Goal: Information Seeking & Learning: Learn about a topic

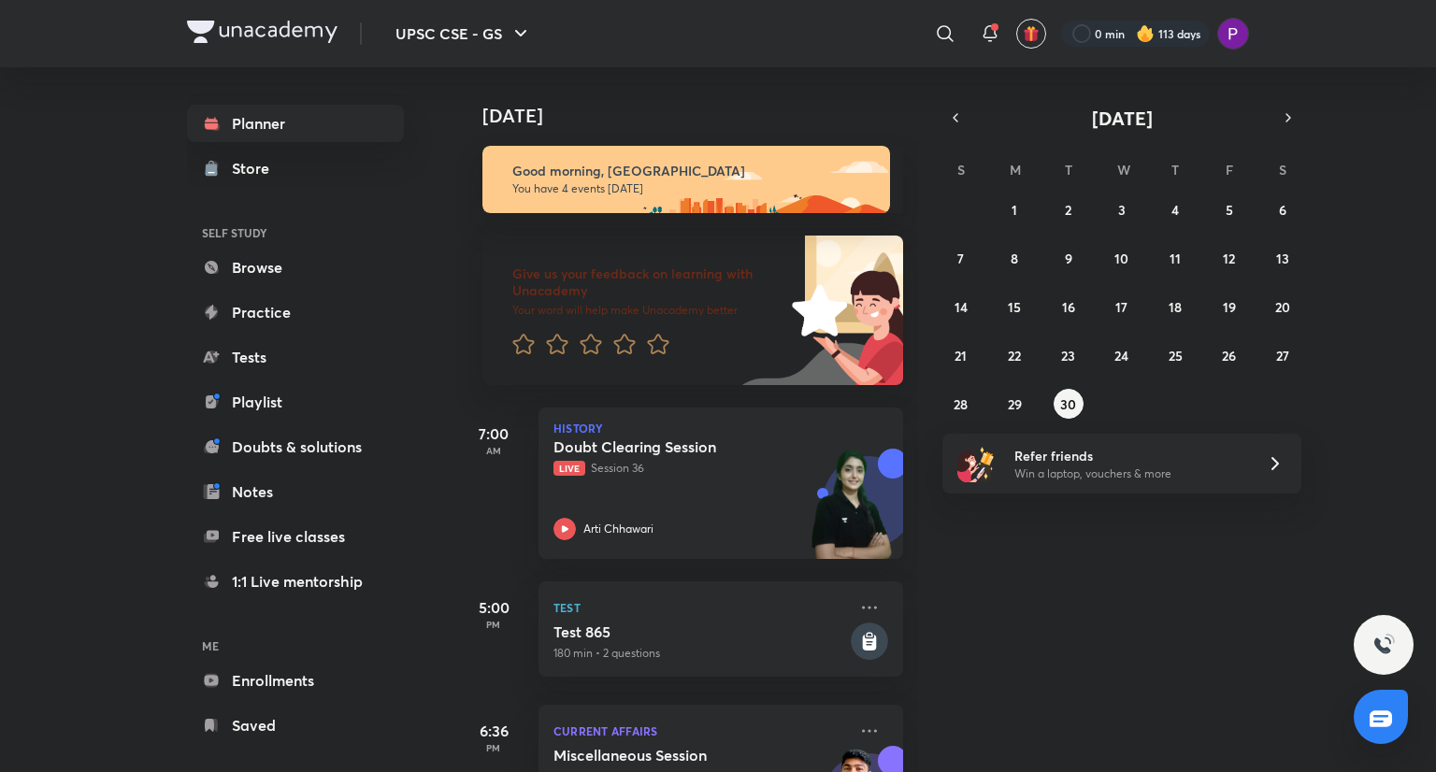
drag, startPoint x: 956, startPoint y: 117, endPoint x: 981, endPoint y: 151, distance: 42.1
click at [958, 117] on icon "button" at bounding box center [955, 117] width 15 height 17
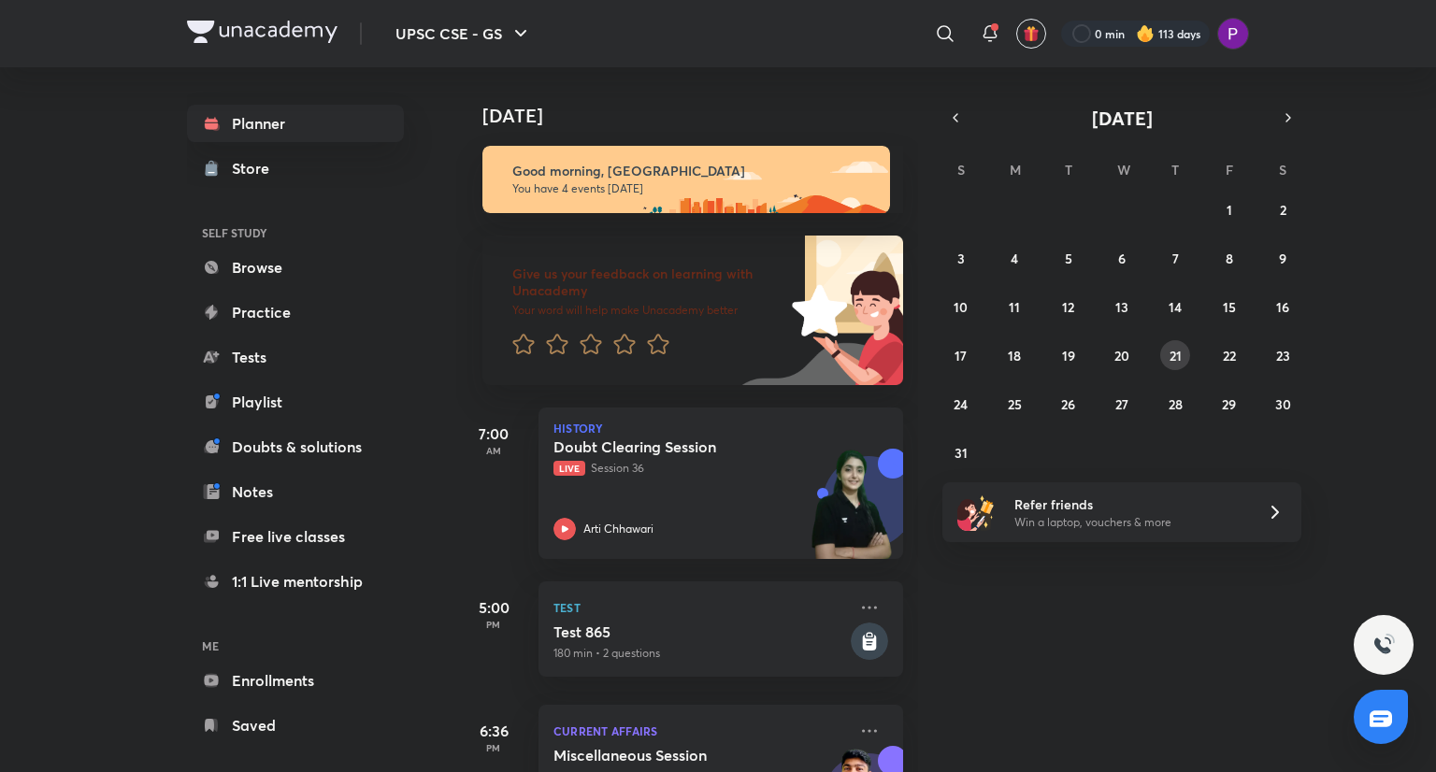
click at [1177, 347] on abbr "21" at bounding box center [1176, 356] width 12 height 18
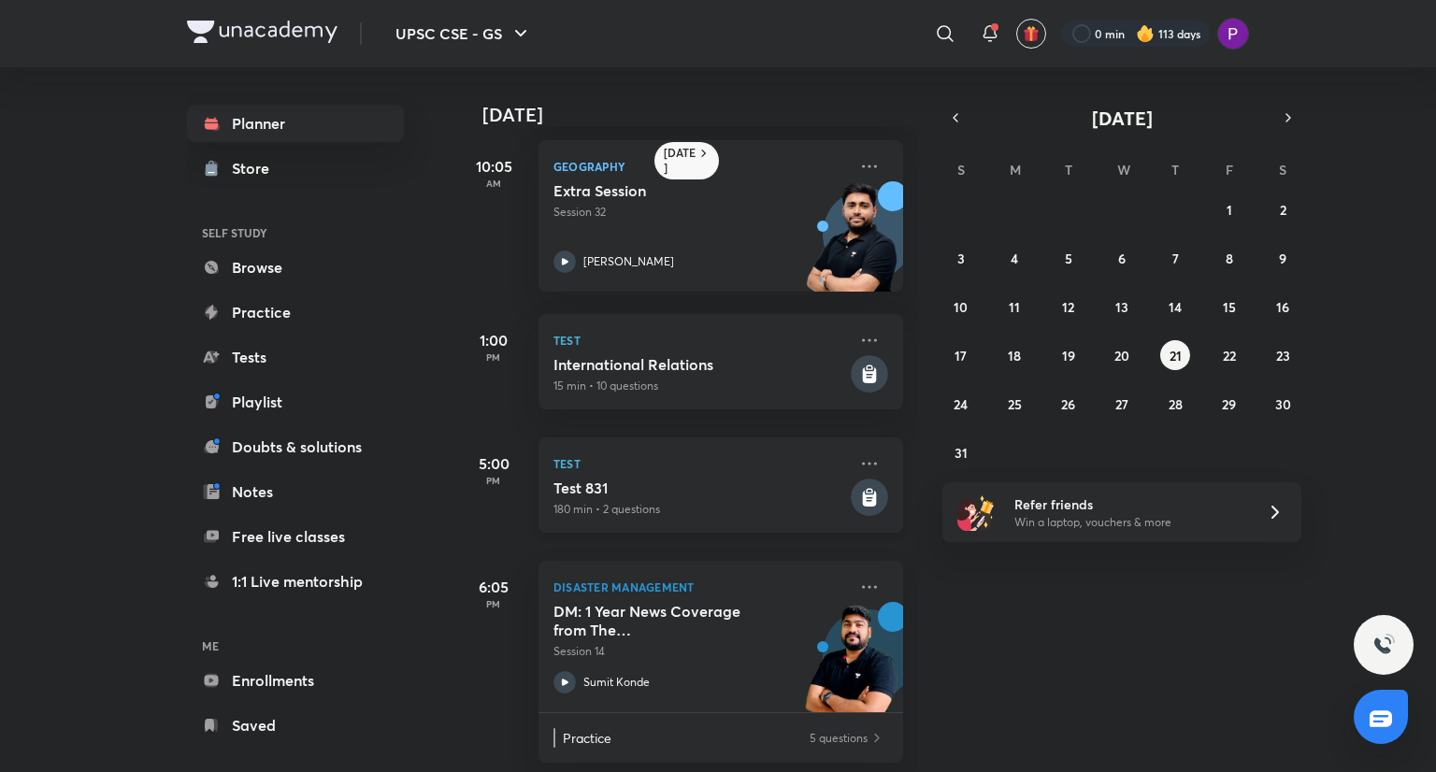
scroll to position [209, 0]
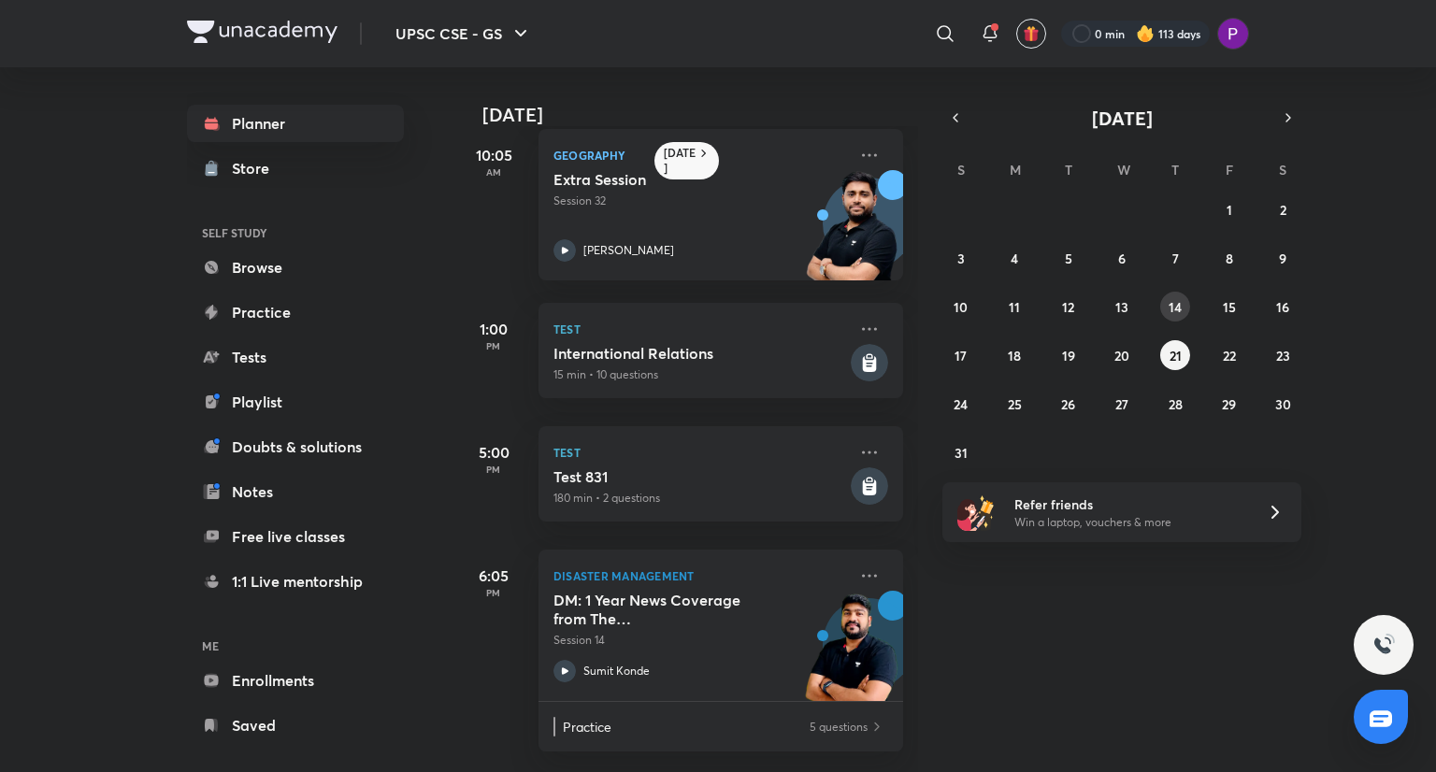
click at [1178, 300] on abbr "14" at bounding box center [1175, 307] width 13 height 18
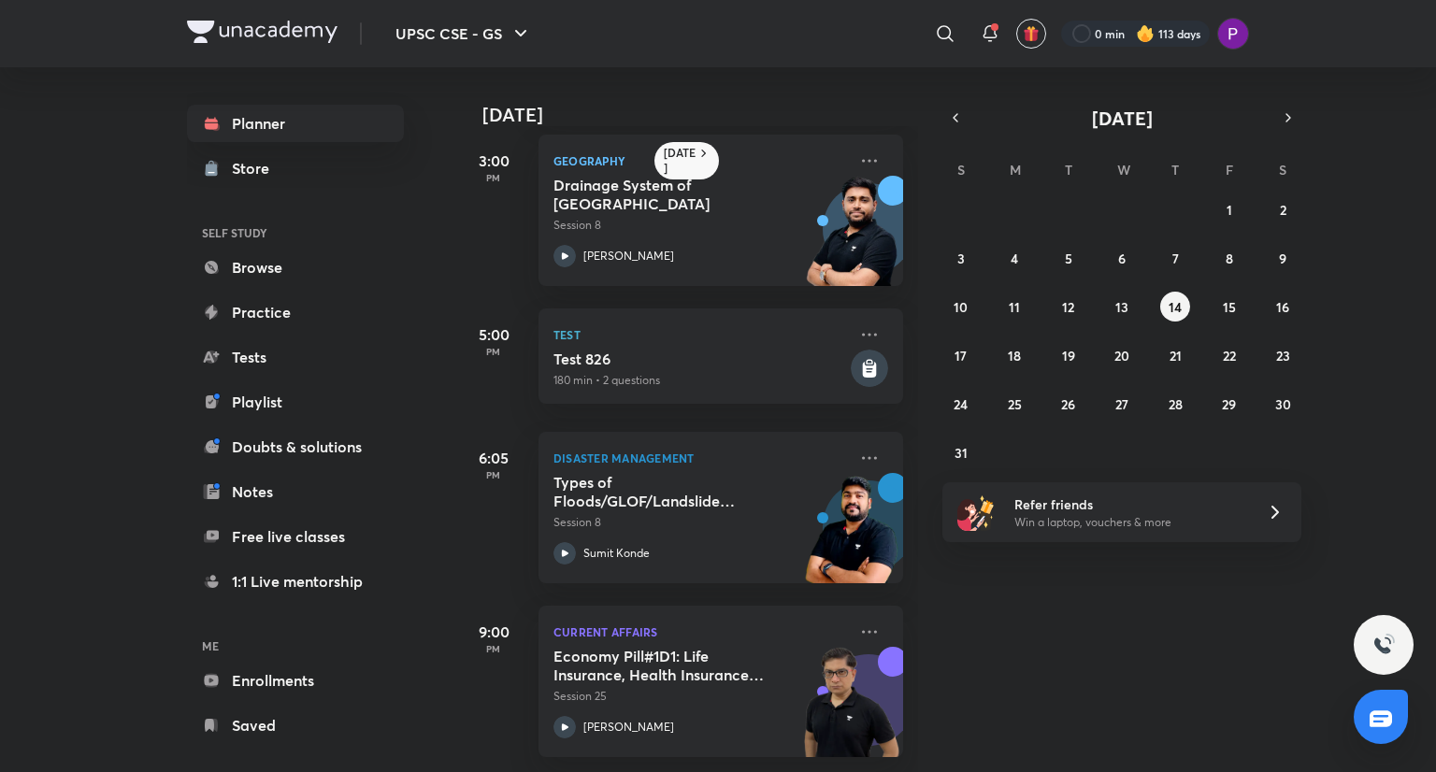
scroll to position [501, 0]
click at [858, 621] on icon at bounding box center [869, 632] width 22 height 22
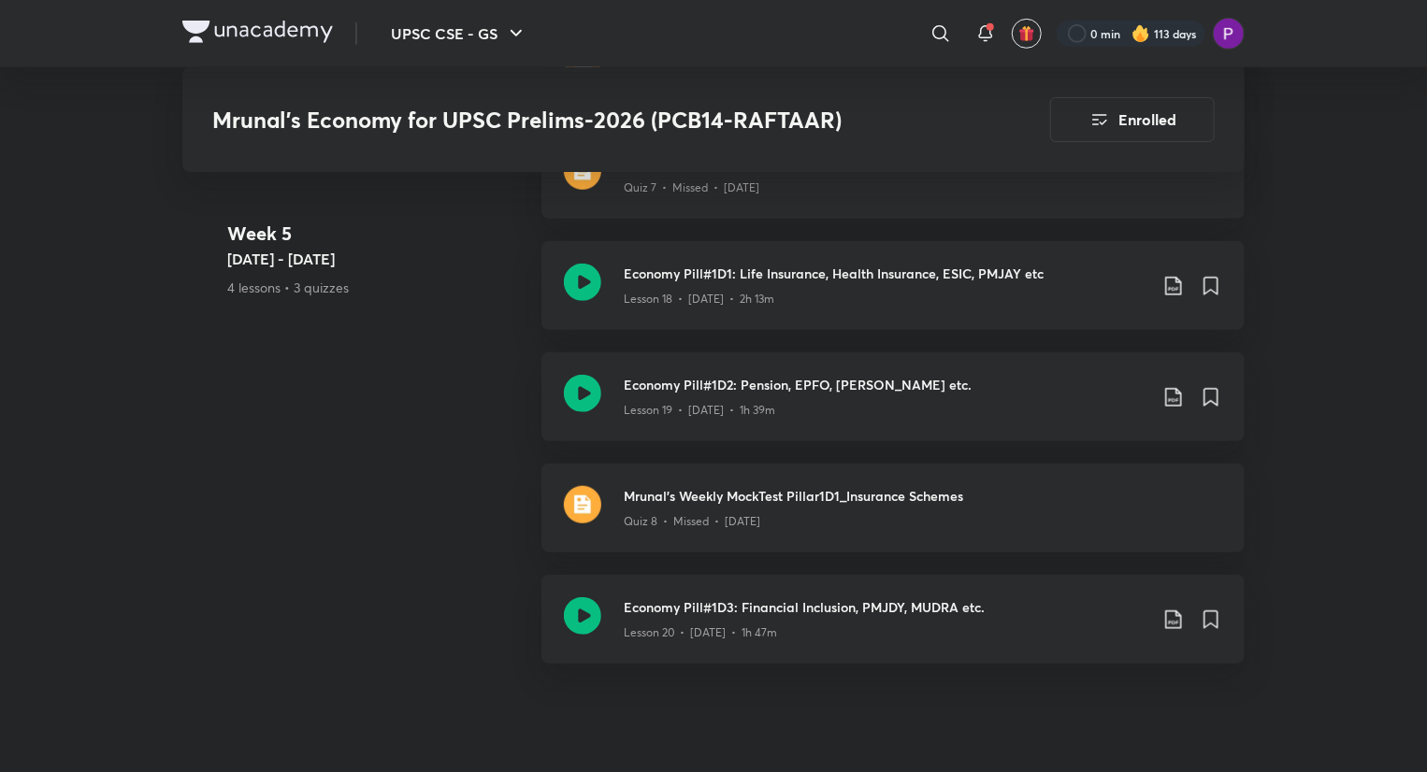
scroll to position [4438, 0]
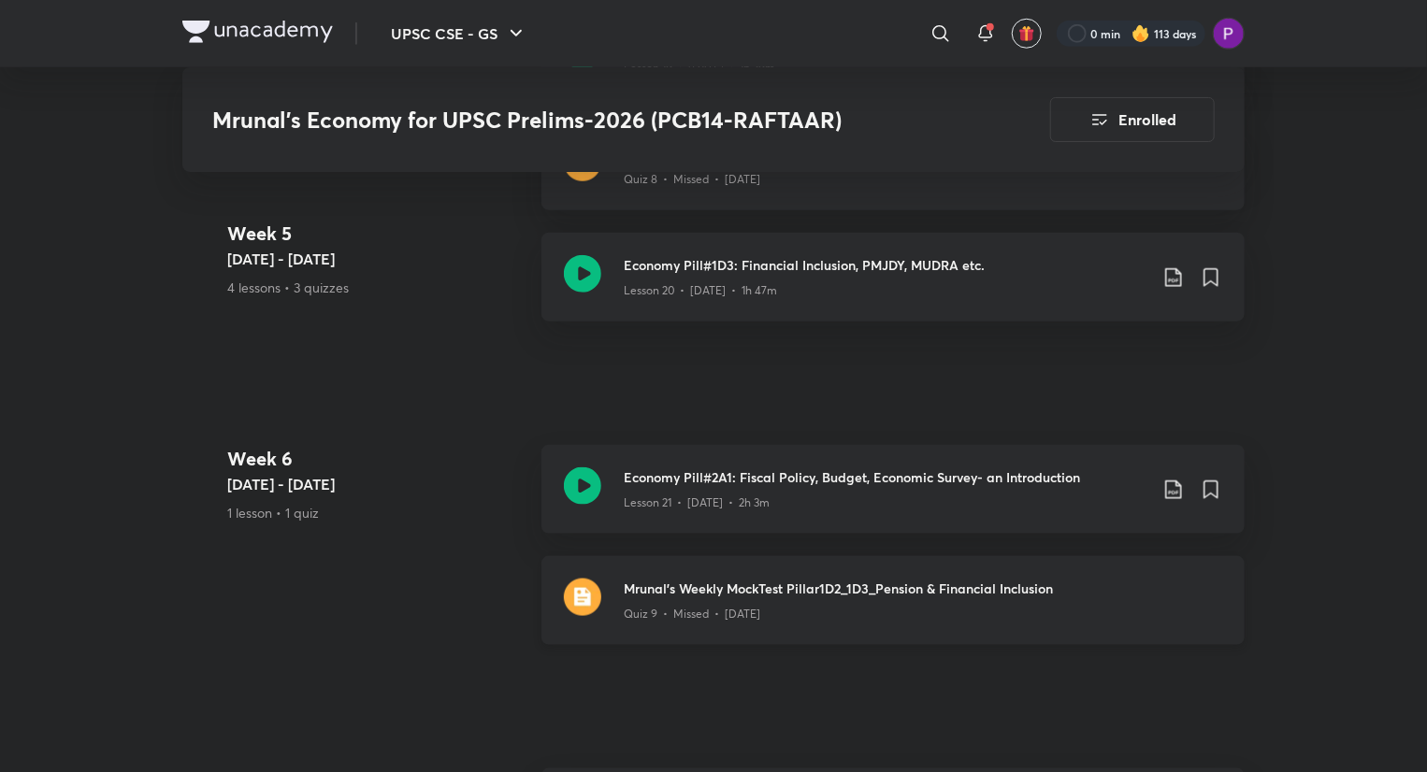
click at [780, 586] on h3 "Mrunal's Weekly MockTest Pillar1D2_1D3_Pension & Financial Inclusion" at bounding box center [923, 589] width 598 height 20
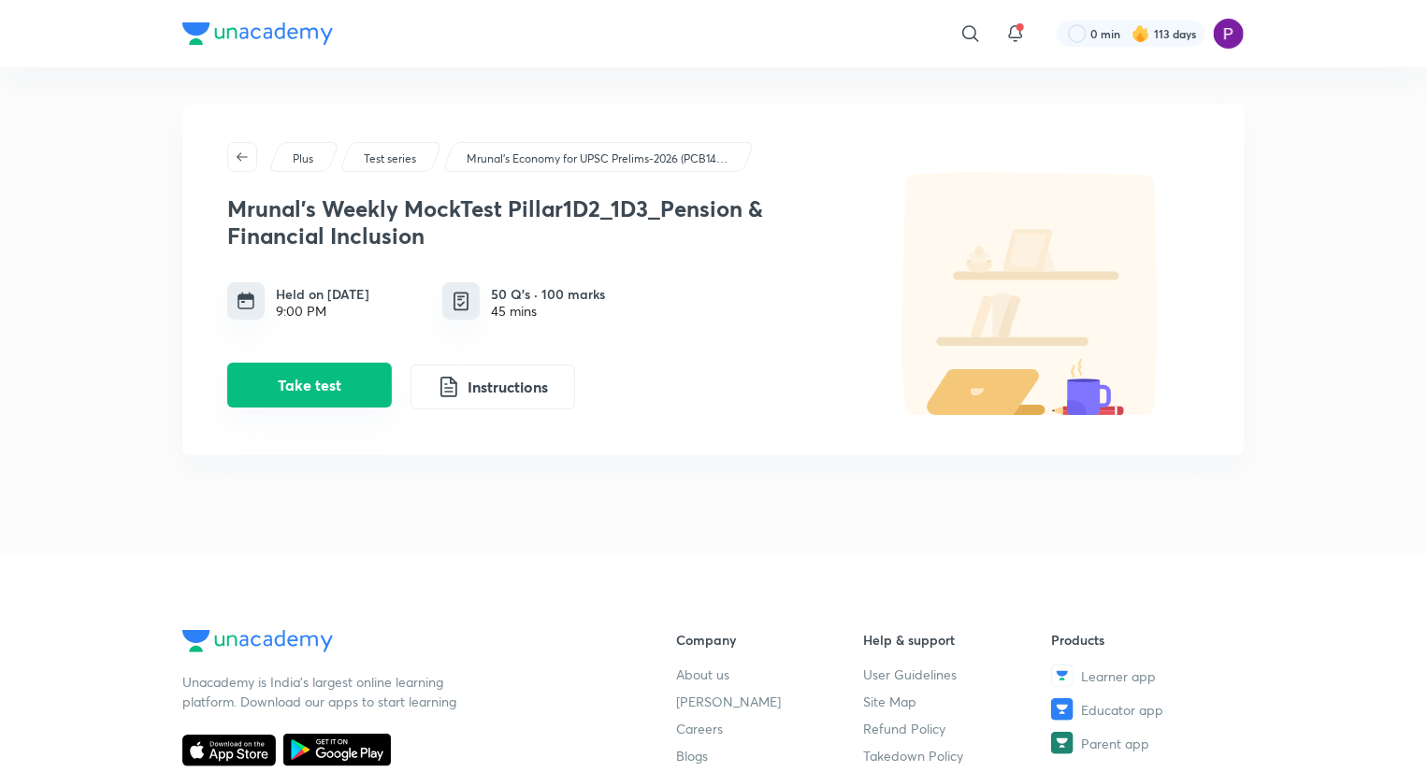
click at [315, 390] on button "Take test" at bounding box center [309, 385] width 165 height 45
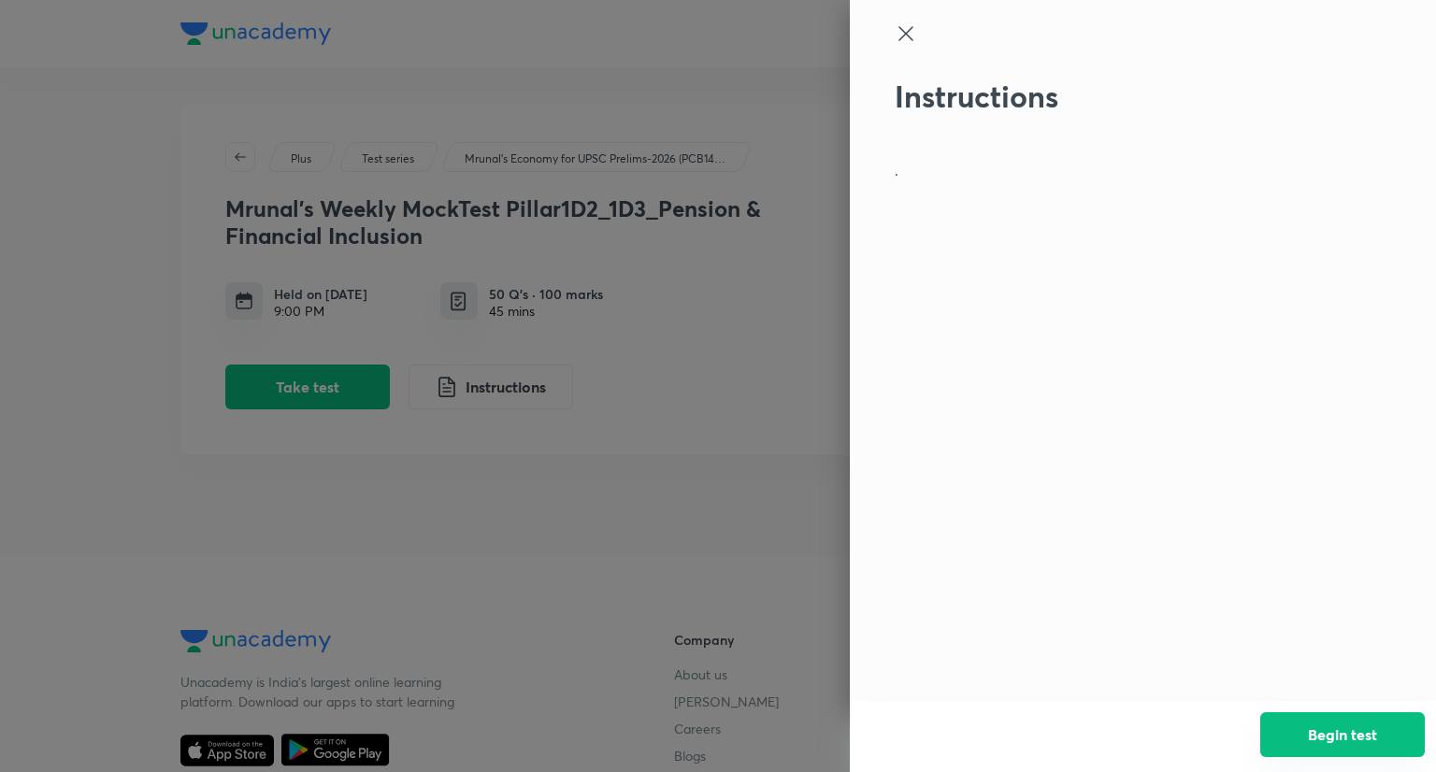
click at [1304, 740] on button "Begin test" at bounding box center [1343, 735] width 165 height 45
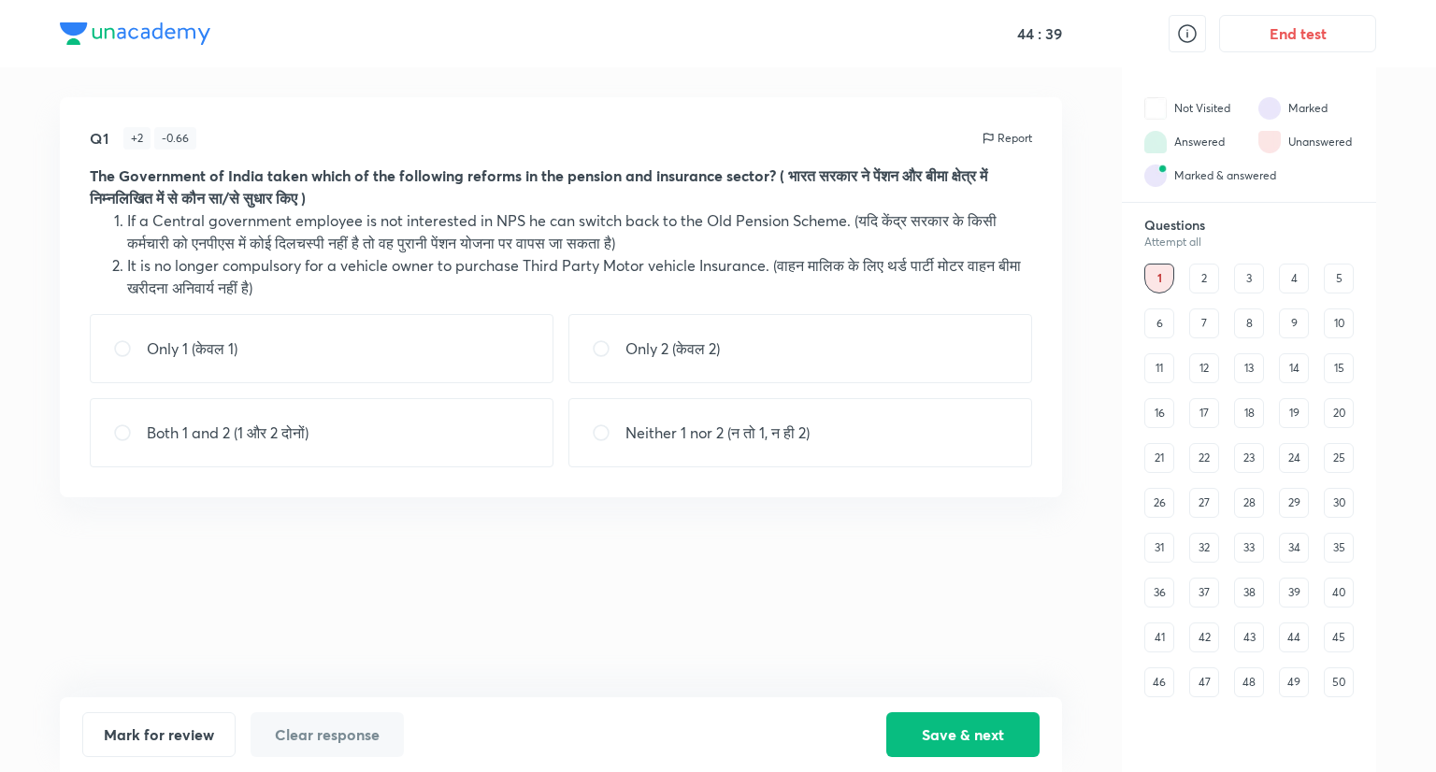
click at [602, 354] on input "radio" at bounding box center [609, 348] width 34 height 19
radio input "true"
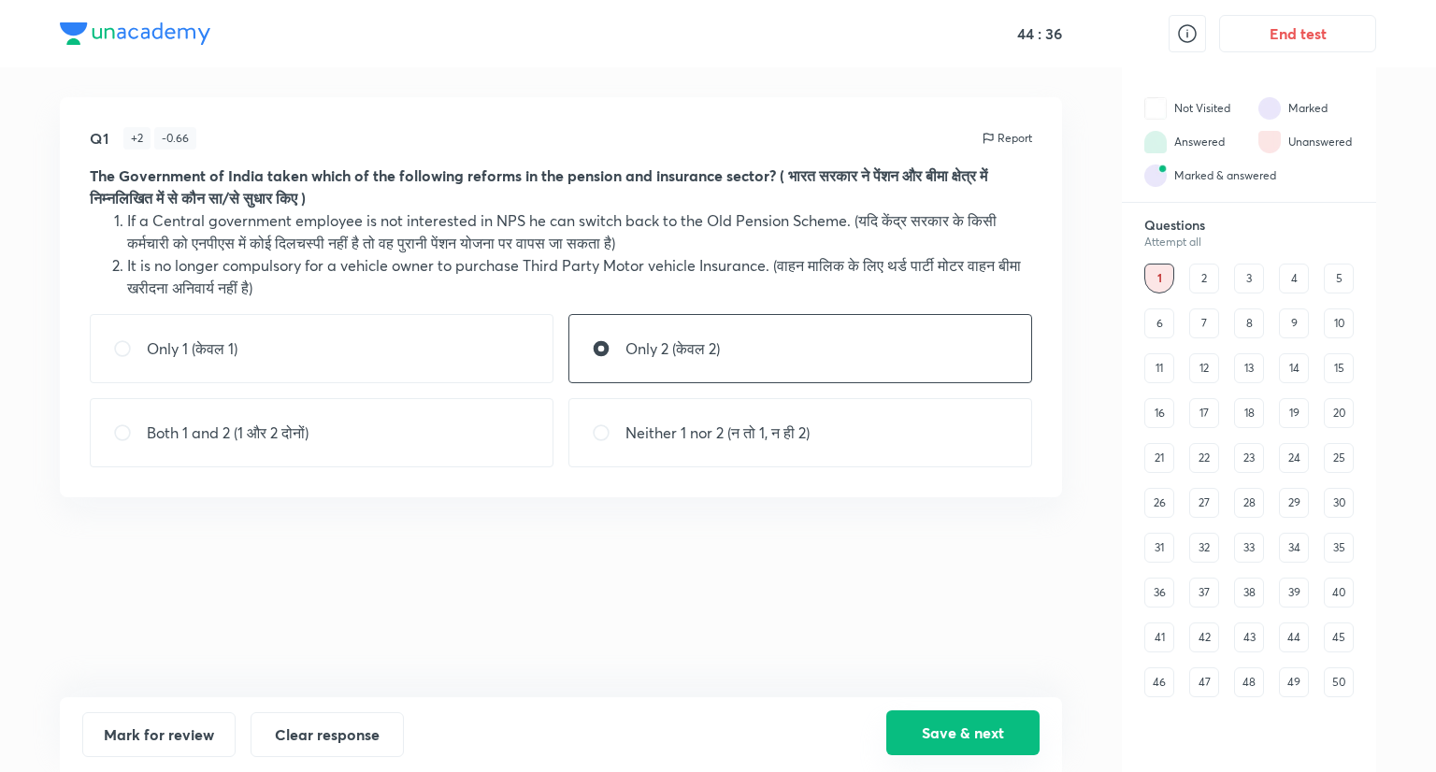
click at [988, 725] on button "Save & next" at bounding box center [962, 733] width 153 height 45
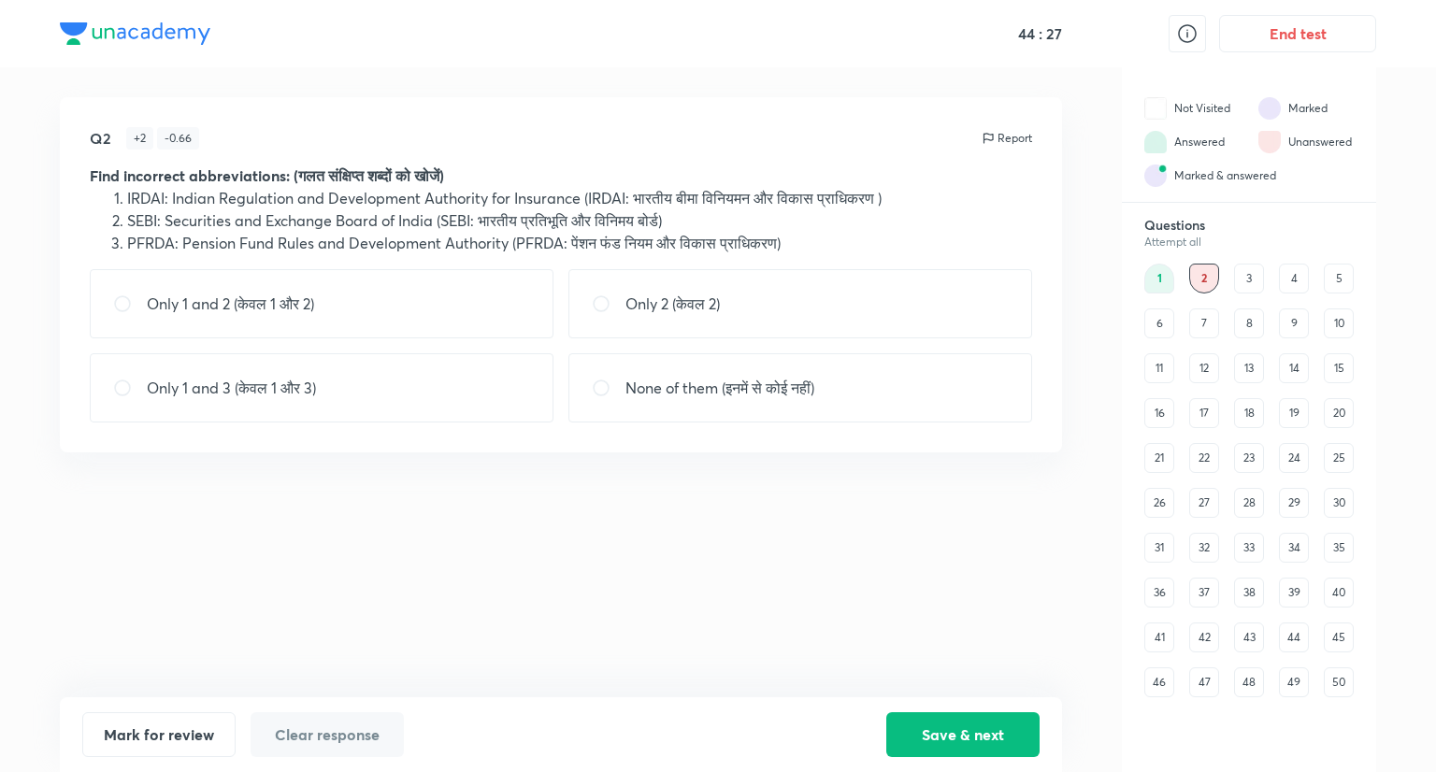
click at [1165, 279] on div "1" at bounding box center [1160, 279] width 30 height 30
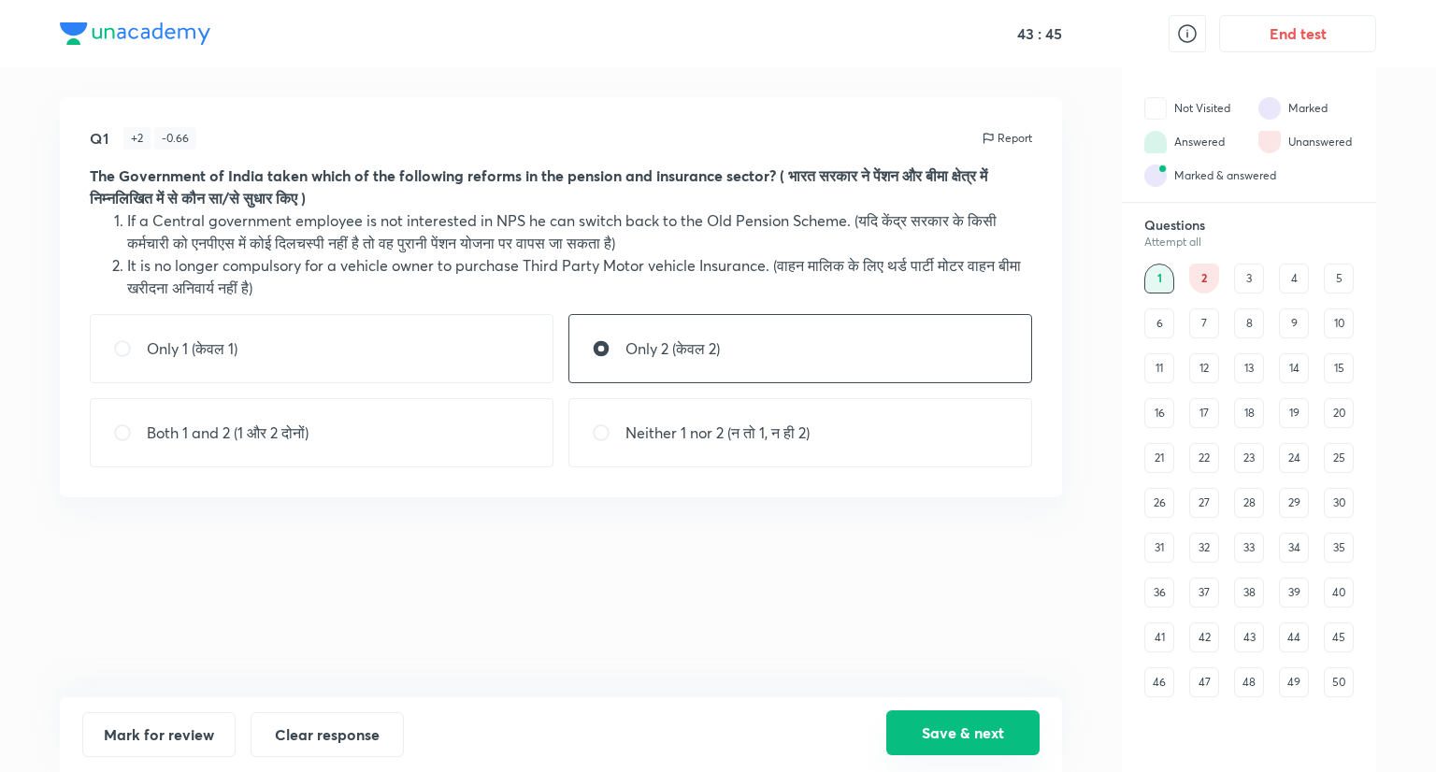
click at [943, 730] on button "Save & next" at bounding box center [962, 733] width 153 height 45
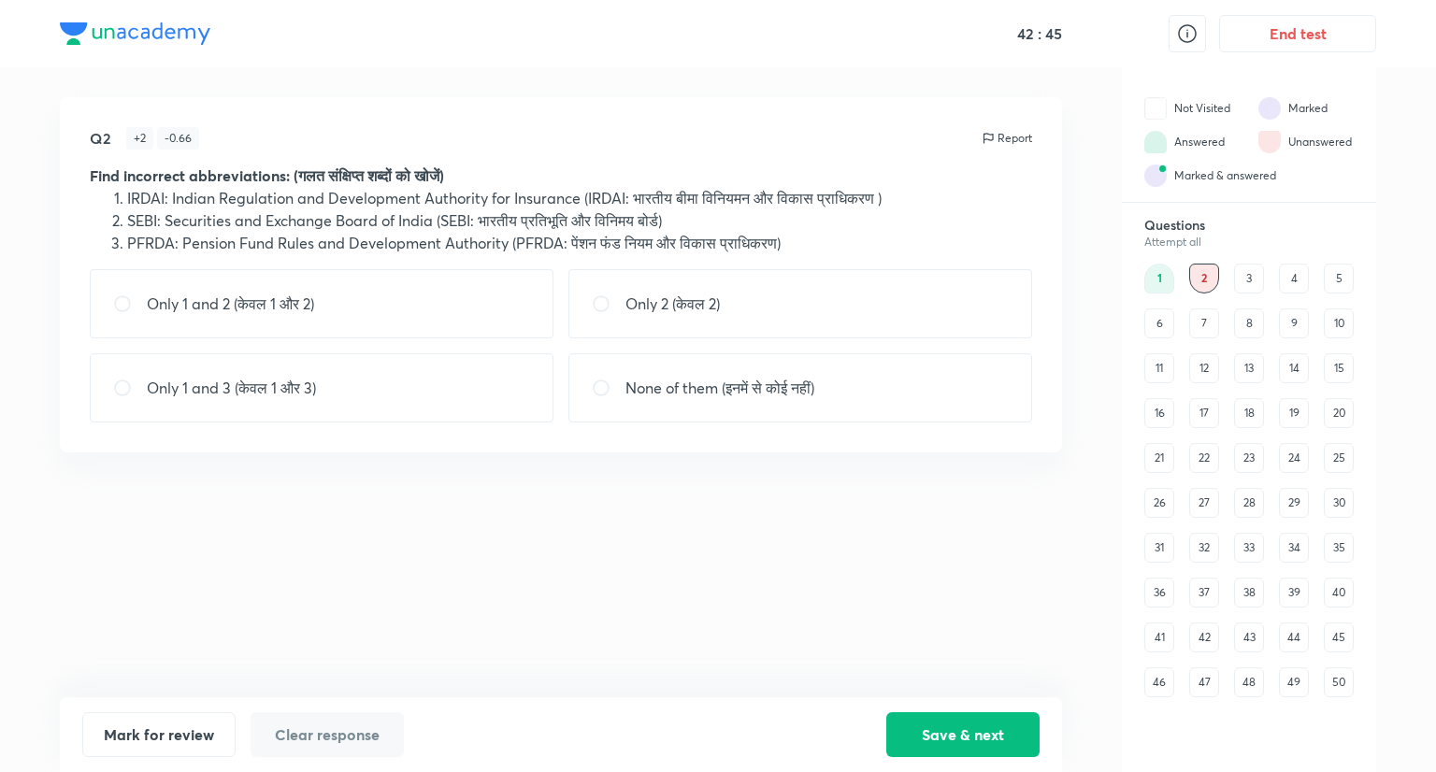
click at [341, 384] on div "Only 1 and 3 (केवल 1 और 3)" at bounding box center [322, 387] width 464 height 69
radio input "true"
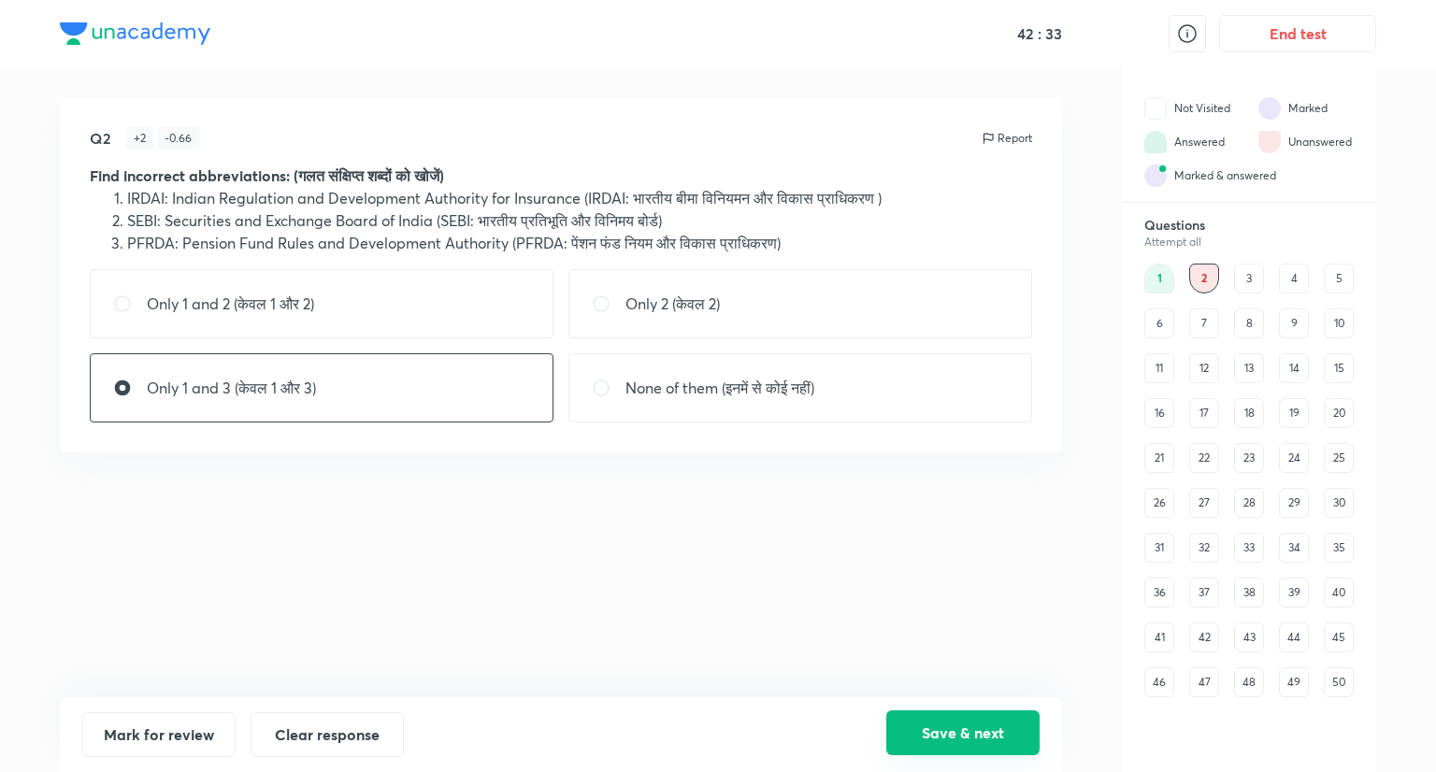
click at [962, 738] on button "Save & next" at bounding box center [962, 733] width 153 height 45
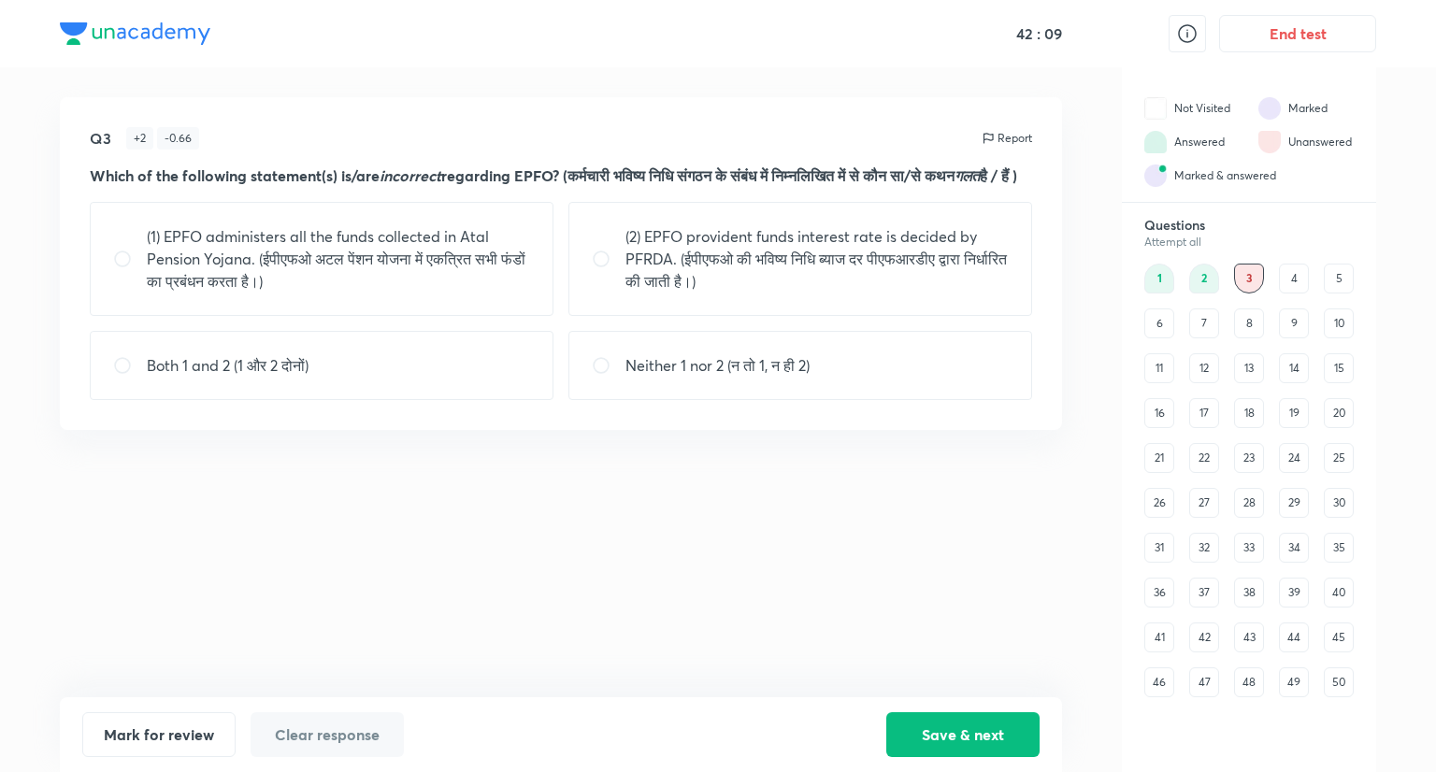
click at [335, 285] on p "(1) EPFO administers all the funds collected in Atal Pension Yojana. (ईपीएफओ अट…" at bounding box center [338, 258] width 383 height 67
click at [400, 293] on p "(1) EPFO administers all the funds collected in Atal Pension Yojana. (ईपीएफओ अट…" at bounding box center [338, 258] width 383 height 67
radio input "false"
click at [682, 293] on p "(2) EPFO provident funds interest rate is decided by PFRDA. (ईपीएफओ की भविष्य न…" at bounding box center [817, 258] width 383 height 67
radio input "true"
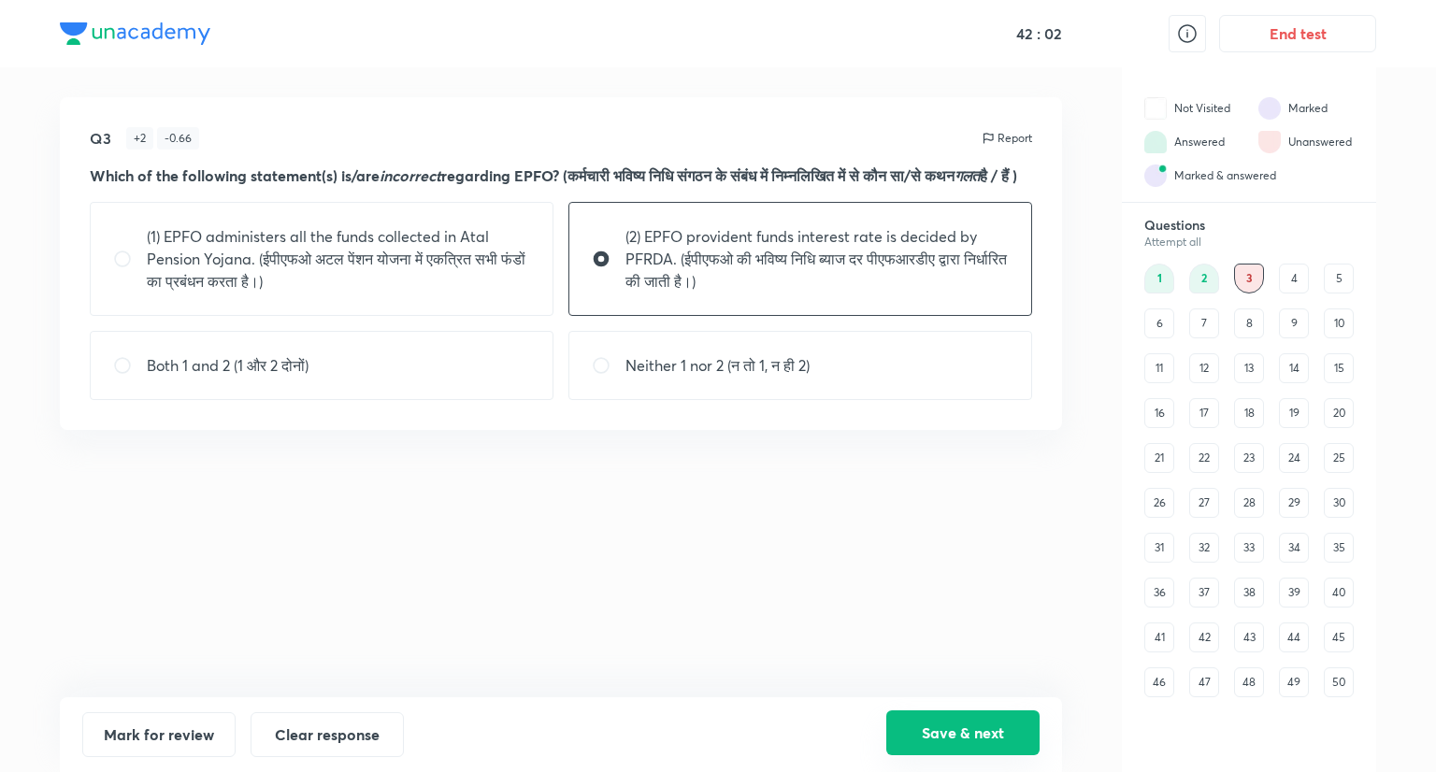
click at [1006, 723] on button "Save & next" at bounding box center [962, 733] width 153 height 45
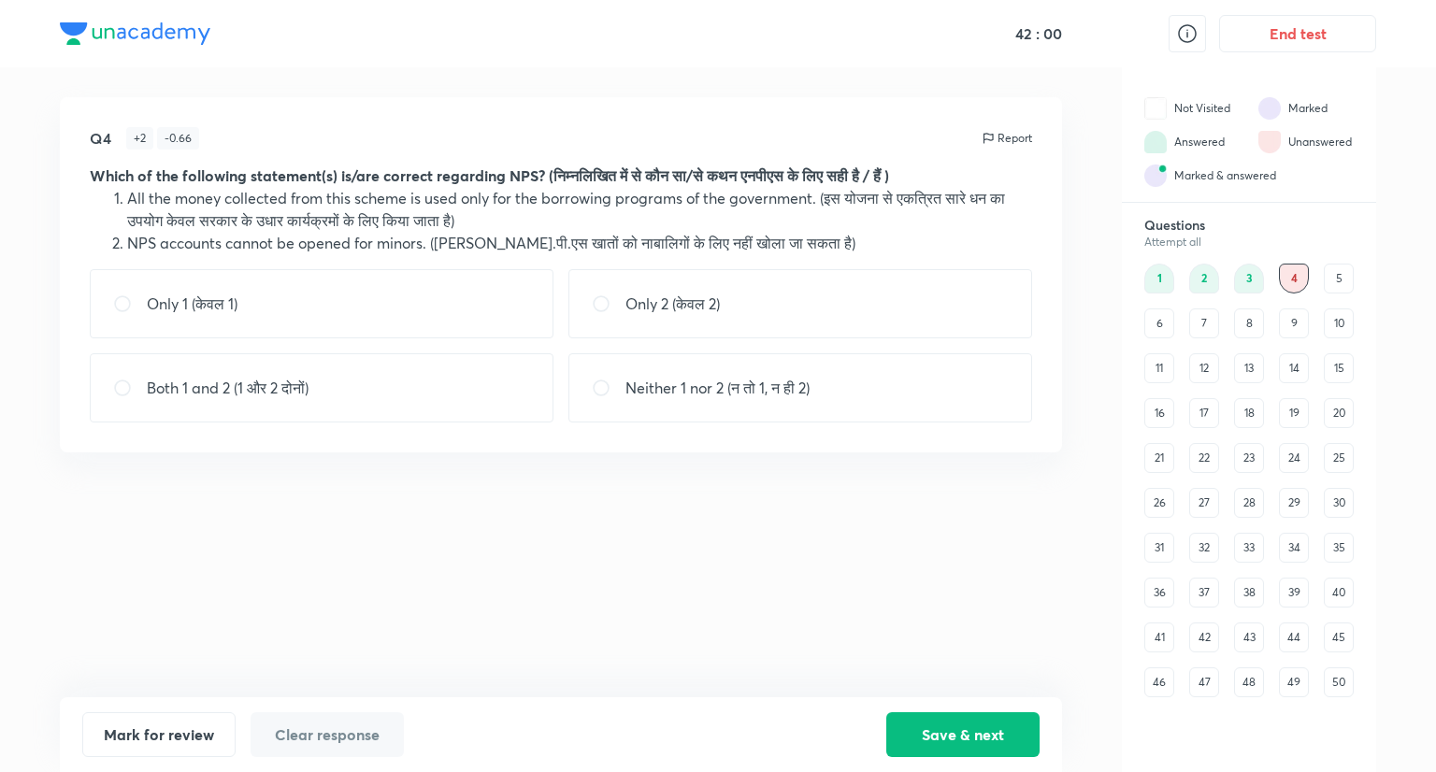
click at [1247, 281] on div "3" at bounding box center [1249, 279] width 30 height 30
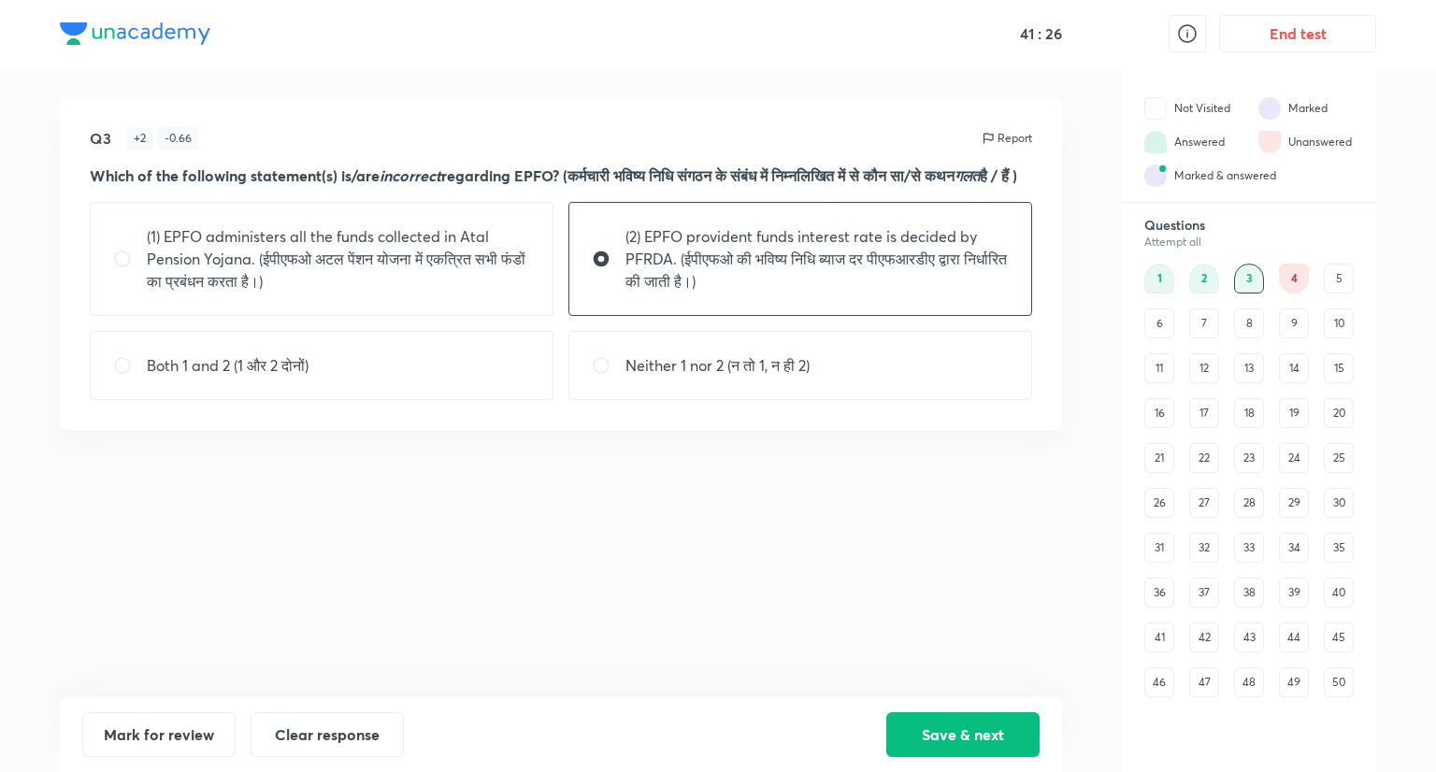
drag, startPoint x: 306, startPoint y: 366, endPoint x: 317, endPoint y: 385, distance: 22.6
click at [309, 372] on div "Both 1 and 2 (1 और 2 दोनों)" at bounding box center [322, 365] width 464 height 69
radio input "false"
radio input "true"
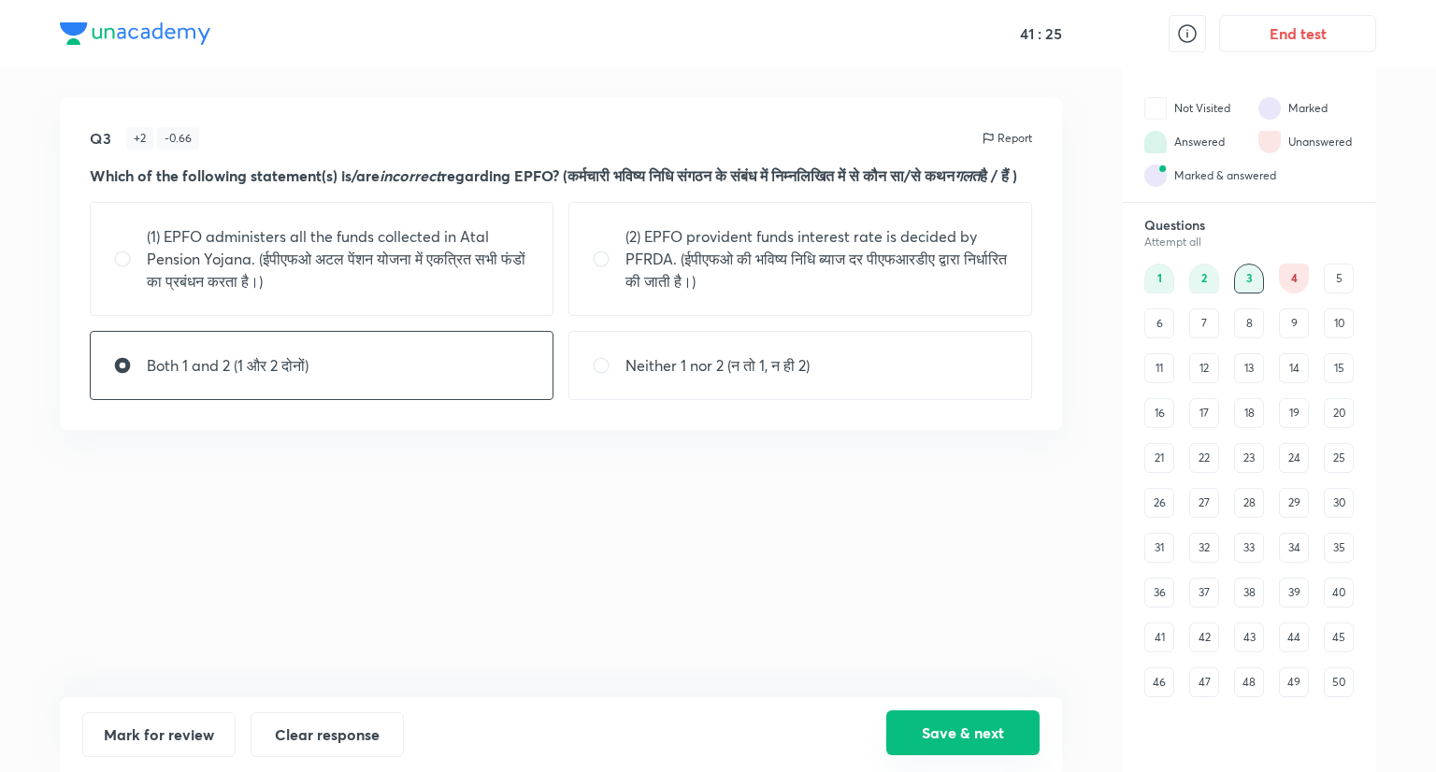
click at [965, 729] on button "Save & next" at bounding box center [962, 733] width 153 height 45
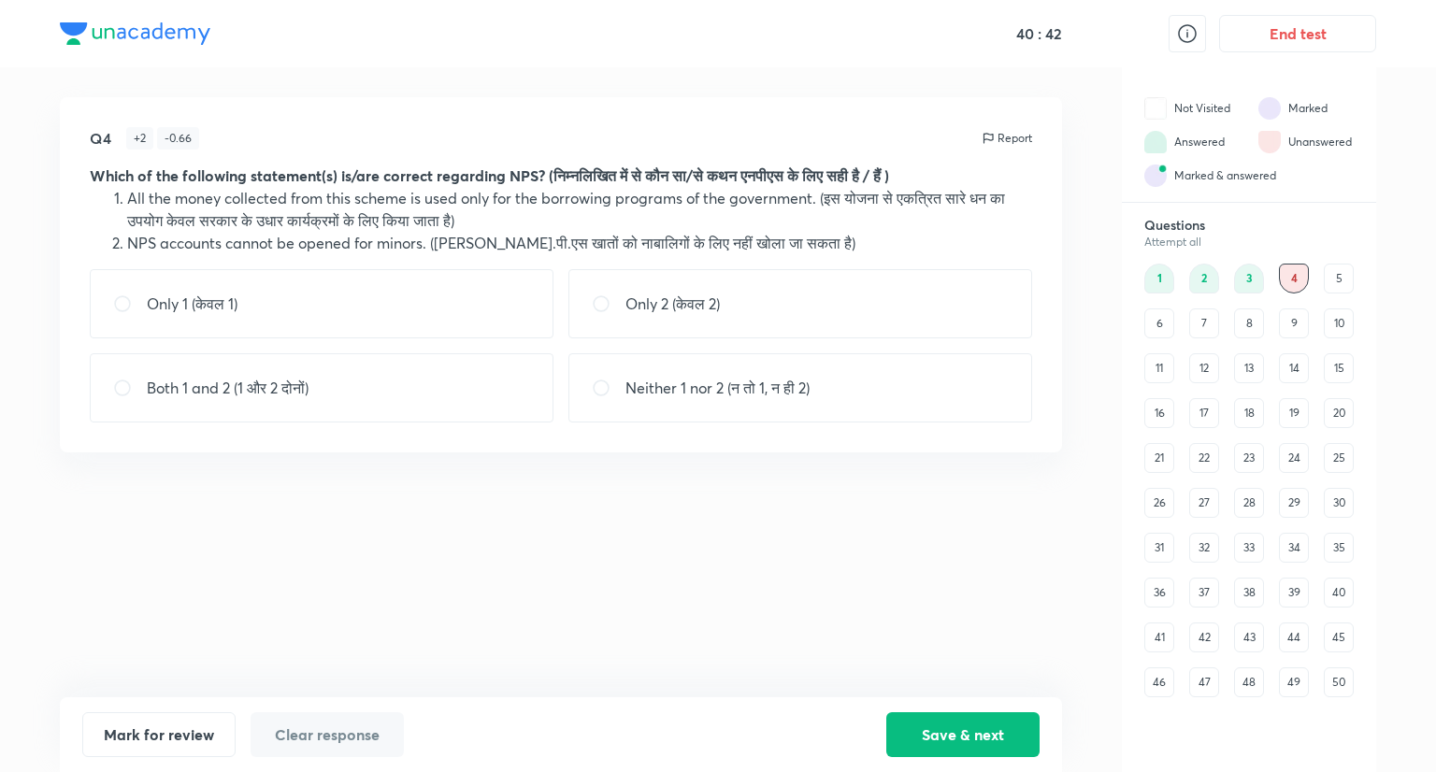
click at [809, 396] on p "Neither 1 nor 2 (न तो 1, न ही 2)" at bounding box center [718, 388] width 184 height 22
radio input "true"
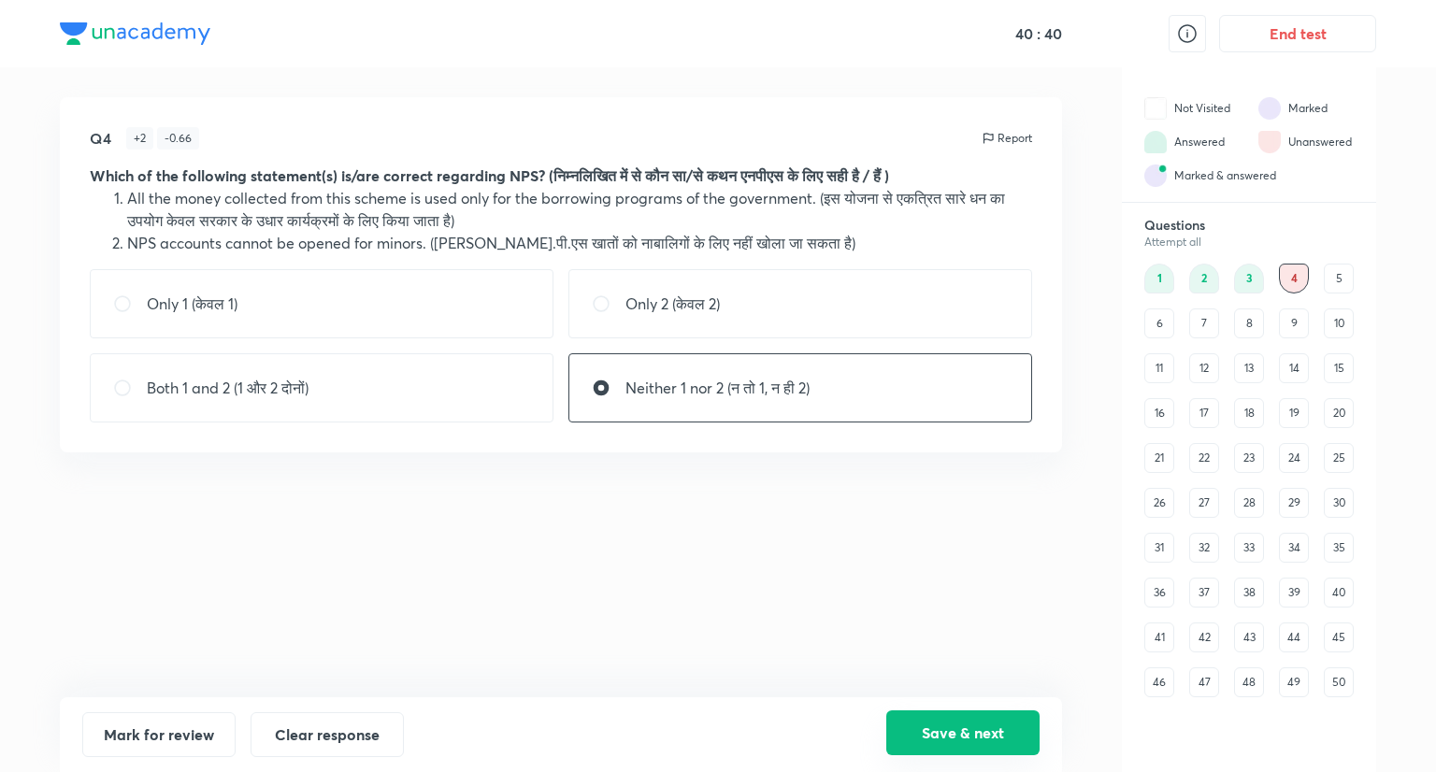
click at [954, 741] on button "Save & next" at bounding box center [962, 733] width 153 height 45
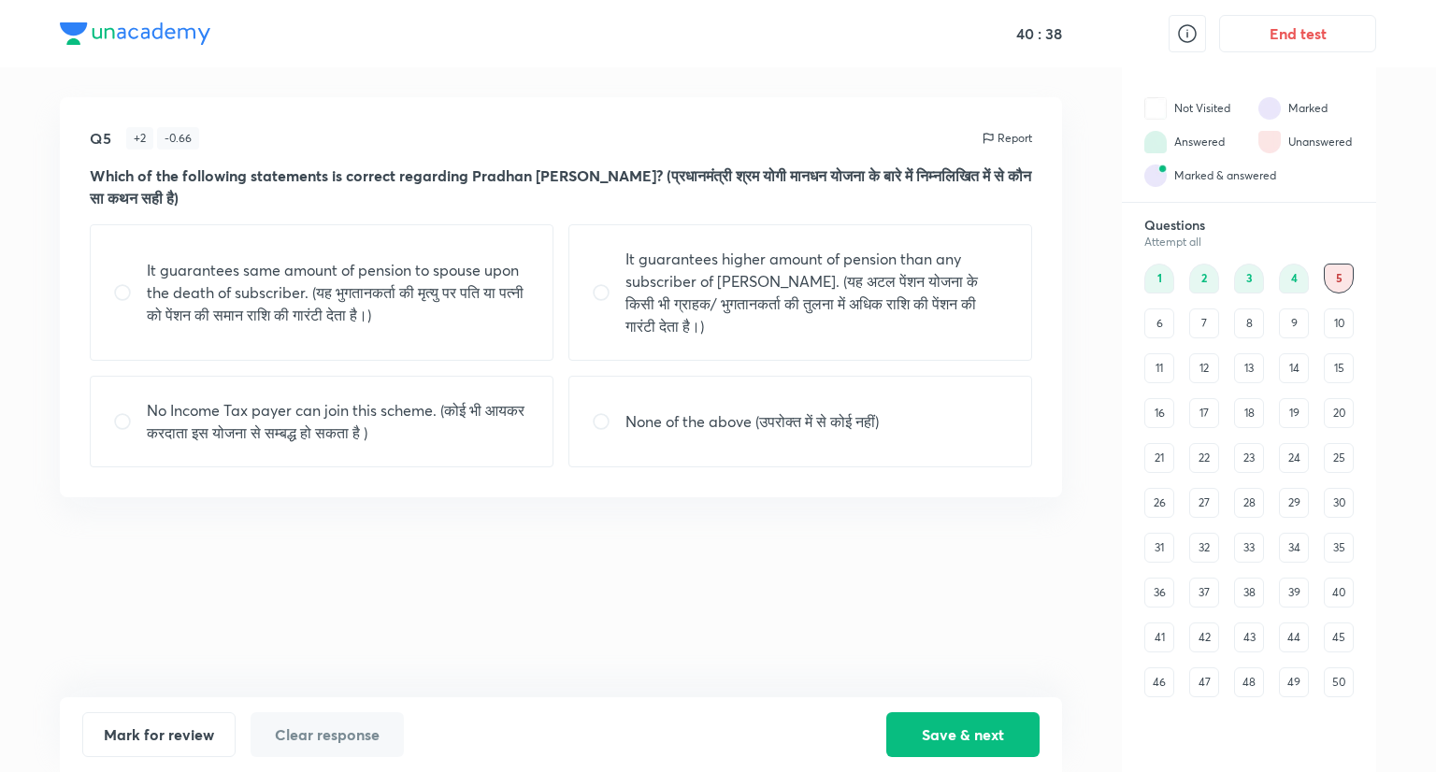
click at [1283, 280] on div "4" at bounding box center [1294, 279] width 30 height 30
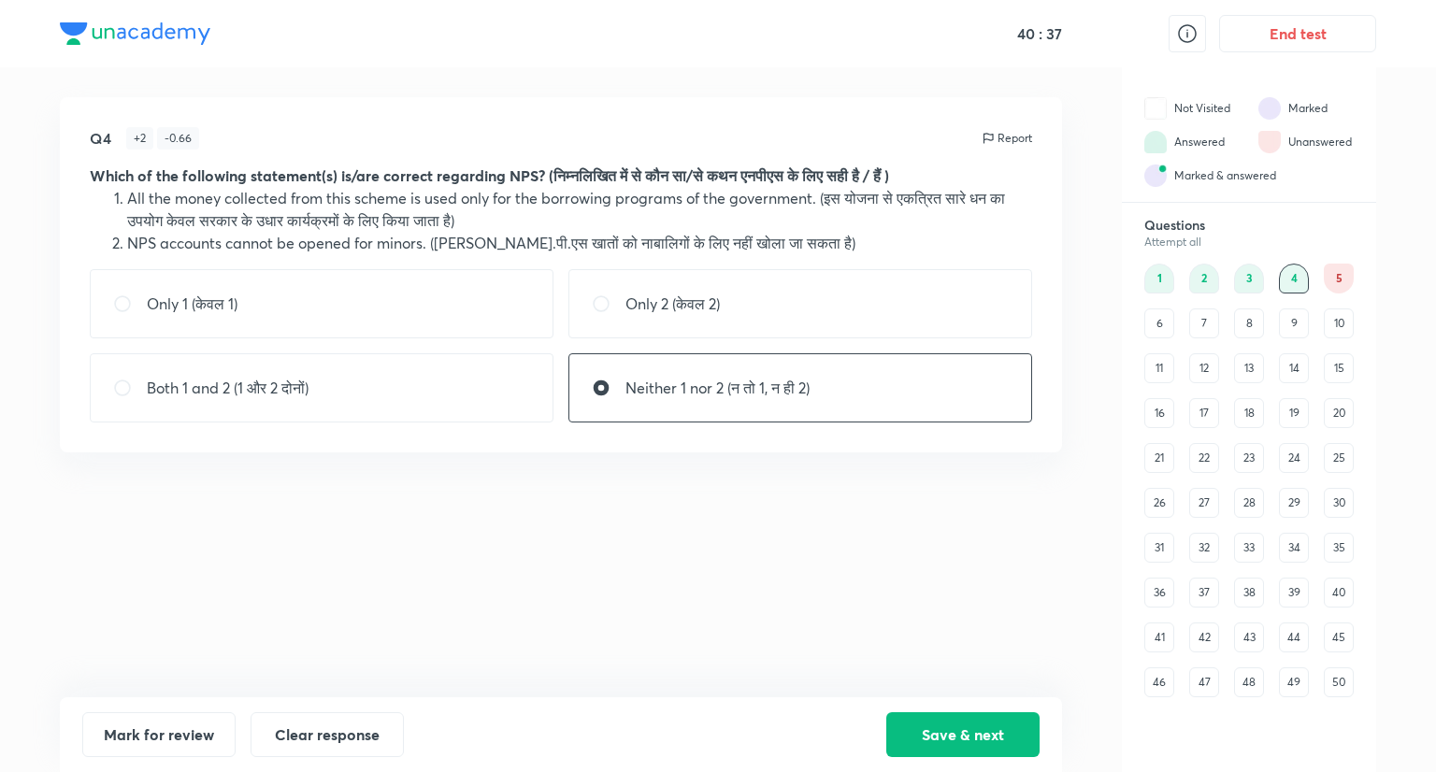
click at [717, 400] on div "Neither 1 nor 2 (न तो 1, न ही 2)" at bounding box center [801, 387] width 464 height 69
radio input "false"
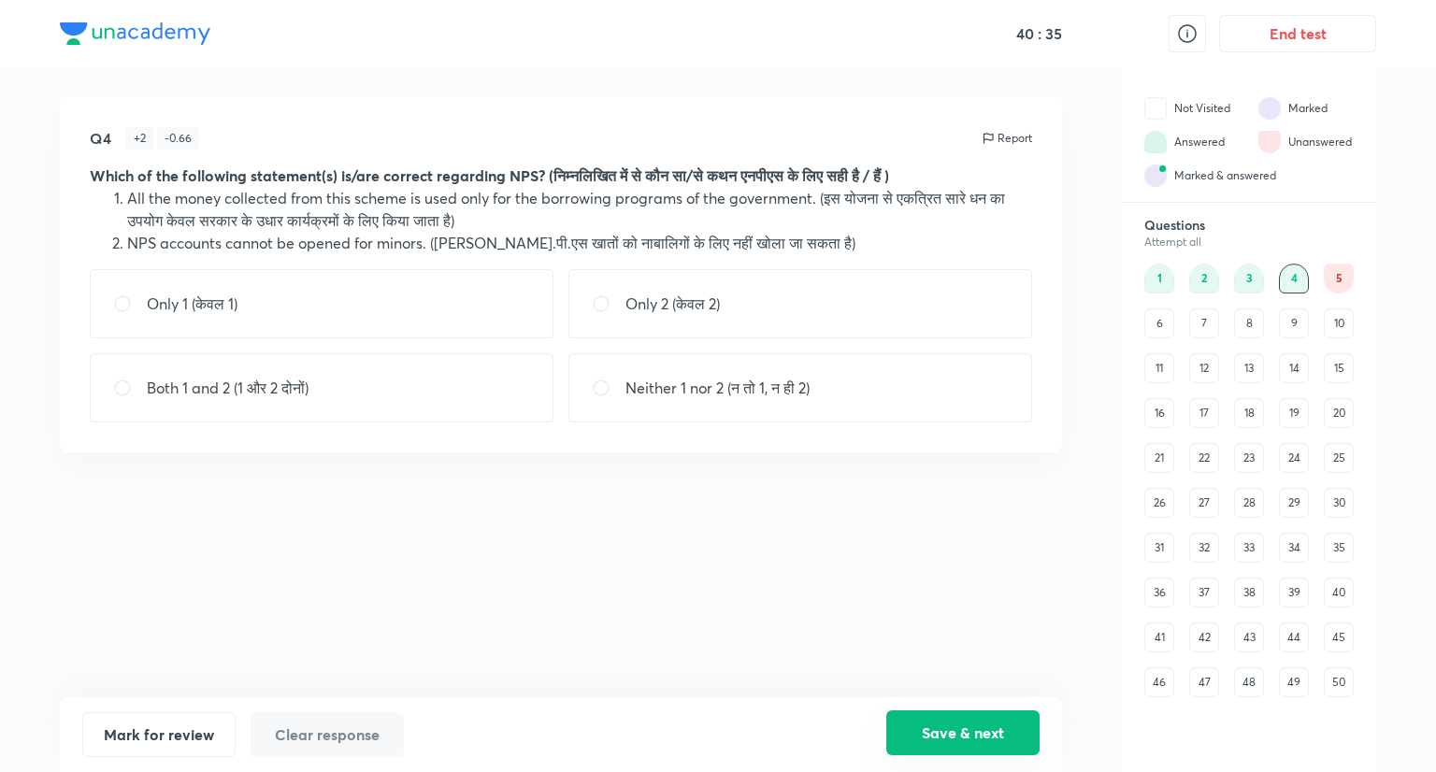
click at [987, 725] on button "Save & next" at bounding box center [962, 733] width 153 height 45
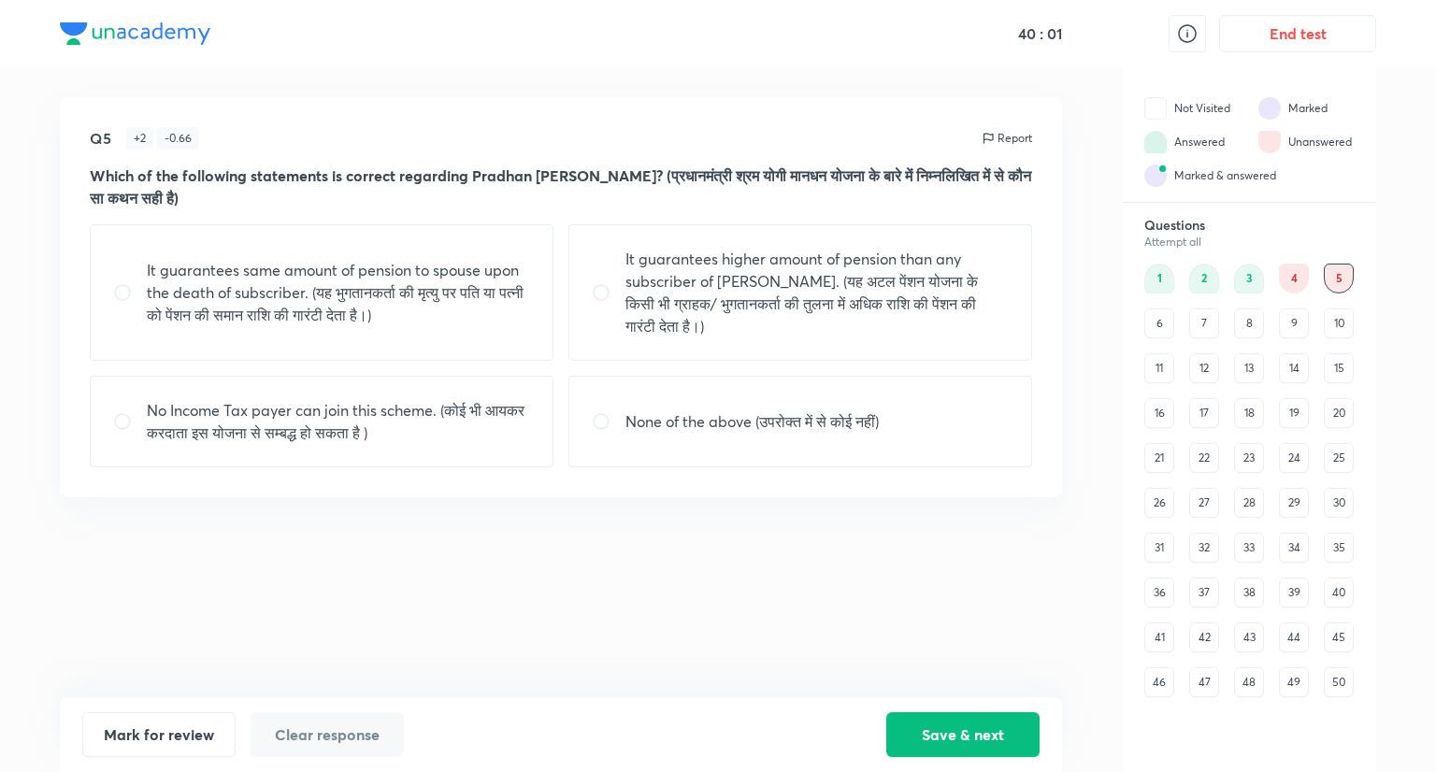
click at [702, 294] on p "It guarantees higher amount of pension than any subscriber of Atal Pension Yoja…" at bounding box center [817, 293] width 383 height 90
radio input "true"
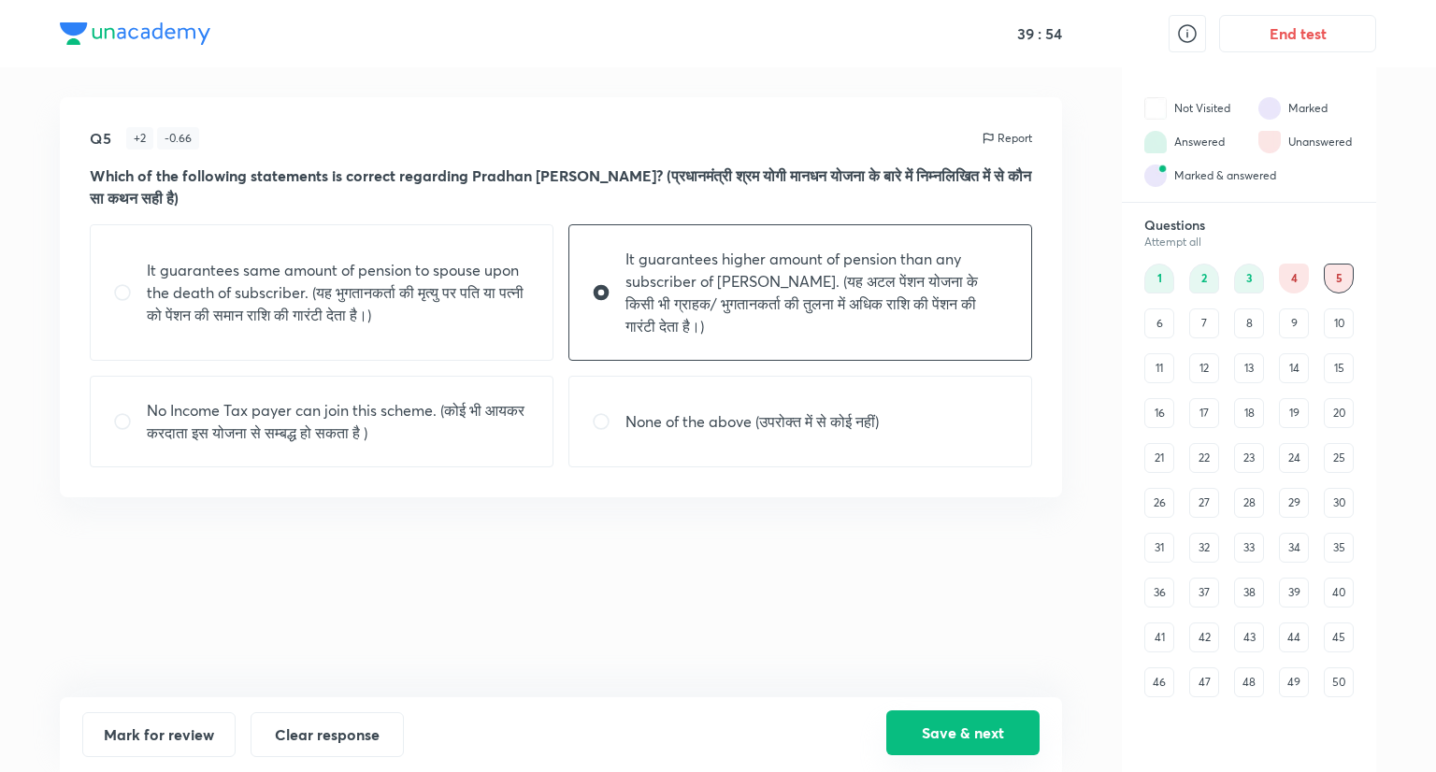
click at [952, 725] on button "Save & next" at bounding box center [962, 733] width 153 height 45
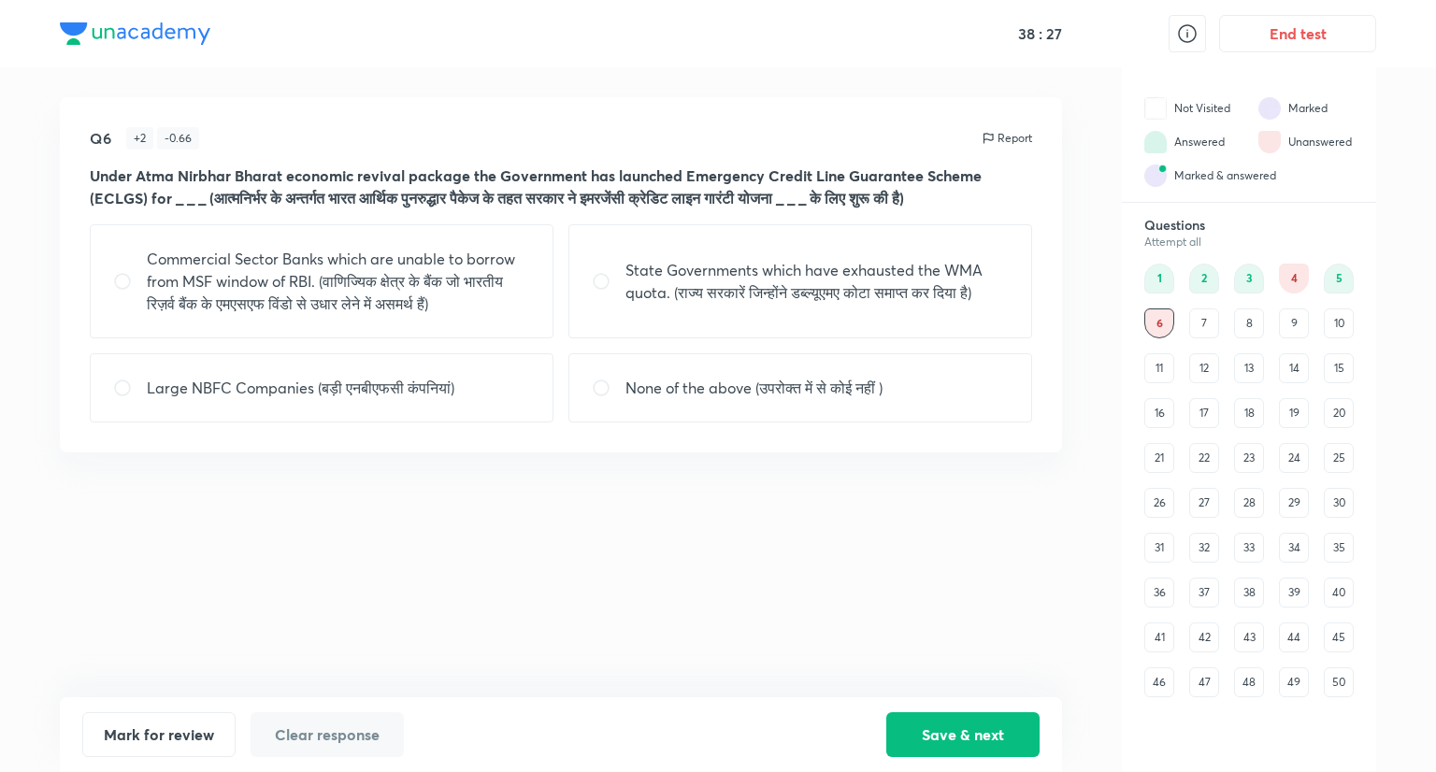
click at [448, 399] on p "Large NBFC Companies (बड़ी एनबीएफसी कंपनियां)" at bounding box center [301, 388] width 308 height 22
radio input "true"
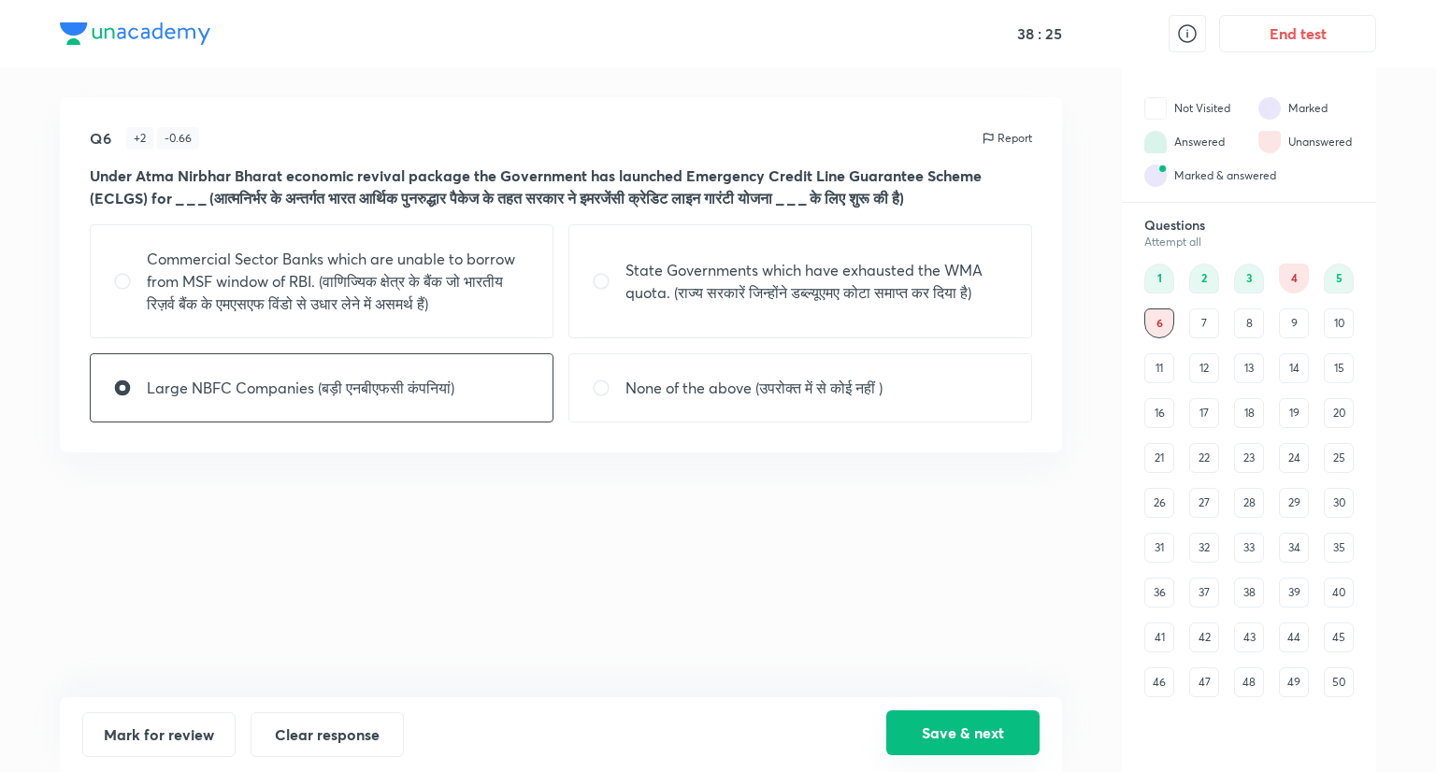
click at [980, 715] on button "Save & next" at bounding box center [962, 733] width 153 height 45
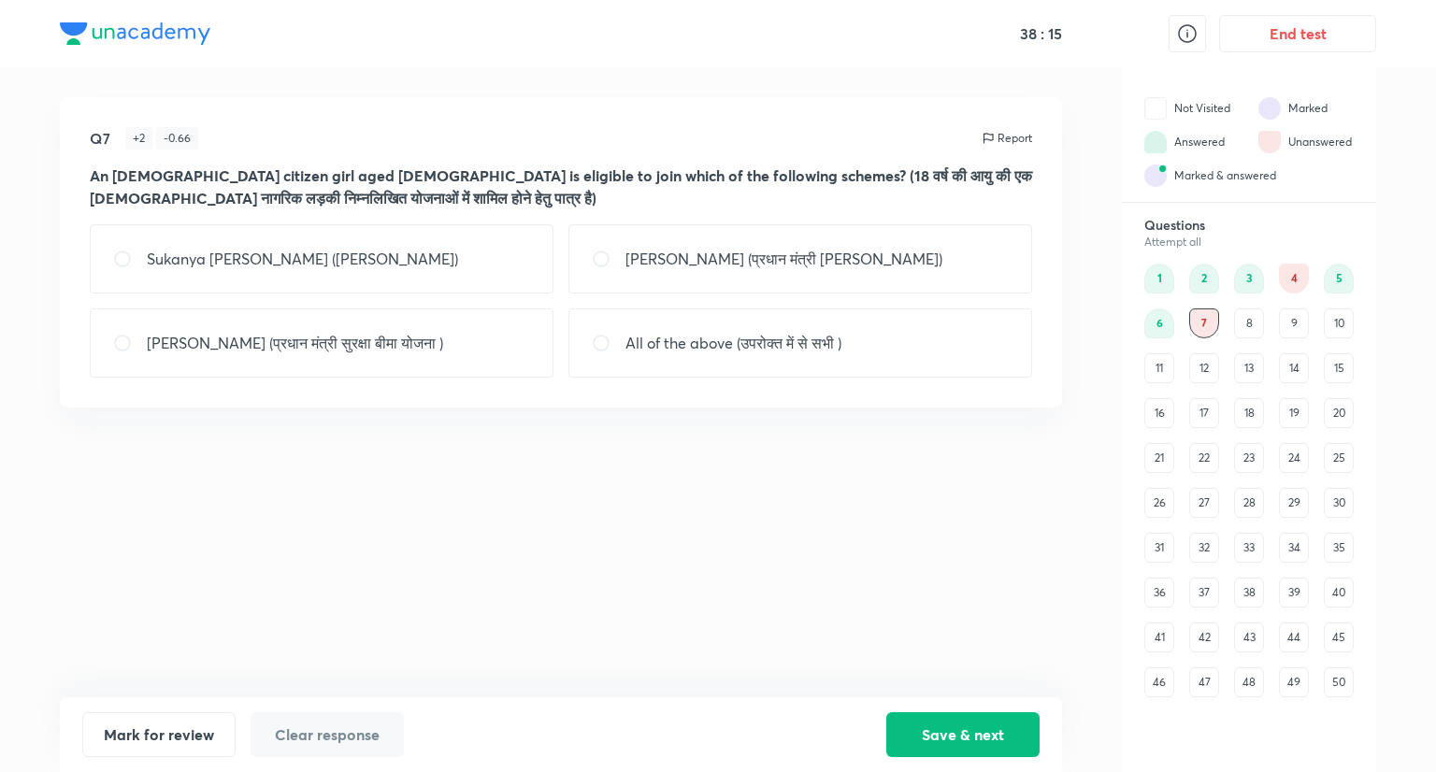
click at [354, 354] on p "Pradhan Mantri Suraksha Bima Yojana (प्रधान मंत्री सुरक्षा बीमा योजना )" at bounding box center [295, 343] width 296 height 22
radio input "true"
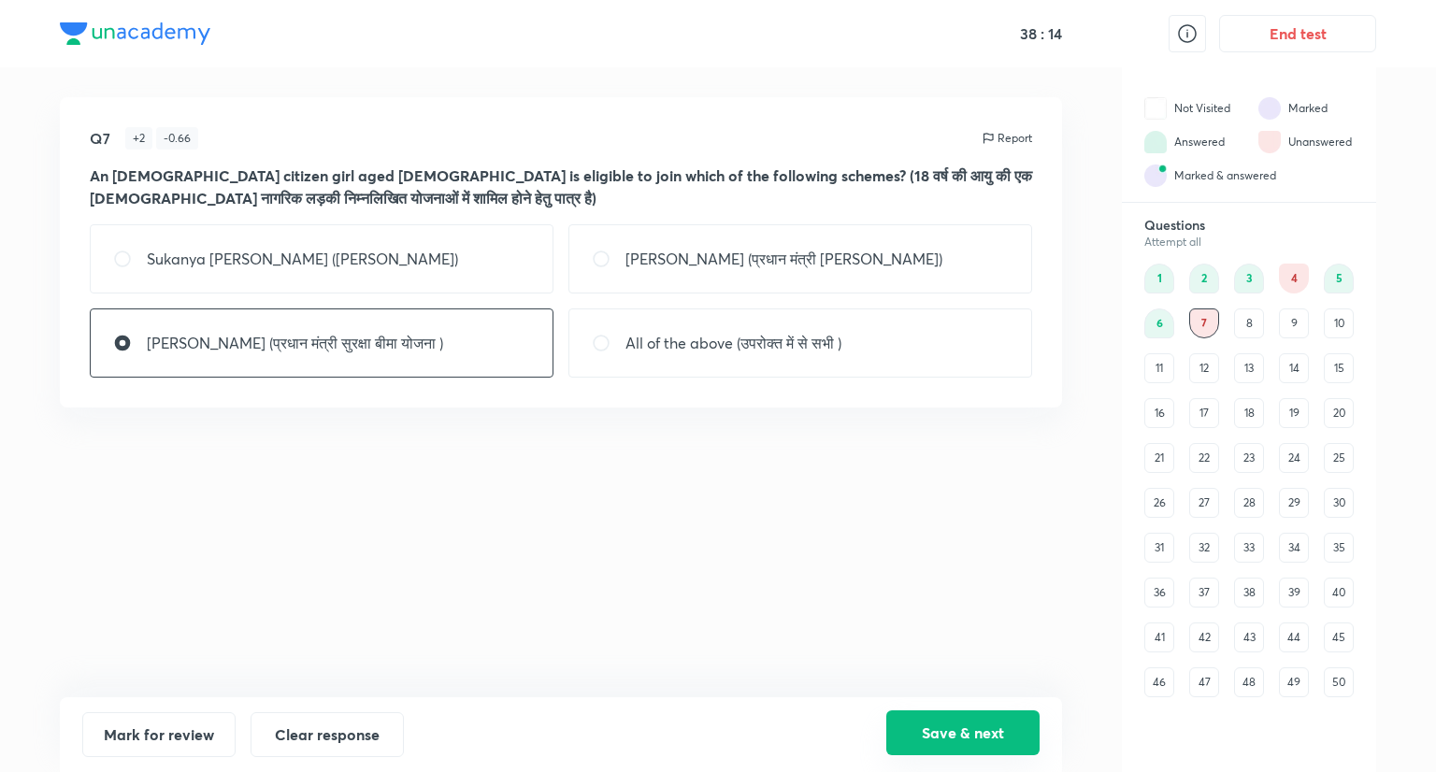
click at [976, 713] on button "Save & next" at bounding box center [962, 733] width 153 height 45
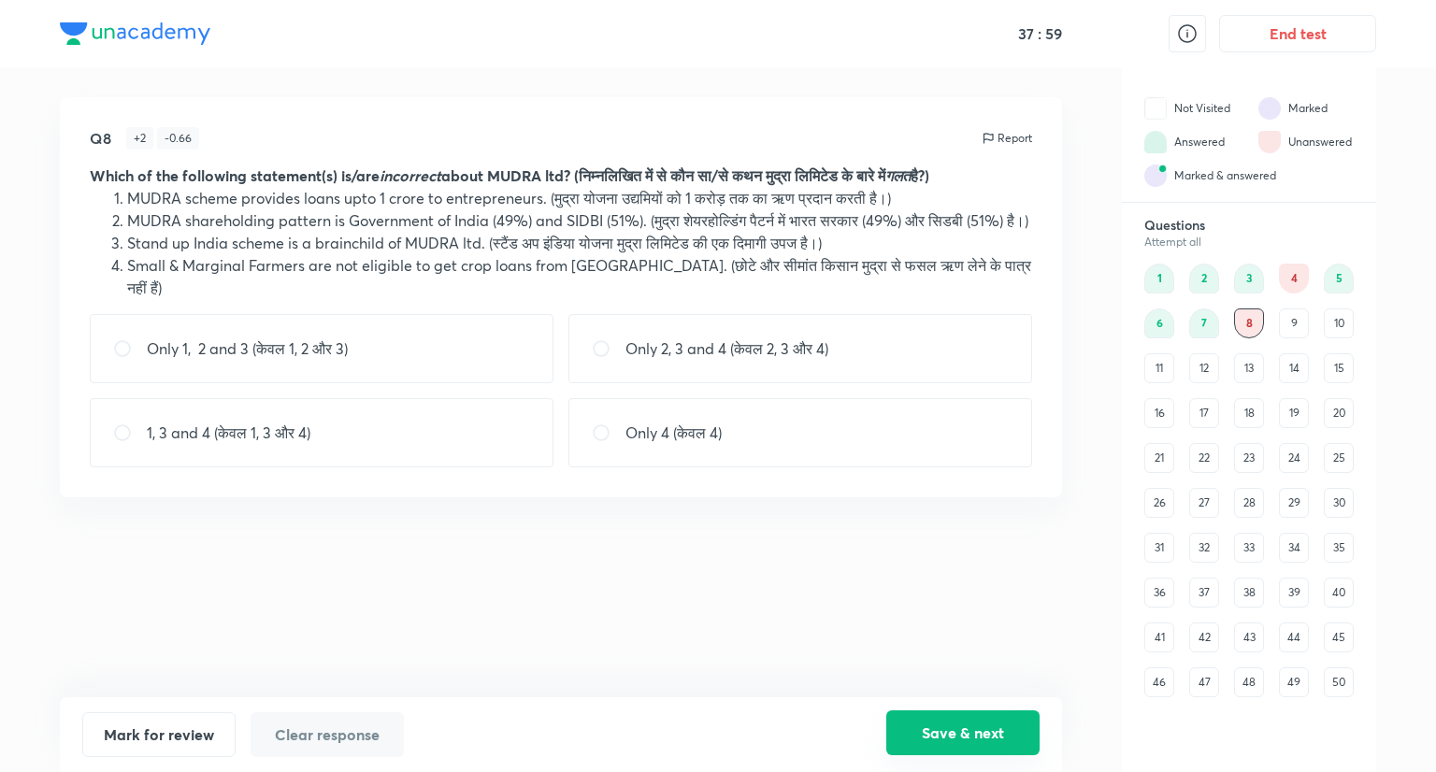
click at [987, 732] on button "Save & next" at bounding box center [962, 733] width 153 height 45
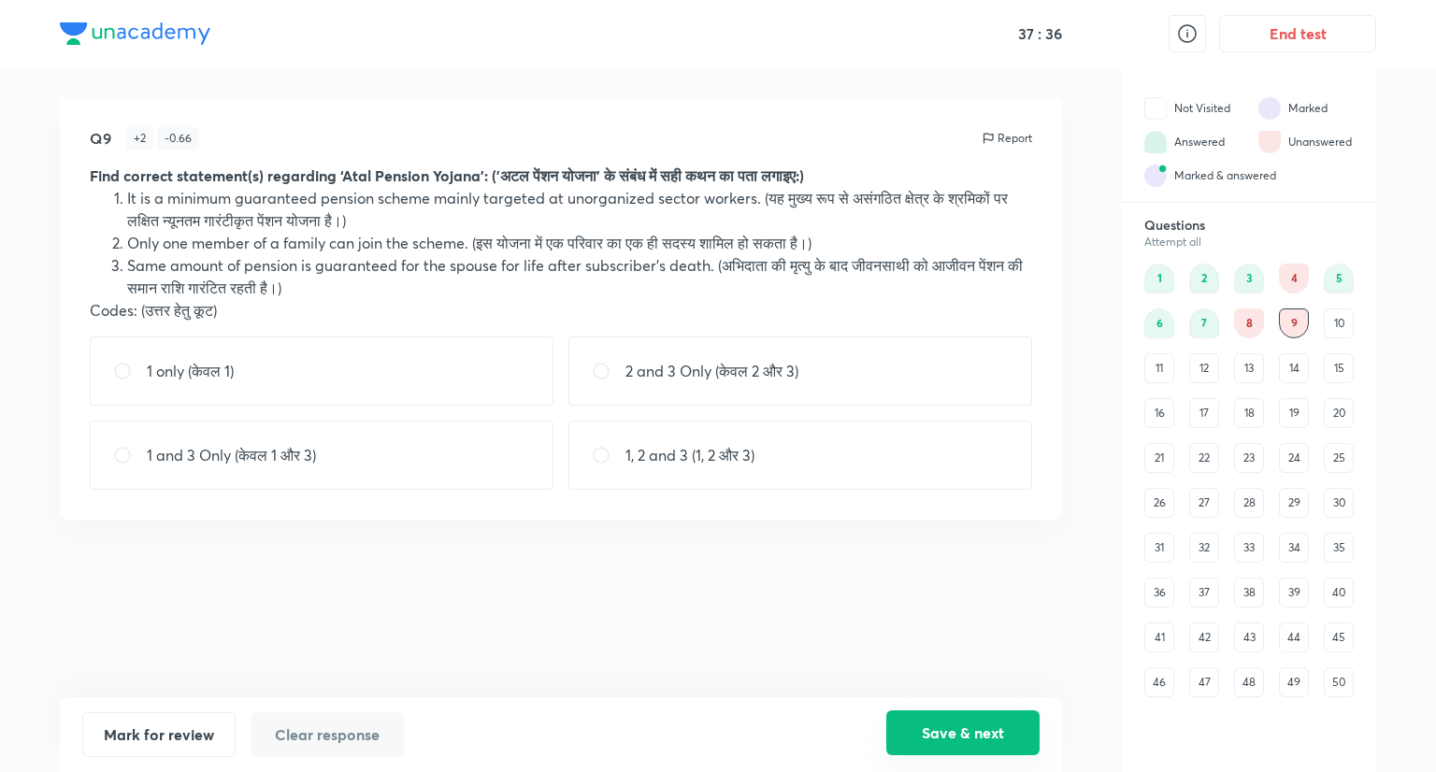
click at [951, 723] on button "Save & next" at bounding box center [962, 733] width 153 height 45
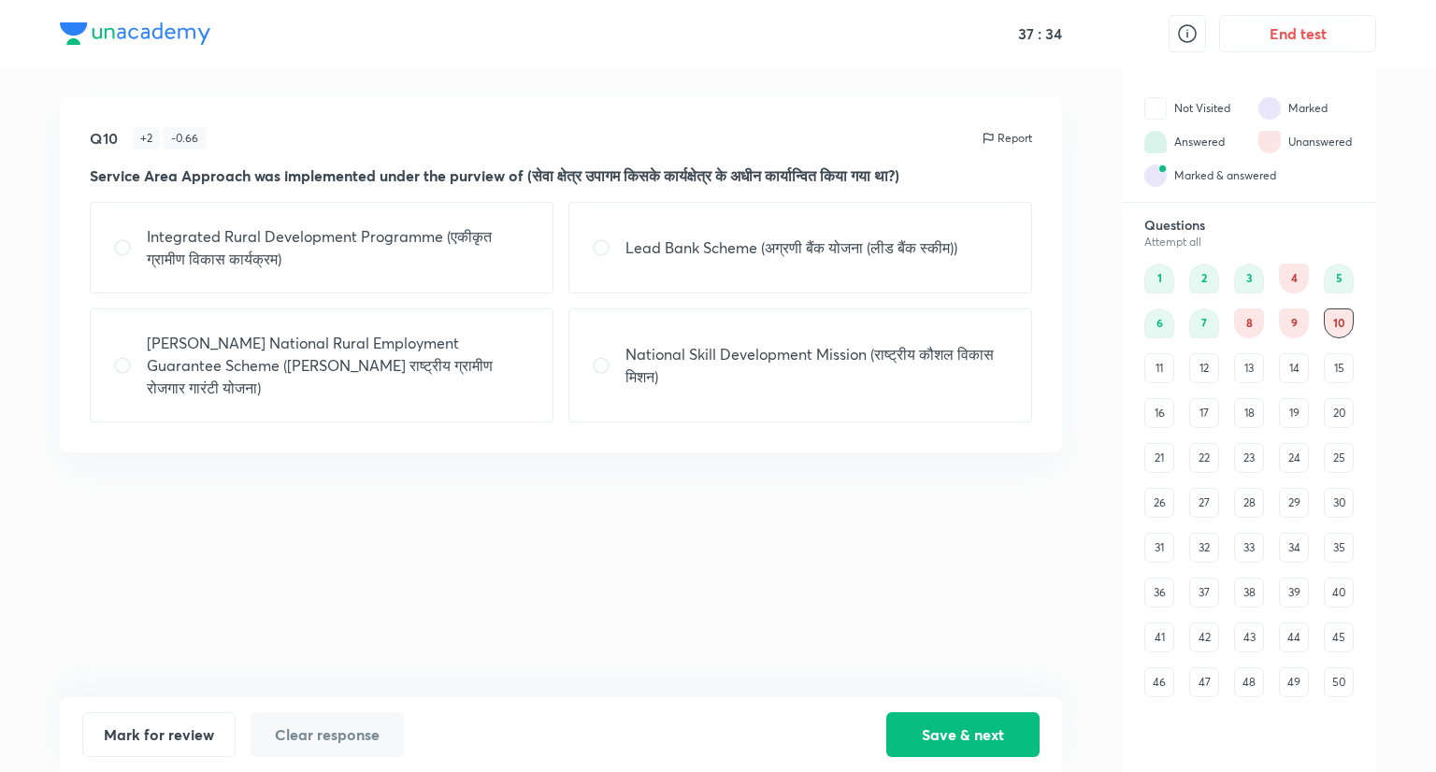
click at [1286, 319] on div "9" at bounding box center [1294, 324] width 30 height 30
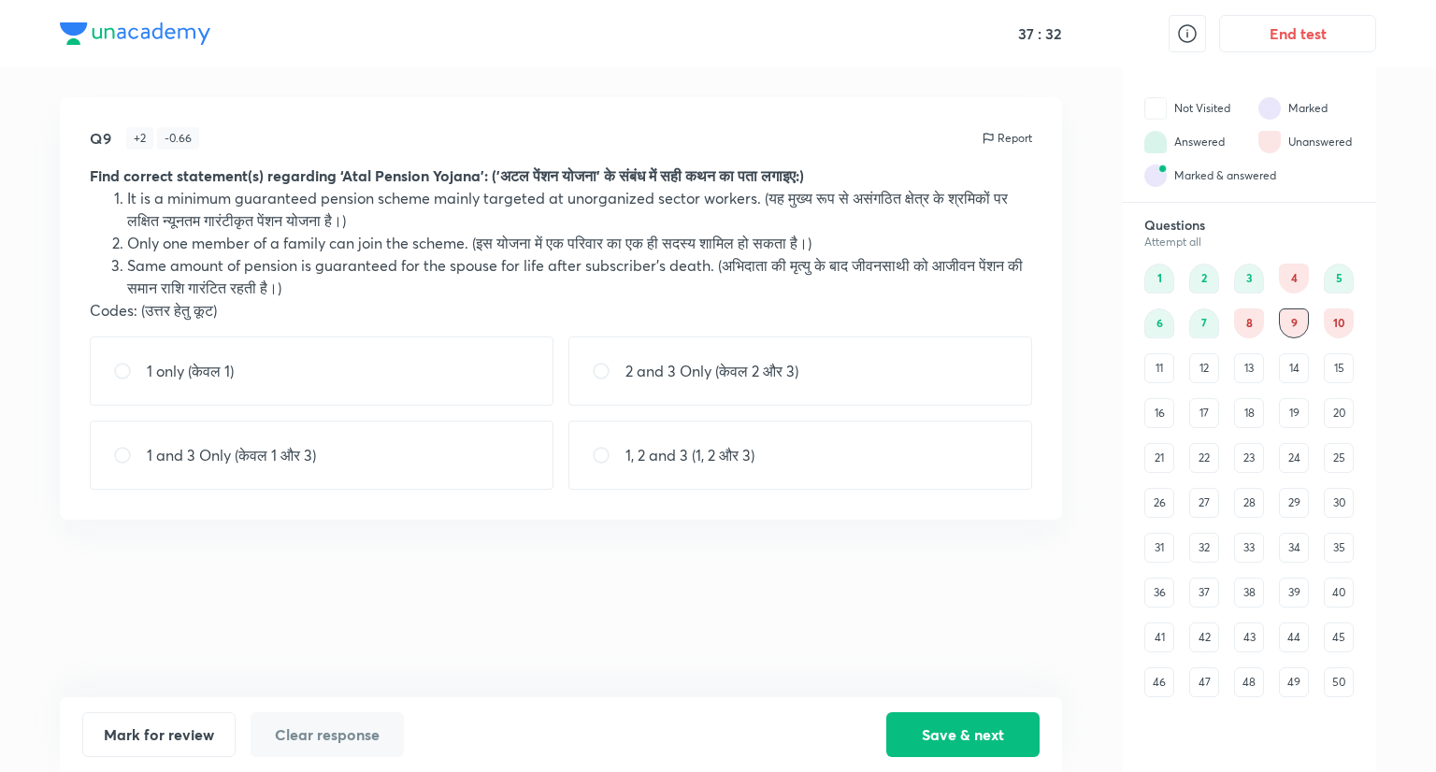
drag, startPoint x: 686, startPoint y: 433, endPoint x: 737, endPoint y: 454, distance: 54.5
click at [686, 435] on div "1, 2 and 3 (1, 2 और 3)" at bounding box center [801, 455] width 464 height 69
radio input "true"
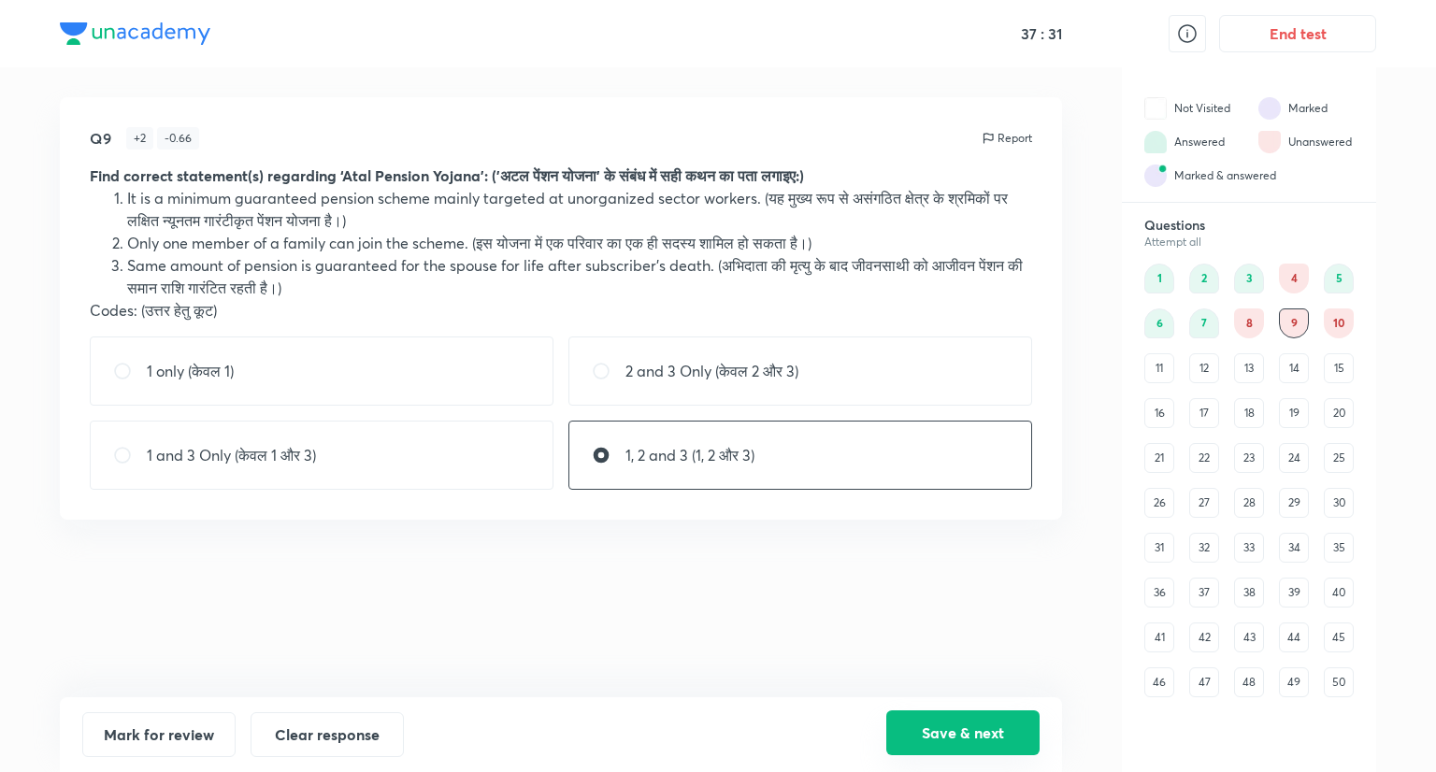
click at [935, 719] on button "Save & next" at bounding box center [962, 733] width 153 height 45
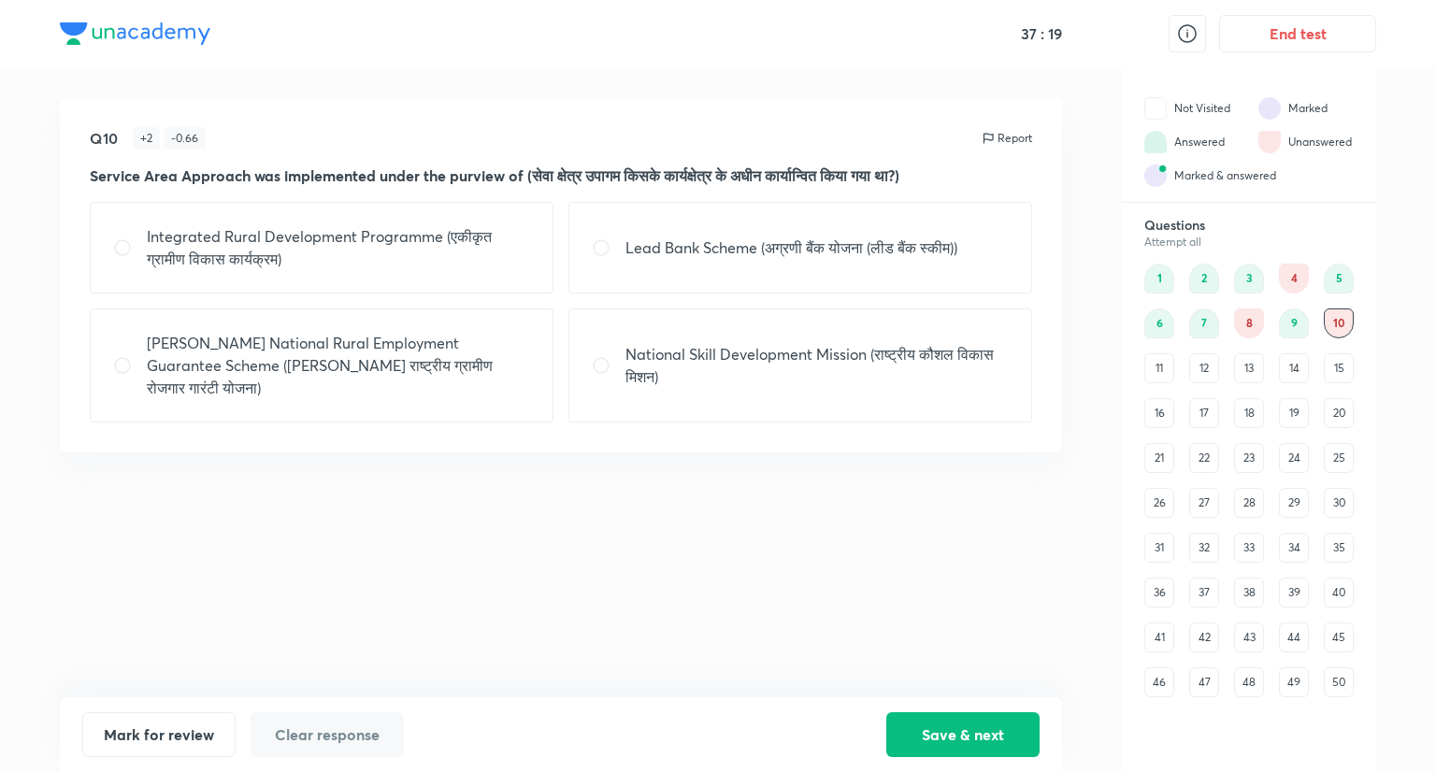
click at [718, 374] on p "National Skill Development Mission (राष्ट्रीय कौशल विकास मिशन)" at bounding box center [817, 365] width 383 height 45
radio input "true"
click at [345, 255] on p "Integrated Rural Development Programme (एकीकृत ग्रामीण विकास कार्यक्रम)" at bounding box center [338, 247] width 383 height 45
radio input "true"
radio input "false"
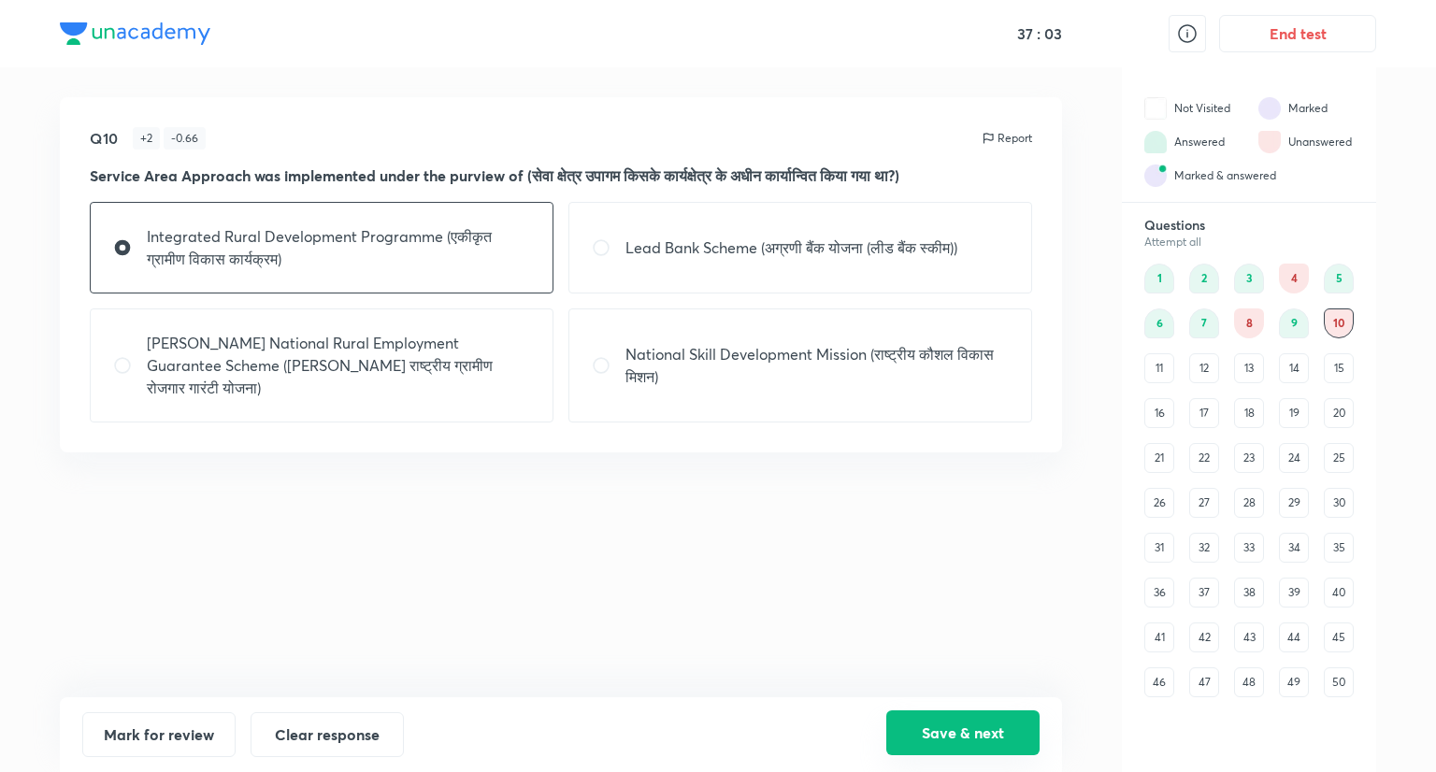
click at [986, 730] on button "Save & next" at bounding box center [962, 733] width 153 height 45
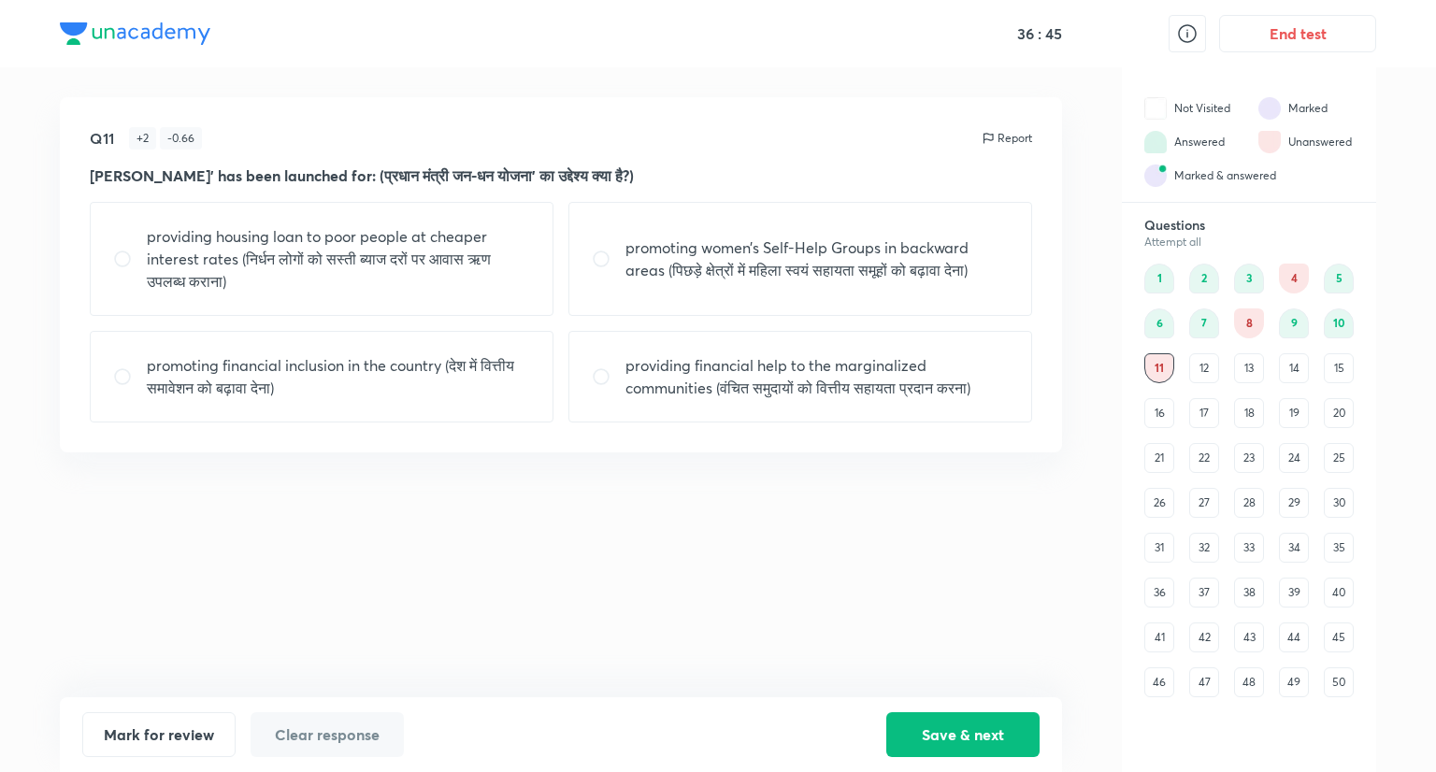
click at [789, 282] on div "promoting women’s Self-Help Groups in backward areas (पिछड़े क्षेत्रों में महिल…" at bounding box center [801, 259] width 464 height 114
click at [815, 379] on p "providing financial help to the marginalized communities (वंचित समुदायों को वित…" at bounding box center [817, 376] width 383 height 45
radio input "false"
radio input "true"
drag, startPoint x: 363, startPoint y: 379, endPoint x: 426, endPoint y: 420, distance: 75.7
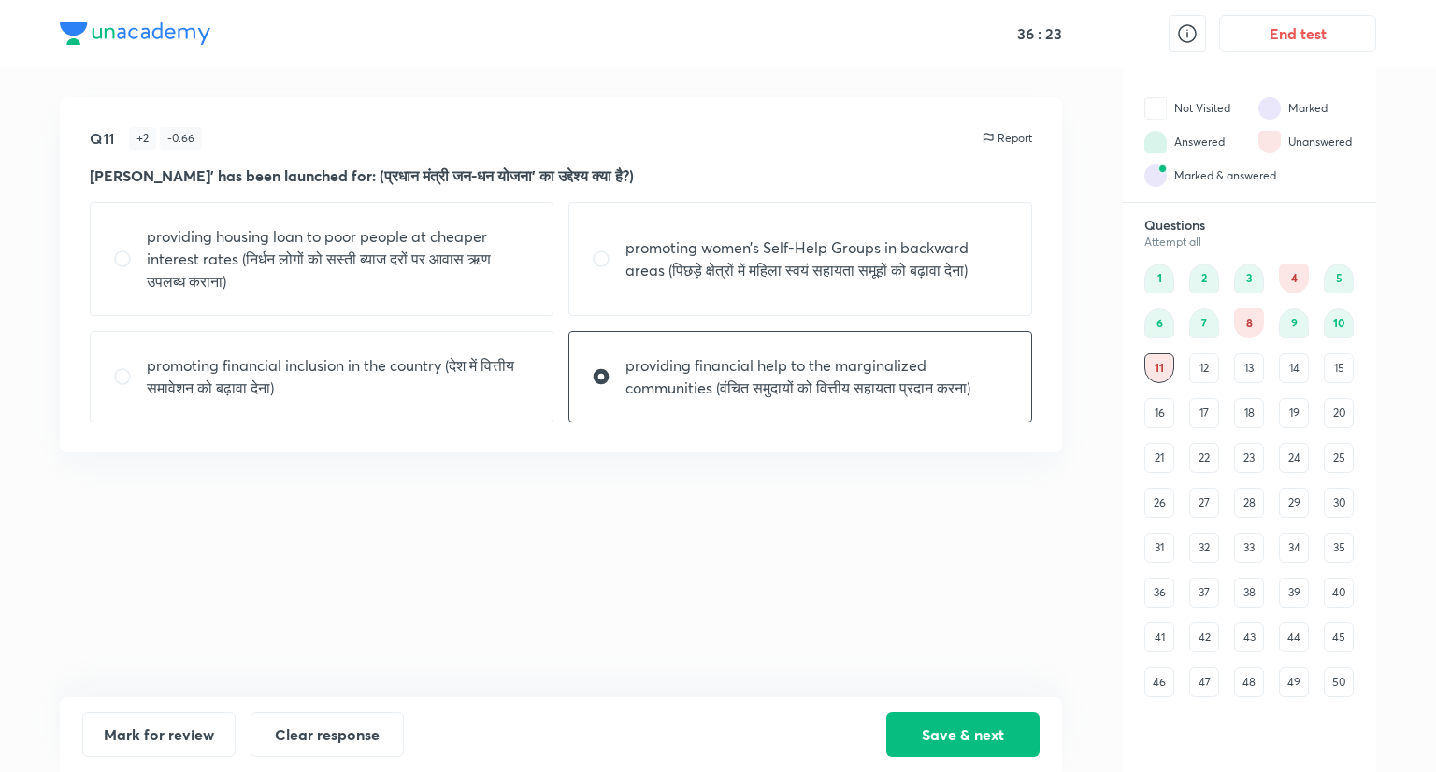
click at [419, 415] on div "promoting financial inclusion in the country (देश में वित्तीय समावेशन को बढ़ावा…" at bounding box center [322, 377] width 464 height 92
radio input "true"
radio input "false"
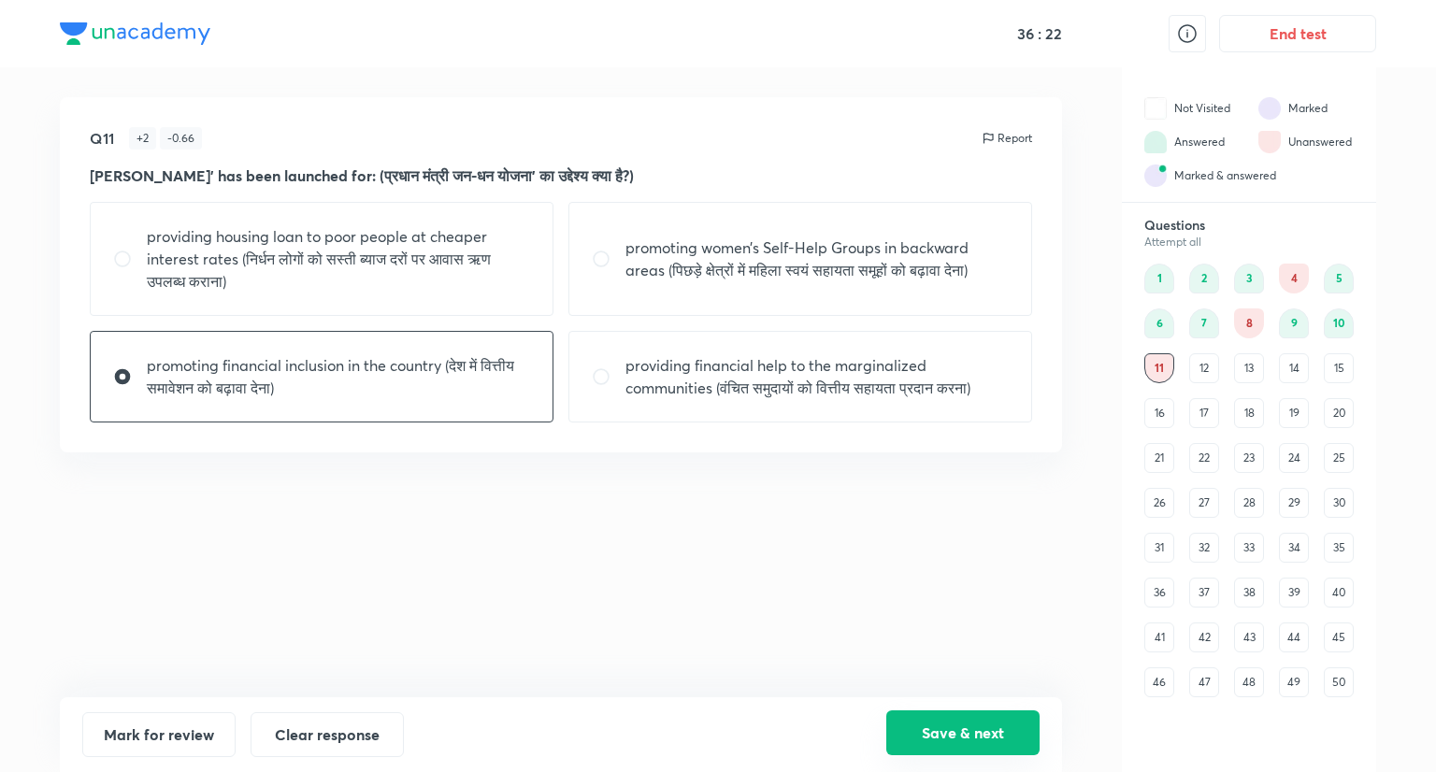
click at [940, 734] on button "Save & next" at bounding box center [962, 733] width 153 height 45
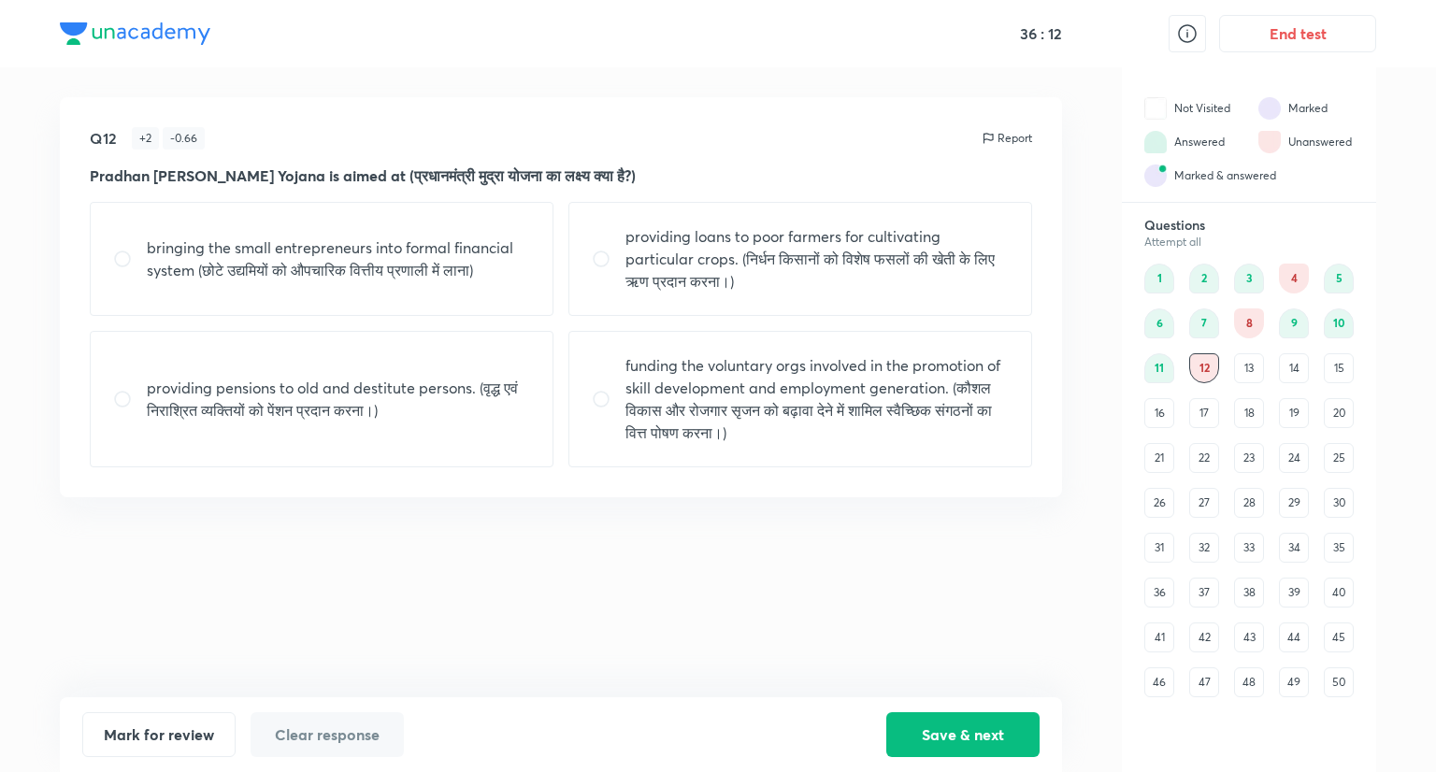
click at [715, 407] on p "funding the voluntary orgs involved in the promotion of skill development and e…" at bounding box center [817, 399] width 383 height 90
radio input "true"
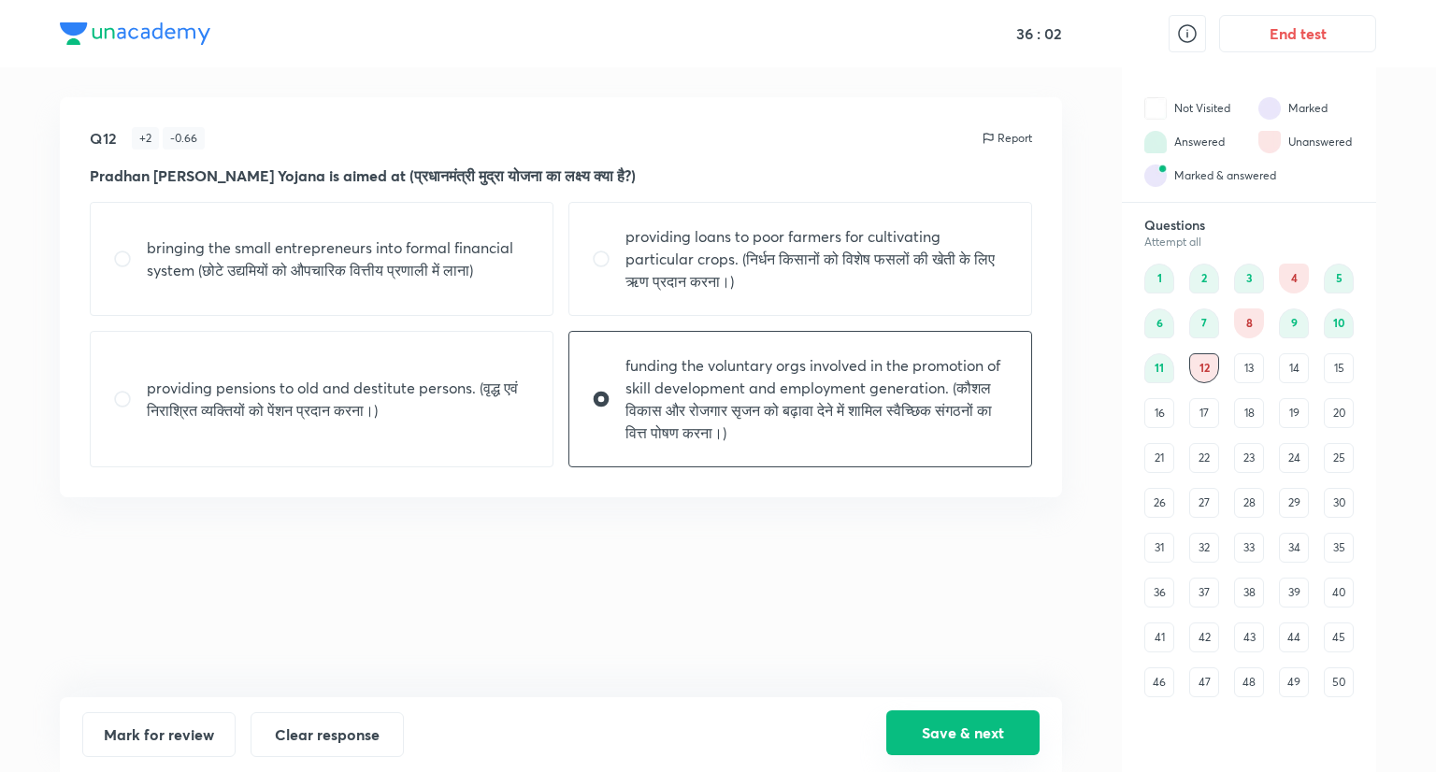
click at [987, 722] on button "Save & next" at bounding box center [962, 733] width 153 height 45
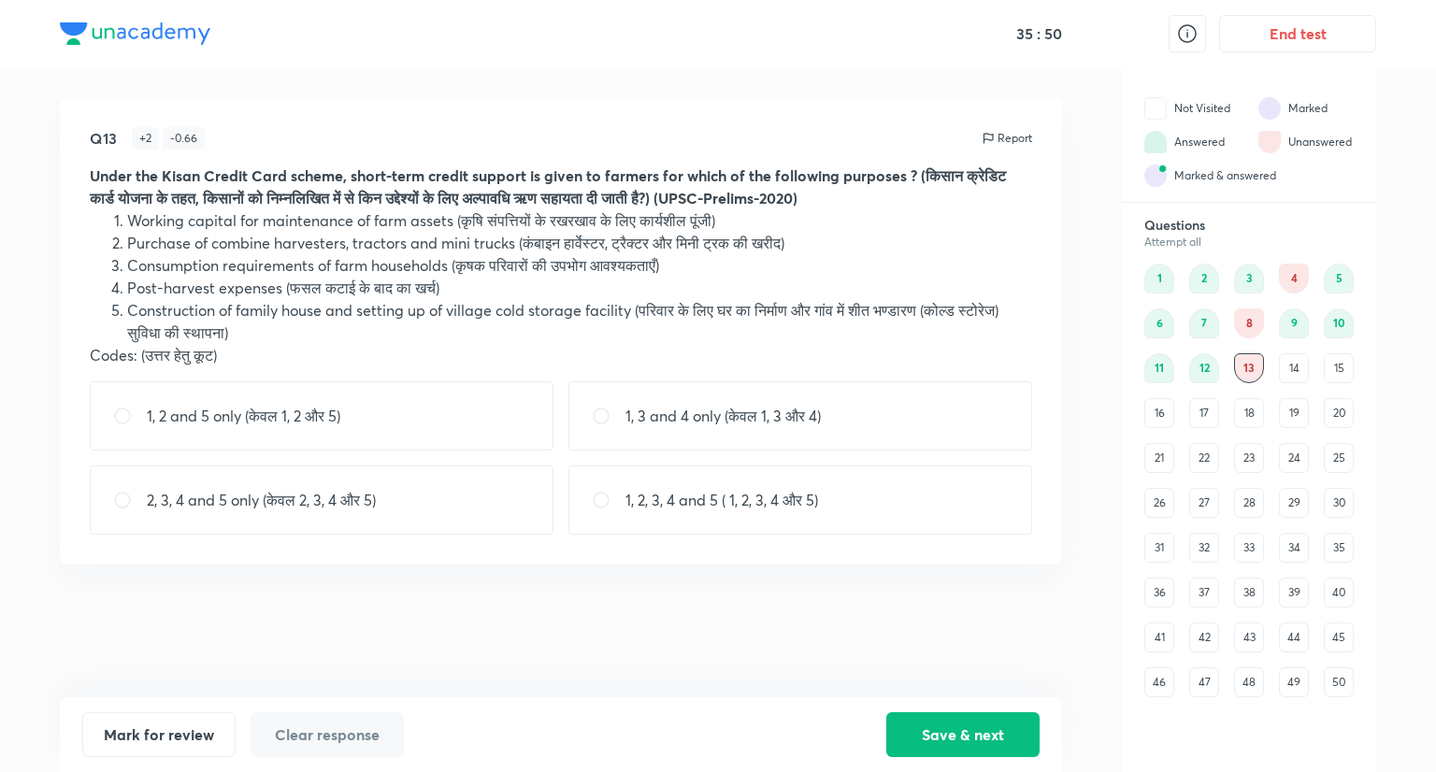
click at [673, 429] on div "1, 3 and 4 only (केवल 1, 3 और 4)" at bounding box center [801, 416] width 464 height 69
radio input "true"
click at [983, 726] on button "Save & next" at bounding box center [962, 733] width 153 height 45
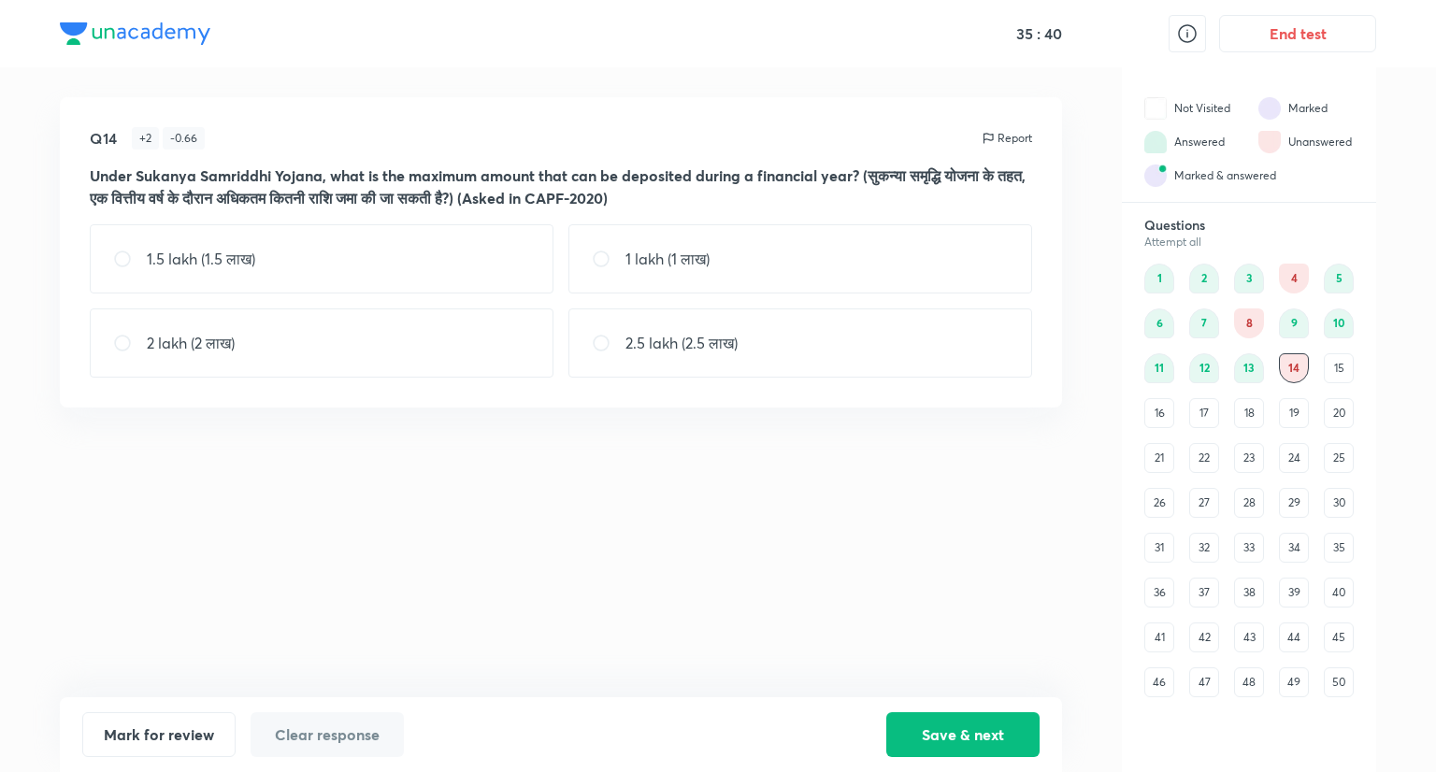
click at [651, 254] on p "1 lakh (1 लाख)" at bounding box center [668, 259] width 84 height 22
radio input "true"
click at [321, 265] on div "1.5 lakh (1.5 लाख)" at bounding box center [322, 258] width 464 height 69
radio input "true"
click at [612, 261] on input "radio" at bounding box center [609, 259] width 34 height 19
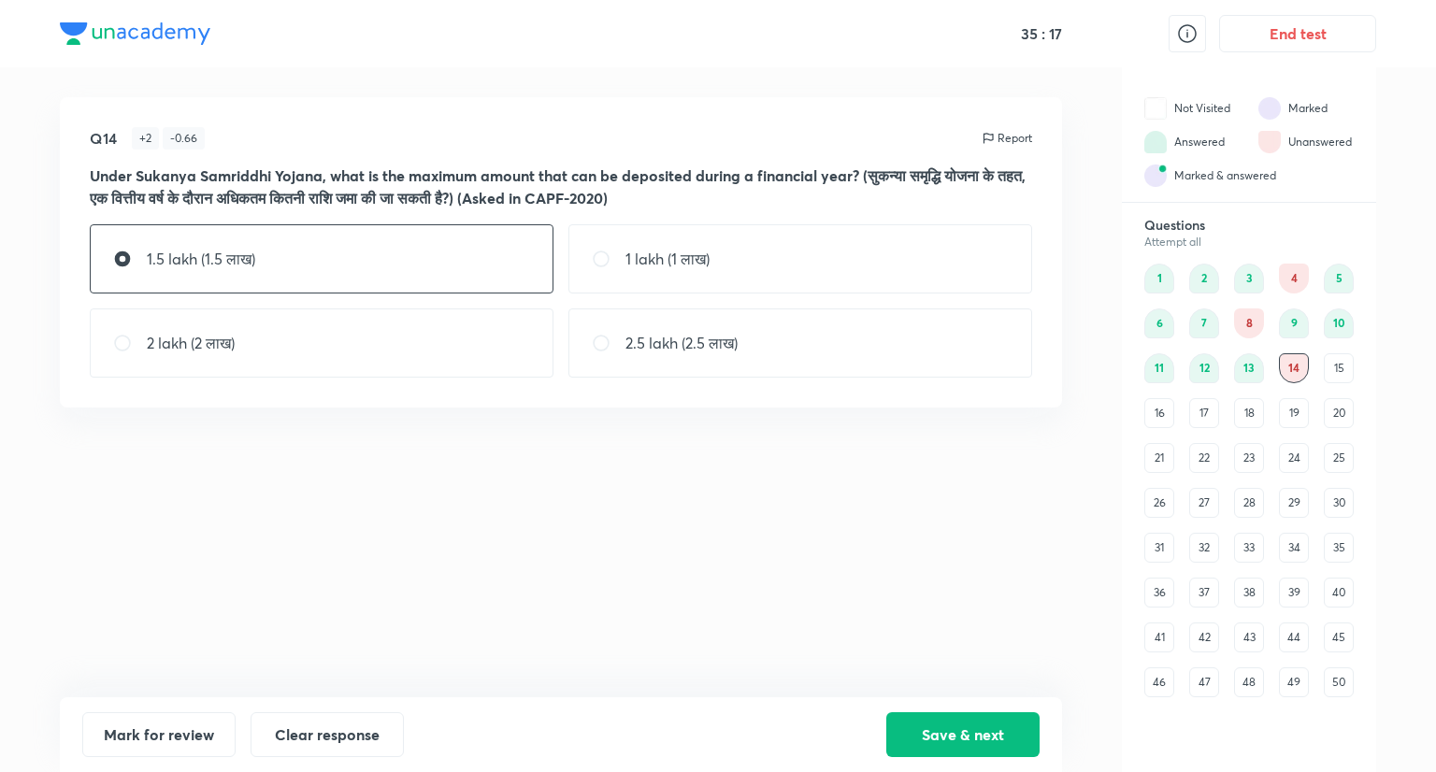
radio input "true"
radio input "false"
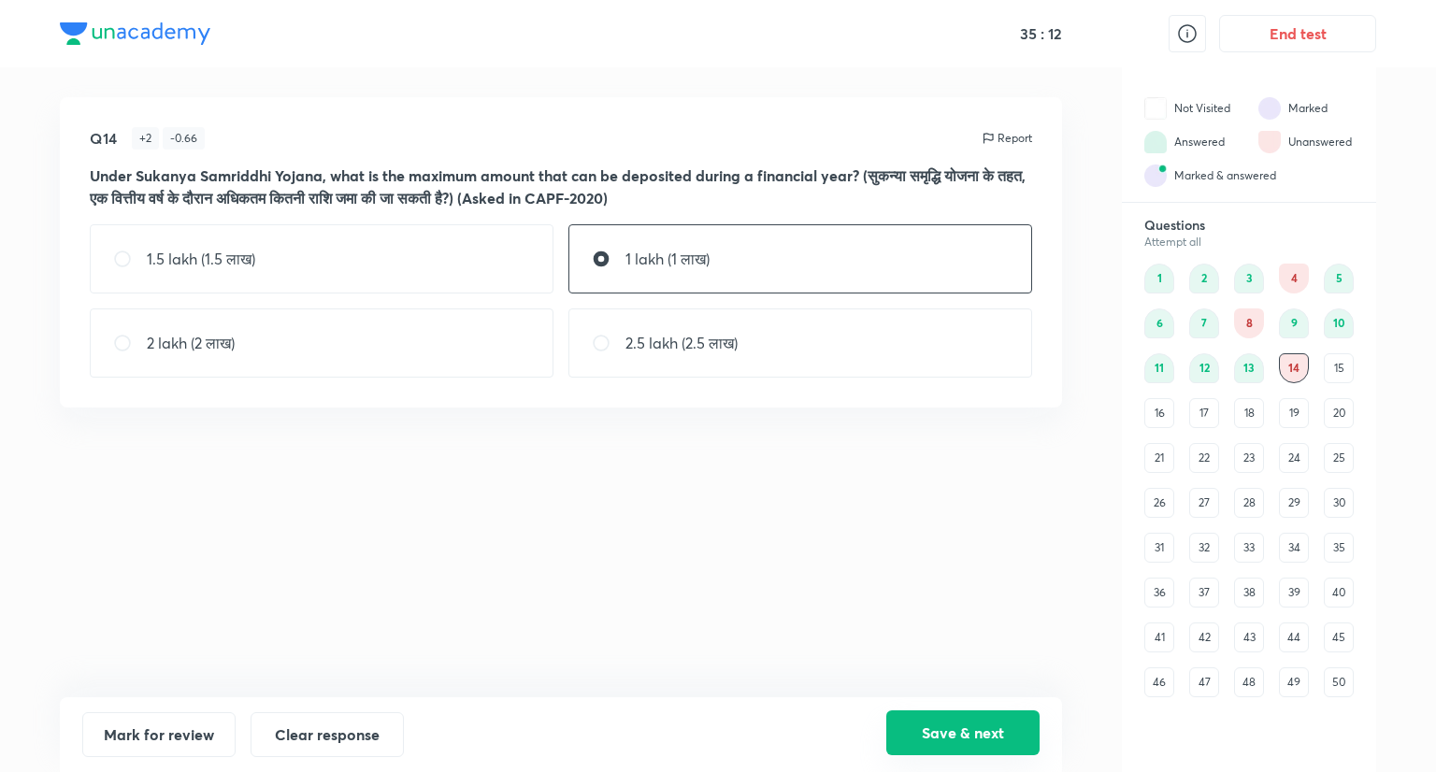
click at [977, 734] on button "Save & next" at bounding box center [962, 733] width 153 height 45
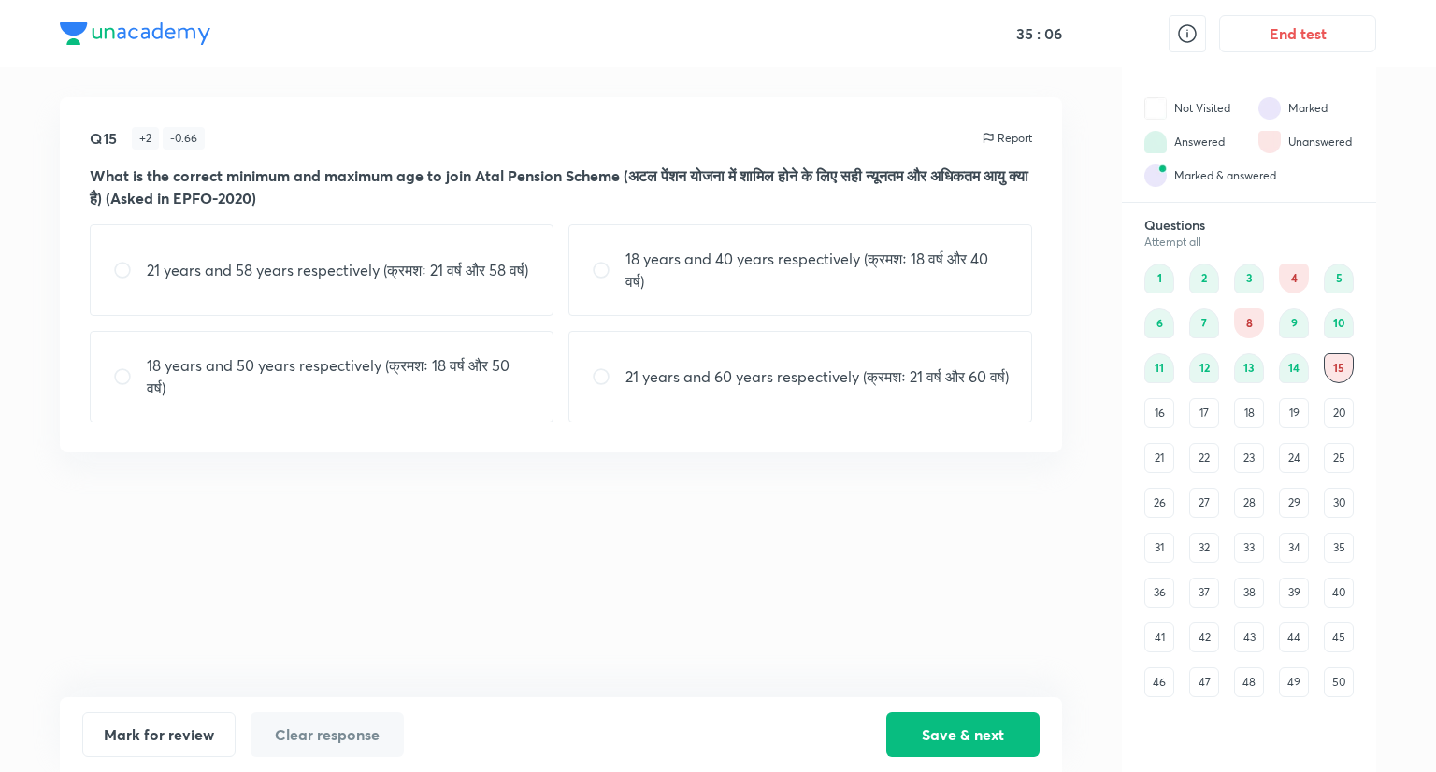
click at [687, 268] on p "18 years and 40 years respectively (क्रमशः 18 वर्ष और 40 वर्ष)" at bounding box center [817, 270] width 383 height 45
radio input "true"
drag, startPoint x: 964, startPoint y: 724, endPoint x: 929, endPoint y: 682, distance: 54.5
click at [963, 724] on button "Save & next" at bounding box center [962, 735] width 153 height 45
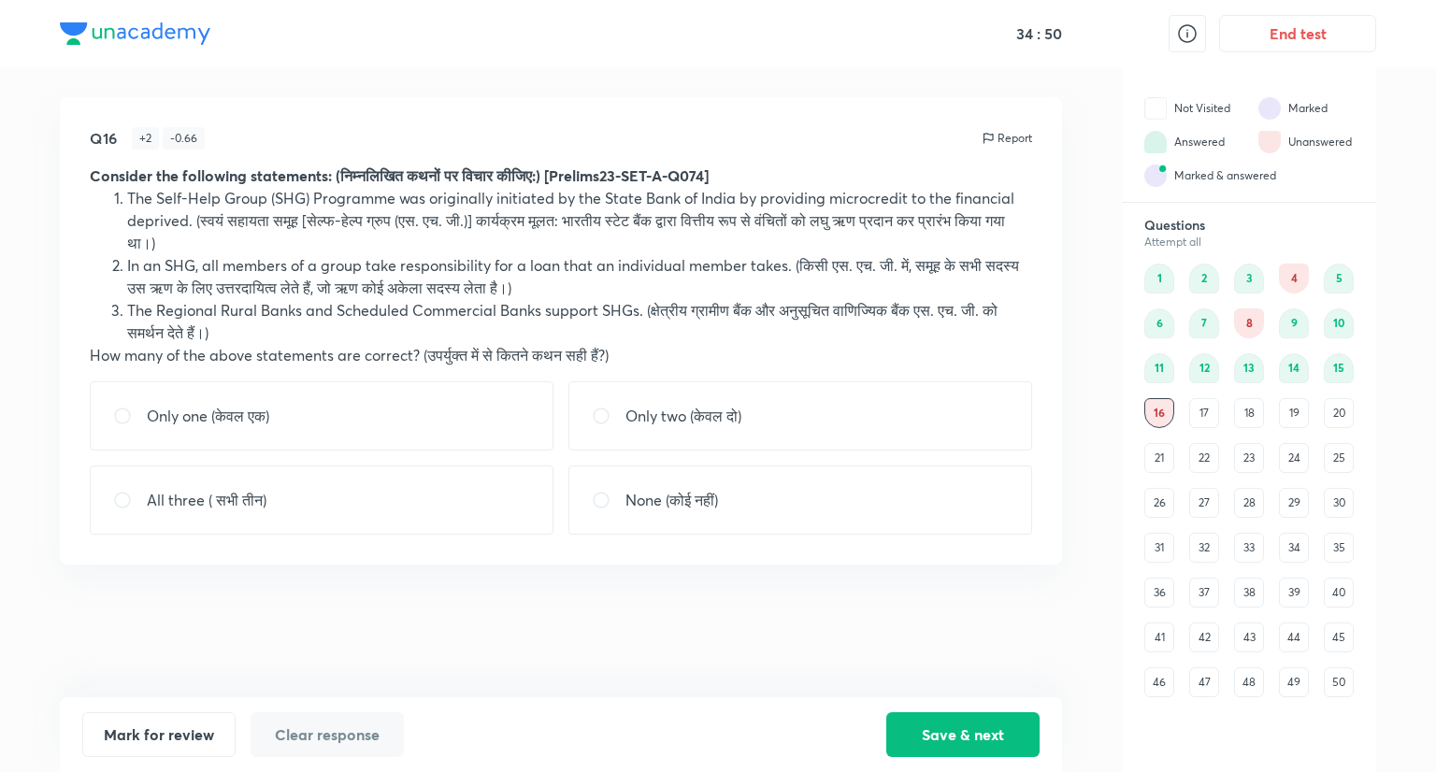
click at [668, 425] on p "Only two (केवल दो)" at bounding box center [684, 416] width 116 height 22
click at [817, 416] on div "Only two (केवल दो)" at bounding box center [801, 416] width 464 height 69
click at [661, 425] on p "Only two (केवल दो)" at bounding box center [684, 416] width 116 height 22
click at [916, 438] on div "Only two (केवल दो)" at bounding box center [801, 416] width 464 height 69
radio input "false"
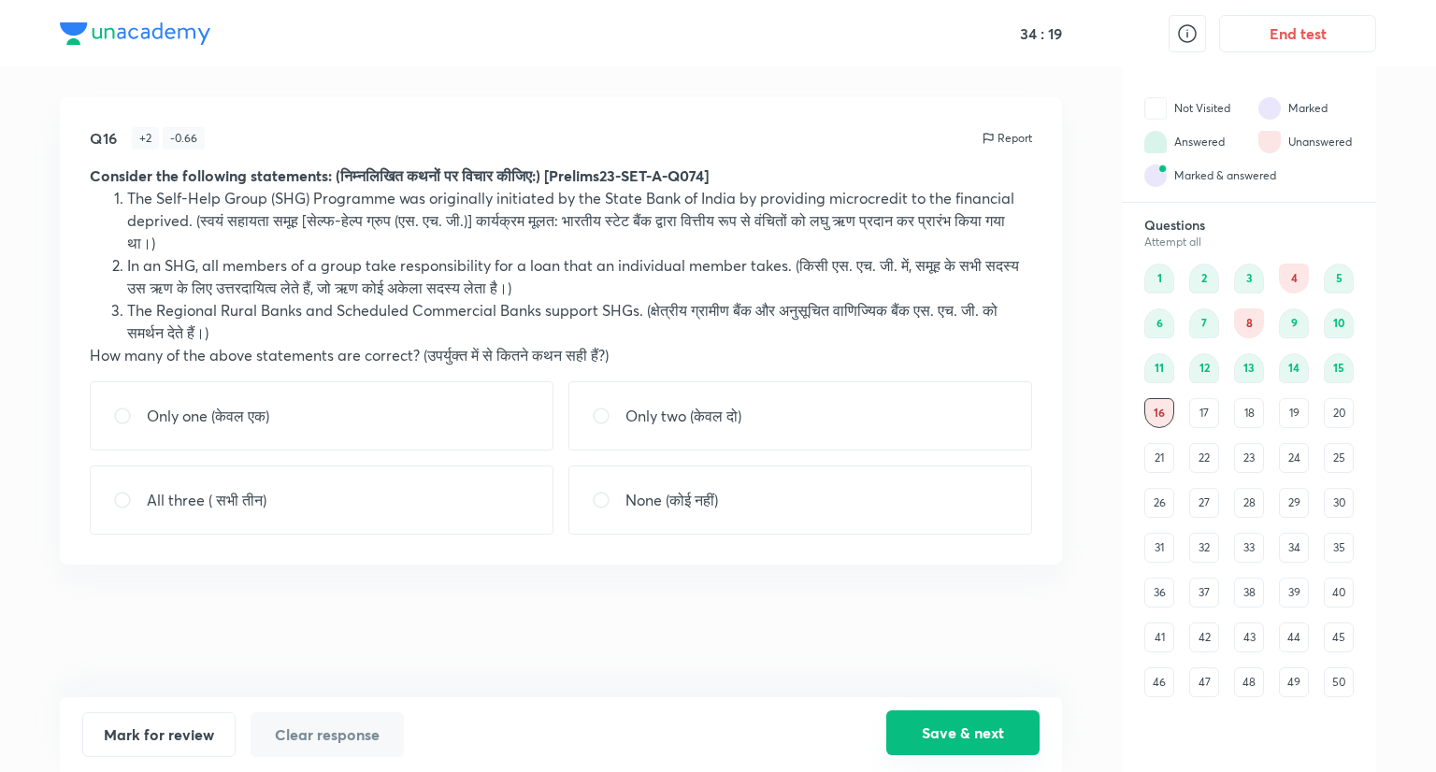
click at [964, 717] on button "Save & next" at bounding box center [962, 733] width 153 height 45
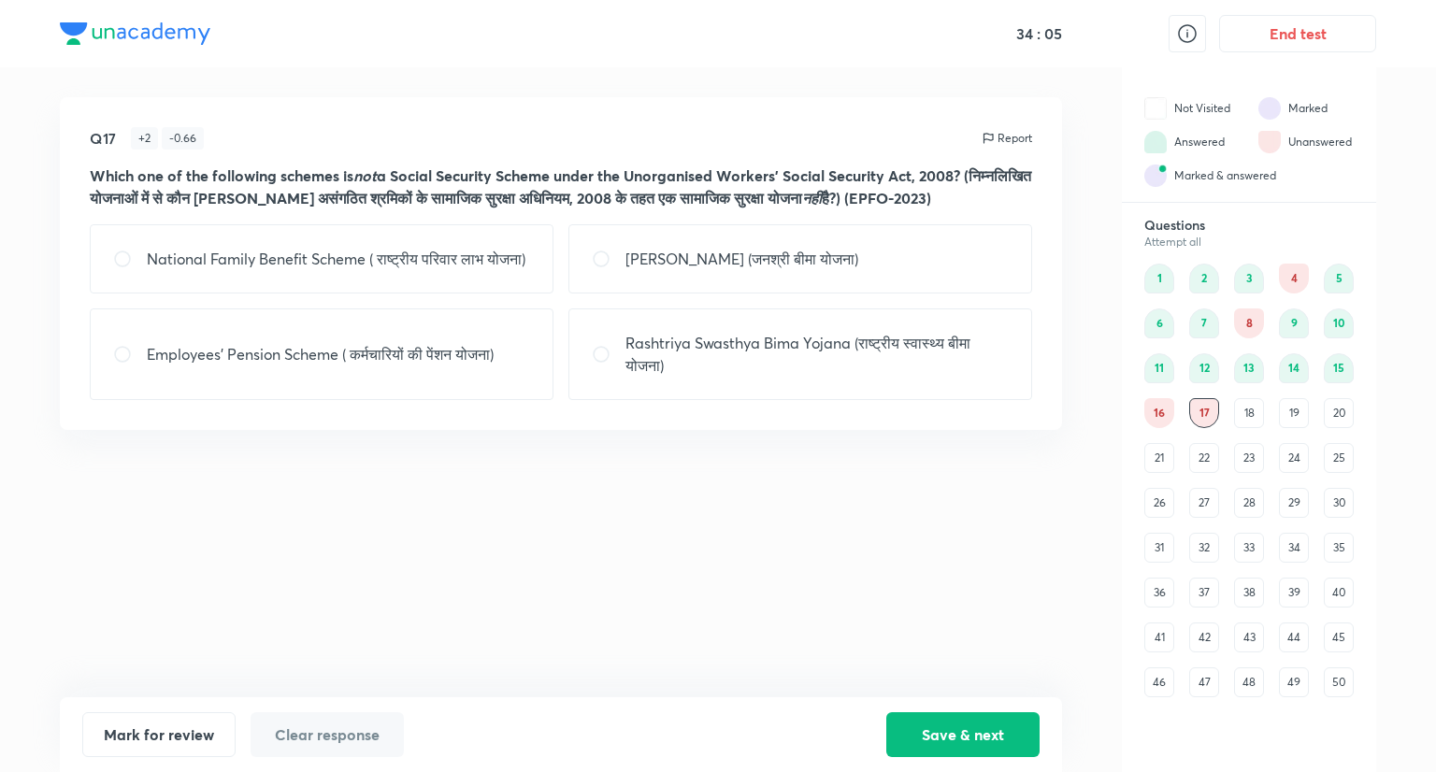
click at [435, 267] on p "National Family Benefit Scheme ( राष्ट्रीय परिवार लाभ योजना)" at bounding box center [336, 259] width 379 height 22
radio input "true"
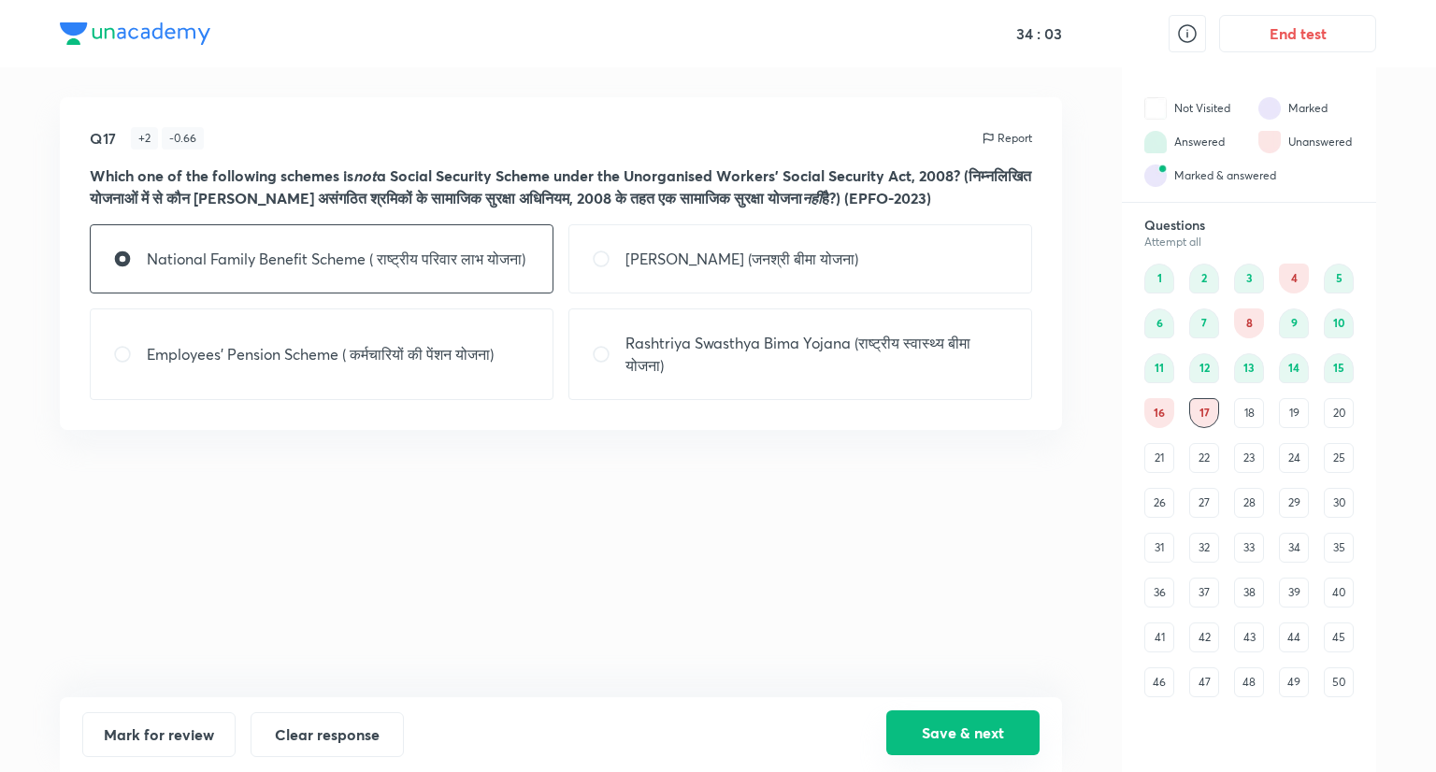
click at [976, 712] on button "Save & next" at bounding box center [962, 733] width 153 height 45
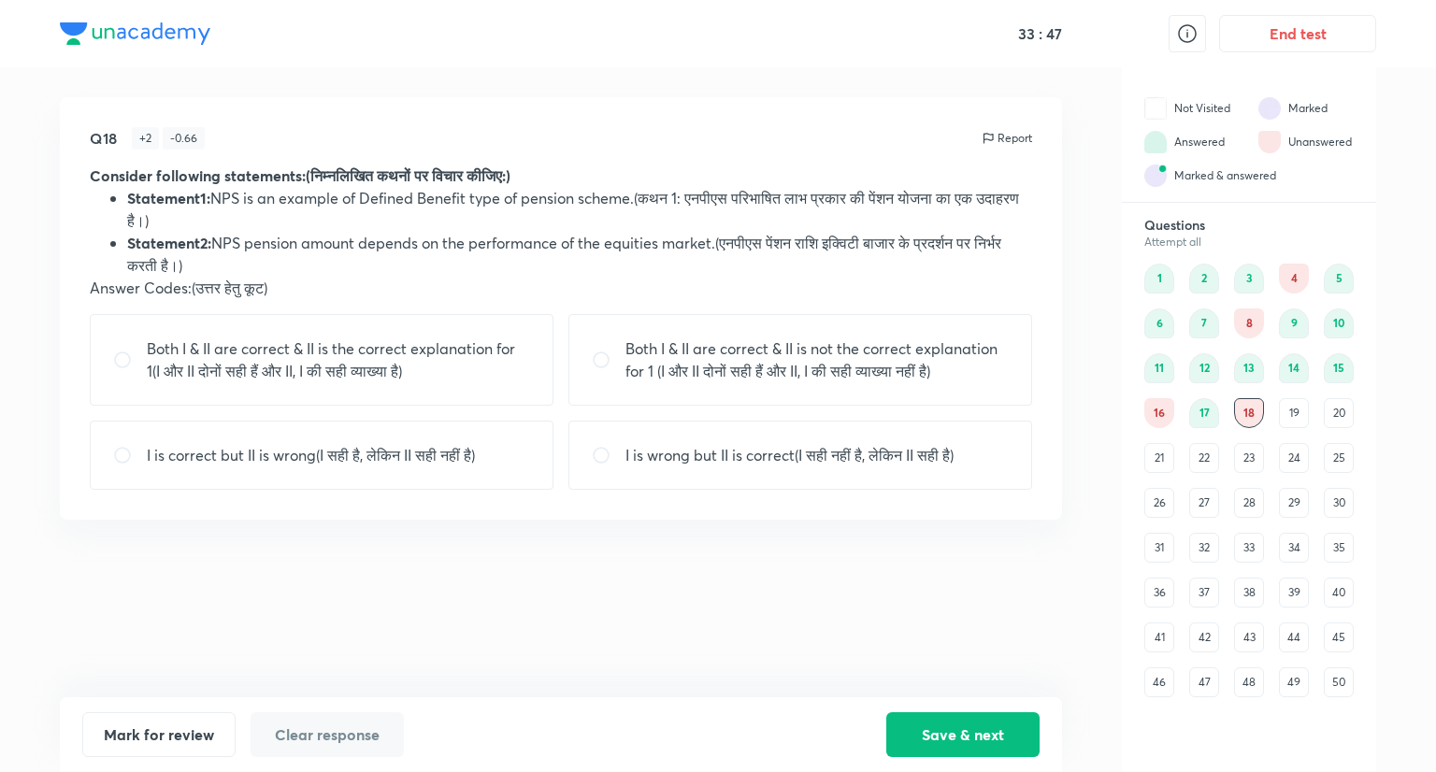
click at [470, 356] on p "Both I & II are correct & II is the correct explanation for 1(I और II दोनों सही…" at bounding box center [338, 360] width 383 height 45
click at [699, 465] on p "I is wrong but II is correct(I सही नहीं है, लेकिन II सही है)" at bounding box center [790, 455] width 328 height 22
radio input "false"
radio input "true"
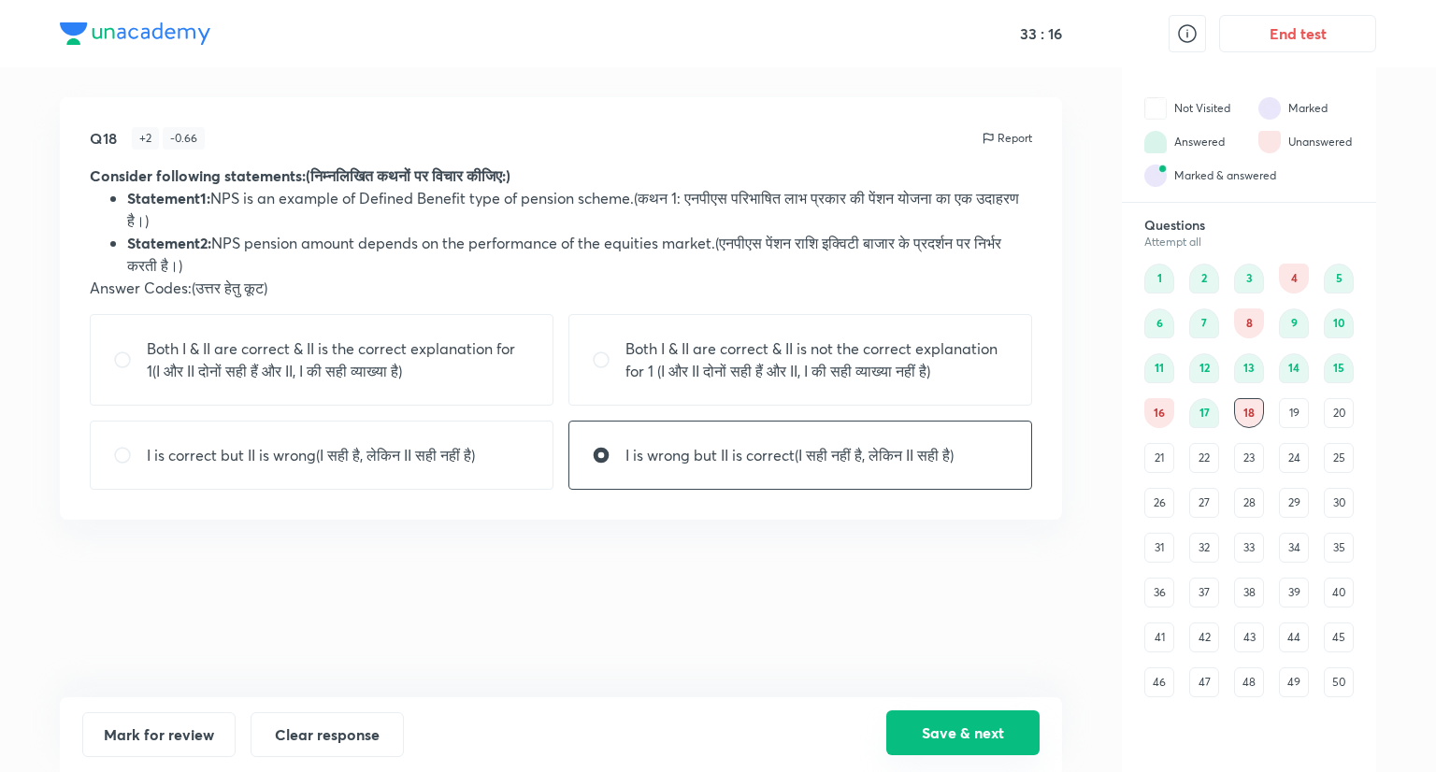
click at [970, 728] on button "Save & next" at bounding box center [962, 733] width 153 height 45
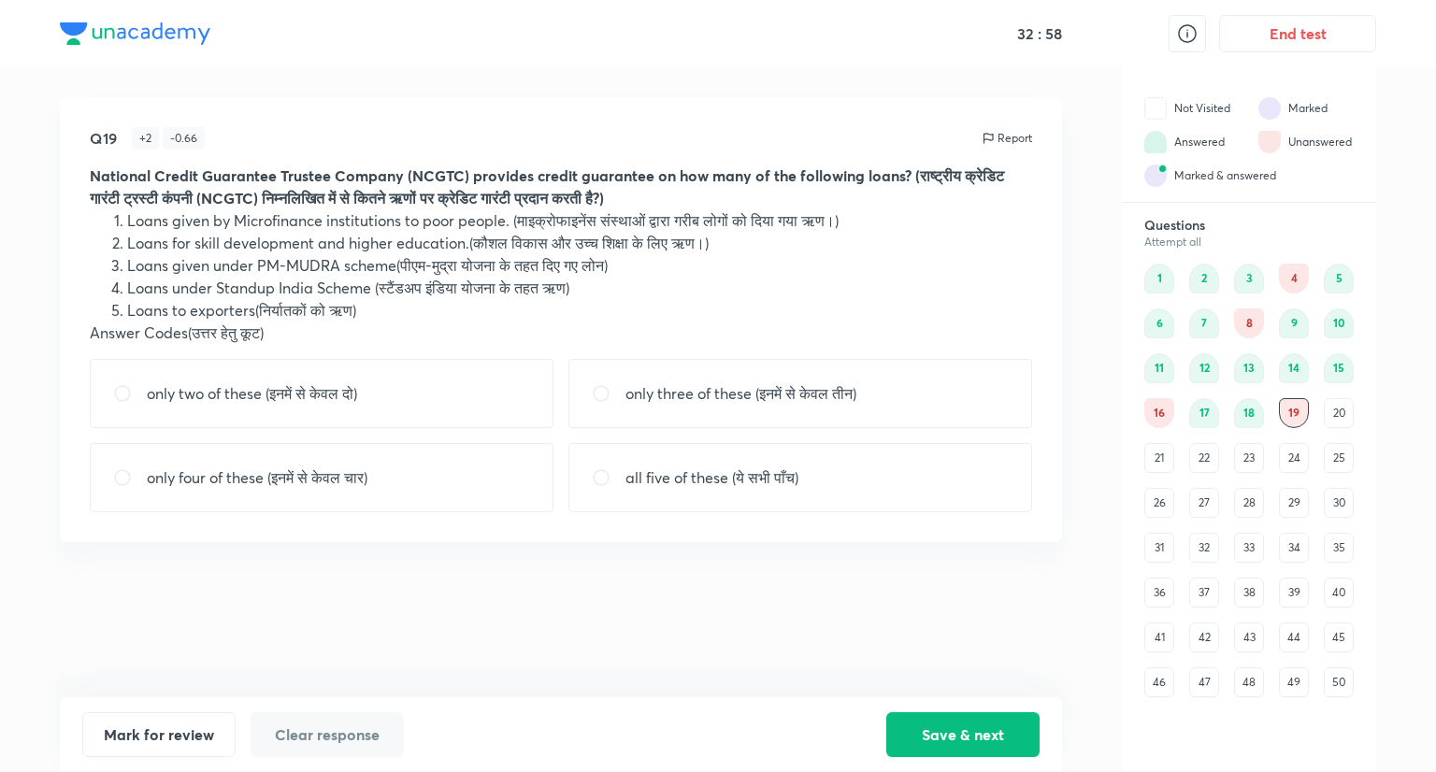
click at [672, 401] on p "only three of these (इनमें से केवल तीन)" at bounding box center [741, 393] width 231 height 22
radio input "true"
click at [943, 718] on button "Save & next" at bounding box center [962, 733] width 153 height 45
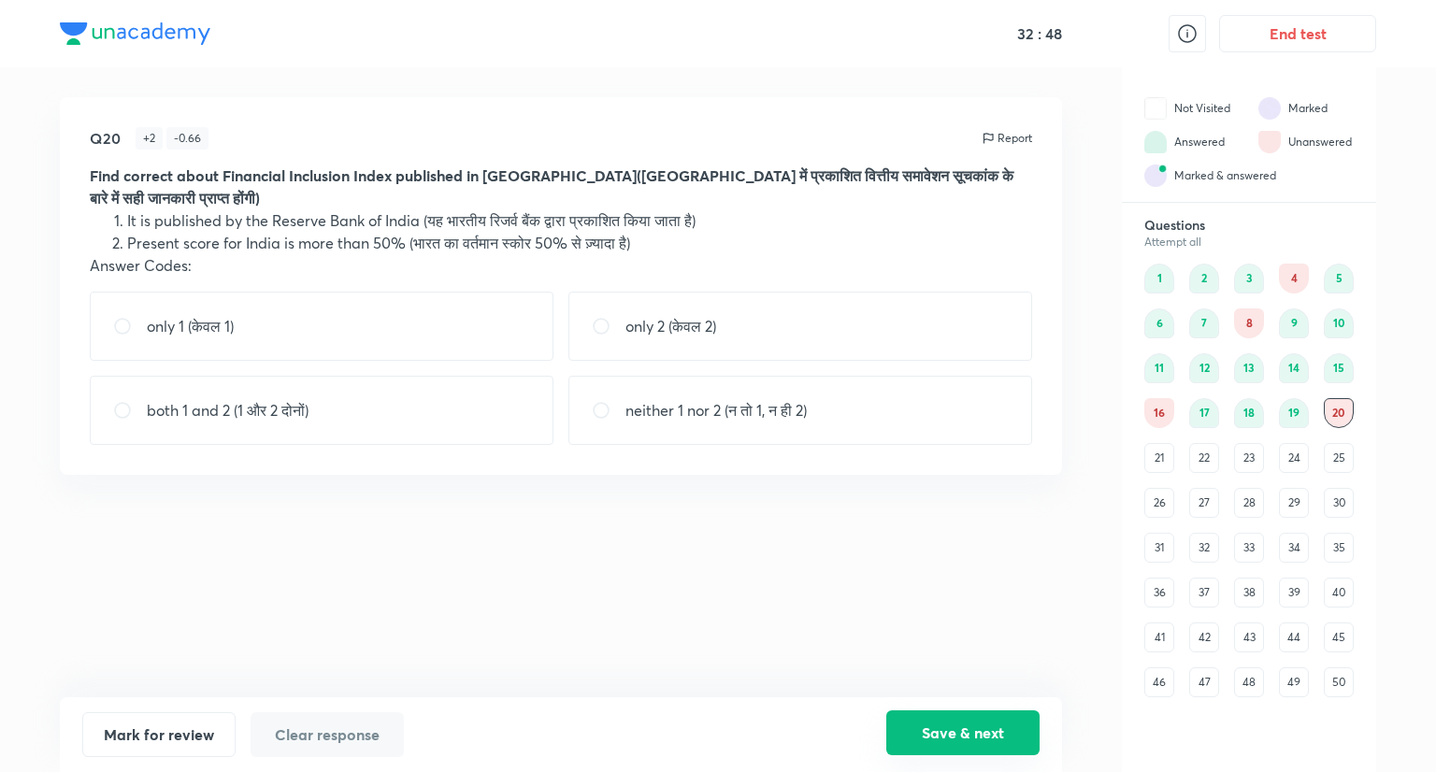
click at [995, 722] on button "Save & next" at bounding box center [962, 733] width 153 height 45
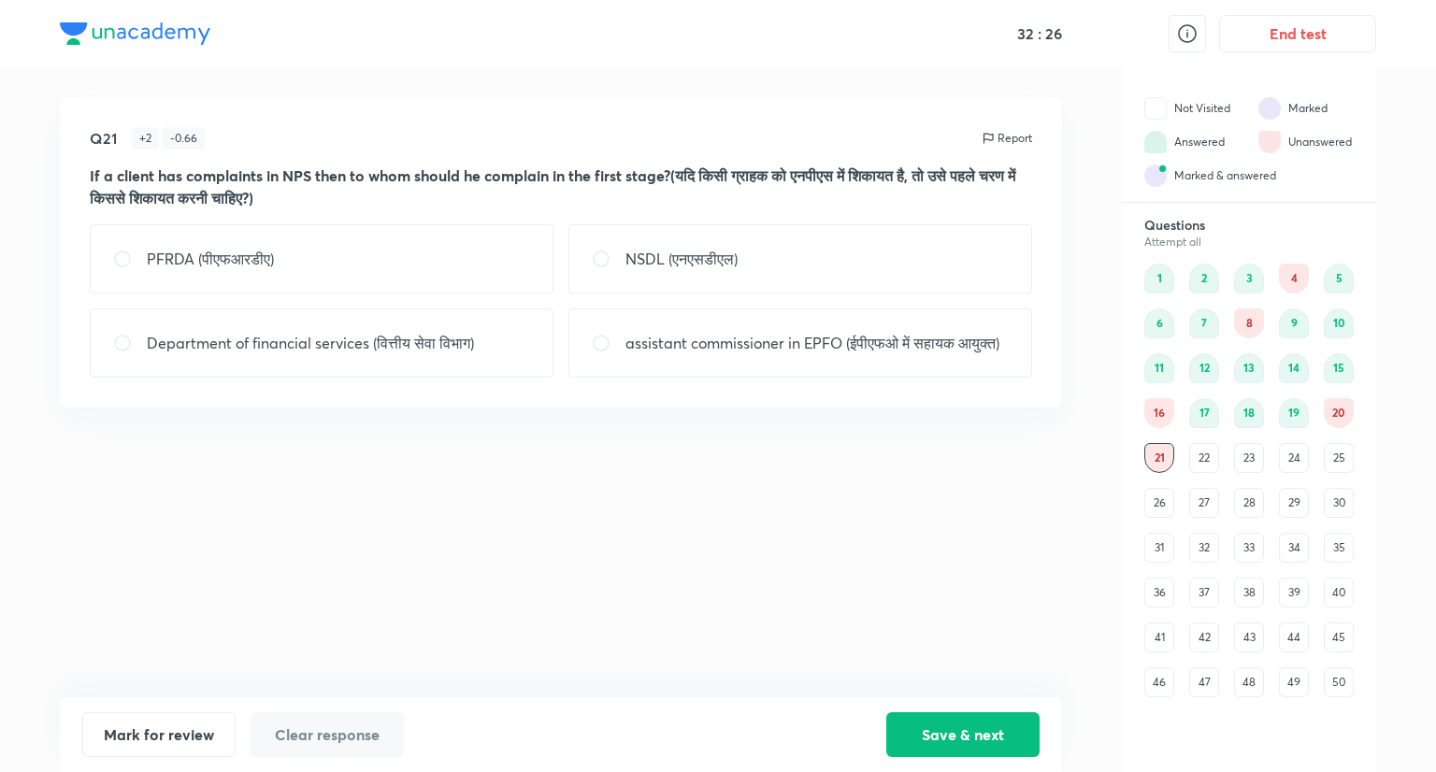
click at [340, 367] on div "Department of financial services (वित्तीय सेवा विभाग)" at bounding box center [322, 343] width 464 height 69
click at [889, 353] on p "assistant commissioner in EPFO (ईपीएफओ में सहायक आयुक्त)" at bounding box center [813, 343] width 374 height 22
radio input "false"
click at [734, 345] on p "assistant commissioner in EPFO (ईपीएफओ में सहायक आयुक्त)" at bounding box center [813, 343] width 374 height 22
radio input "false"
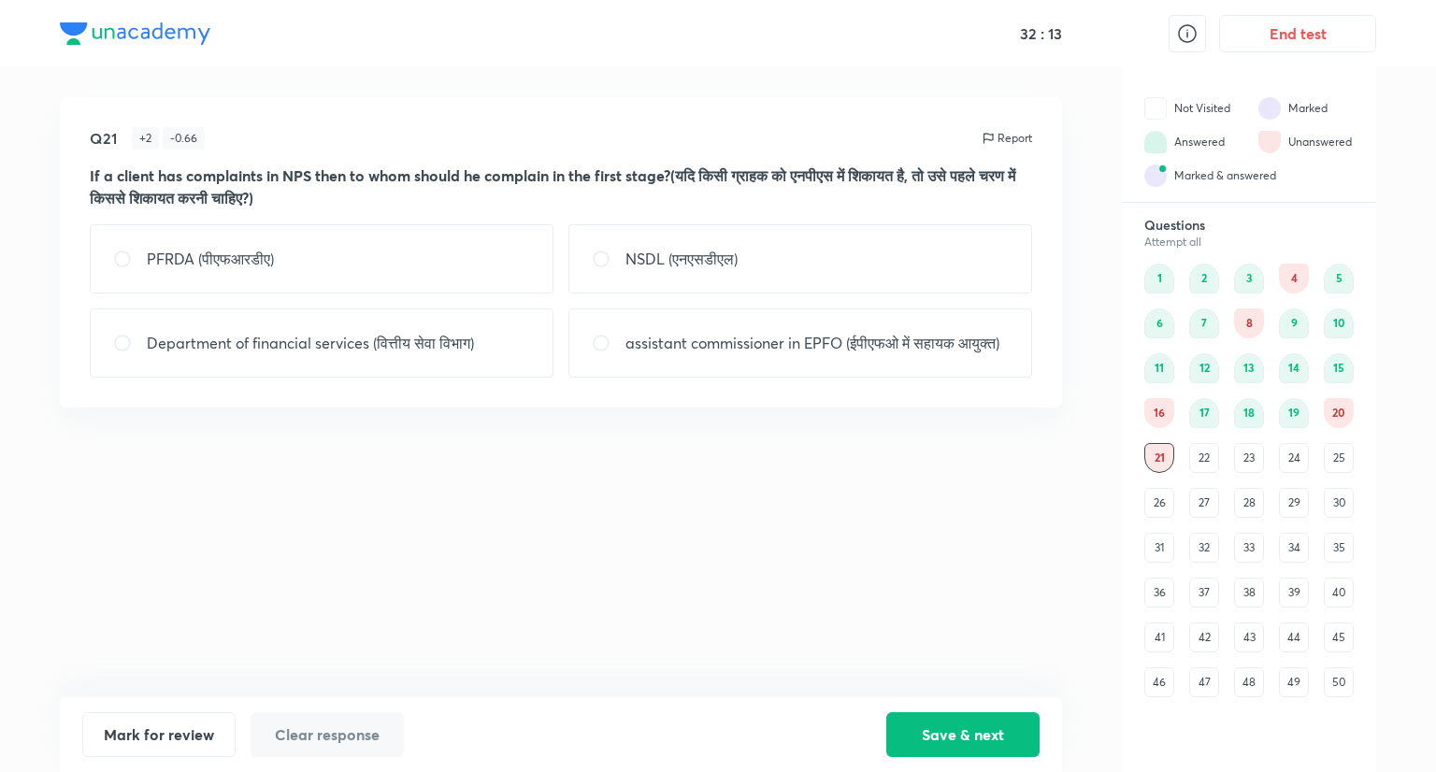
click at [461, 354] on p "Department of financial services (वित्तीय सेवा विभाग)" at bounding box center [310, 343] width 327 height 22
radio input "true"
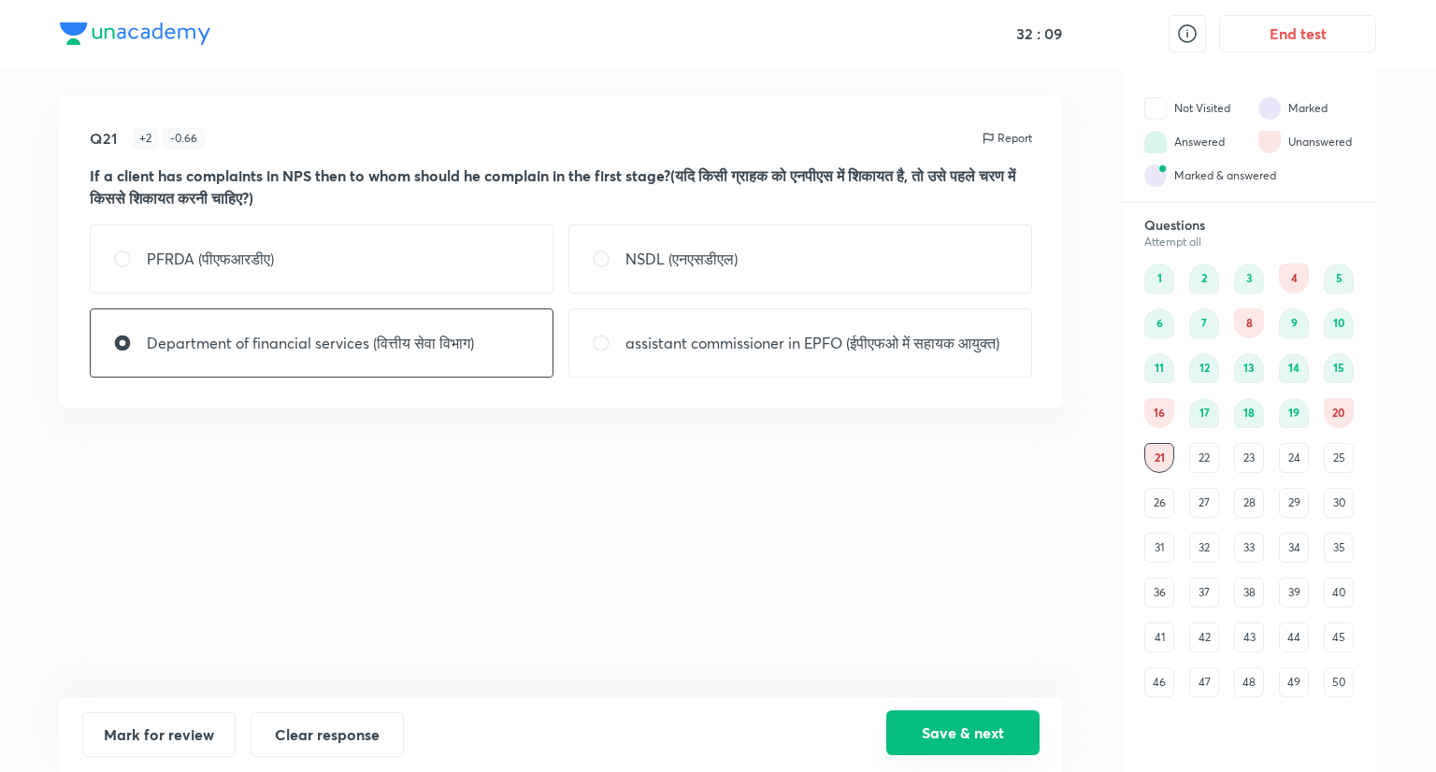
click at [989, 725] on button "Save & next" at bounding box center [962, 733] width 153 height 45
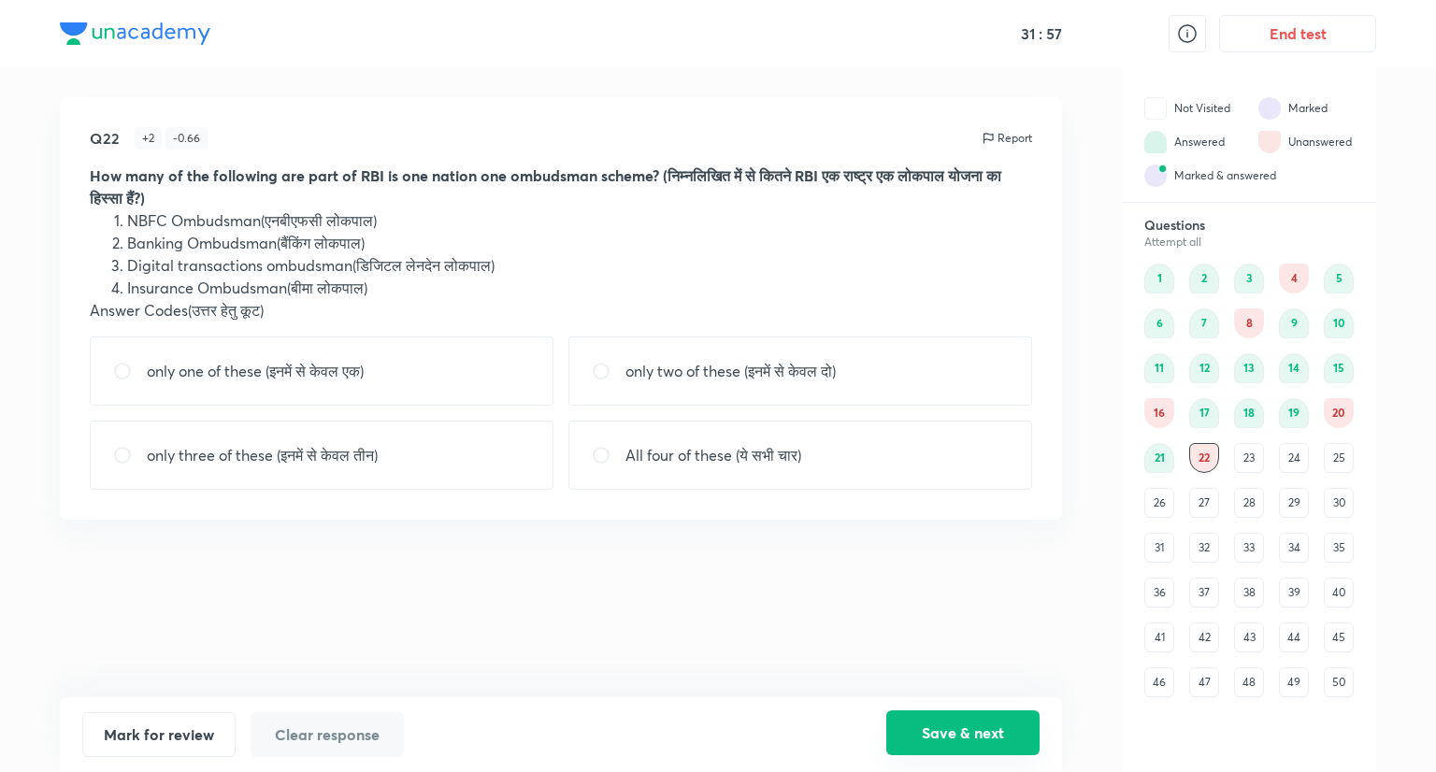
click at [931, 731] on button "Save & next" at bounding box center [962, 733] width 153 height 45
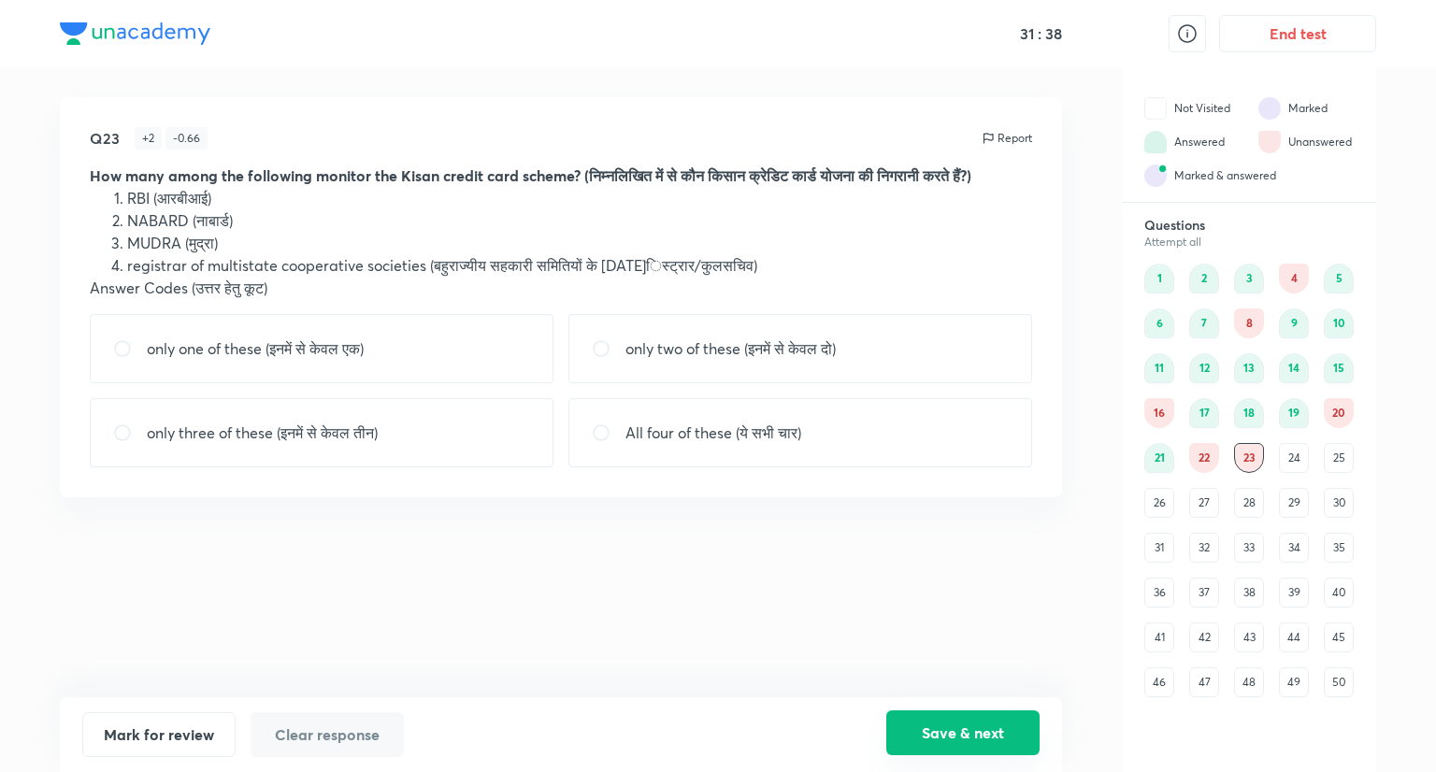
click at [972, 738] on button "Save & next" at bounding box center [962, 733] width 153 height 45
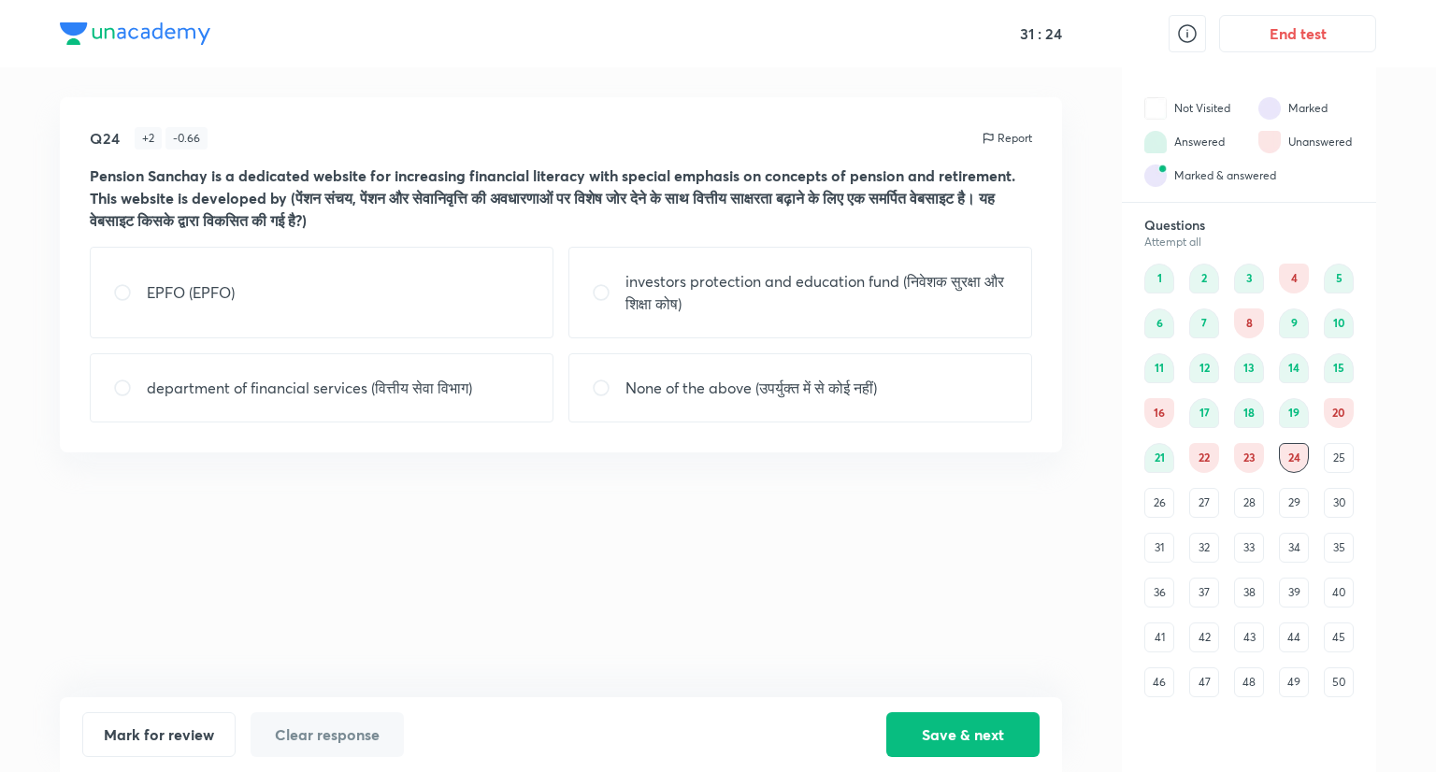
click at [808, 292] on p "investors protection and education fund (निवेशक सुरक्षा और शिक्षा कोष)" at bounding box center [817, 292] width 383 height 45
radio input "true"
click at [274, 289] on div "EPFO (EPFO)" at bounding box center [322, 293] width 464 height 92
radio input "true"
radio input "false"
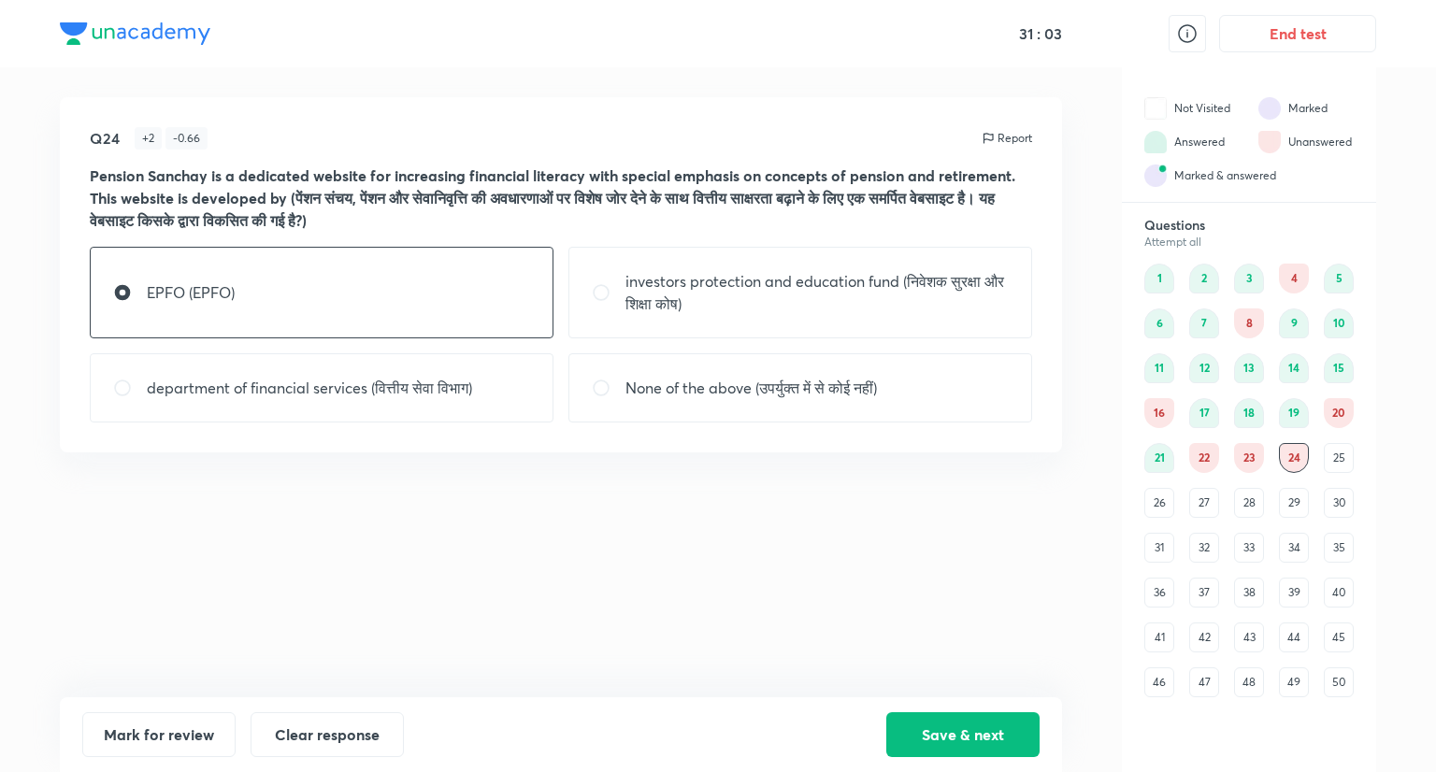
drag, startPoint x: 950, startPoint y: 737, endPoint x: 943, endPoint y: 708, distance: 29.9
click at [950, 736] on button "Save & next" at bounding box center [962, 735] width 153 height 45
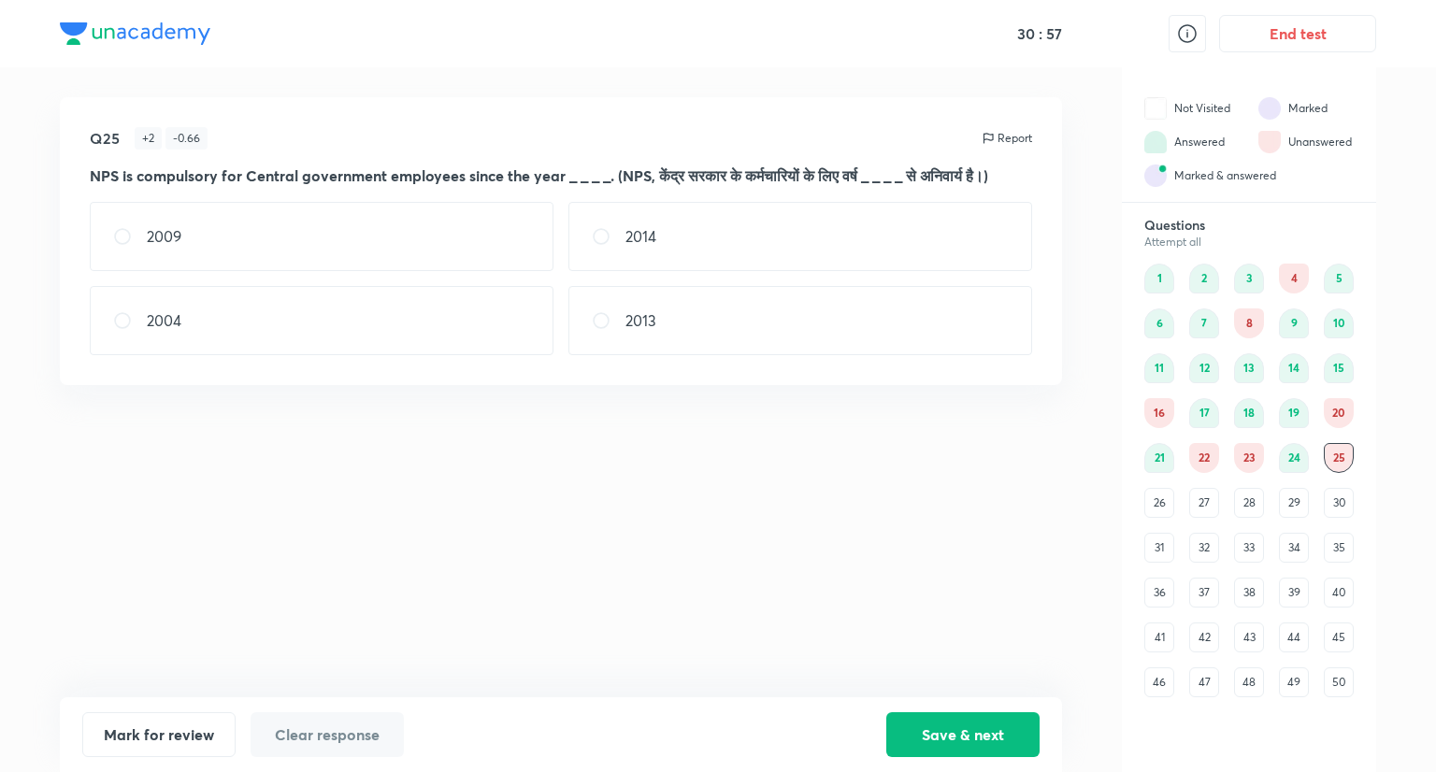
click at [685, 335] on div "2013" at bounding box center [801, 320] width 464 height 69
radio input "true"
click at [949, 726] on button "Save & next" at bounding box center [962, 733] width 153 height 45
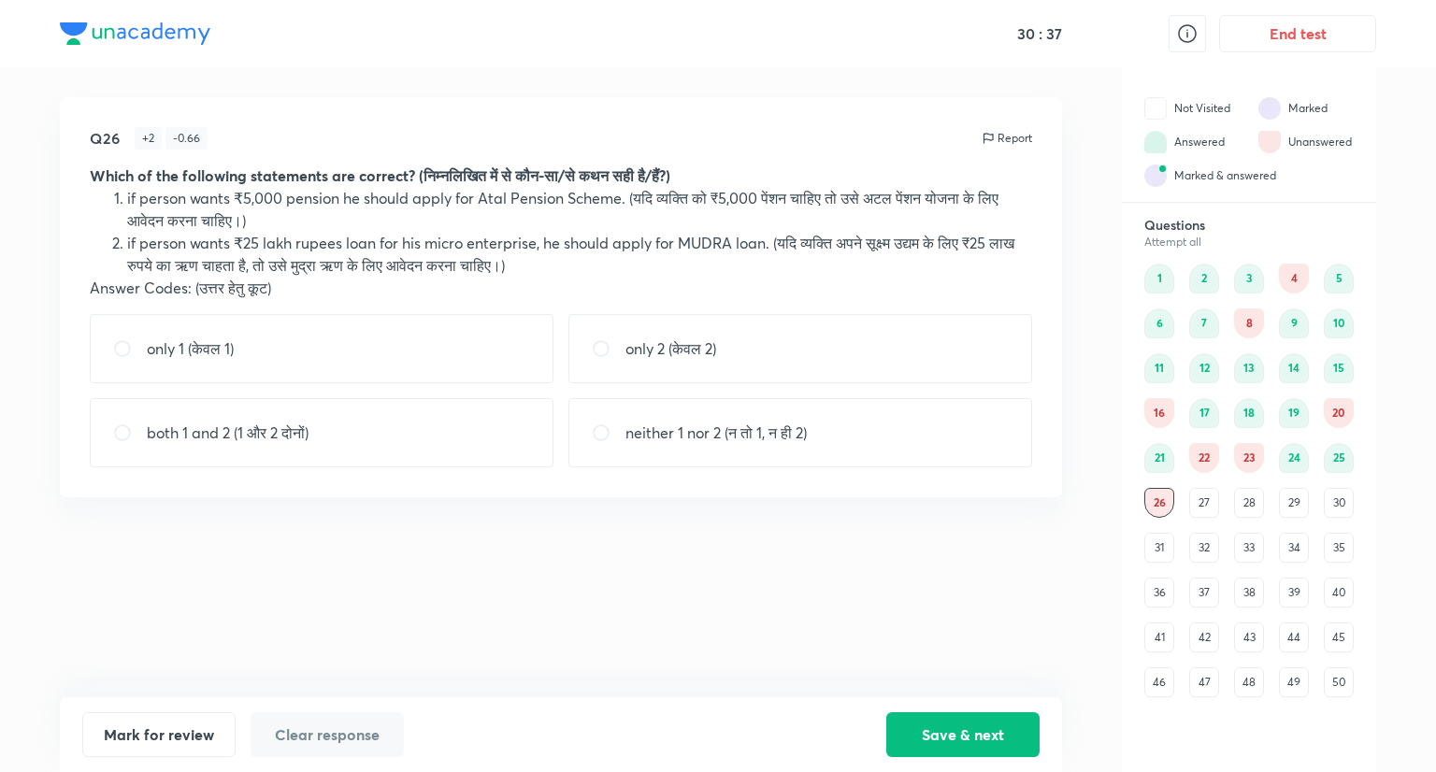
click at [309, 439] on p "both 1 and 2 (1 और 2 दोनों)" at bounding box center [228, 433] width 162 height 22
radio input "true"
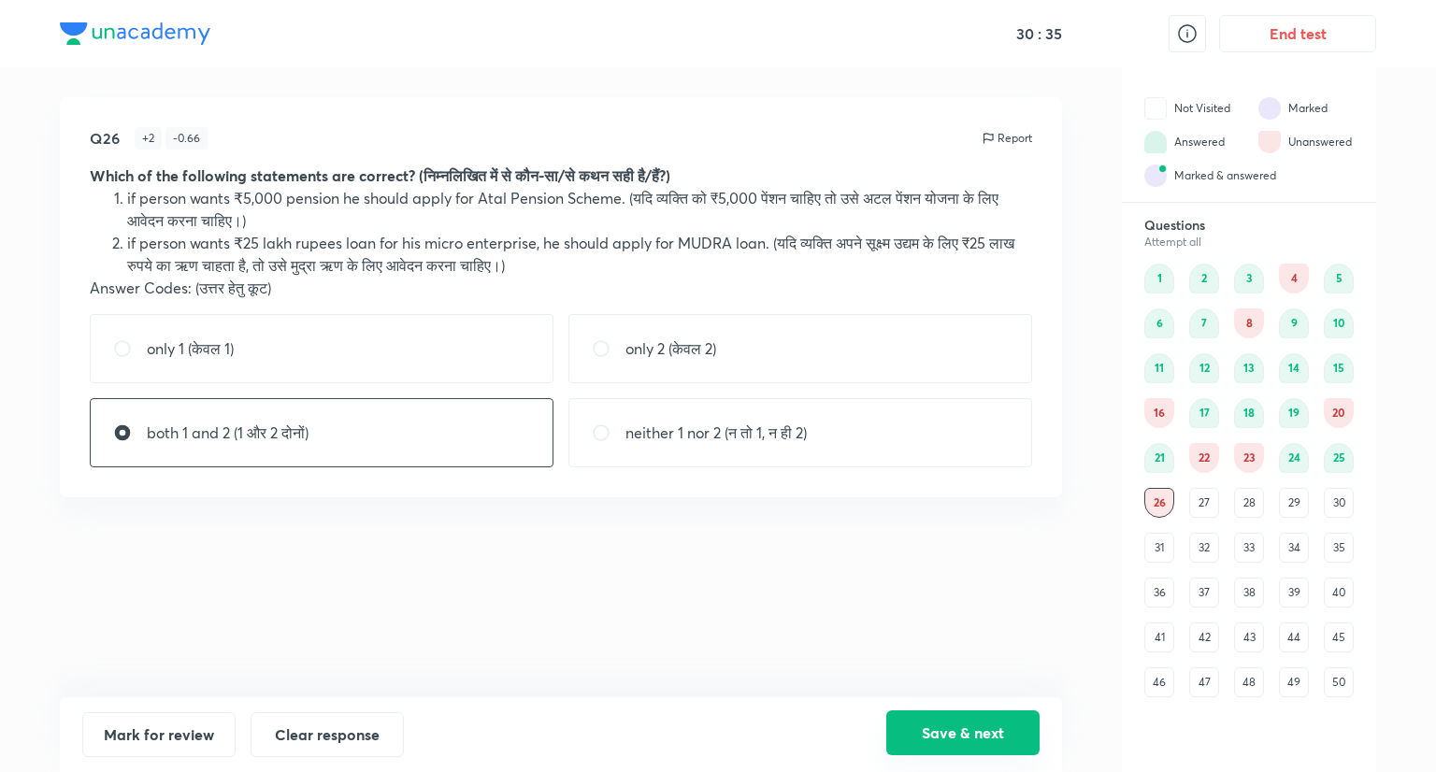
click at [984, 727] on button "Save & next" at bounding box center [962, 733] width 153 height 45
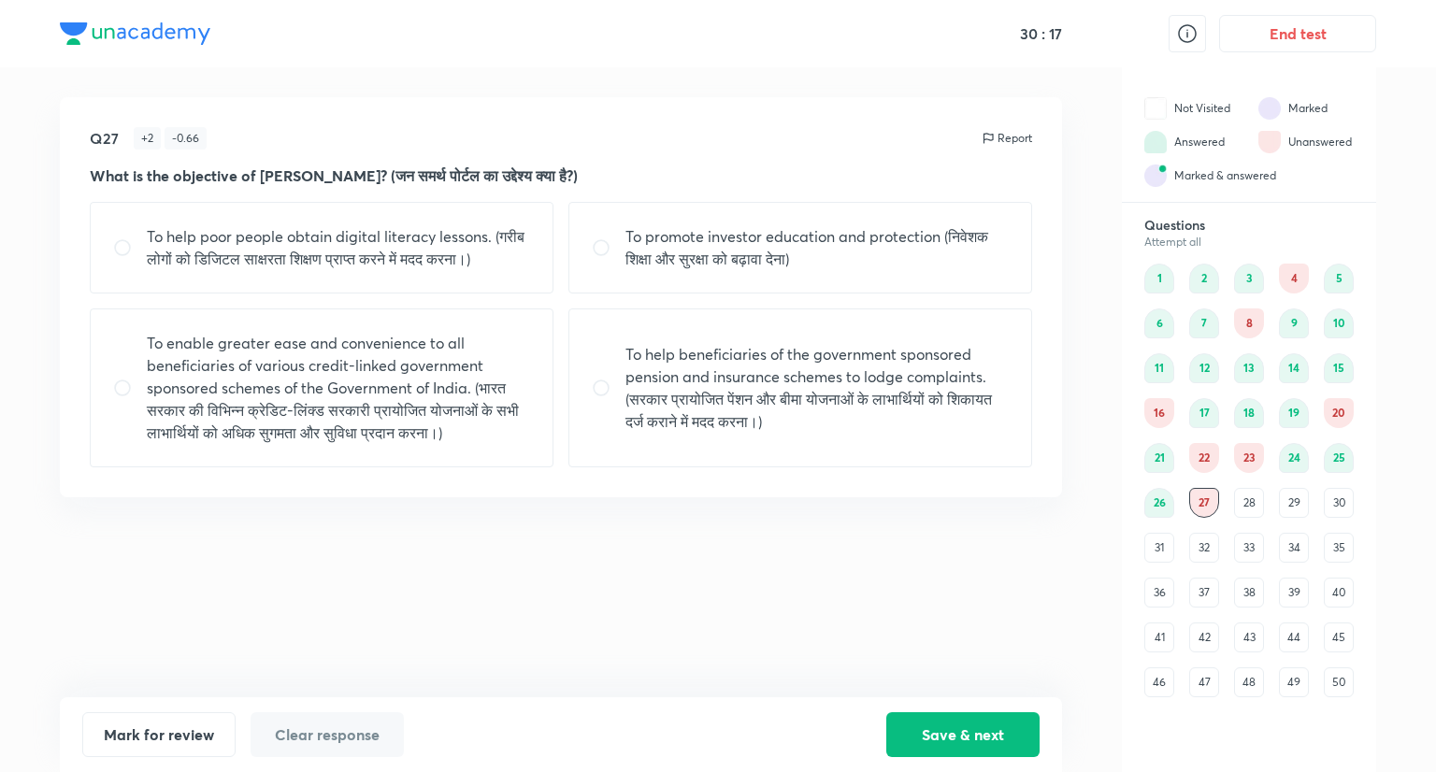
click at [447, 423] on p "To enable greater ease and convenience to all beneficiaries of various credit-l…" at bounding box center [338, 388] width 383 height 112
radio input "true"
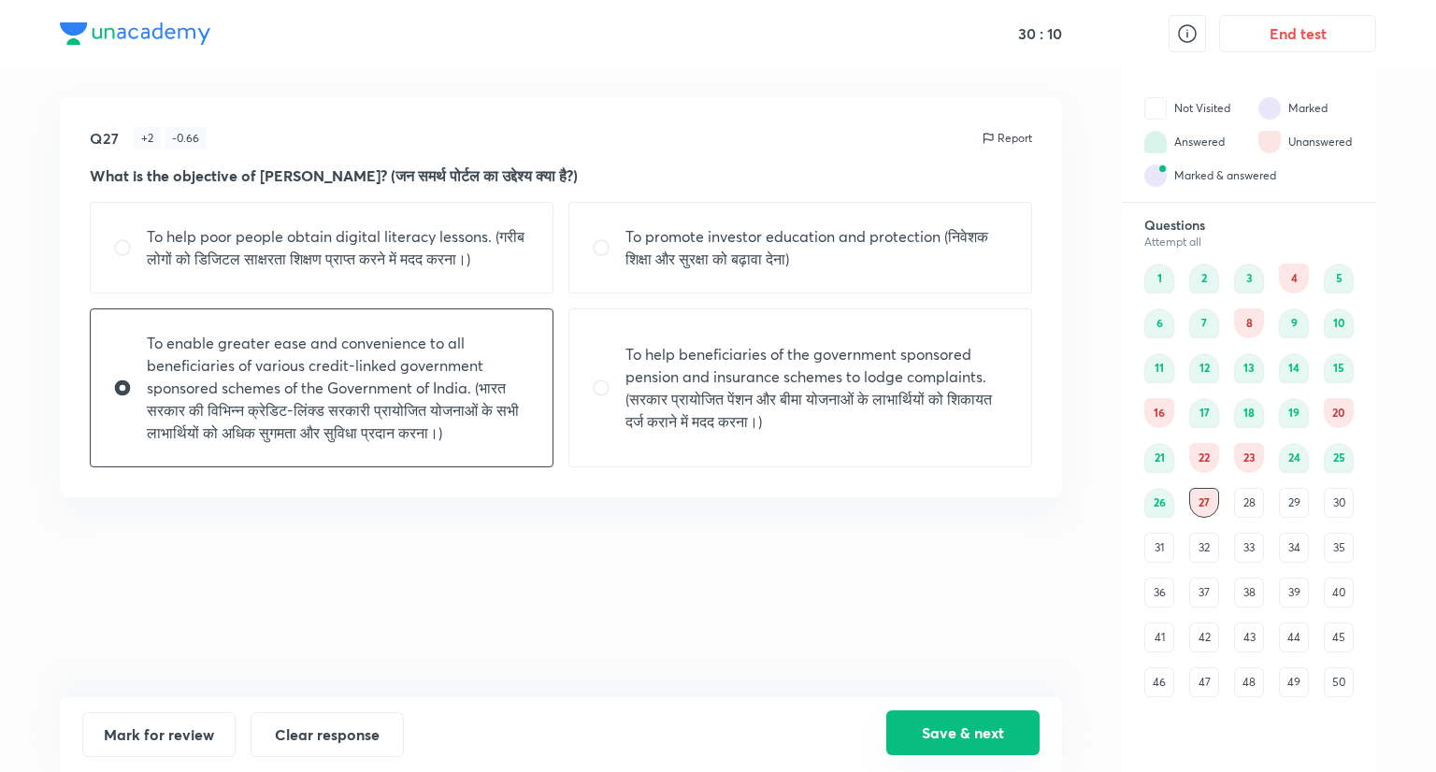
click at [967, 733] on button "Save & next" at bounding box center [962, 733] width 153 height 45
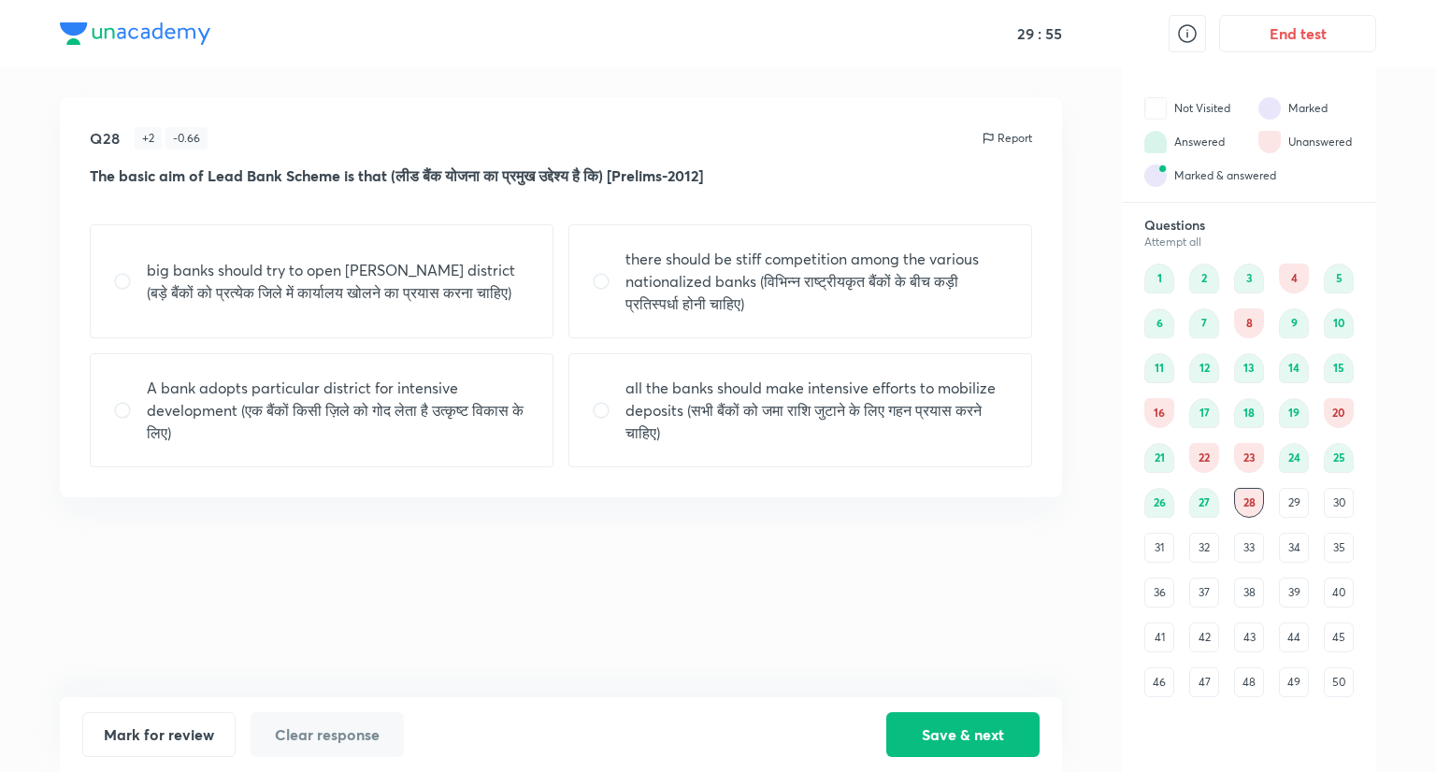
click at [382, 297] on p "​big banks should try to open offices in each district ​(बड़े बैंकों को प्रत्ये…" at bounding box center [338, 281] width 383 height 45
radio input "true"
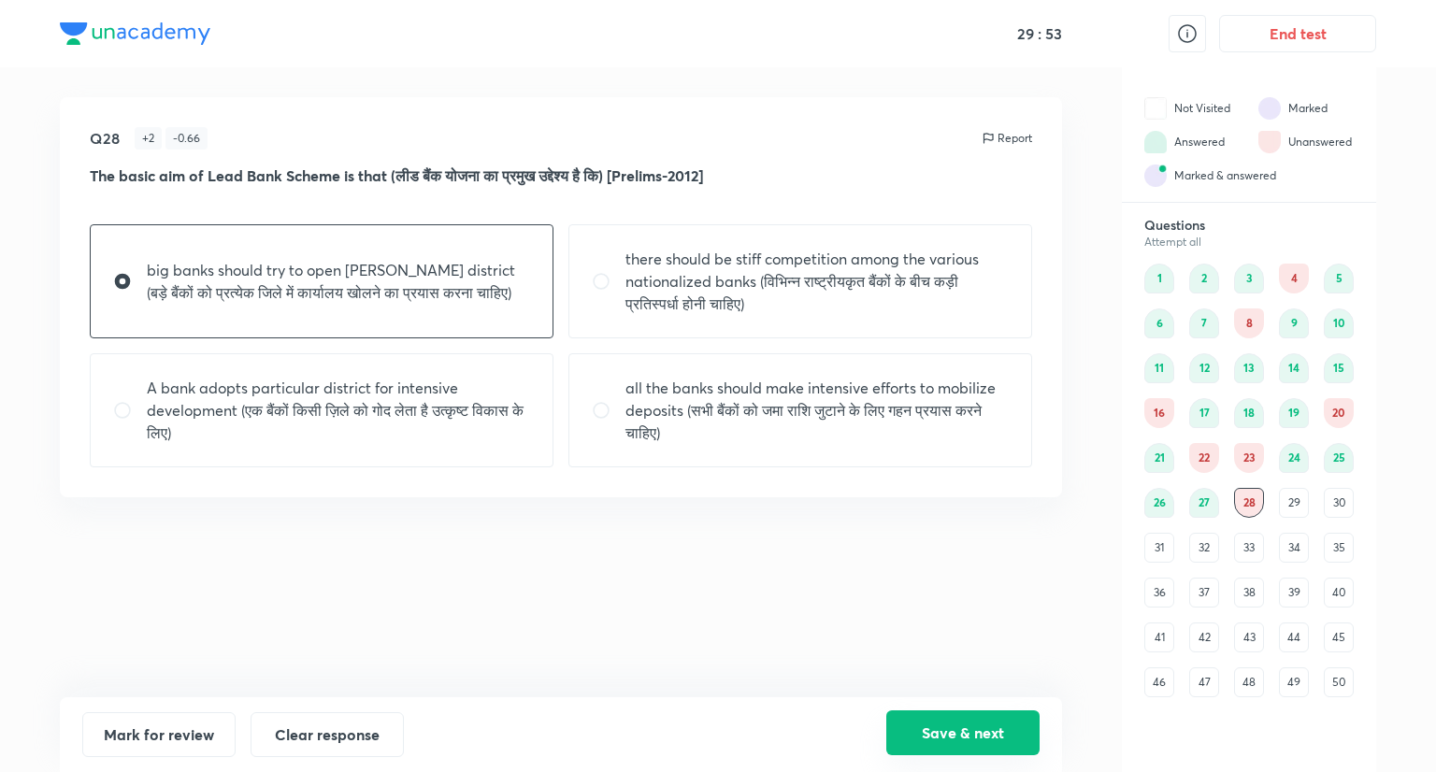
click at [994, 727] on button "Save & next" at bounding box center [962, 733] width 153 height 45
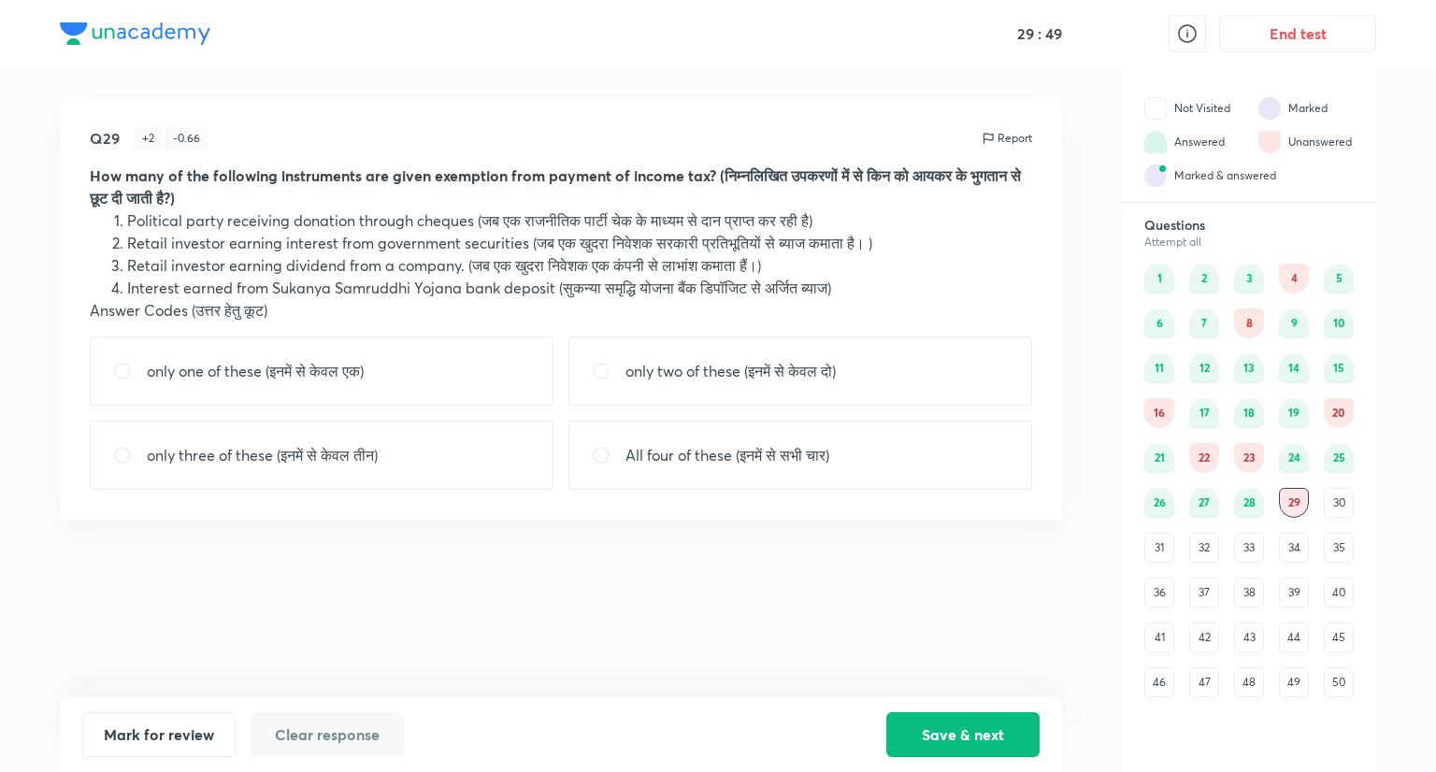
click at [1248, 493] on div "28" at bounding box center [1249, 503] width 30 height 30
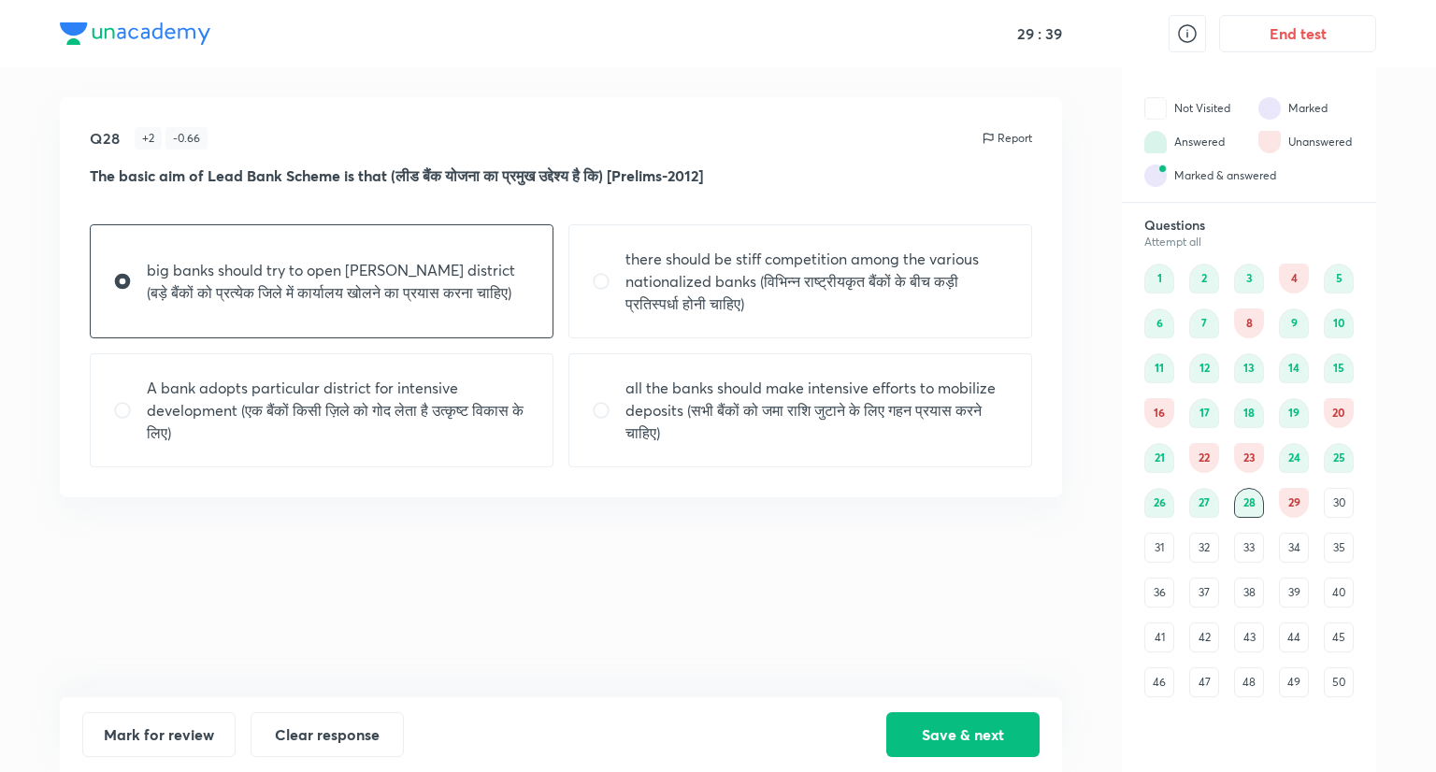
click at [388, 428] on p "A bank adopts particular district for intensive development (एक बैंकों किसी ज़ि…" at bounding box center [338, 410] width 383 height 67
radio input "false"
radio input "true"
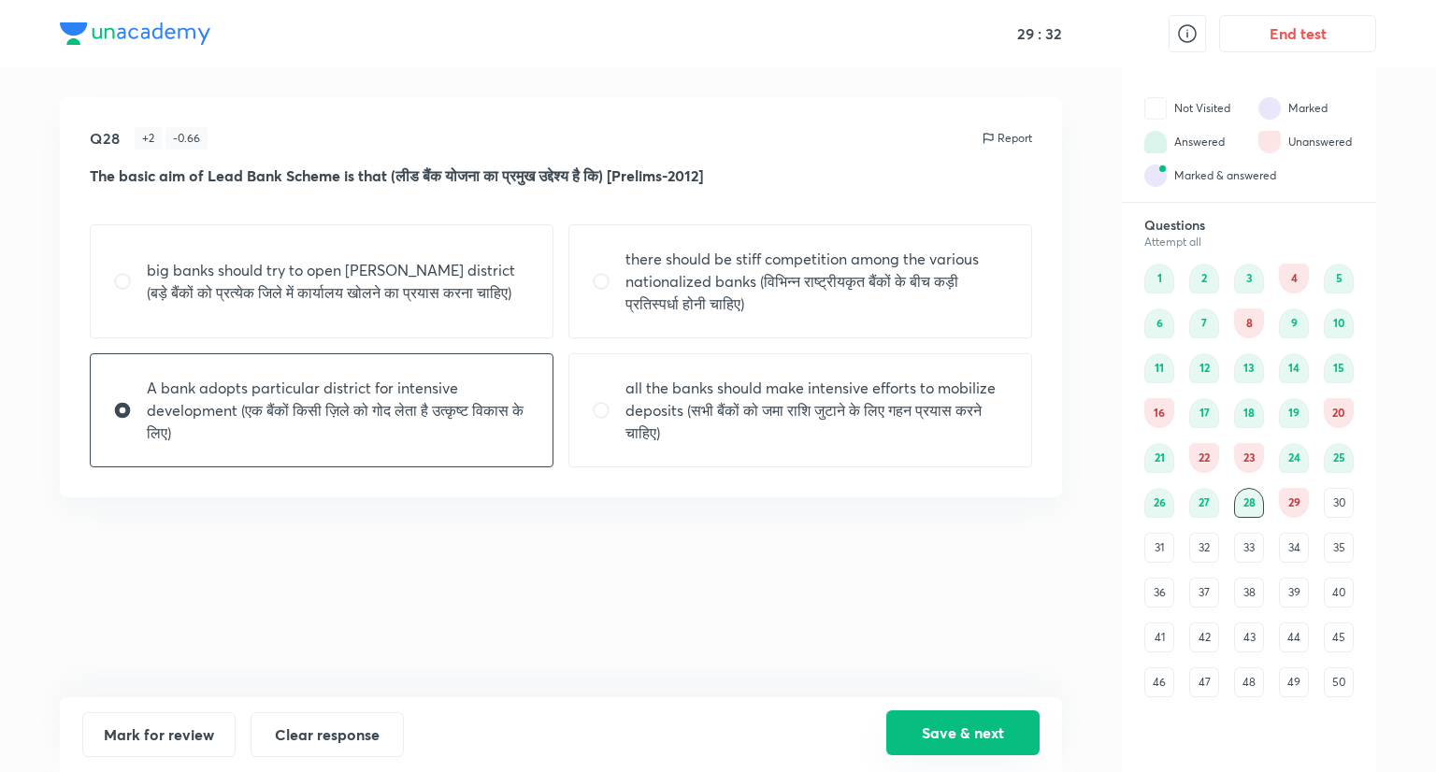
click at [957, 719] on button "Save & next" at bounding box center [962, 733] width 153 height 45
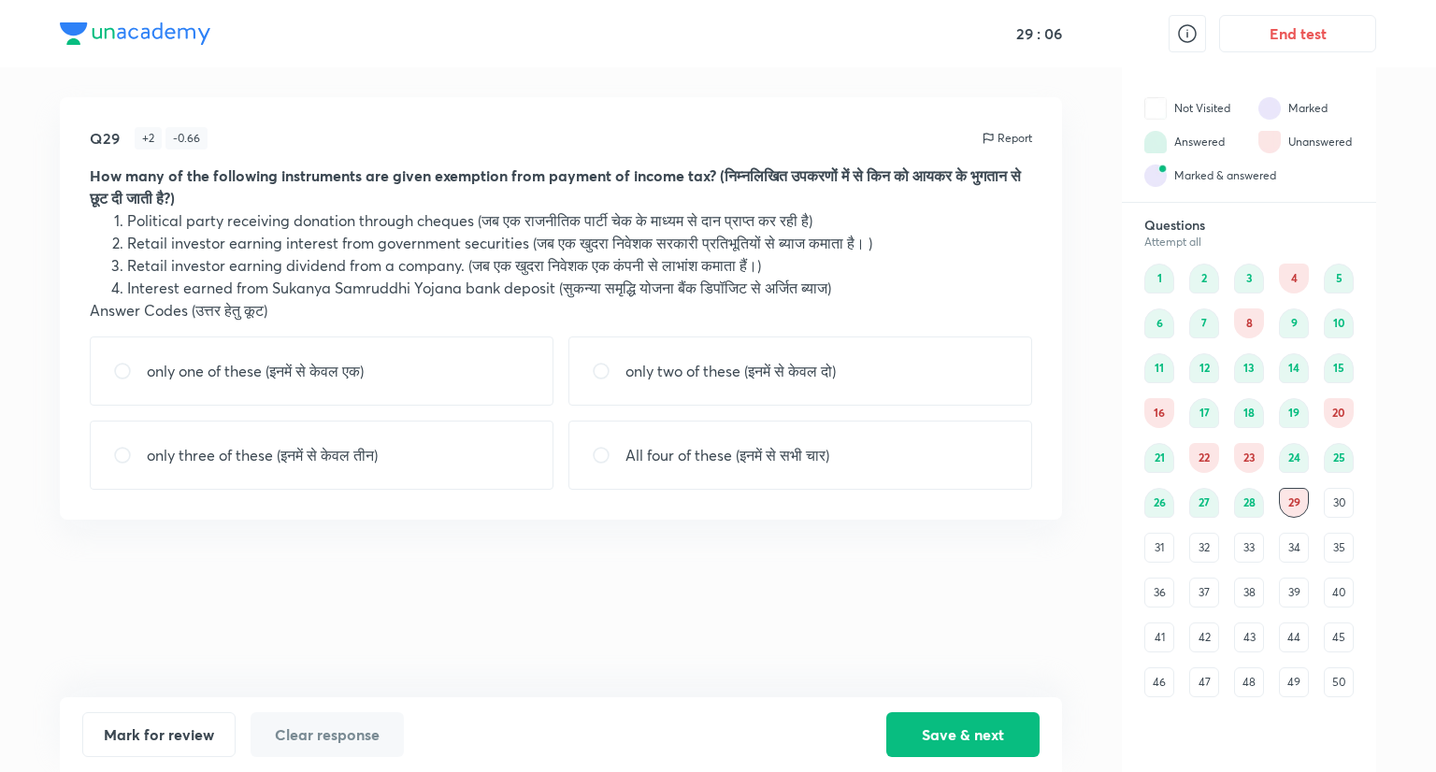
click at [512, 375] on div "only one of these (इनमें से केवल एक)" at bounding box center [322, 371] width 464 height 69
radio input "true"
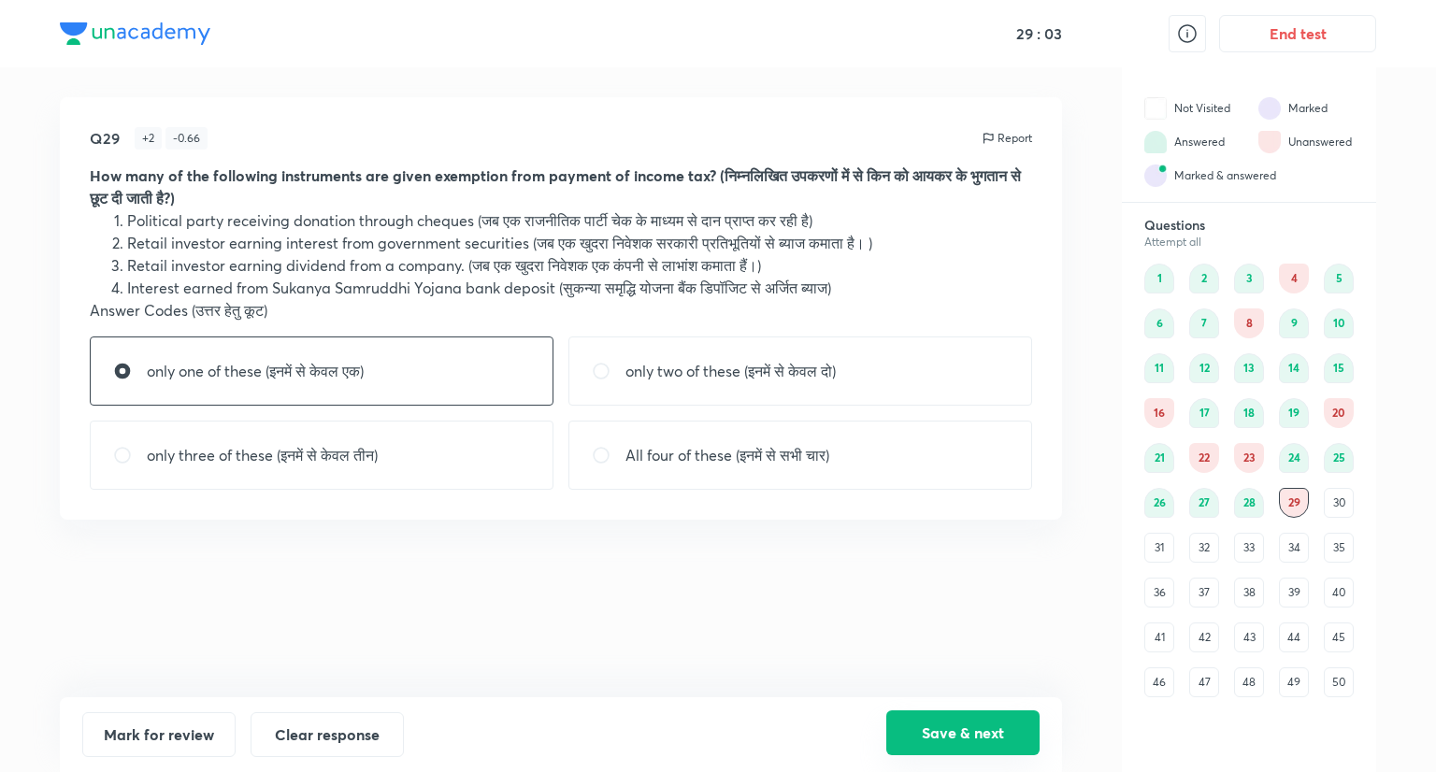
click at [944, 730] on button "Save & next" at bounding box center [962, 733] width 153 height 45
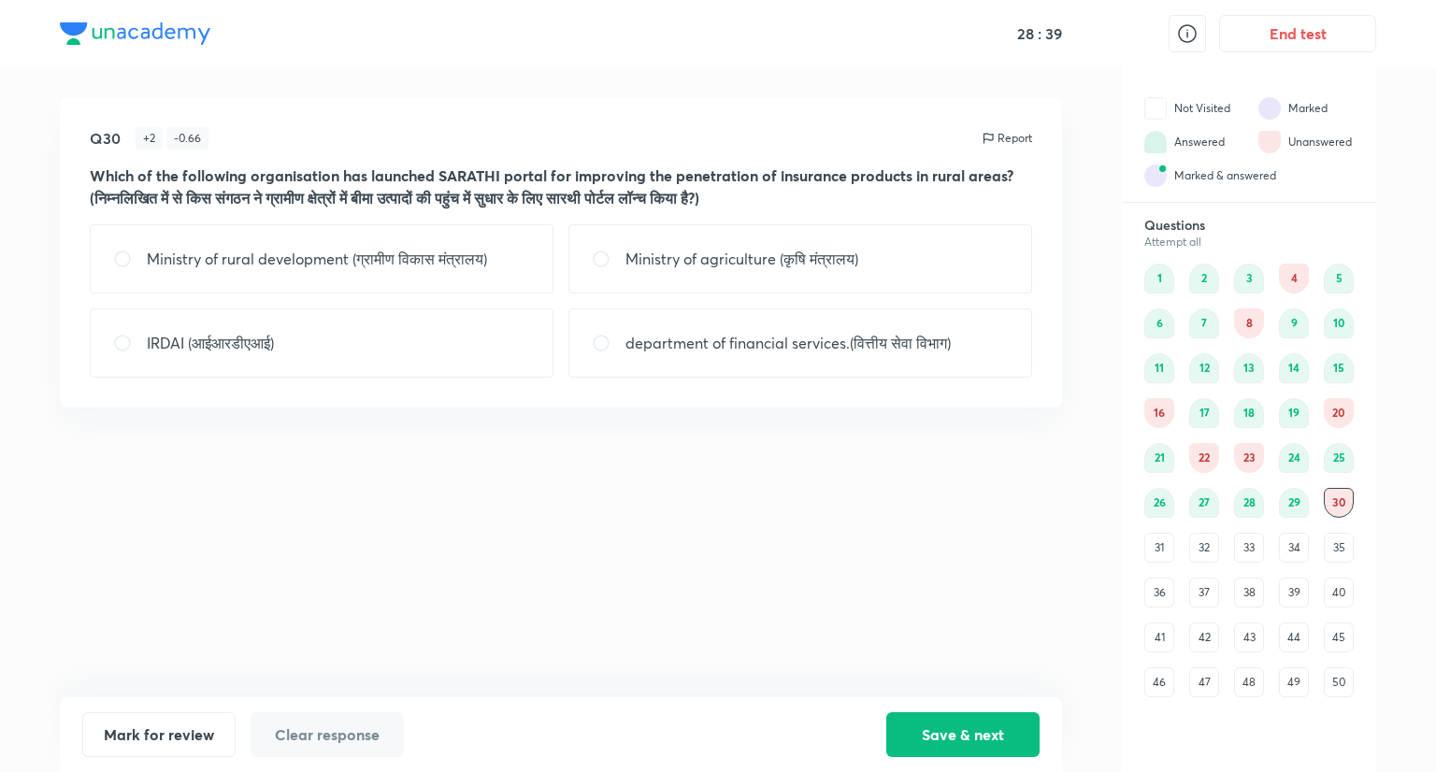
drag, startPoint x: 445, startPoint y: 263, endPoint x: 457, endPoint y: 265, distance: 12.3
click at [446, 265] on p "Ministry of rural development (ग्रामीण विकास मंत्रालय)" at bounding box center [317, 259] width 340 height 22
click at [689, 263] on p "Ministry of agriculture (कृषि मंत्रालय)" at bounding box center [742, 259] width 233 height 22
radio input "false"
radio input "true"
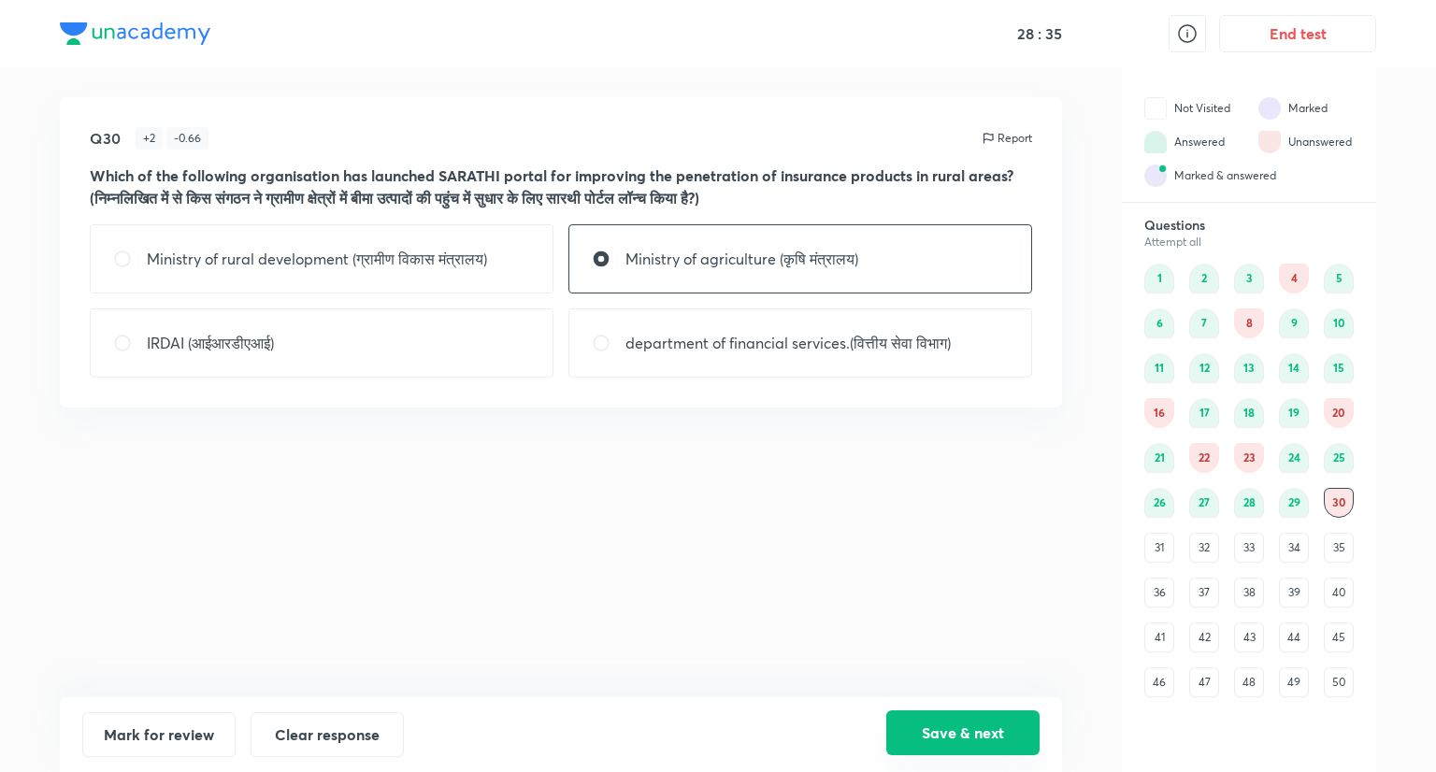
click at [961, 734] on button "Save & next" at bounding box center [962, 733] width 153 height 45
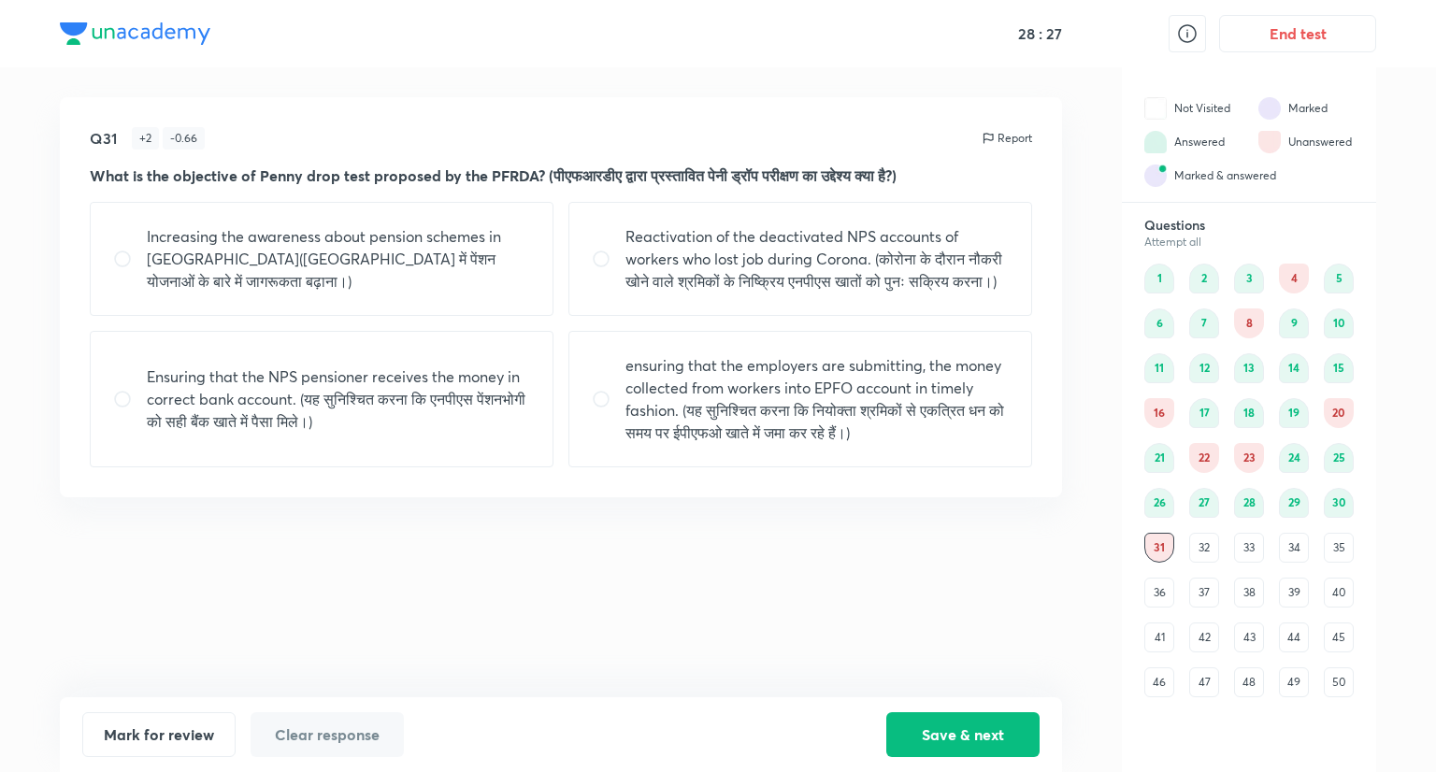
drag, startPoint x: 366, startPoint y: 442, endPoint x: 613, endPoint y: 506, distance: 255.8
click at [368, 433] on p "Ensuring that the NPS pensioner receives the money in correct bank account. (यह…" at bounding box center [338, 399] width 383 height 67
radio input "true"
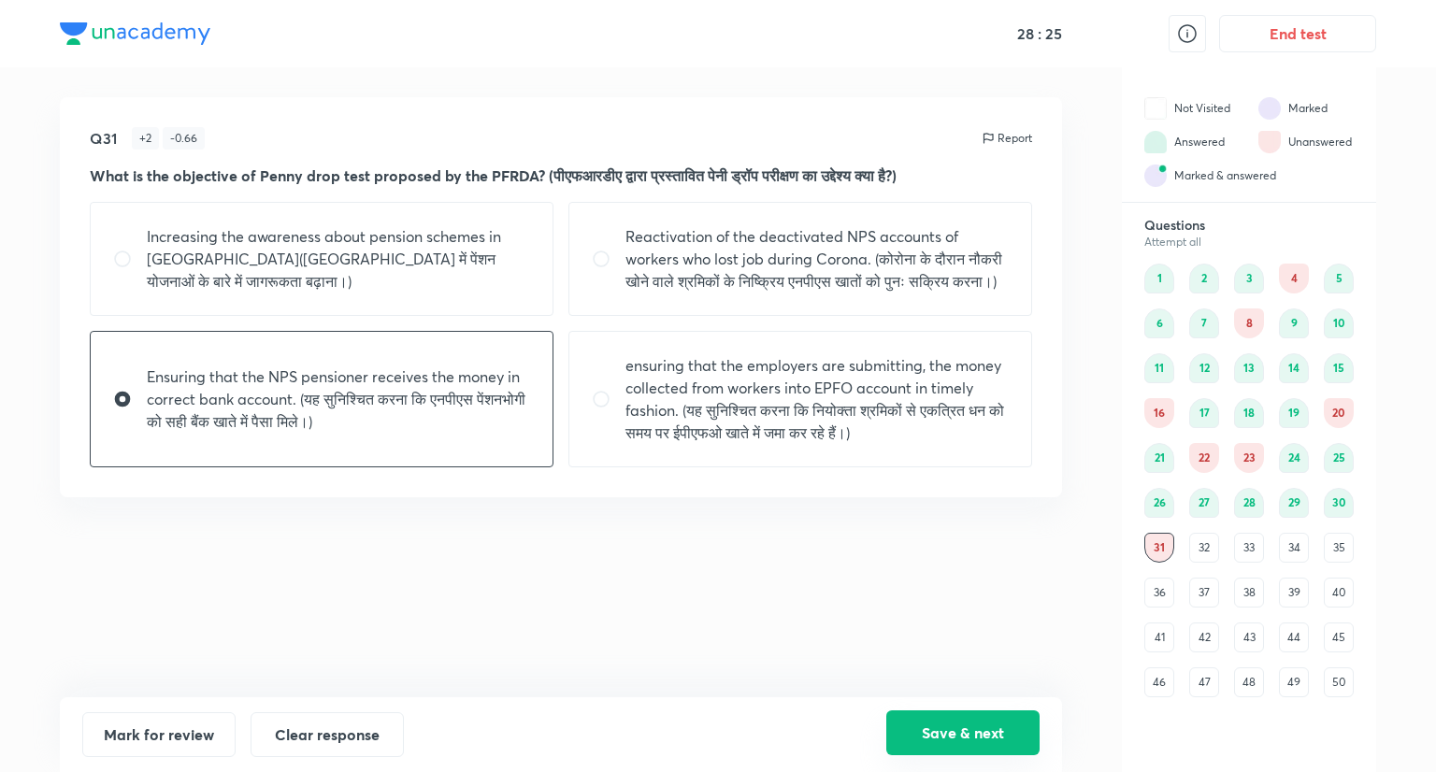
click at [972, 734] on button "Save & next" at bounding box center [962, 733] width 153 height 45
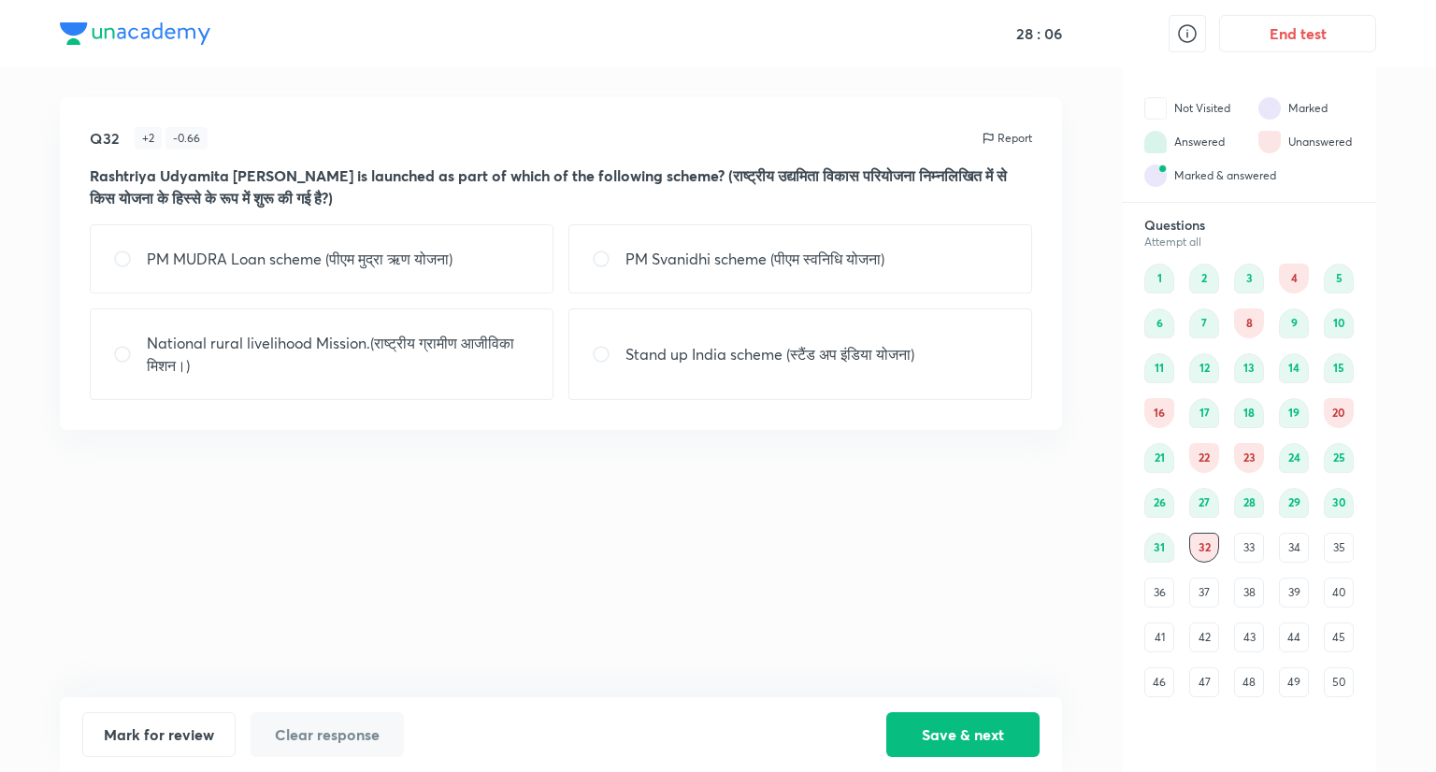
drag, startPoint x: 412, startPoint y: 343, endPoint x: 419, endPoint y: 353, distance: 12.2
click at [419, 353] on p "National rural livelihood Mission.(राष्ट्रीय ग्रामीण आजीविका मिशन।)" at bounding box center [338, 354] width 383 height 45
radio input "true"
click at [453, 258] on p "PM MUDRA Loan scheme (पीएम मुद्रा ऋण योजना)" at bounding box center [300, 259] width 306 height 22
radio input "true"
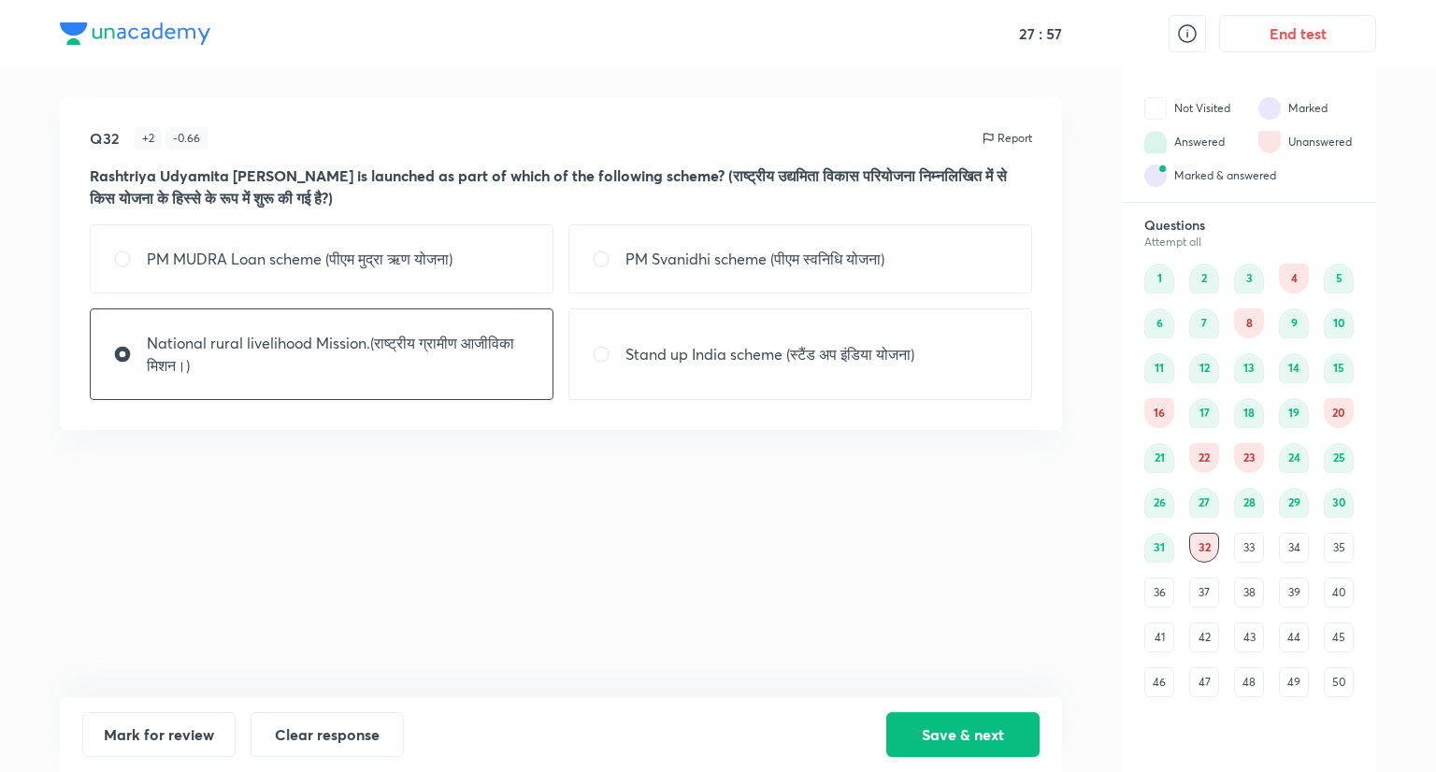
radio input "false"
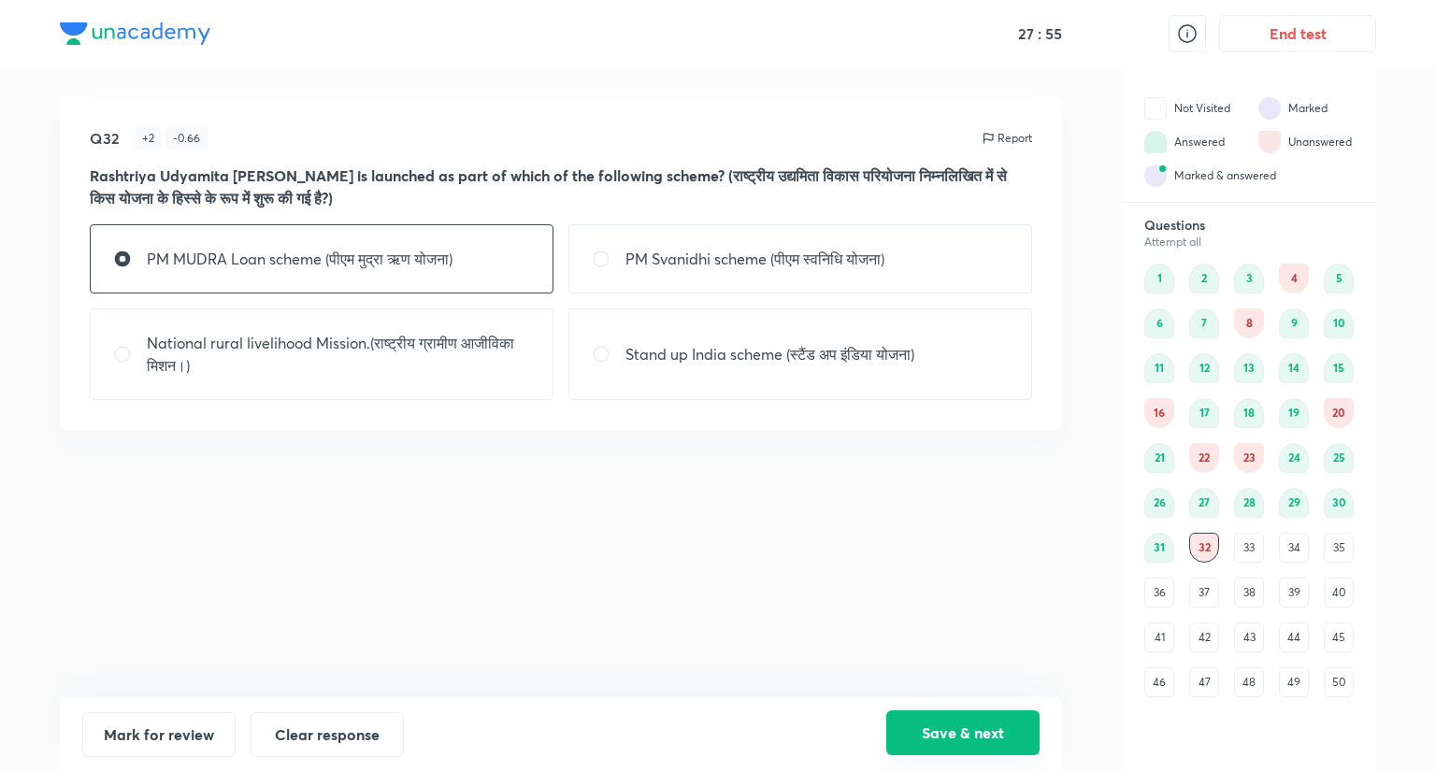
click at [938, 722] on button "Save & next" at bounding box center [962, 733] width 153 height 45
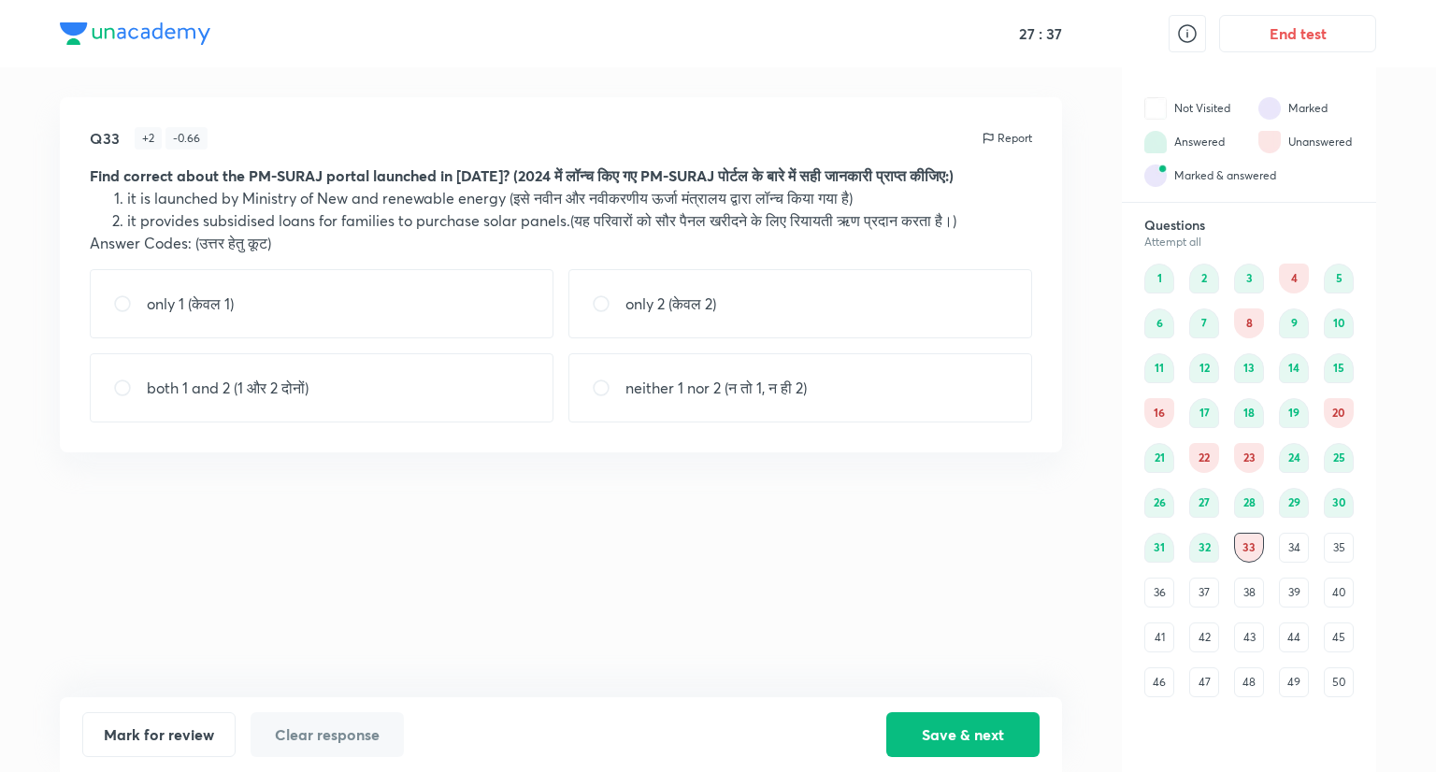
click at [505, 320] on div "only 1 (केवल 1)" at bounding box center [322, 303] width 464 height 69
radio input "true"
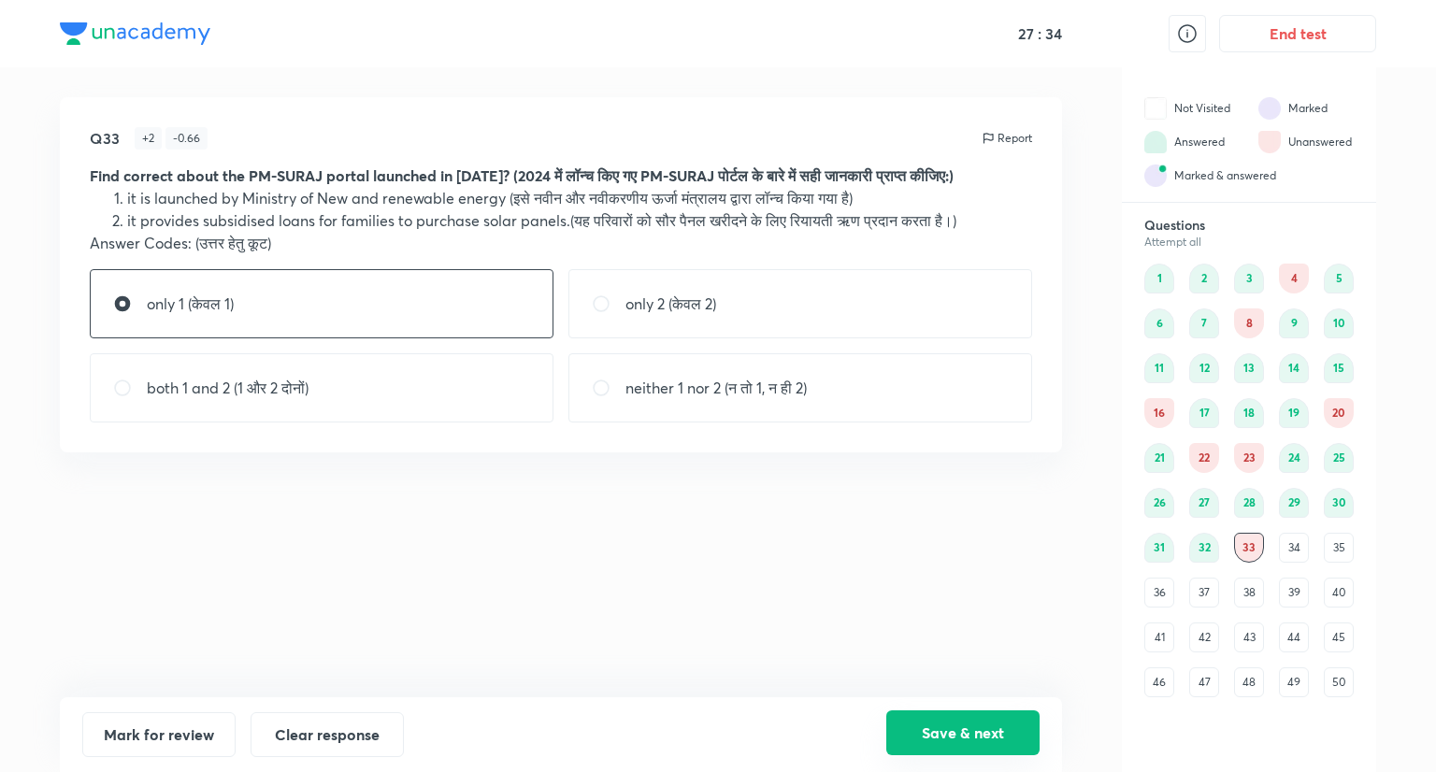
click at [960, 720] on button "Save & next" at bounding box center [962, 733] width 153 height 45
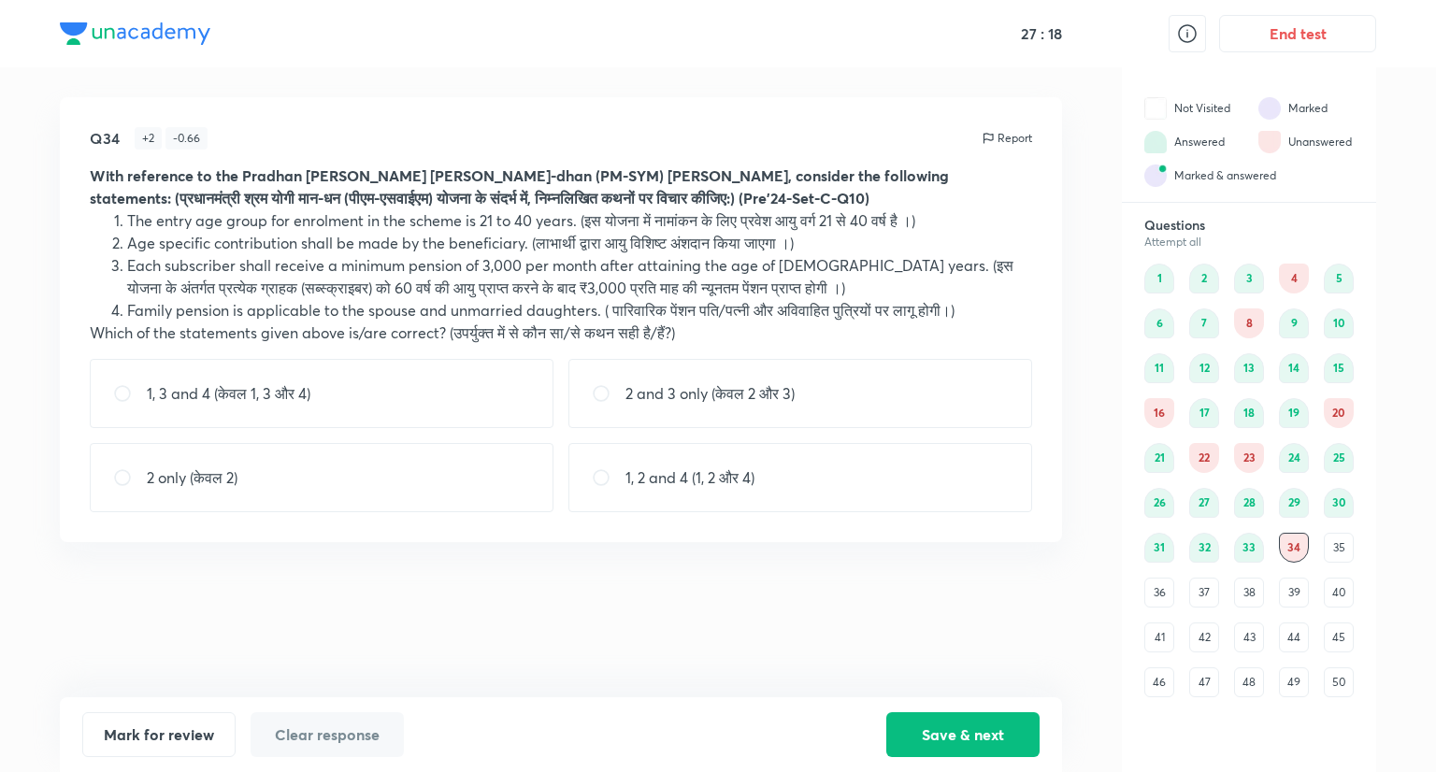
click at [606, 397] on input "radio" at bounding box center [609, 393] width 34 height 19
radio input "true"
drag, startPoint x: 953, startPoint y: 727, endPoint x: 932, endPoint y: 683, distance: 48.5
click at [958, 728] on button "Save & next" at bounding box center [962, 735] width 153 height 45
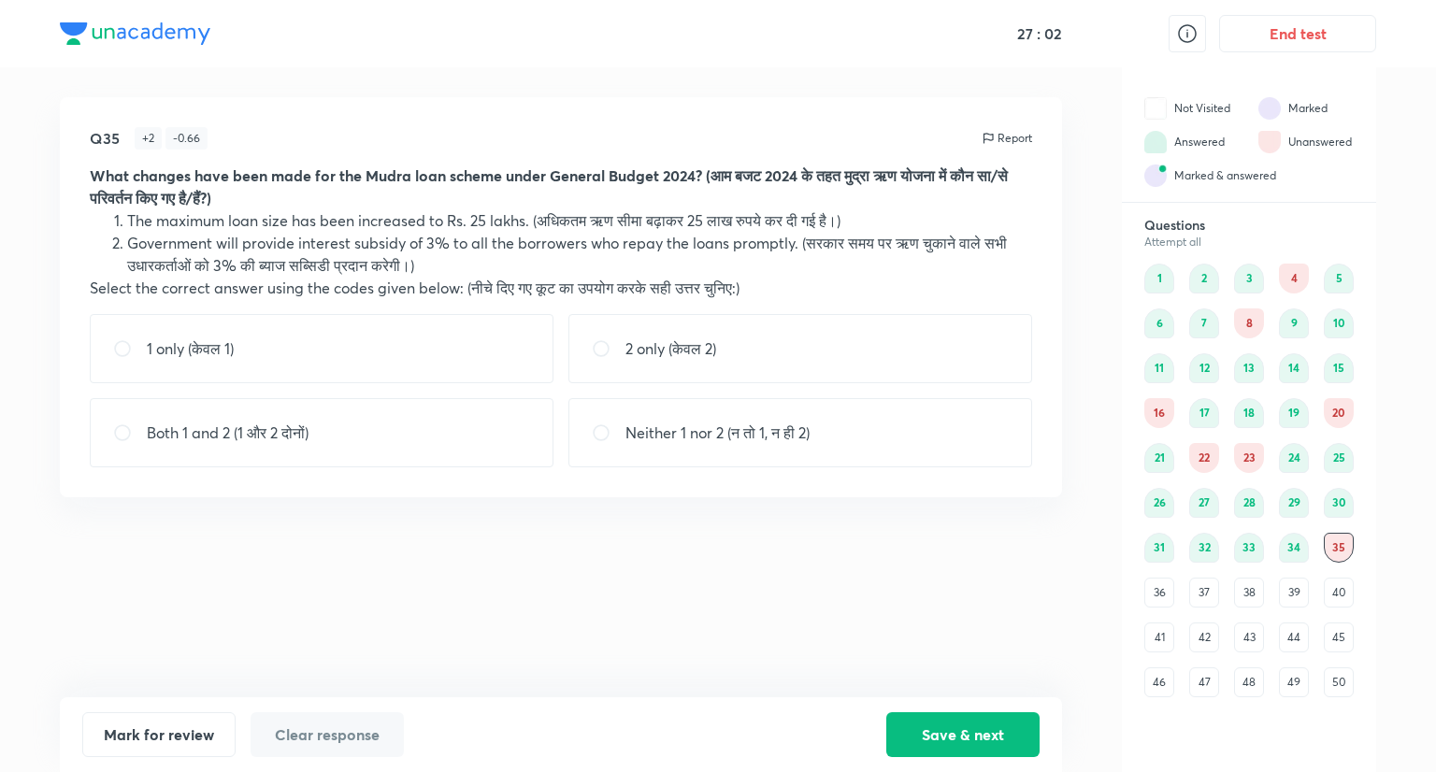
drag, startPoint x: 944, startPoint y: 729, endPoint x: 931, endPoint y: 696, distance: 35.8
click at [945, 730] on button "Save & next" at bounding box center [962, 735] width 153 height 45
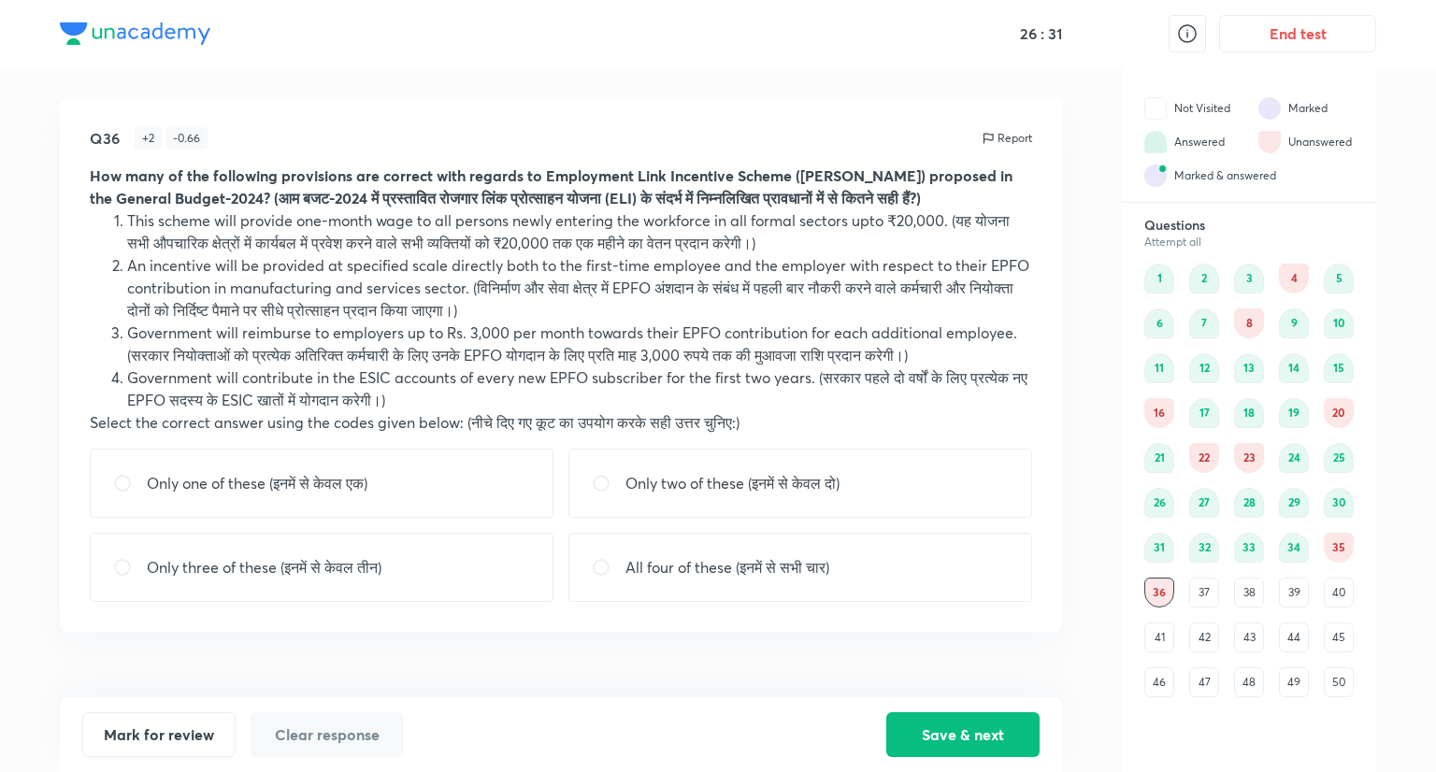
drag, startPoint x: 661, startPoint y: 481, endPoint x: 734, endPoint y: 521, distance: 83.3
click at [664, 481] on p "Only two of these (इनमें से केवल दो)" at bounding box center [733, 483] width 214 height 22
radio input "true"
click at [988, 723] on button "Save & next" at bounding box center [962, 733] width 153 height 45
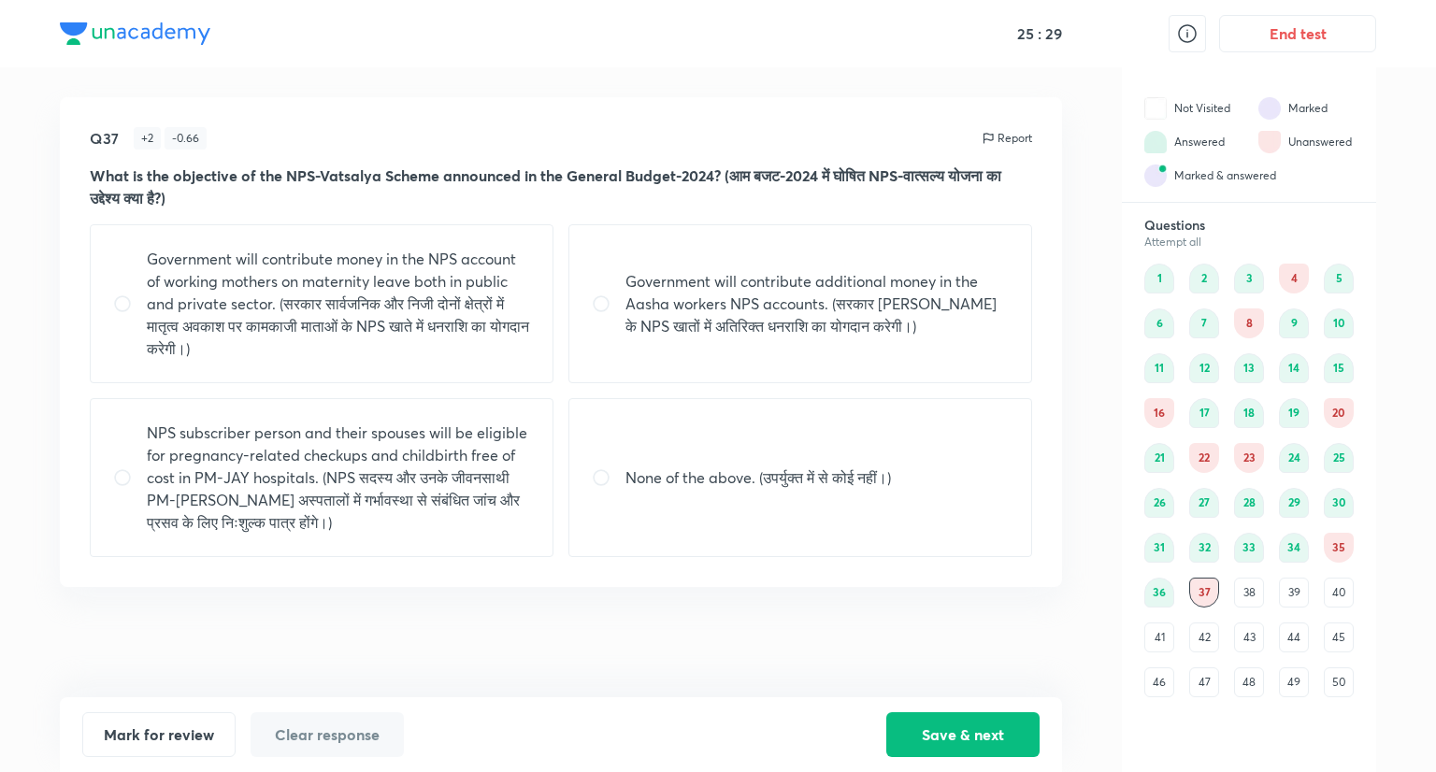
click at [648, 477] on p "None of the above. (उपर्युक्त में से कोई नहीं।)" at bounding box center [759, 478] width 266 height 22
radio input "true"
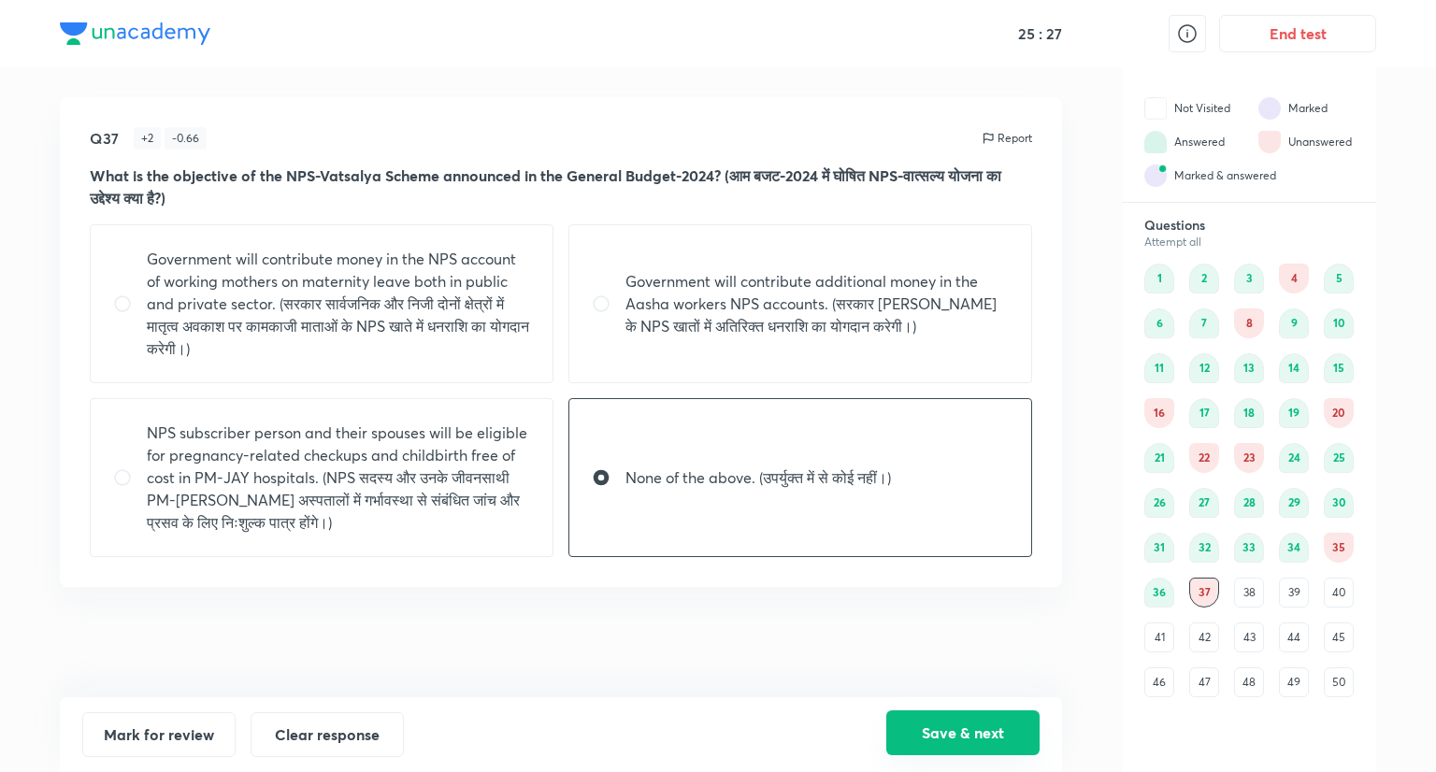
click at [1016, 730] on button "Save & next" at bounding box center [962, 733] width 153 height 45
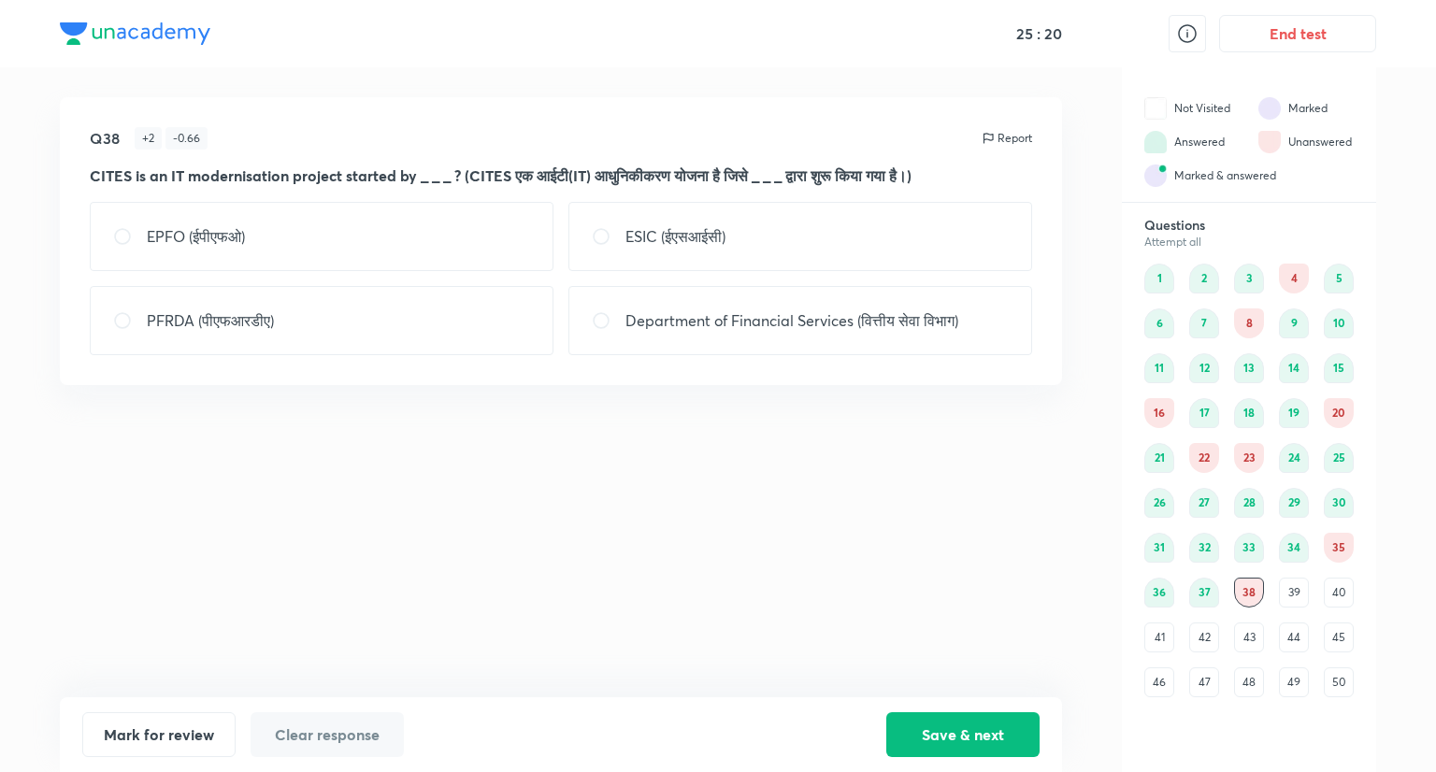
click at [750, 335] on div "Department of Financial Services (वित्तीय सेवा विभाग)" at bounding box center [801, 320] width 464 height 69
radio input "true"
drag, startPoint x: 987, startPoint y: 728, endPoint x: 976, endPoint y: 722, distance: 12.2
click at [984, 727] on button "Save & next" at bounding box center [962, 733] width 153 height 45
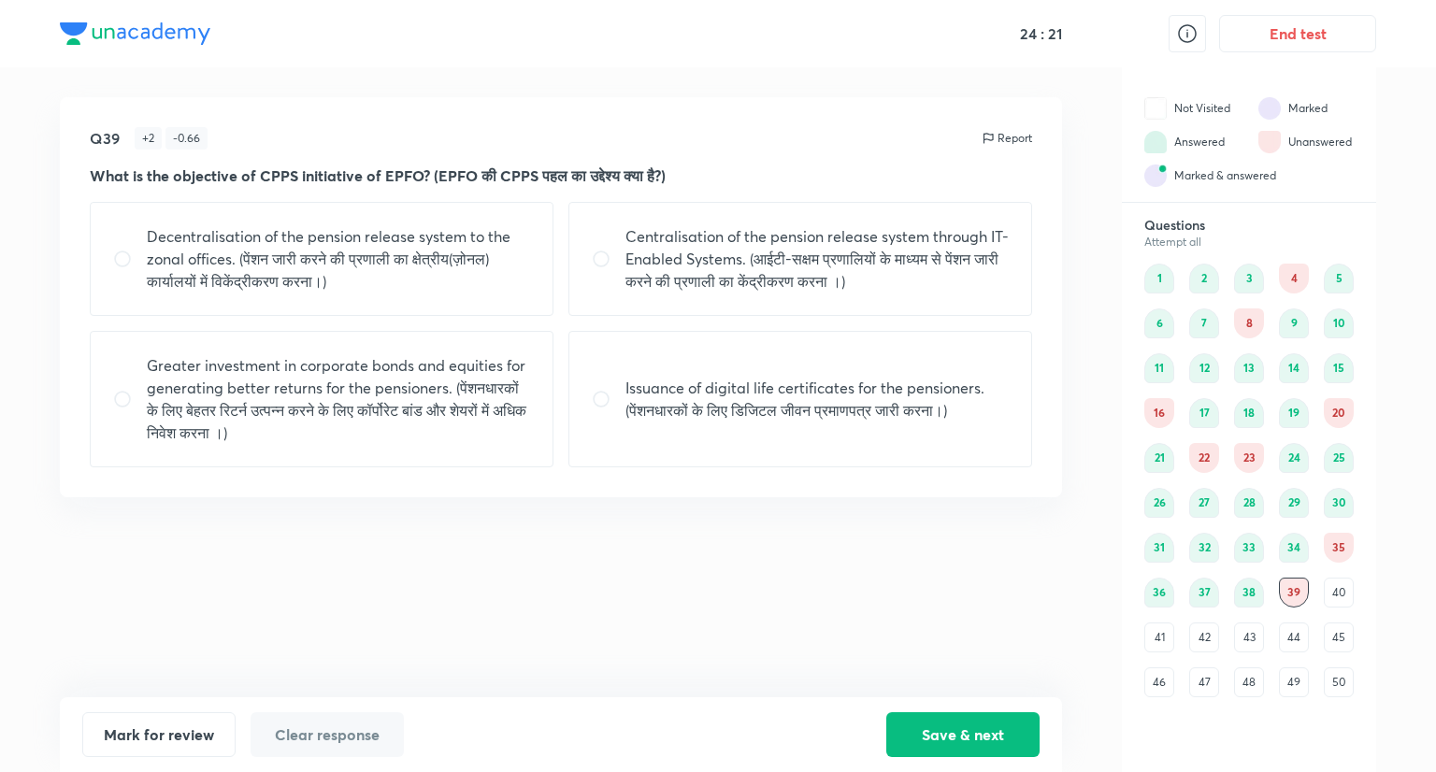
click at [774, 277] on p "Centralisation of the pension release system through IT-Enabled Systems. (आईटी-…" at bounding box center [817, 258] width 383 height 67
radio input "true"
click at [379, 274] on p "Decentralisation of the pension release system to the zonal offices. (पेंशन जार…" at bounding box center [338, 258] width 383 height 67
radio input "true"
radio input "false"
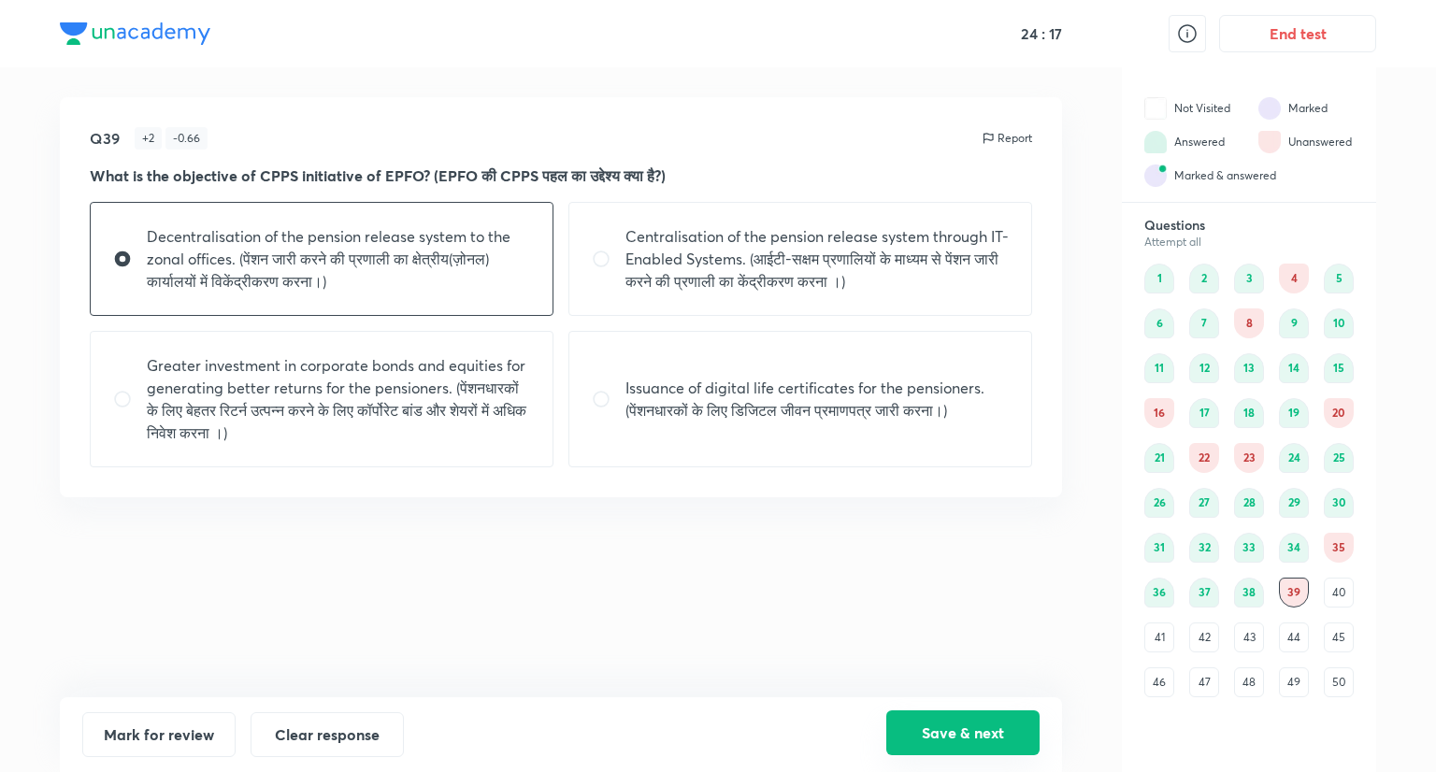
click at [944, 720] on button "Save & next" at bounding box center [962, 733] width 153 height 45
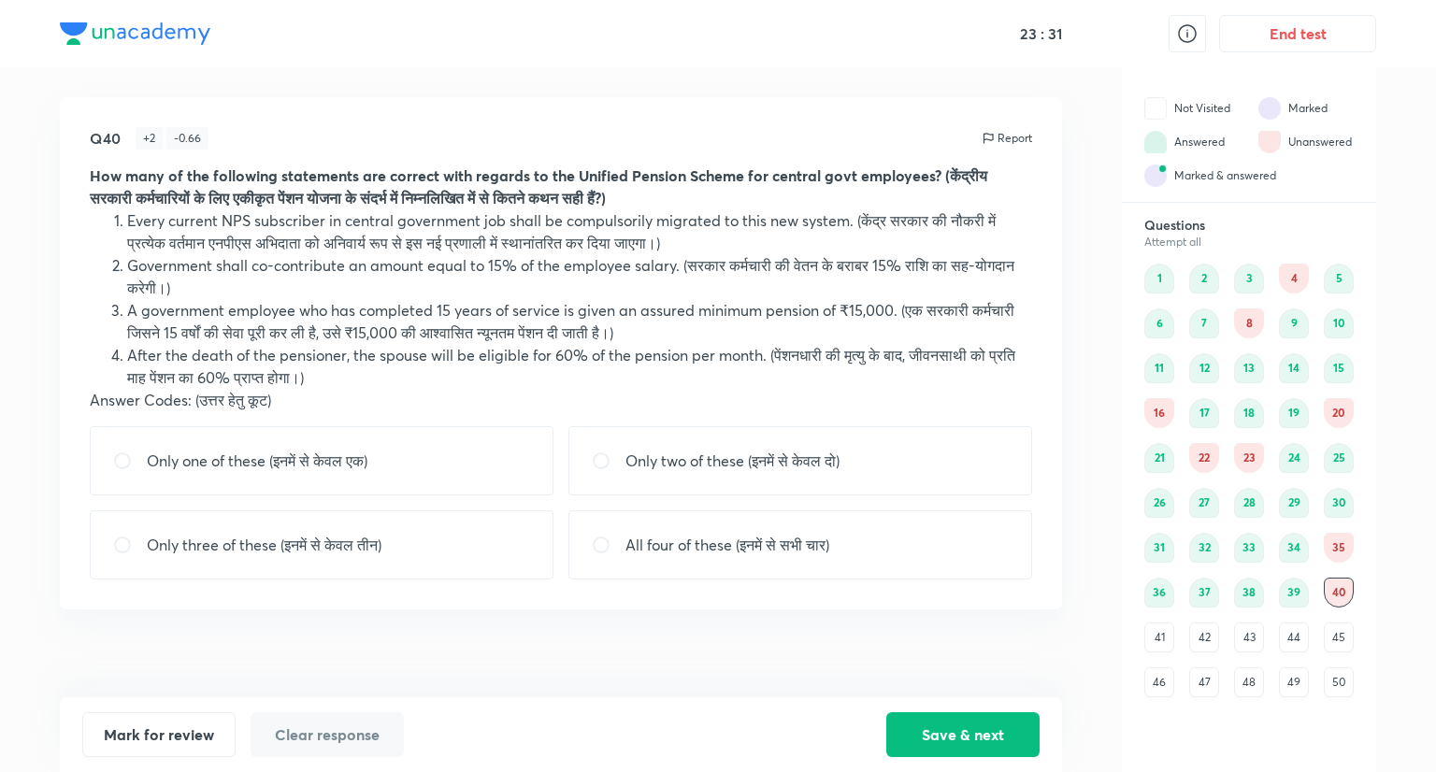
click at [419, 472] on div "Only one of these (इनमें से केवल एक)" at bounding box center [322, 460] width 464 height 69
radio input "true"
click at [943, 709] on div "Mark for review Clear response Save & next" at bounding box center [561, 735] width 1002 height 75
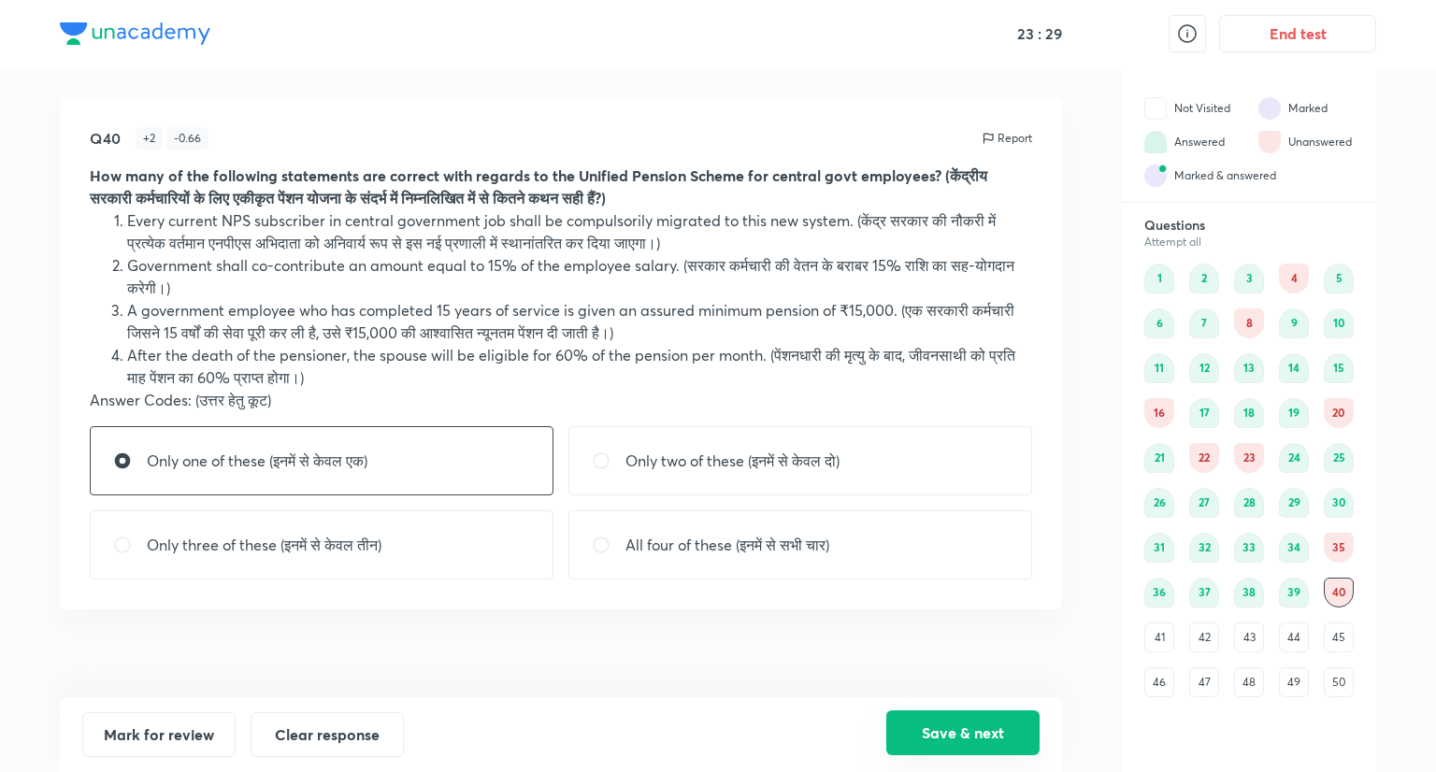
click at [957, 734] on button "Save & next" at bounding box center [962, 733] width 153 height 45
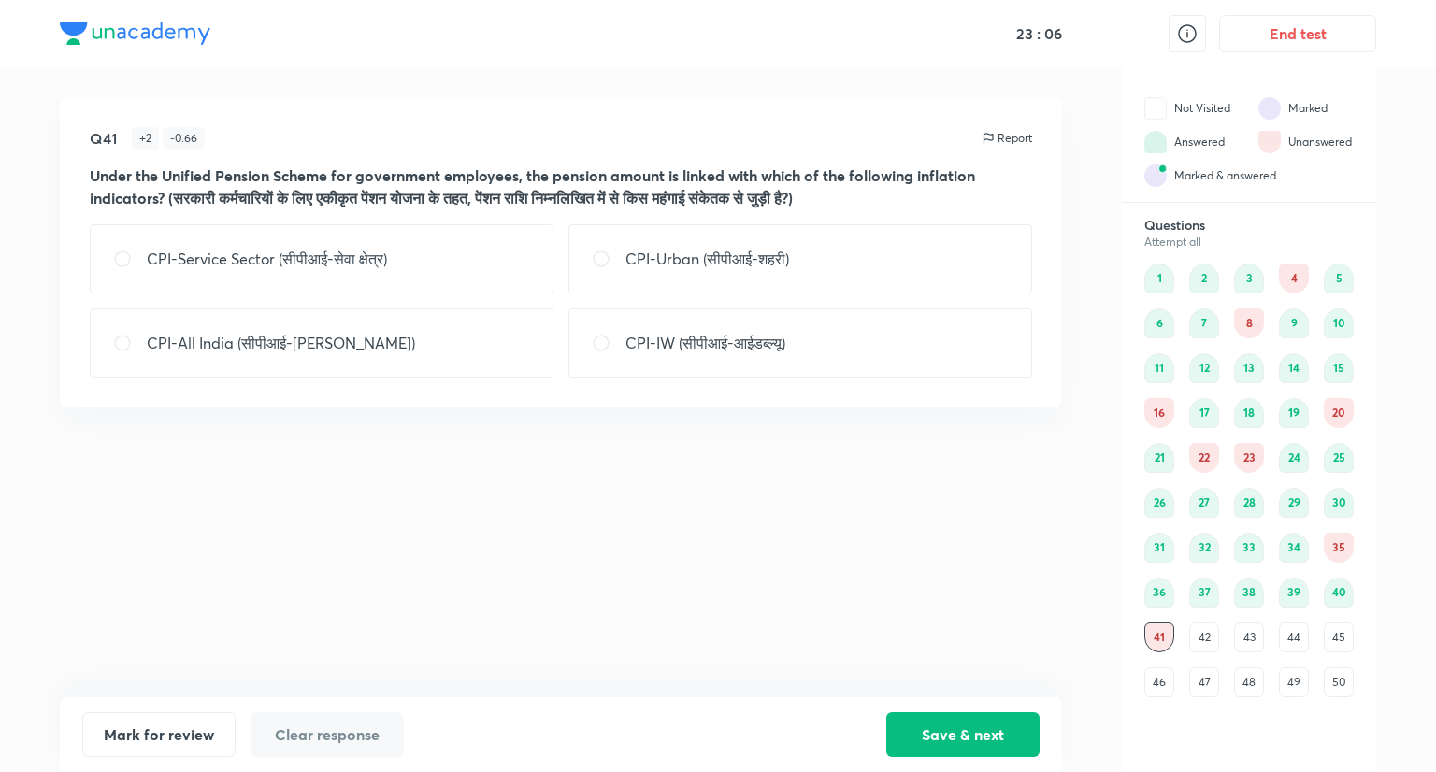
click at [407, 270] on div "CPI-Service Sector (सीपीआई-सेवा क्षेत्र)" at bounding box center [322, 258] width 464 height 69
radio input "true"
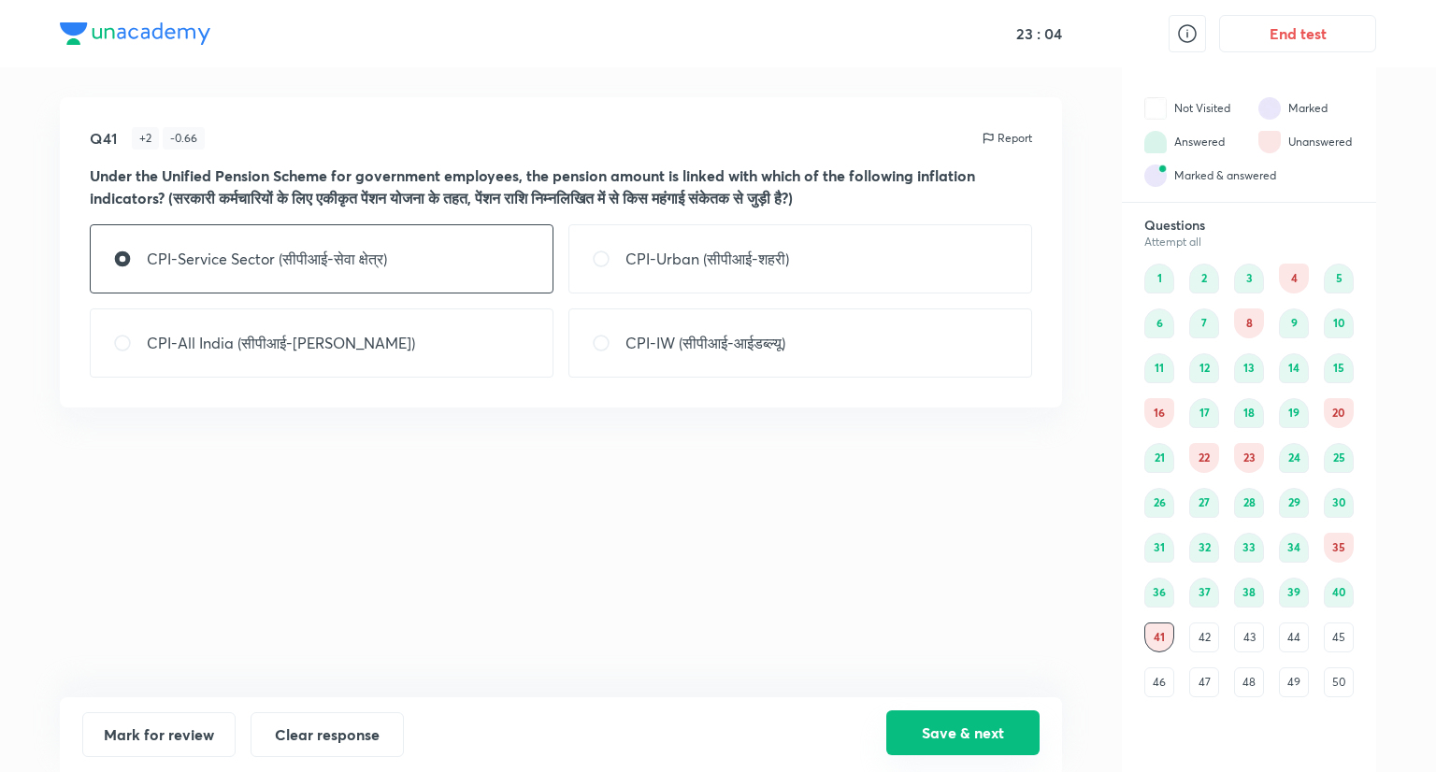
click at [960, 726] on button "Save & next" at bounding box center [962, 733] width 153 height 45
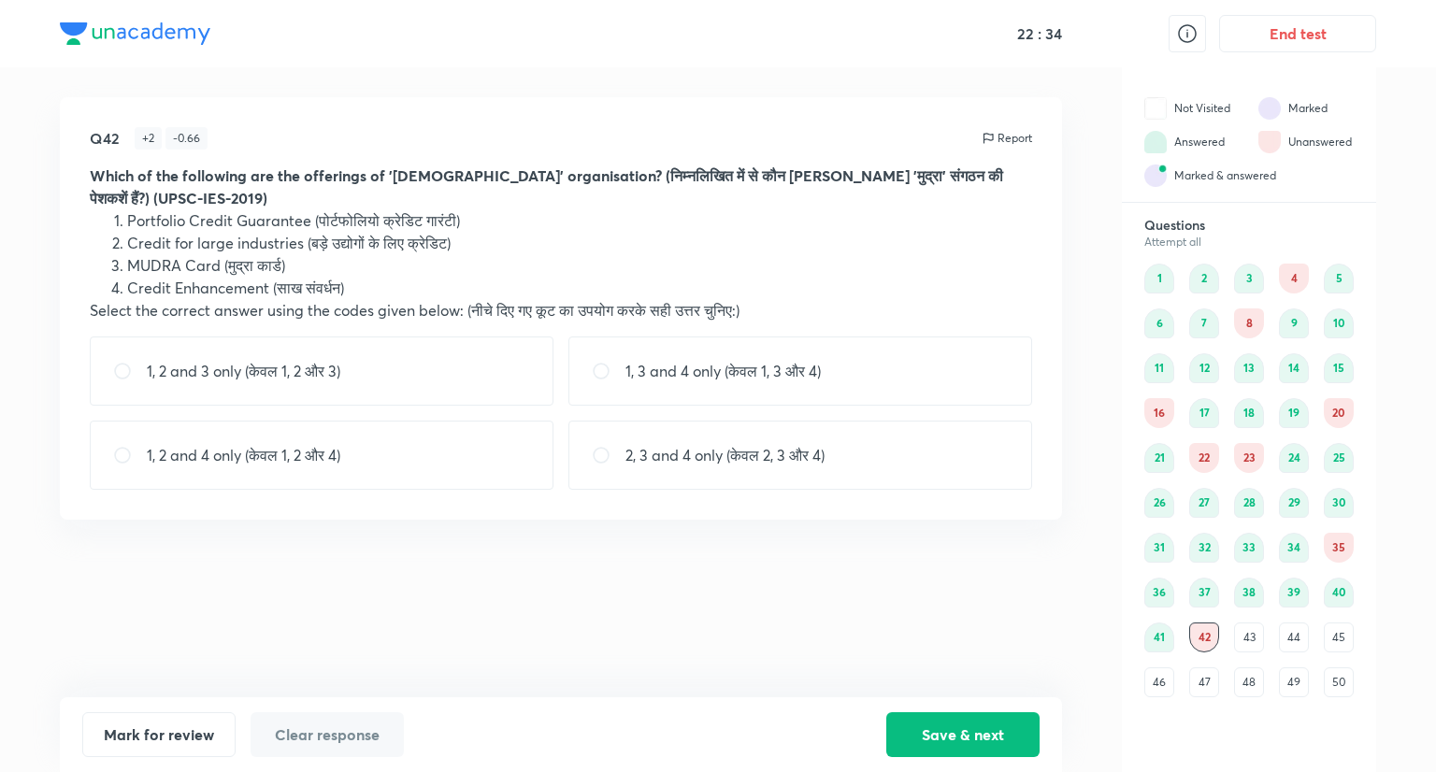
click at [393, 352] on div "1, 2 and 3 only (केवल 1, 2 और 3)" at bounding box center [322, 371] width 464 height 69
radio input "true"
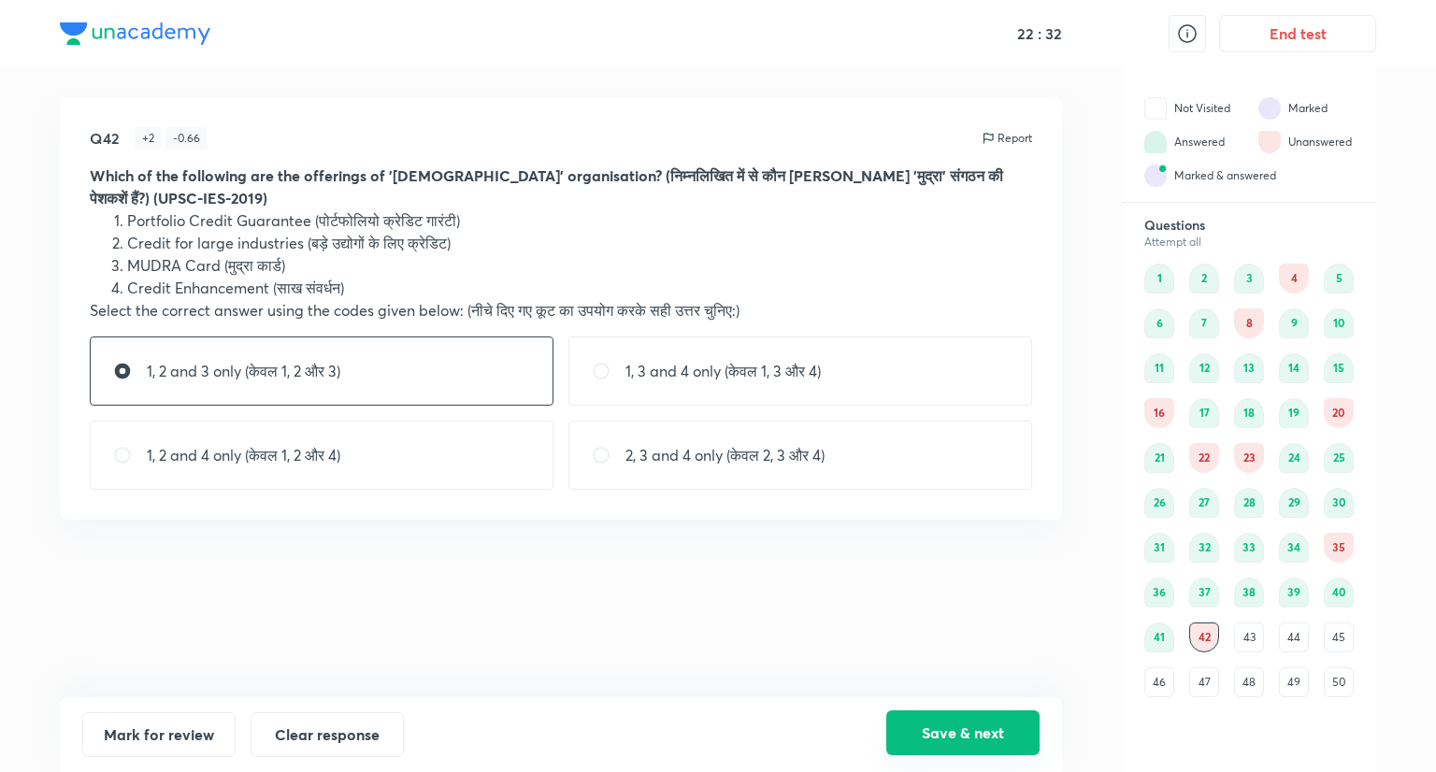
click at [1014, 737] on button "Save & next" at bounding box center [962, 733] width 153 height 45
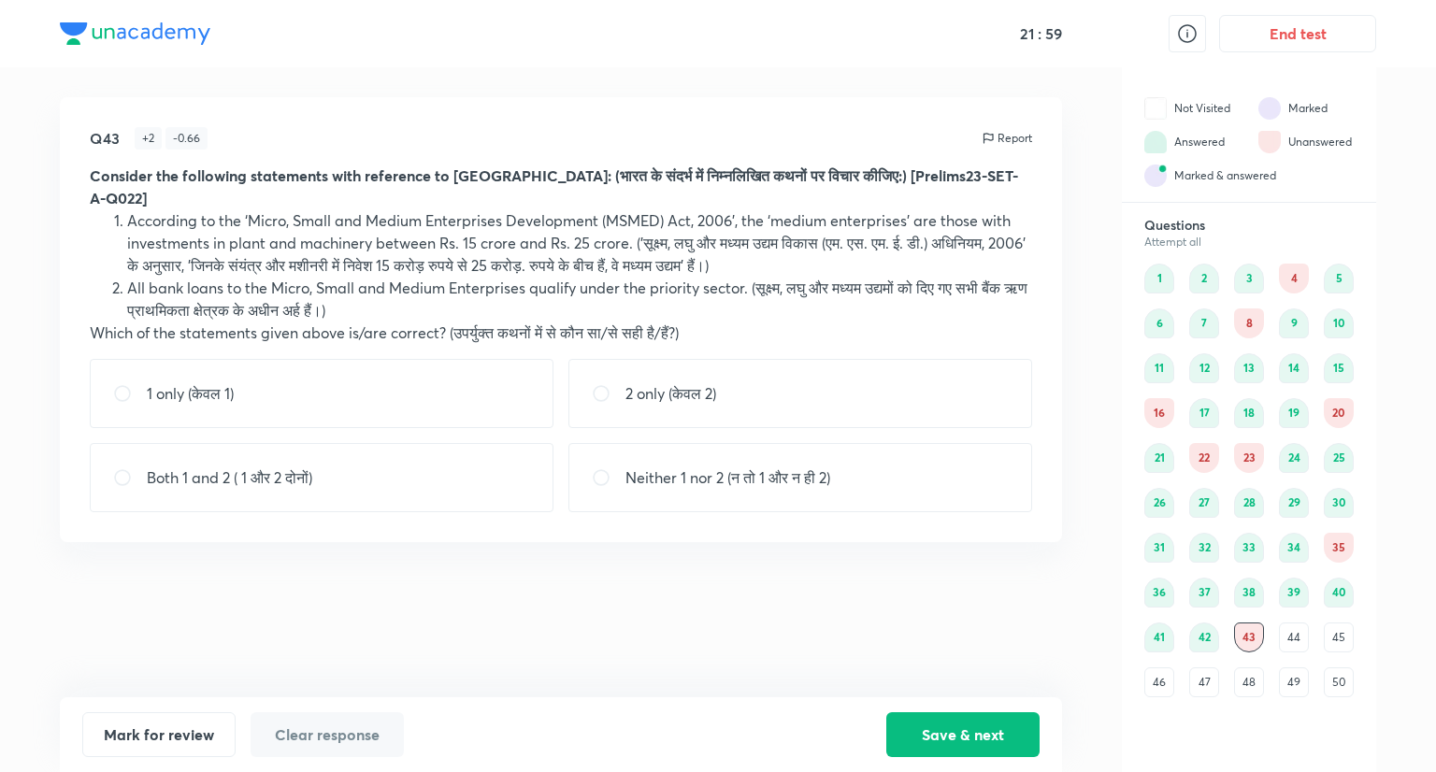
click at [429, 380] on div "1 only (केवल 1)" at bounding box center [322, 393] width 464 height 69
radio input "true"
click at [960, 738] on button "Save & next" at bounding box center [962, 733] width 153 height 45
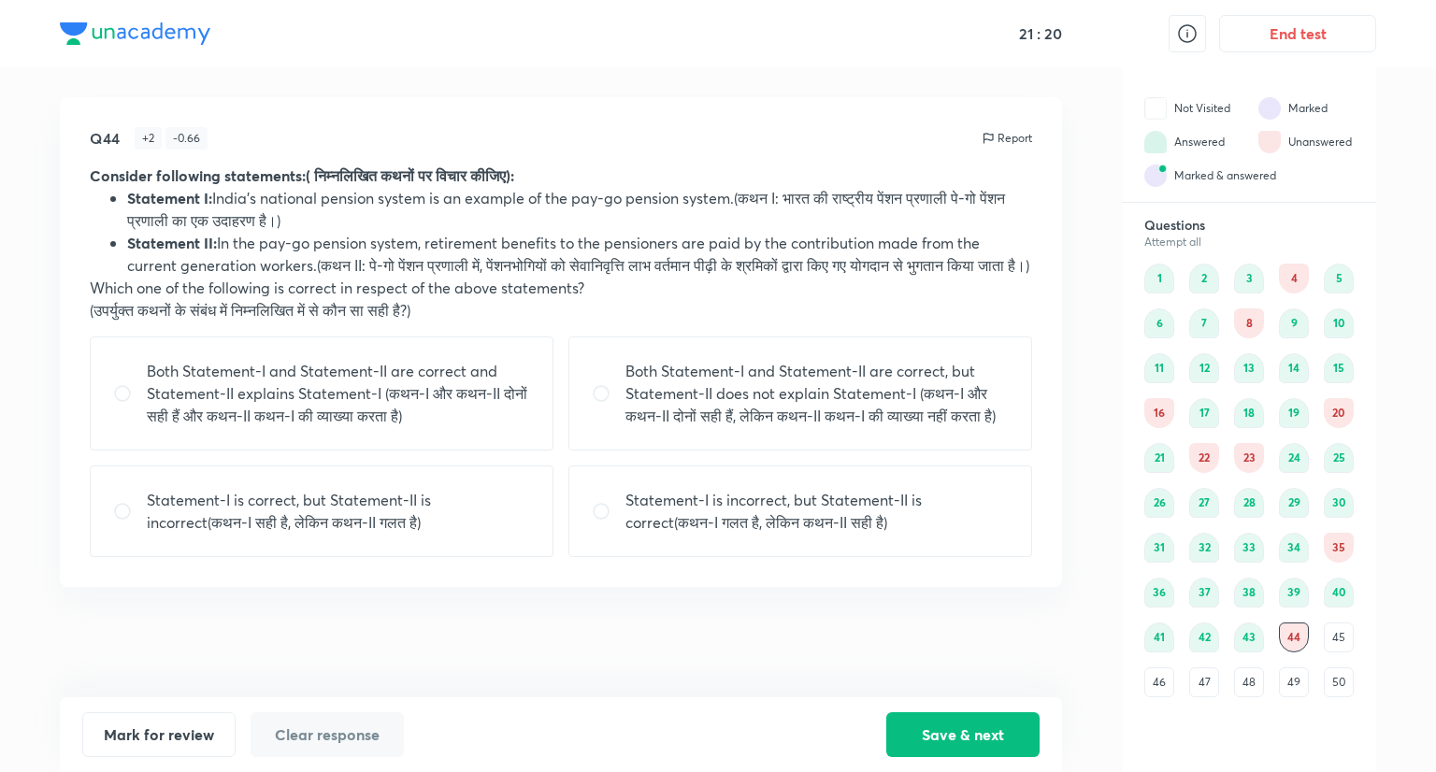
drag, startPoint x: 487, startPoint y: 447, endPoint x: 500, endPoint y: 445, distance: 13.2
click at [489, 427] on p "Both Statement-I and Statement-II are correct and Statement-II explains Stateme…" at bounding box center [338, 393] width 383 height 67
radio input "true"
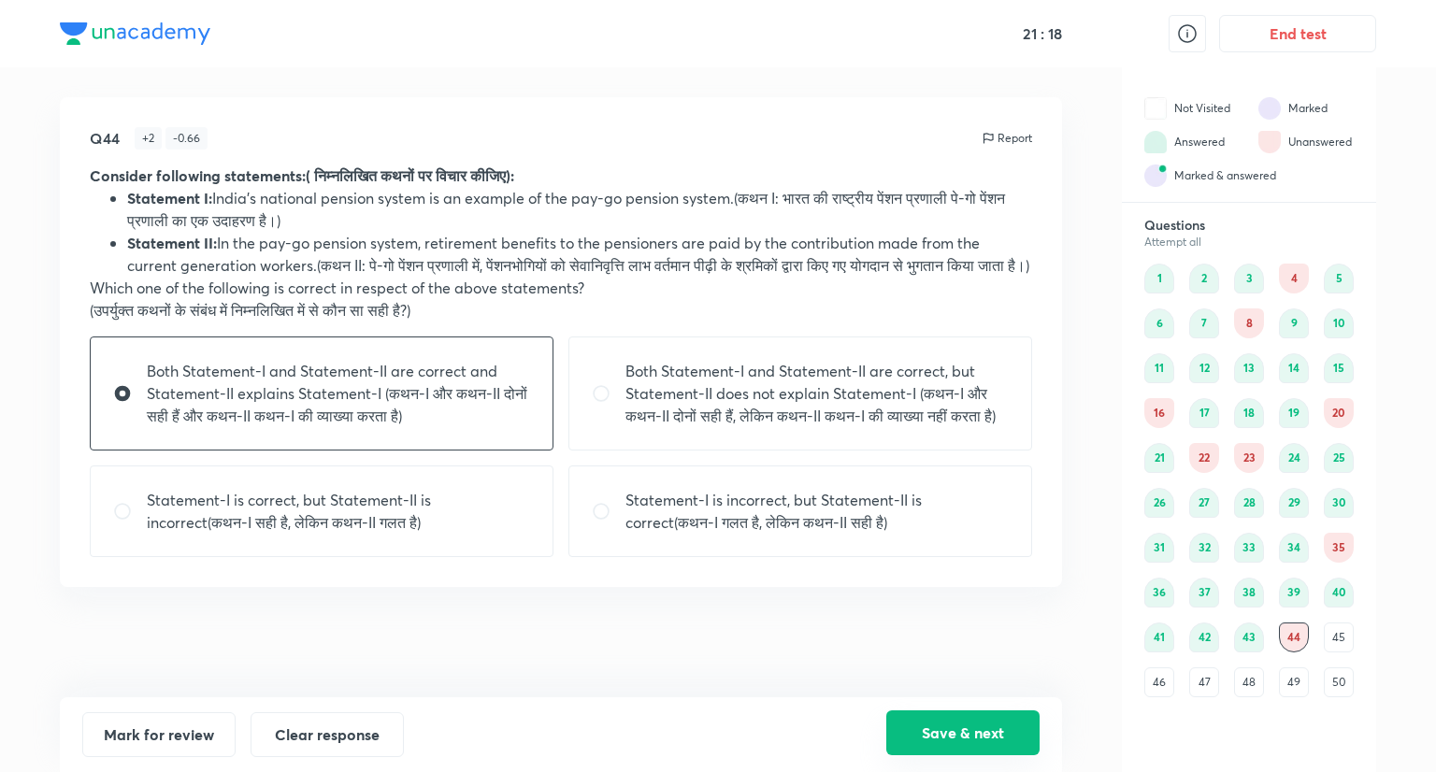
click at [986, 723] on button "Save & next" at bounding box center [962, 733] width 153 height 45
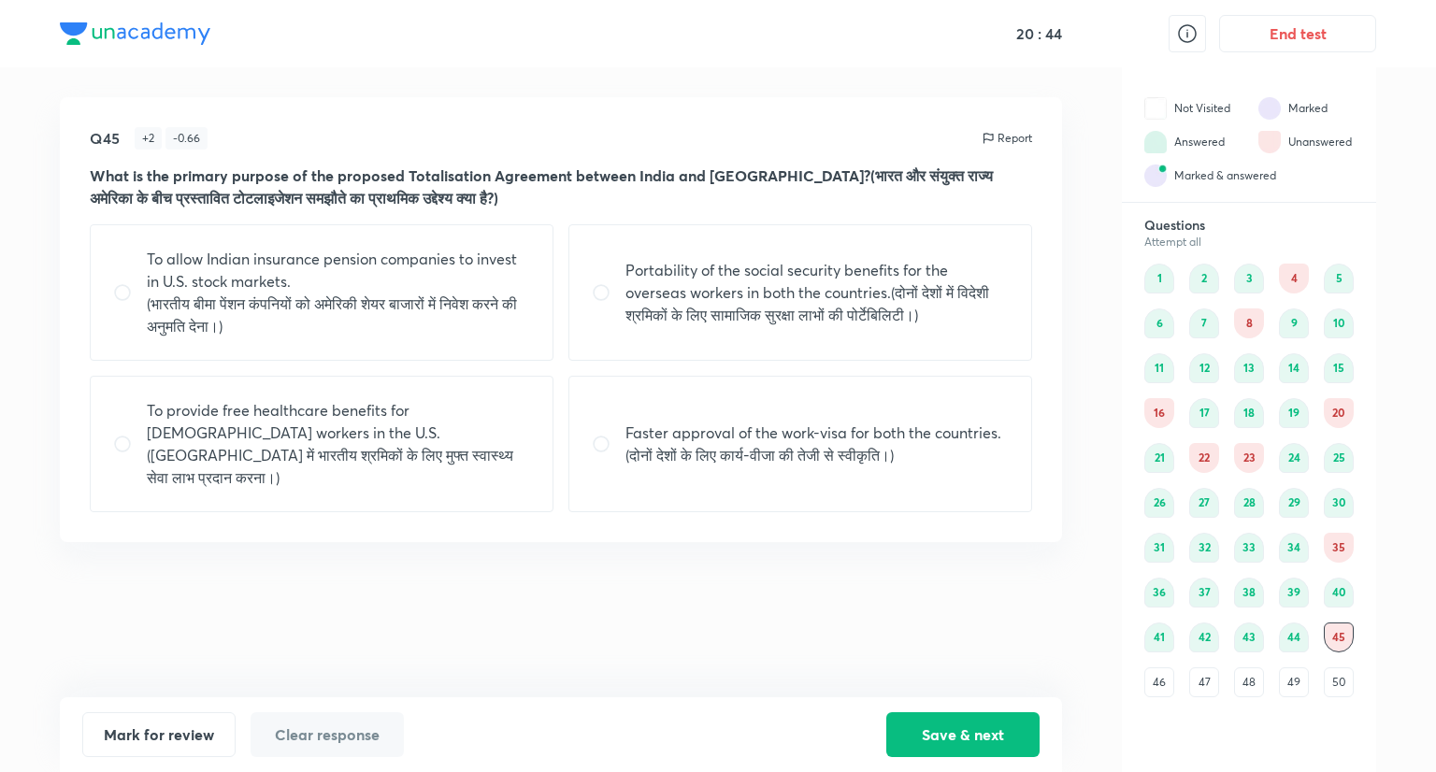
click at [764, 325] on p "Portability of the social security benefits for the overseas workers in both th…" at bounding box center [817, 292] width 383 height 67
radio input "true"
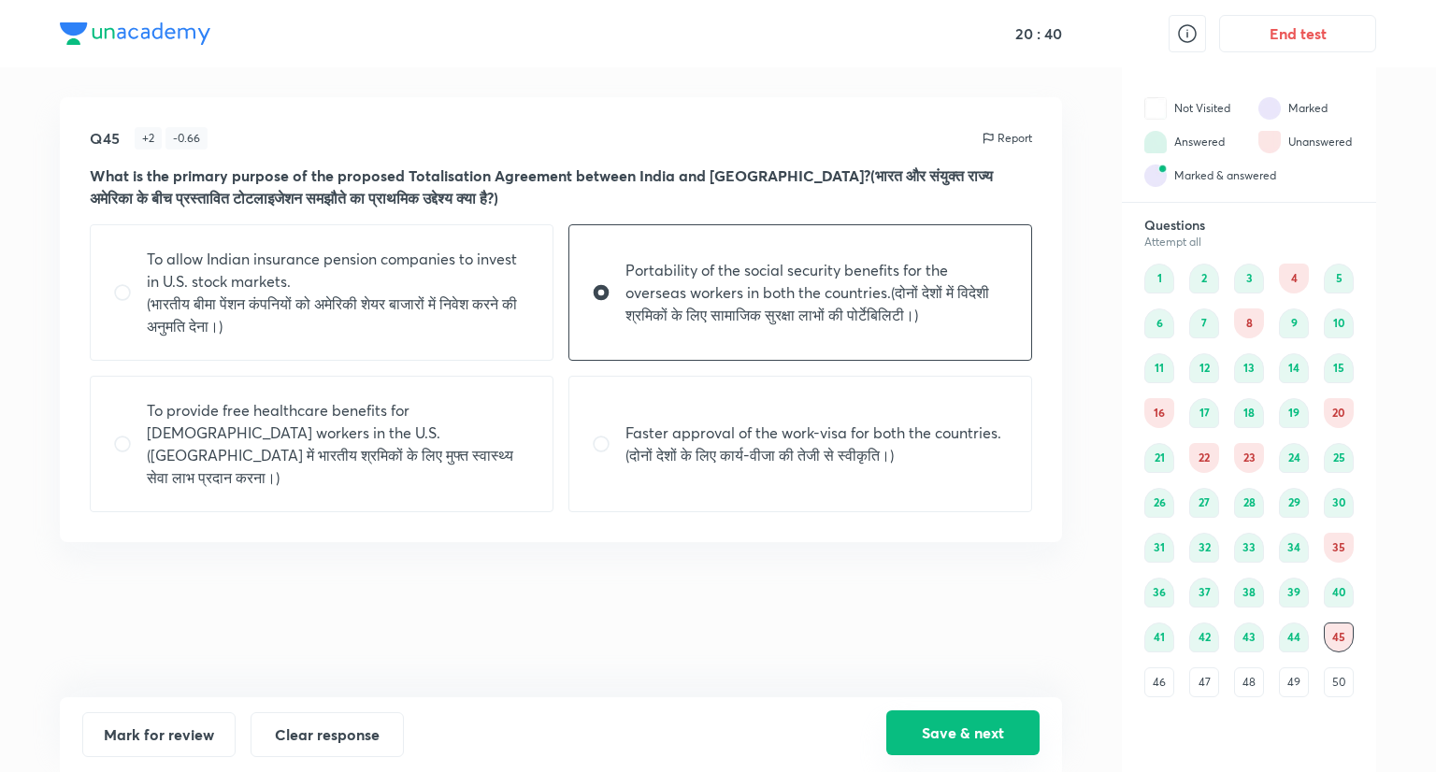
drag, startPoint x: 991, startPoint y: 736, endPoint x: 988, endPoint y: 723, distance: 13.4
click at [991, 734] on button "Save & next" at bounding box center [962, 733] width 153 height 45
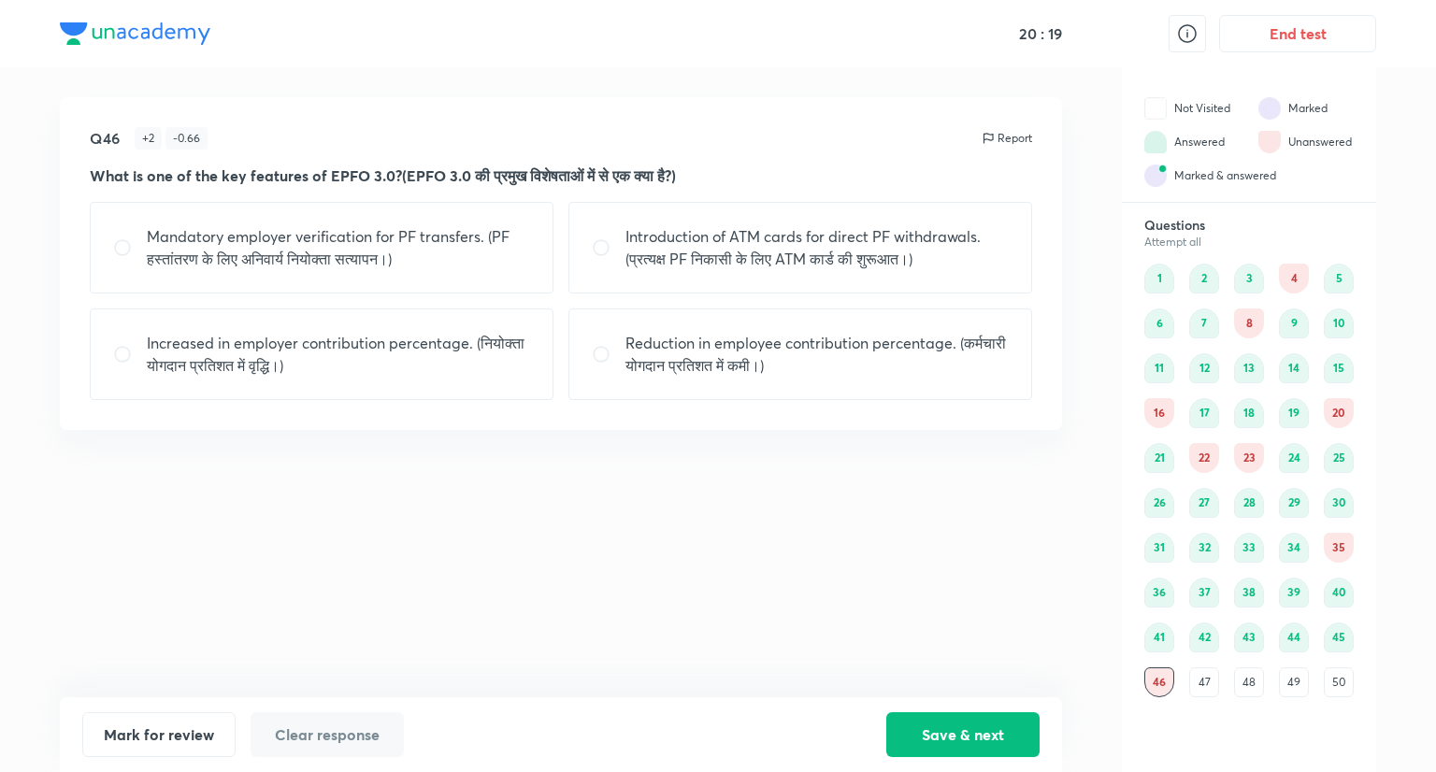
click at [474, 261] on p "Mandatory employer verification for PF transfers. (PF हस्तांतरण के लिए अनिवार्य…" at bounding box center [338, 247] width 383 height 45
radio input "true"
drag, startPoint x: 985, startPoint y: 735, endPoint x: 960, endPoint y: 682, distance: 58.6
click at [985, 734] on button "Save & next" at bounding box center [962, 735] width 153 height 45
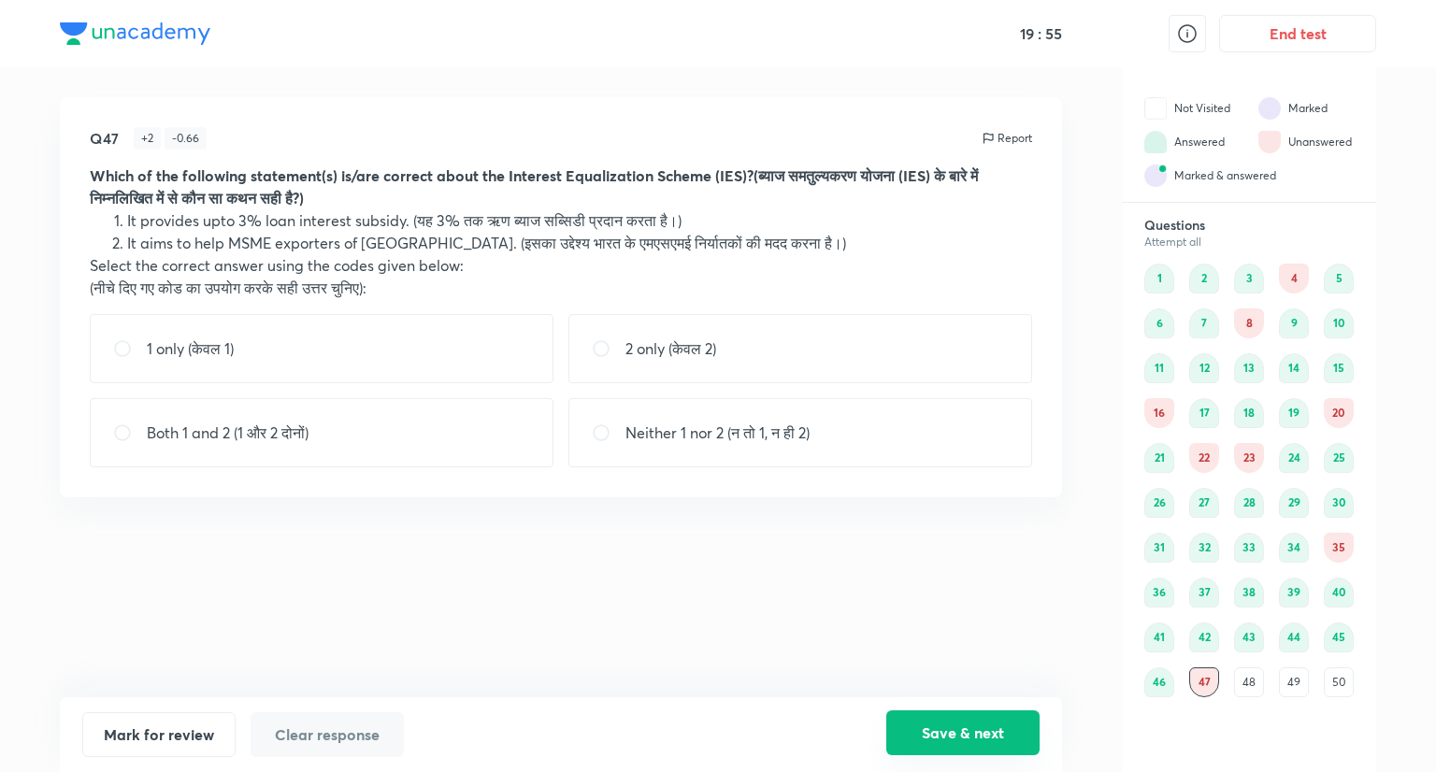
click at [943, 744] on button "Save & next" at bounding box center [962, 733] width 153 height 45
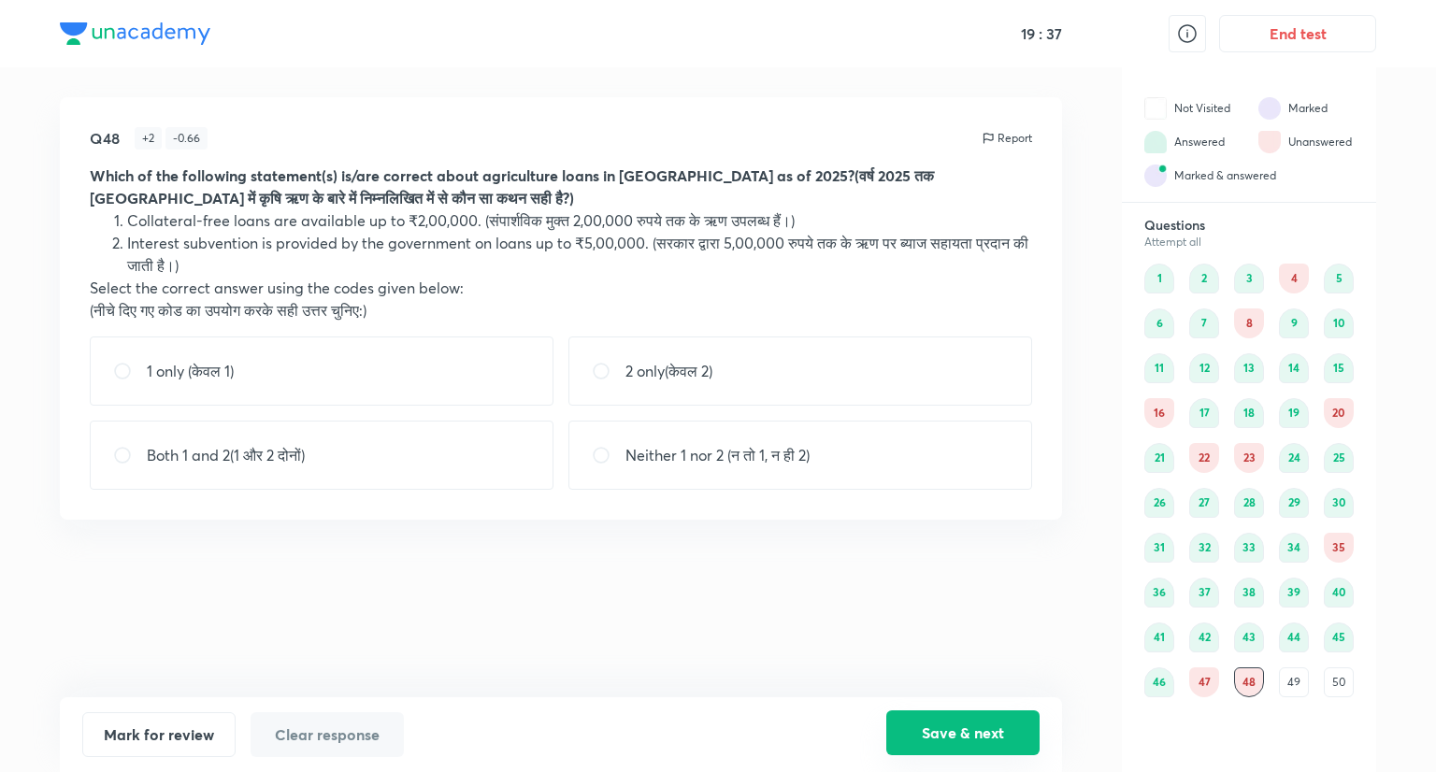
click at [974, 730] on button "Save & next" at bounding box center [962, 733] width 153 height 45
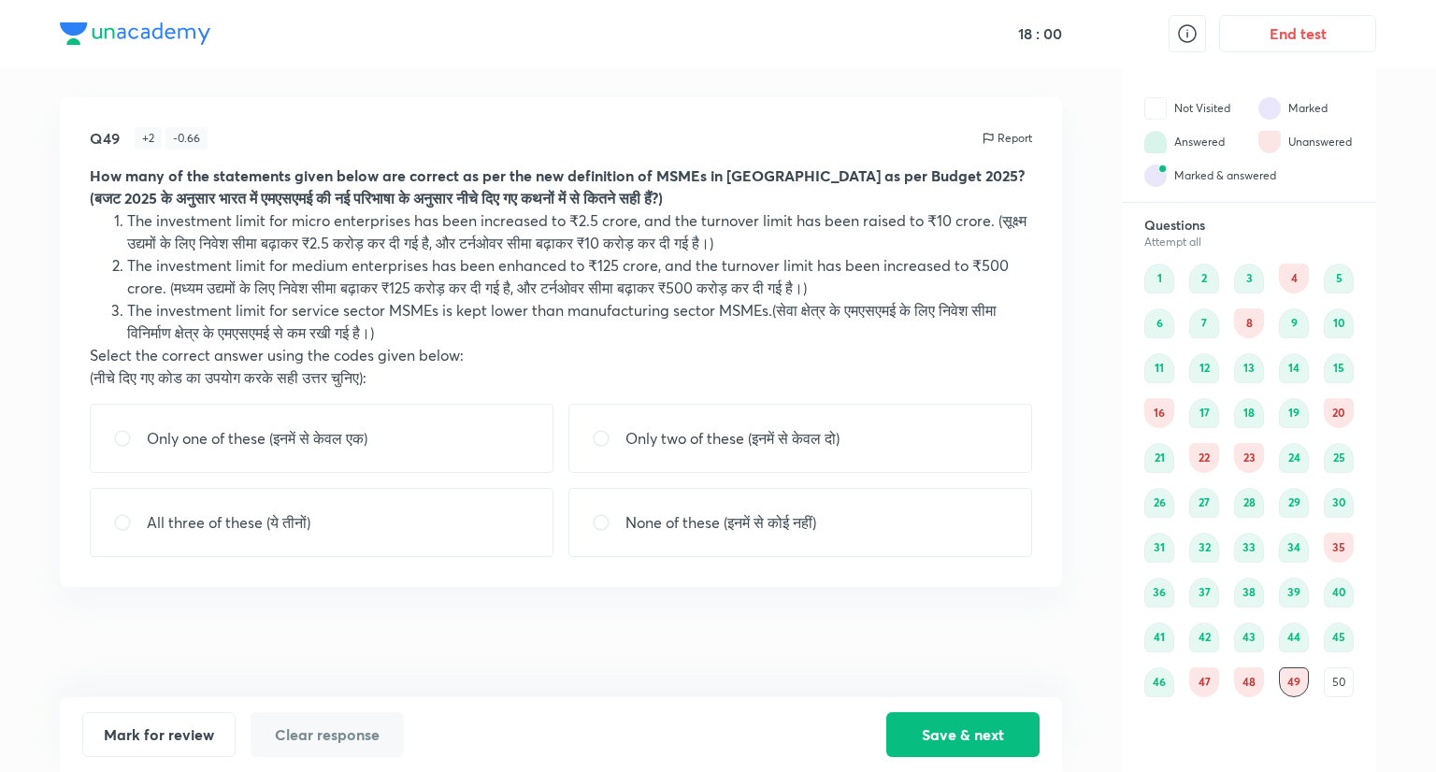
click at [367, 436] on p "Only one of these (इनमें से केवल एक)" at bounding box center [257, 438] width 221 height 22
radio input "true"
click at [972, 729] on button "Save & next" at bounding box center [962, 733] width 153 height 45
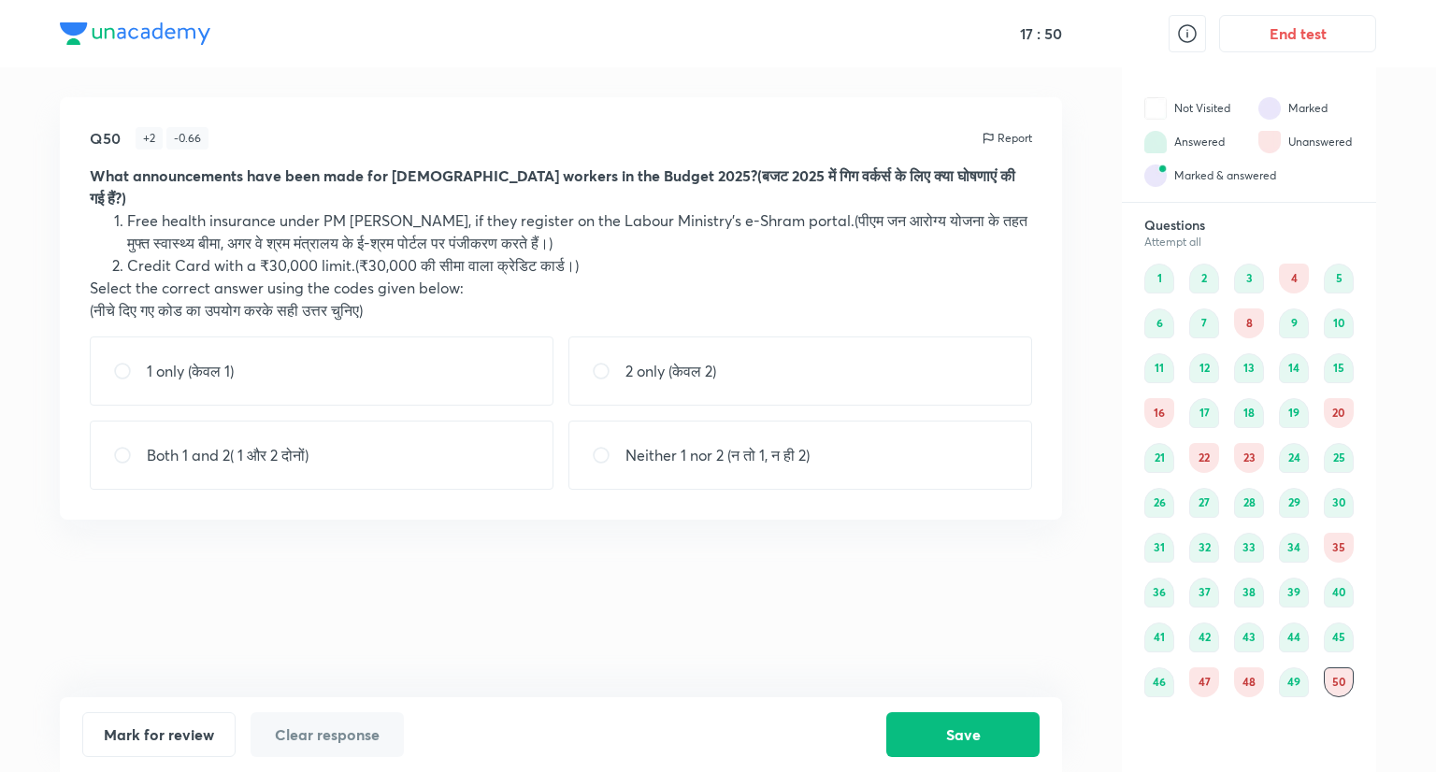
click at [385, 379] on div "1 only (केवल 1)" at bounding box center [322, 371] width 464 height 69
radio input "true"
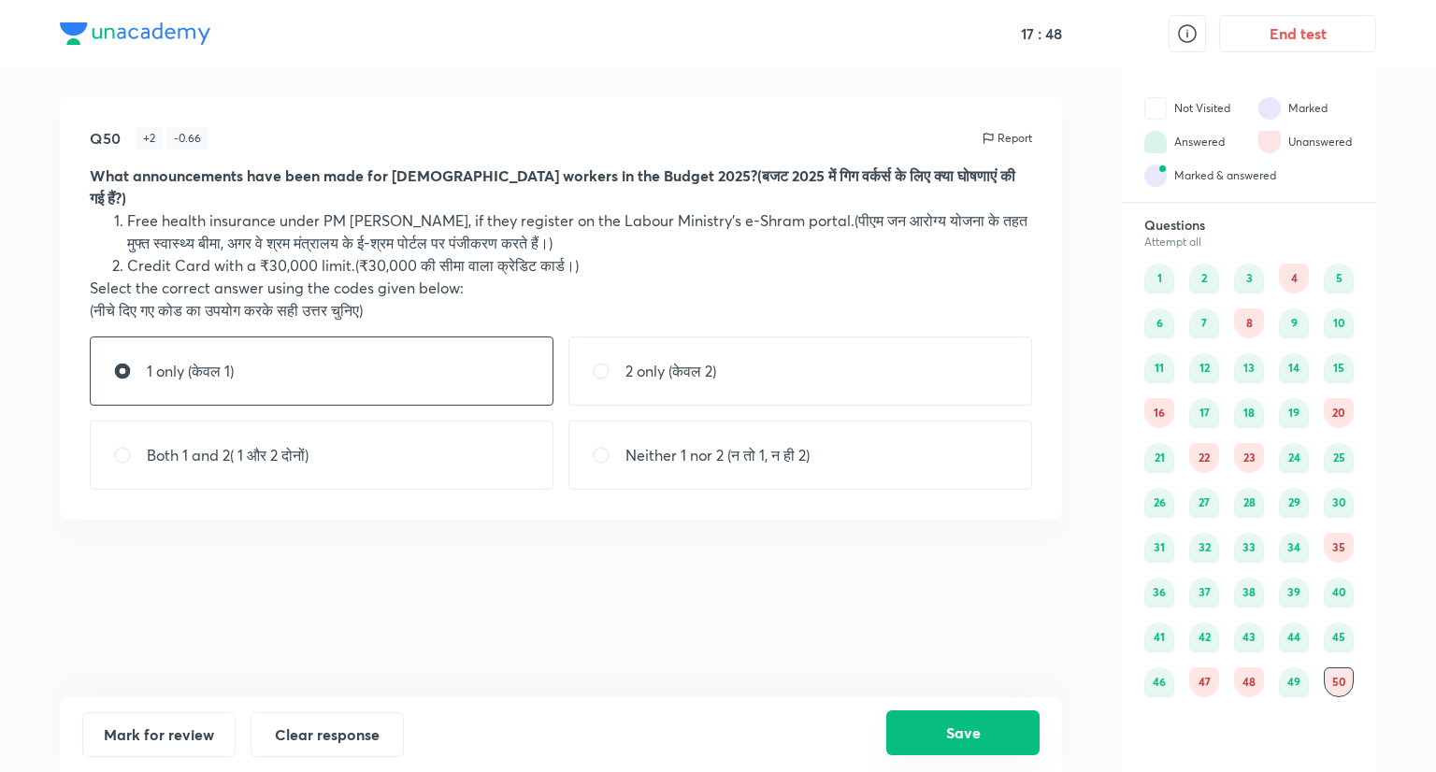
drag, startPoint x: 974, startPoint y: 725, endPoint x: 972, endPoint y: 715, distance: 9.8
click at [974, 724] on button "Save" at bounding box center [962, 733] width 153 height 45
click at [1290, 274] on div "4" at bounding box center [1294, 279] width 30 height 30
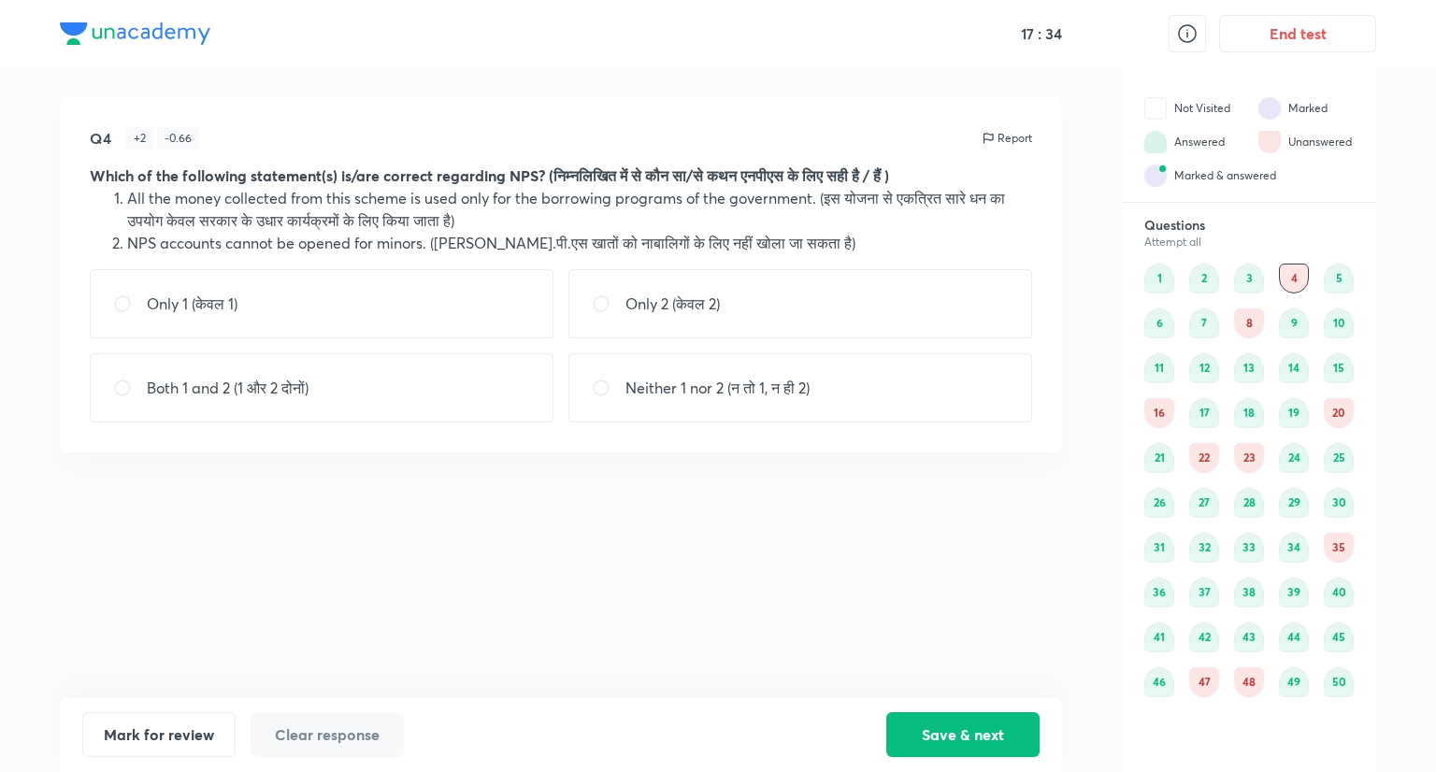
click at [299, 293] on div "Only 1 (केवल 1)" at bounding box center [322, 303] width 464 height 69
radio input "true"
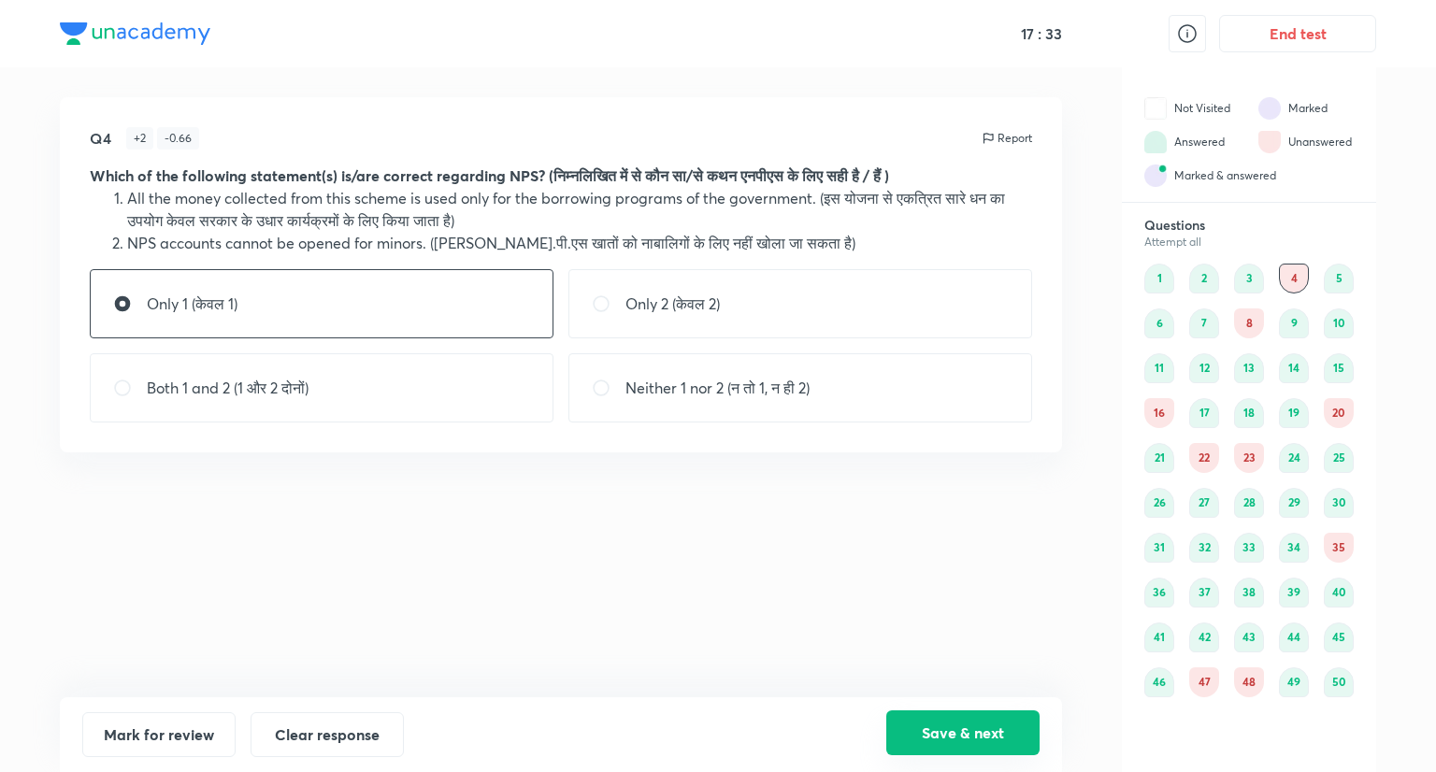
click at [961, 716] on button "Save & next" at bounding box center [962, 733] width 153 height 45
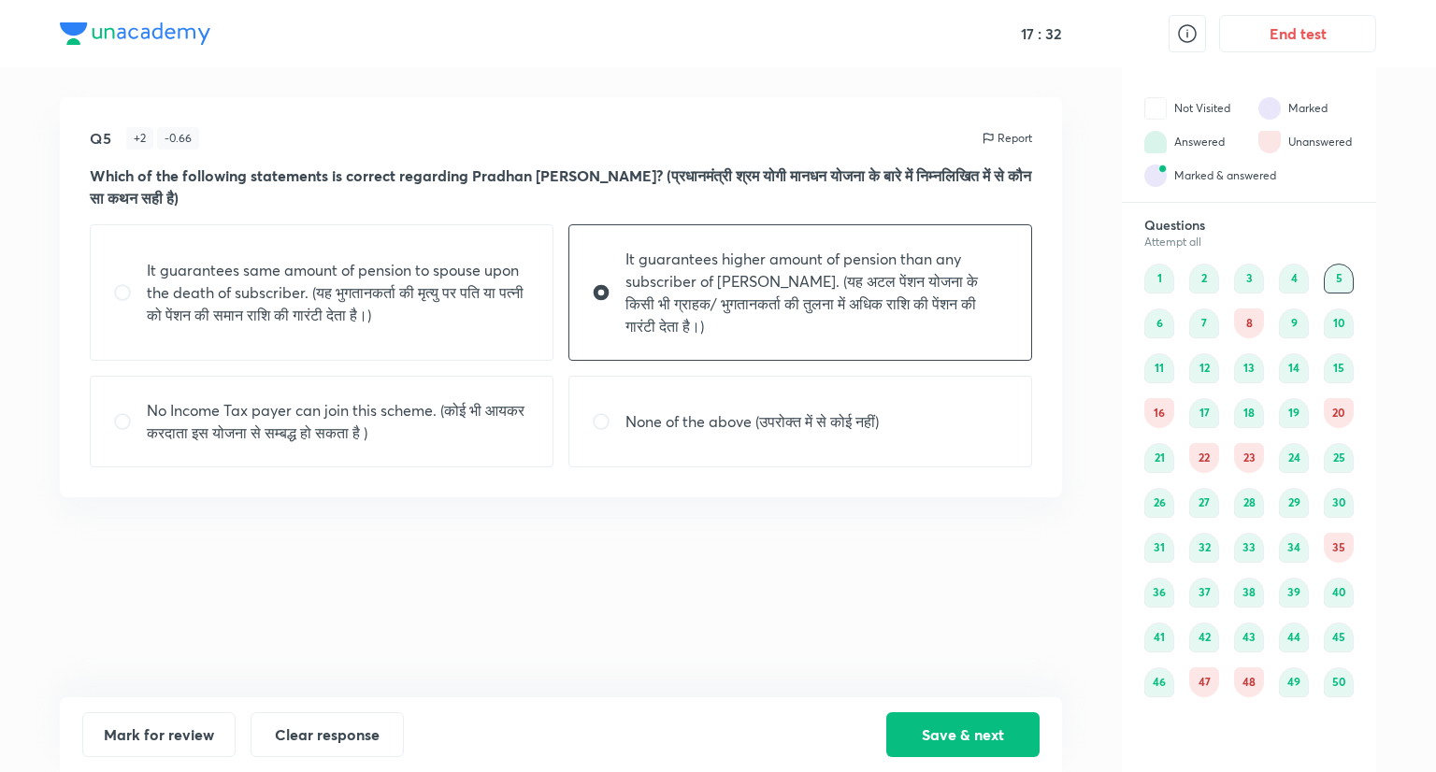
click at [1247, 323] on div "8" at bounding box center [1249, 324] width 30 height 30
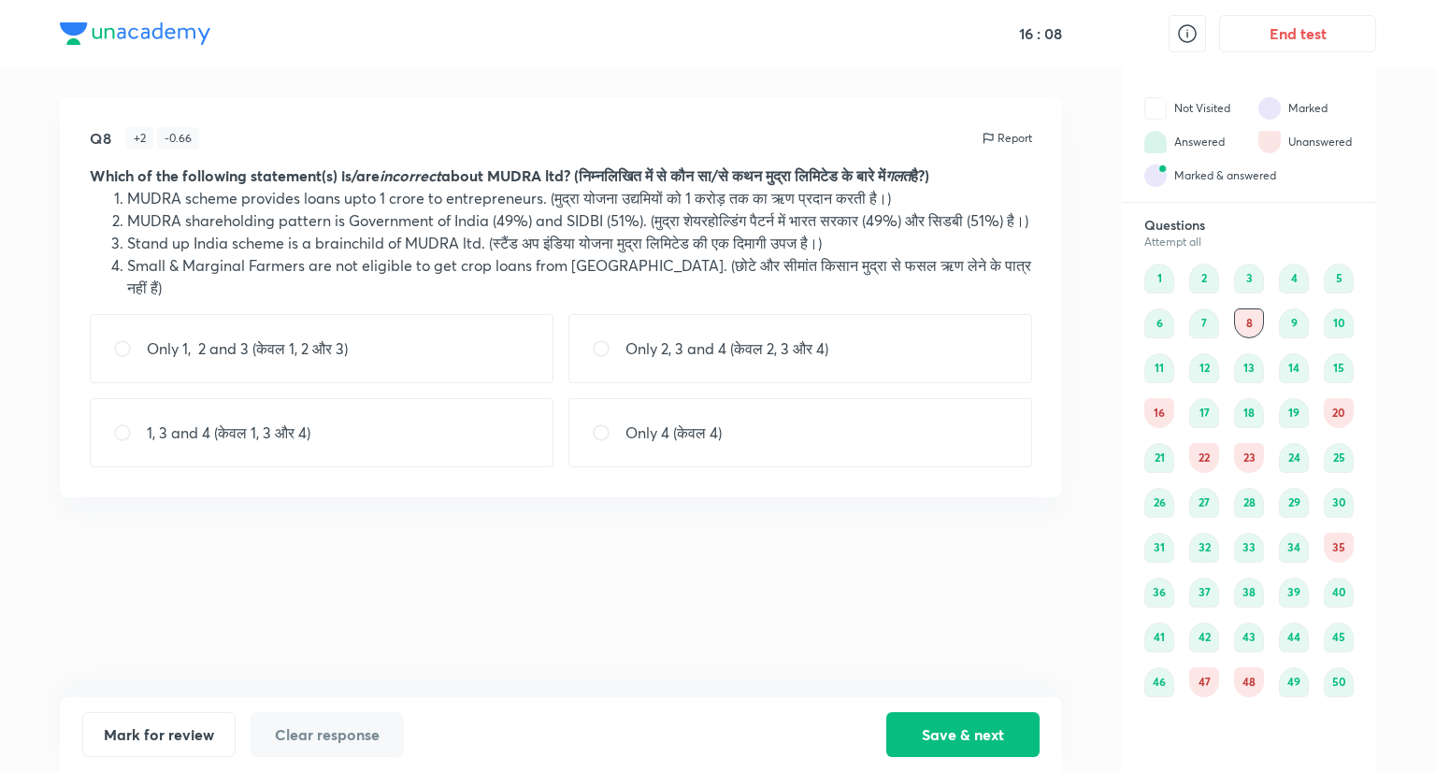
click at [713, 435] on p "Only 4 (केवल 4)" at bounding box center [674, 433] width 96 height 22
radio input "true"
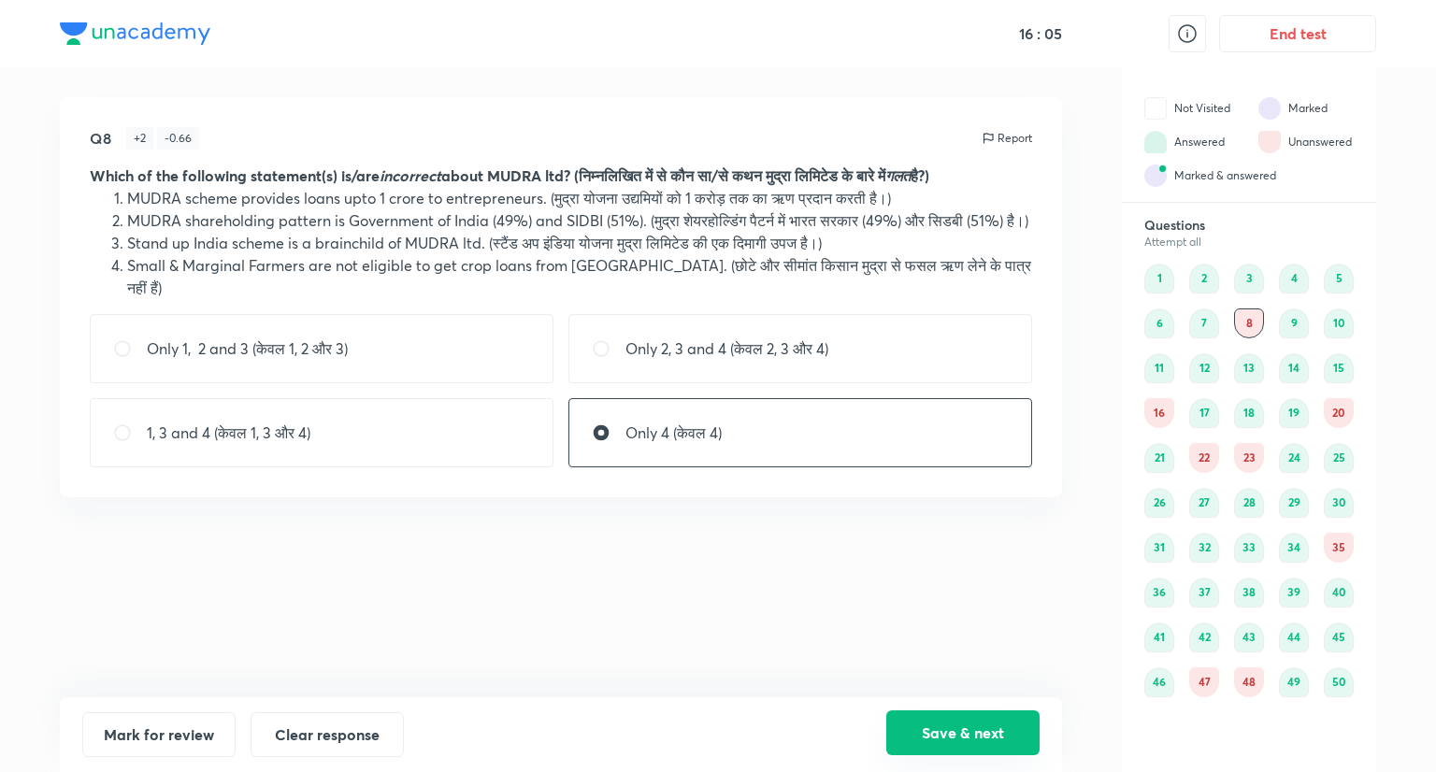
click at [921, 720] on button "Save & next" at bounding box center [962, 733] width 153 height 45
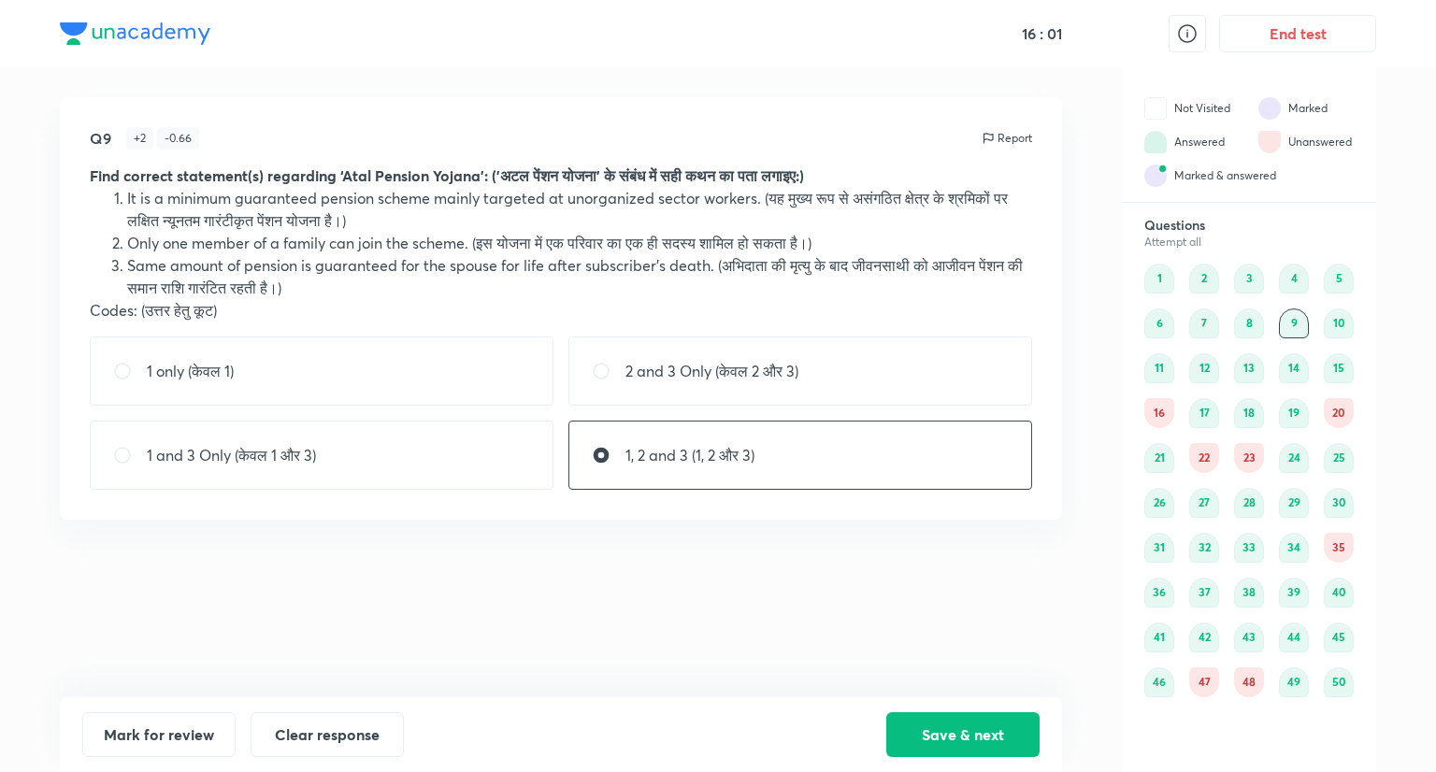
click at [1254, 328] on div "8" at bounding box center [1249, 324] width 30 height 30
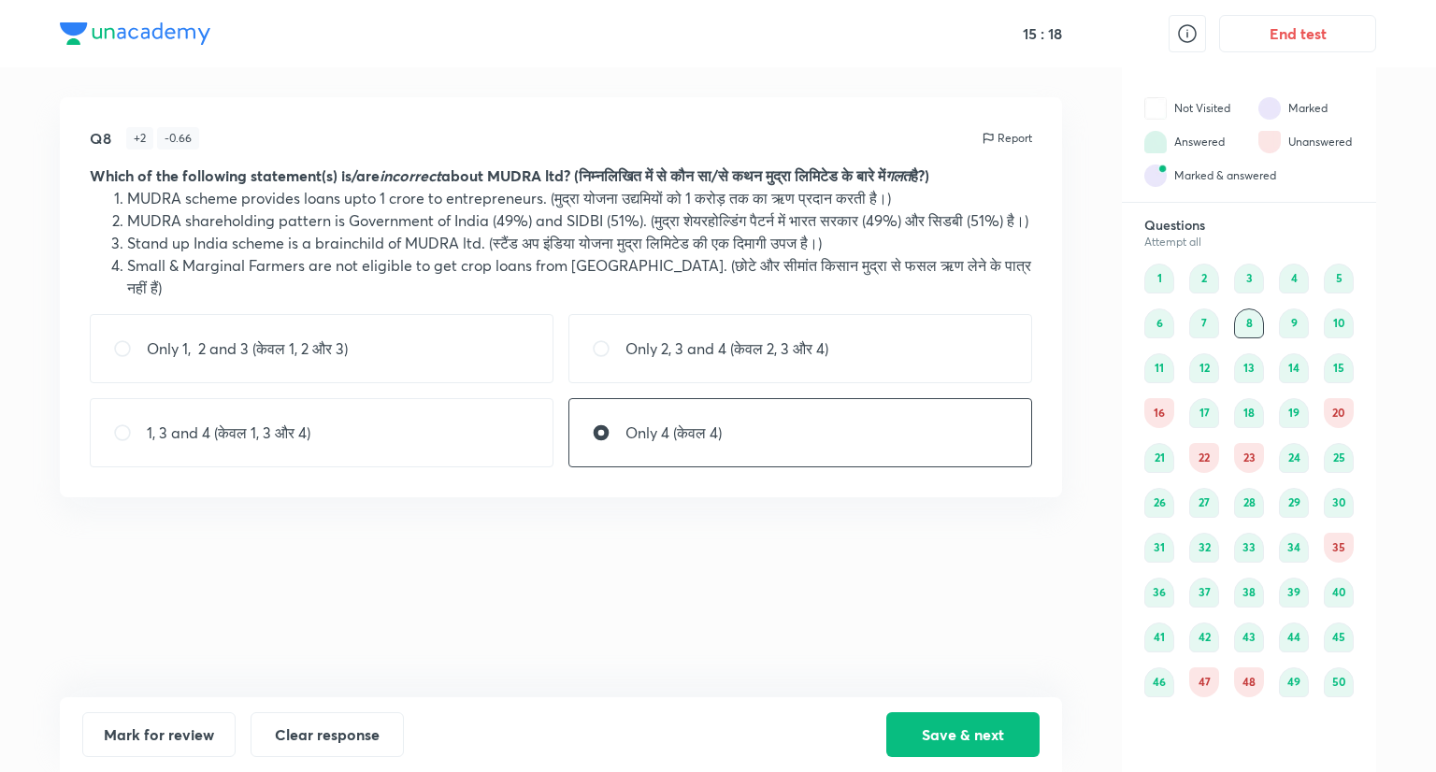
click at [450, 444] on div "1, 3 and 4 (केवल 1, 3 और 4)" at bounding box center [322, 432] width 464 height 69
radio input "true"
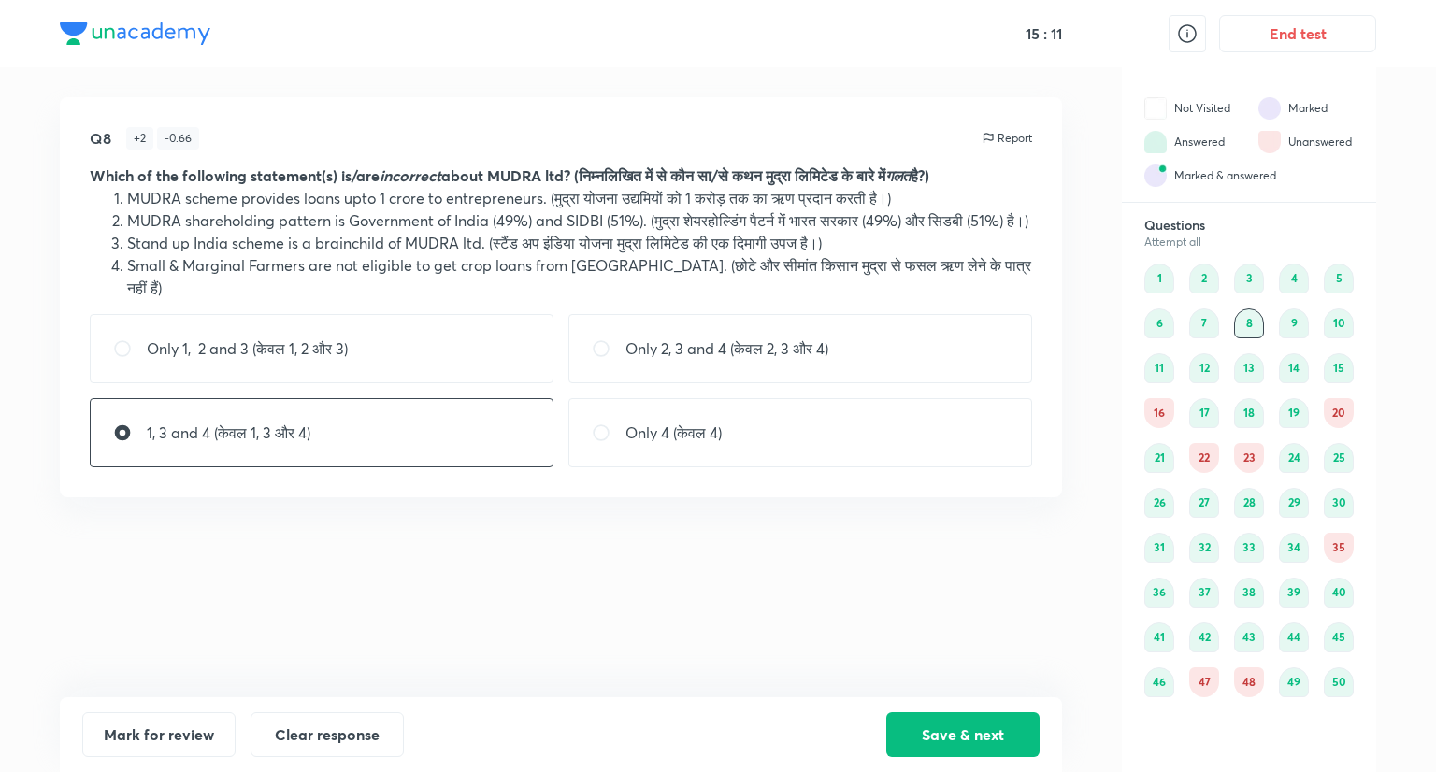
click at [625, 425] on input "radio" at bounding box center [609, 433] width 34 height 19
radio input "true"
radio input "false"
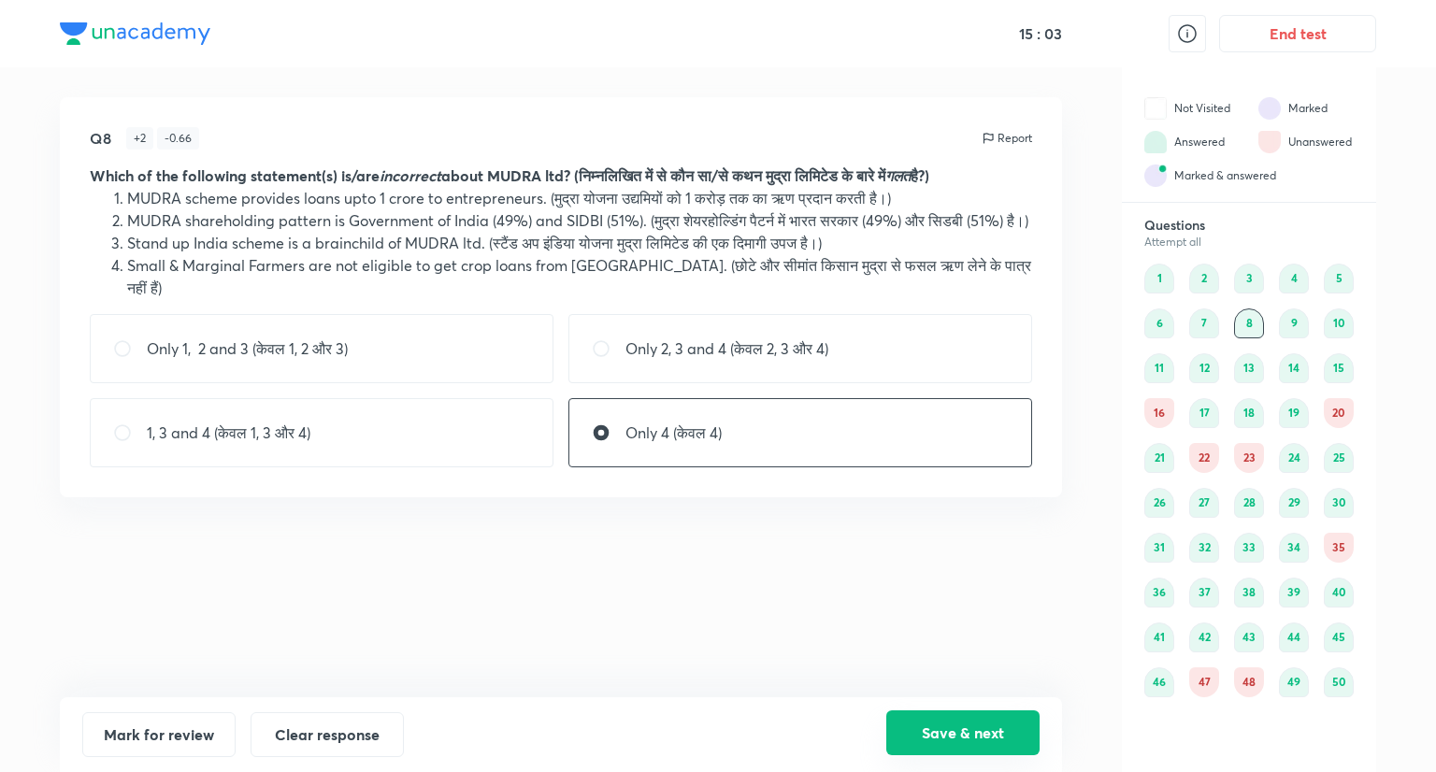
click at [956, 732] on button "Save & next" at bounding box center [962, 733] width 153 height 45
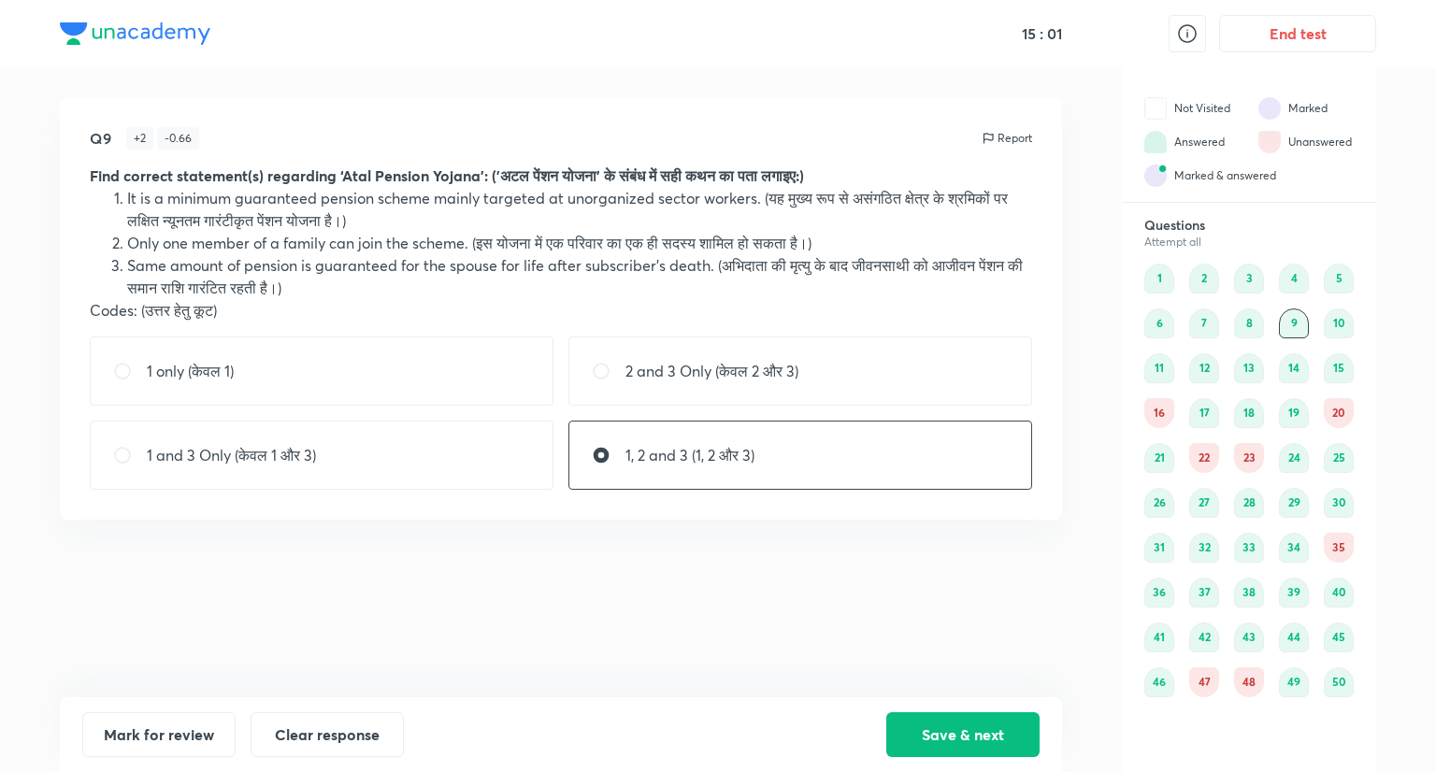
click at [1155, 412] on div "16" at bounding box center [1160, 413] width 30 height 30
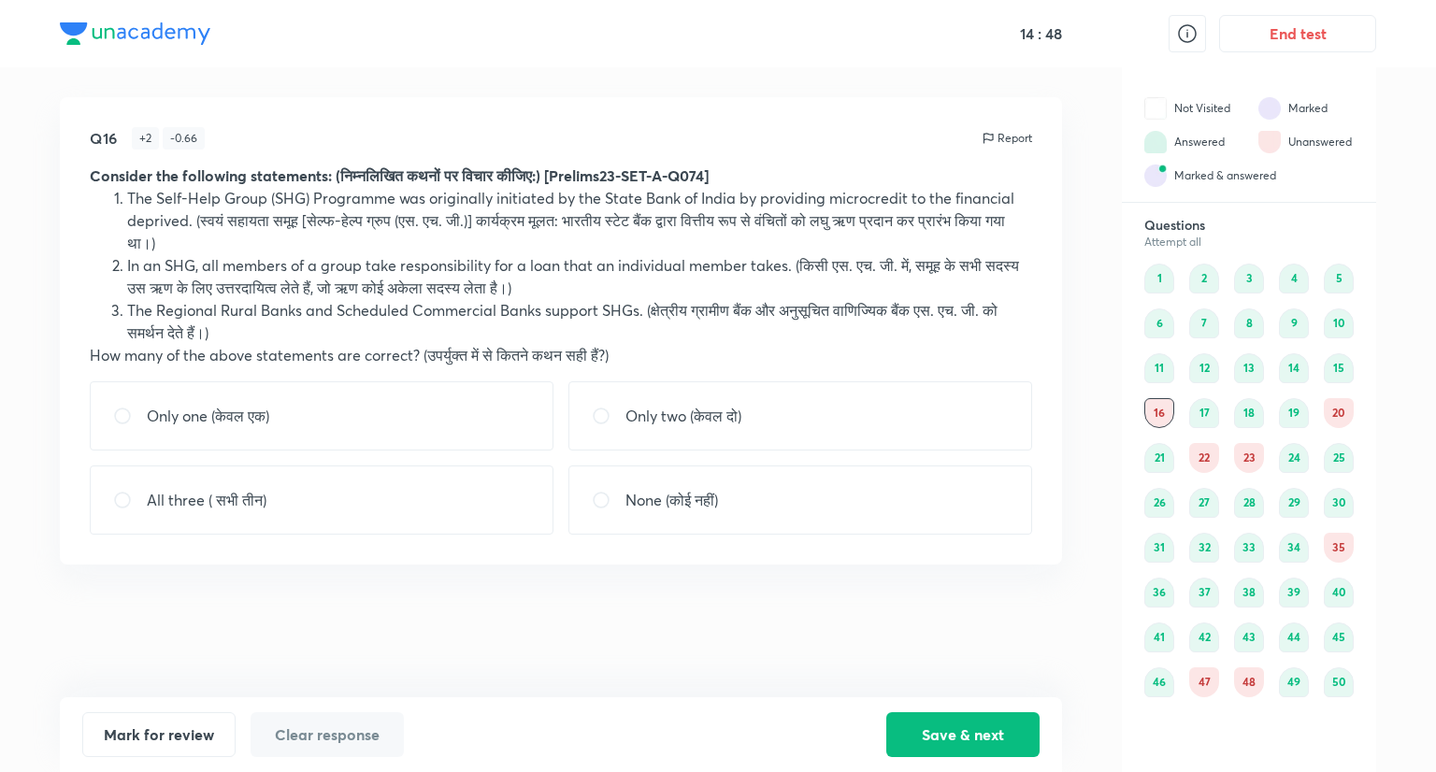
click at [441, 414] on div "Only one (केवल एक)" at bounding box center [322, 416] width 464 height 69
radio input "true"
click at [957, 723] on button "Save & next" at bounding box center [962, 733] width 153 height 45
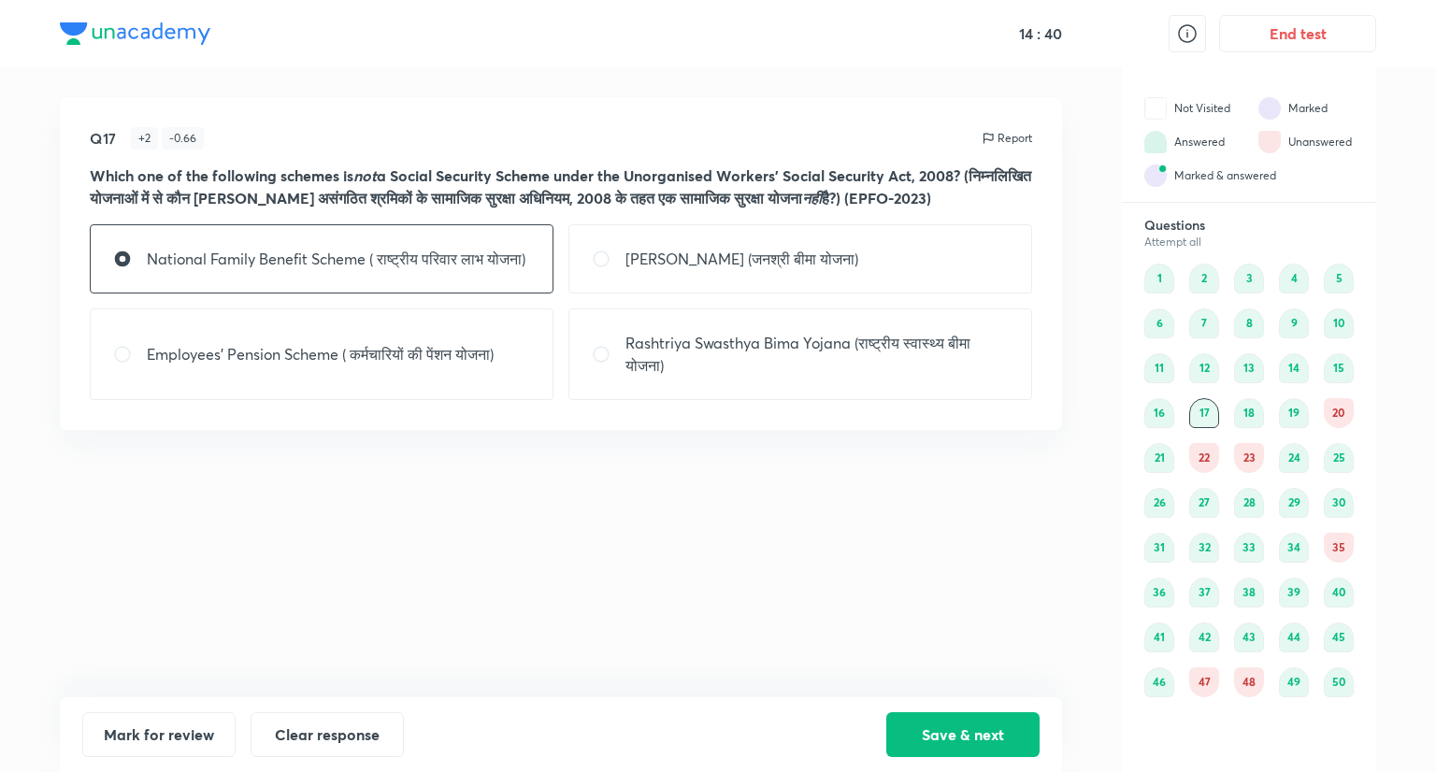
click at [1332, 405] on div "20" at bounding box center [1339, 413] width 30 height 30
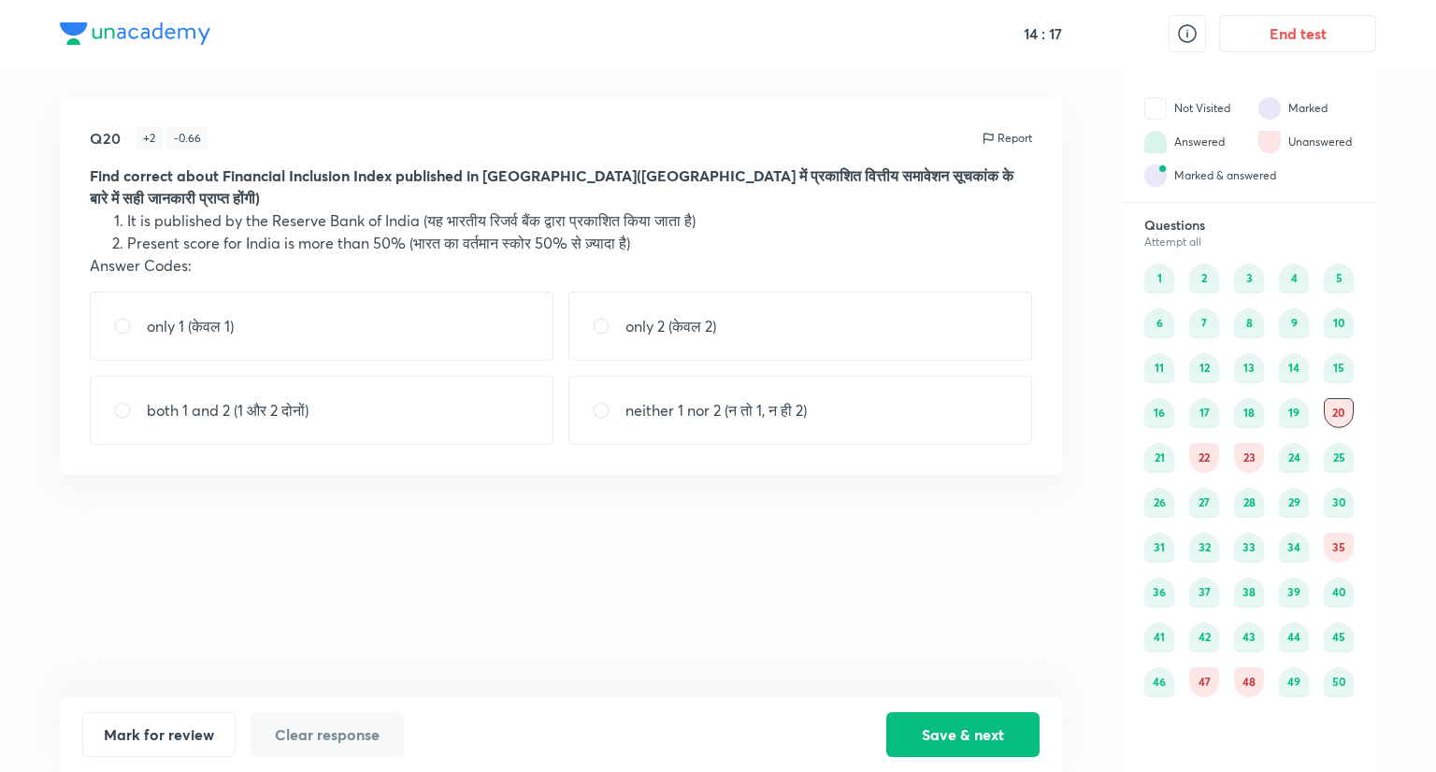
drag, startPoint x: 438, startPoint y: 289, endPoint x: 550, endPoint y: 326, distance: 118.3
click at [441, 294] on div "only 1 (केवल 1)" at bounding box center [322, 326] width 464 height 69
radio input "true"
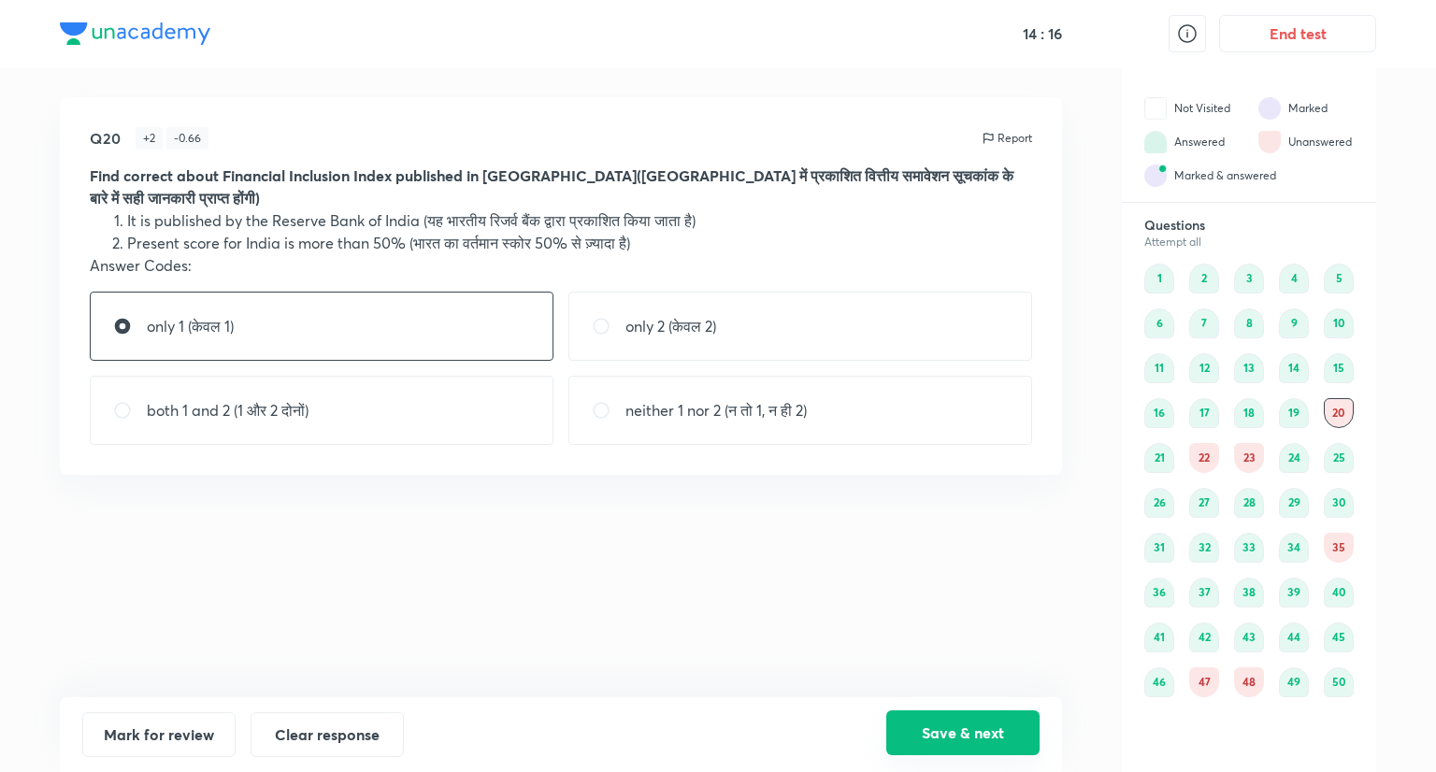
click at [1019, 723] on button "Save & next" at bounding box center [962, 733] width 153 height 45
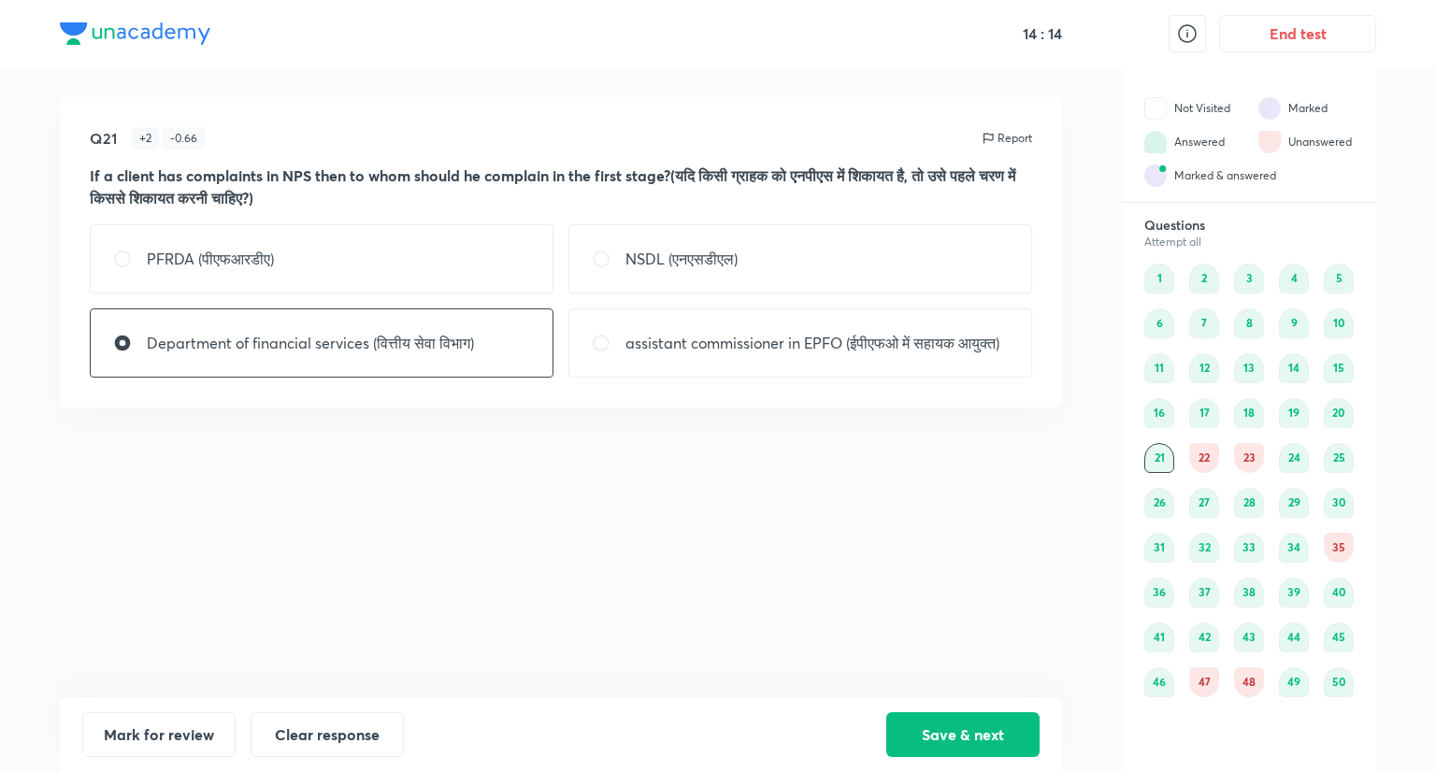
click at [1201, 460] on div "22" at bounding box center [1204, 458] width 30 height 30
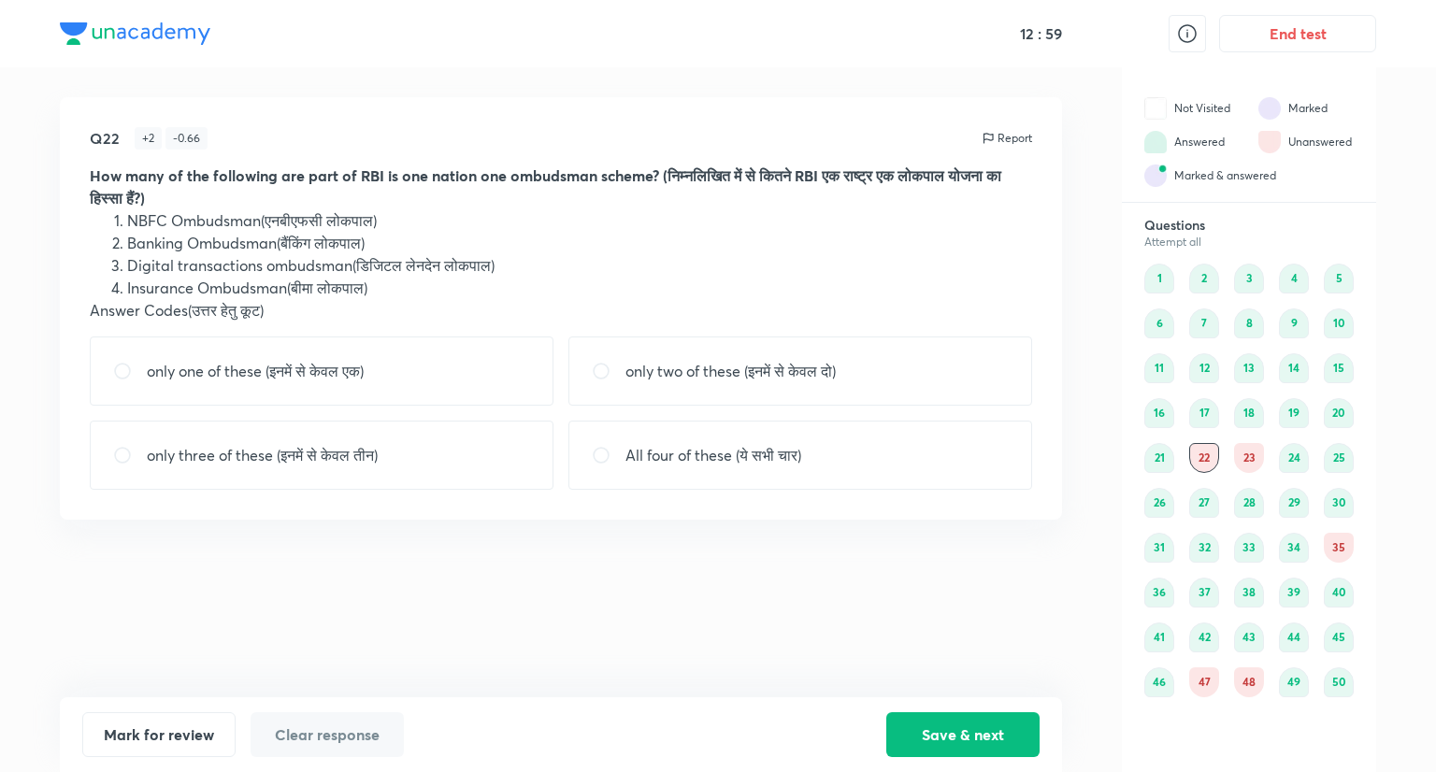
click at [429, 465] on div "only three of these (इनमें से केवल तीन)" at bounding box center [322, 455] width 464 height 69
radio input "true"
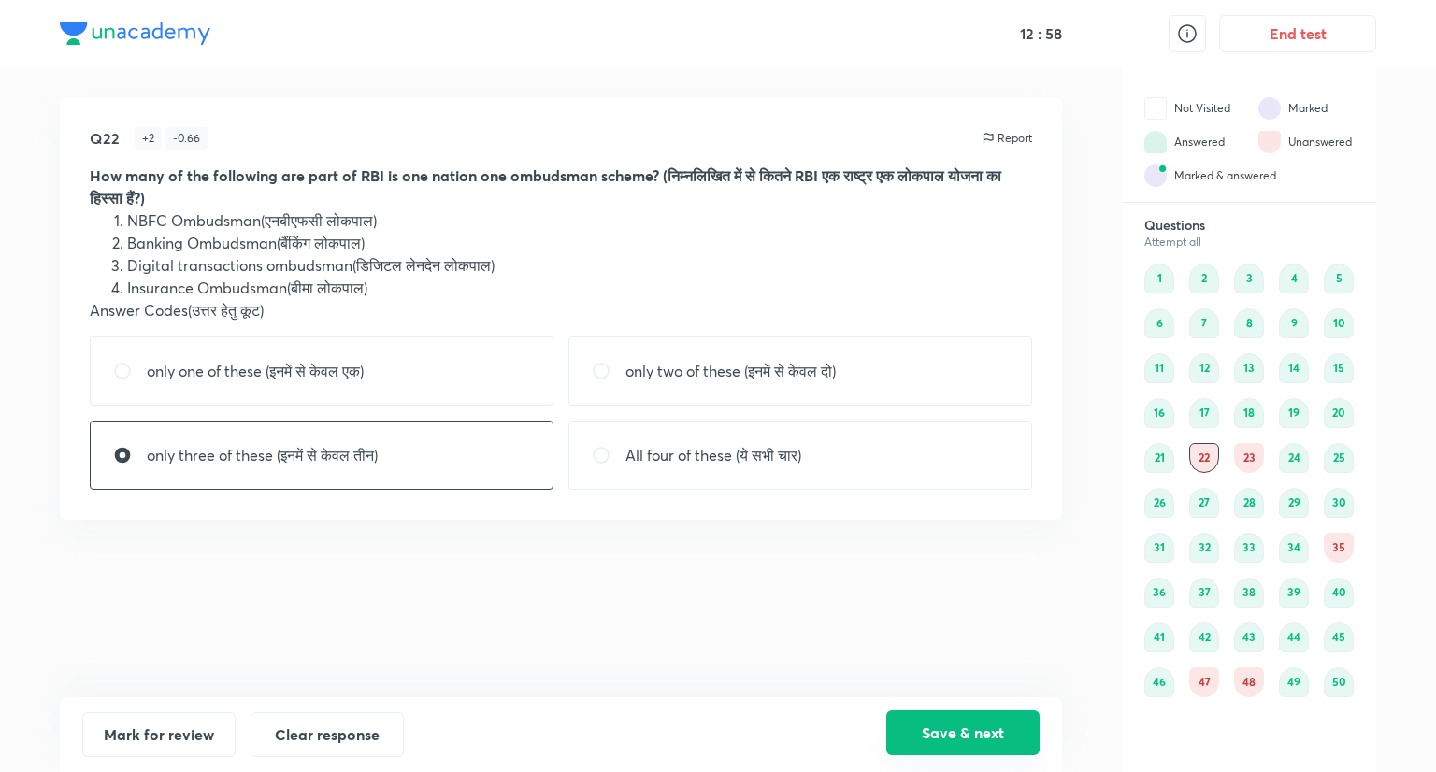
click at [942, 727] on button "Save & next" at bounding box center [962, 733] width 153 height 45
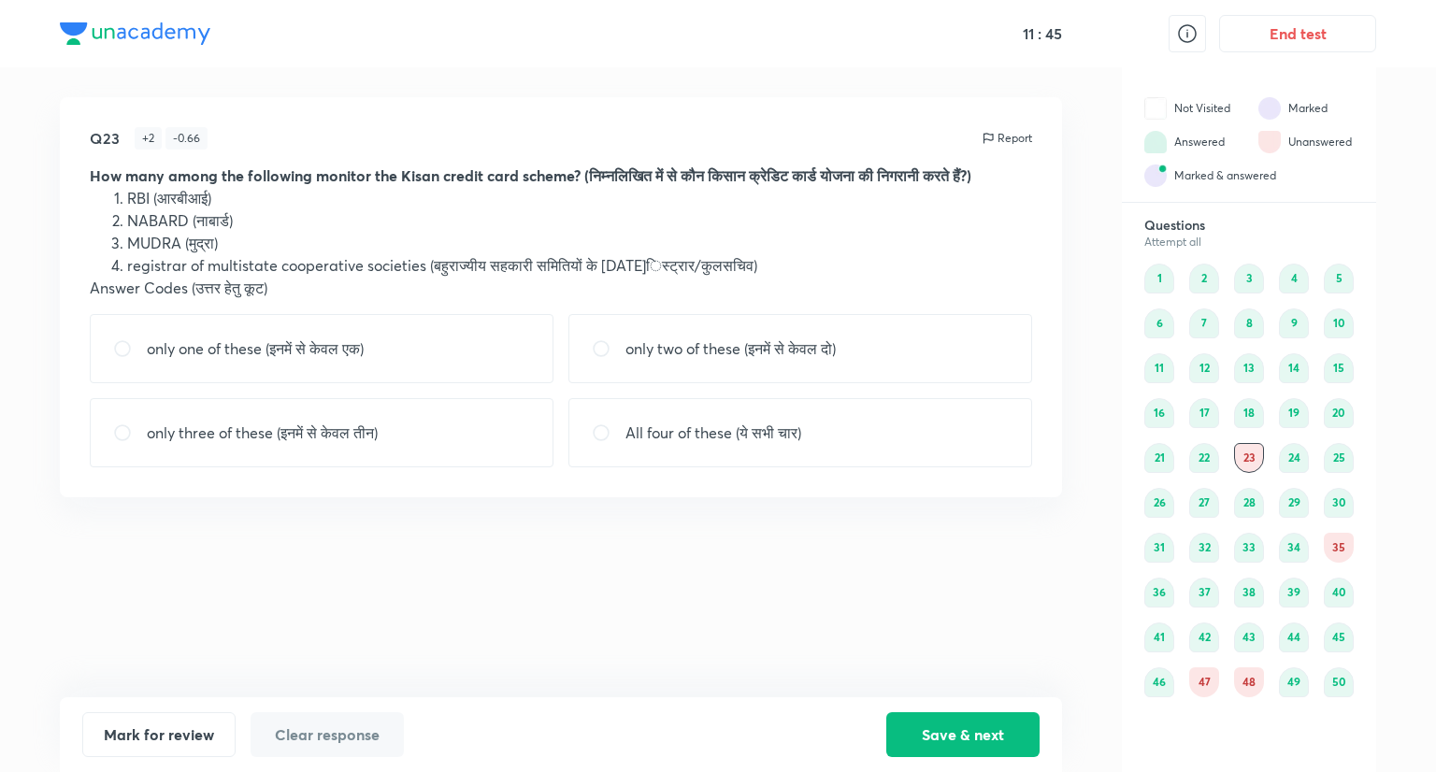
click at [417, 350] on div "only one of these (इनमें से केवल एक)" at bounding box center [322, 348] width 464 height 69
click at [708, 326] on div "only two of these (इनमें से केवल दो)" at bounding box center [801, 348] width 464 height 69
radio input "false"
radio input "true"
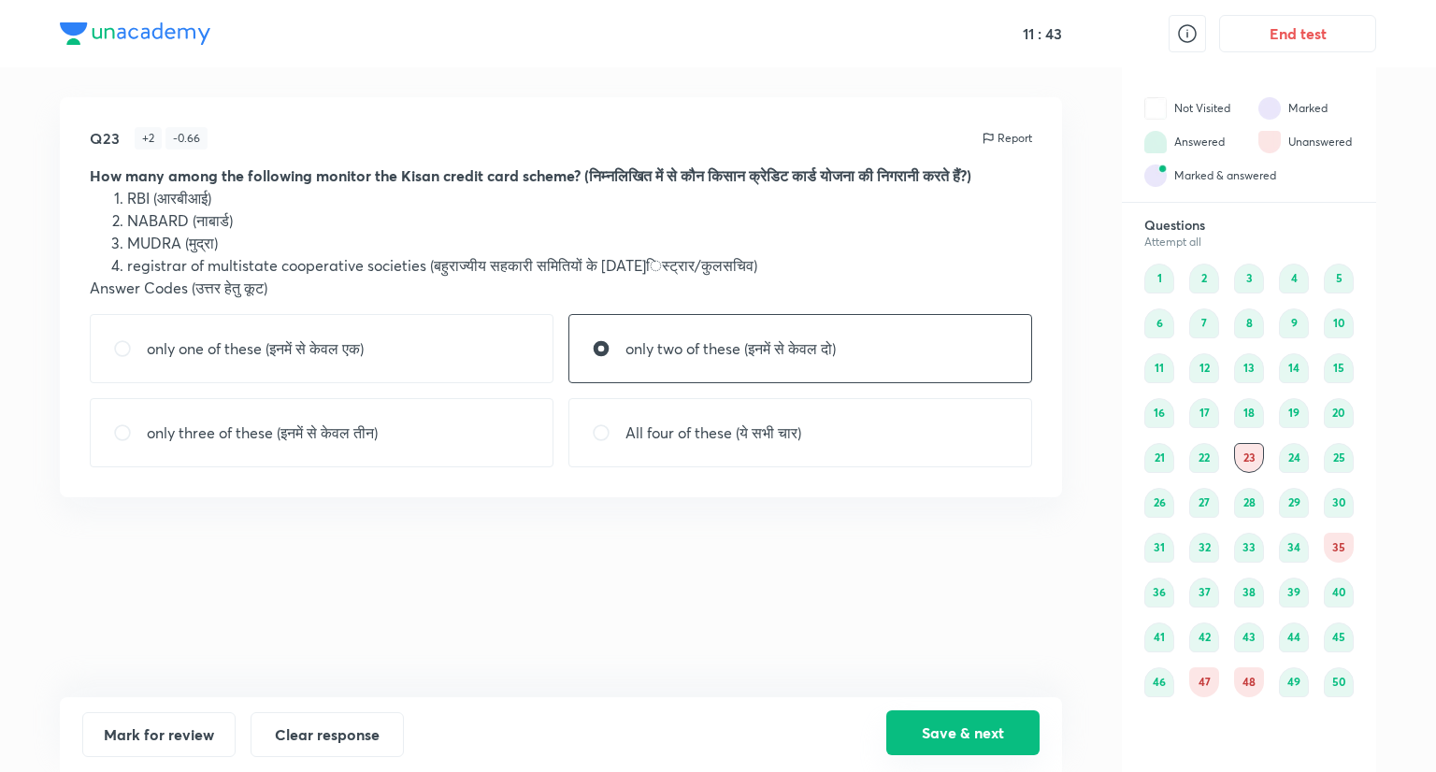
click at [991, 727] on button "Save & next" at bounding box center [962, 733] width 153 height 45
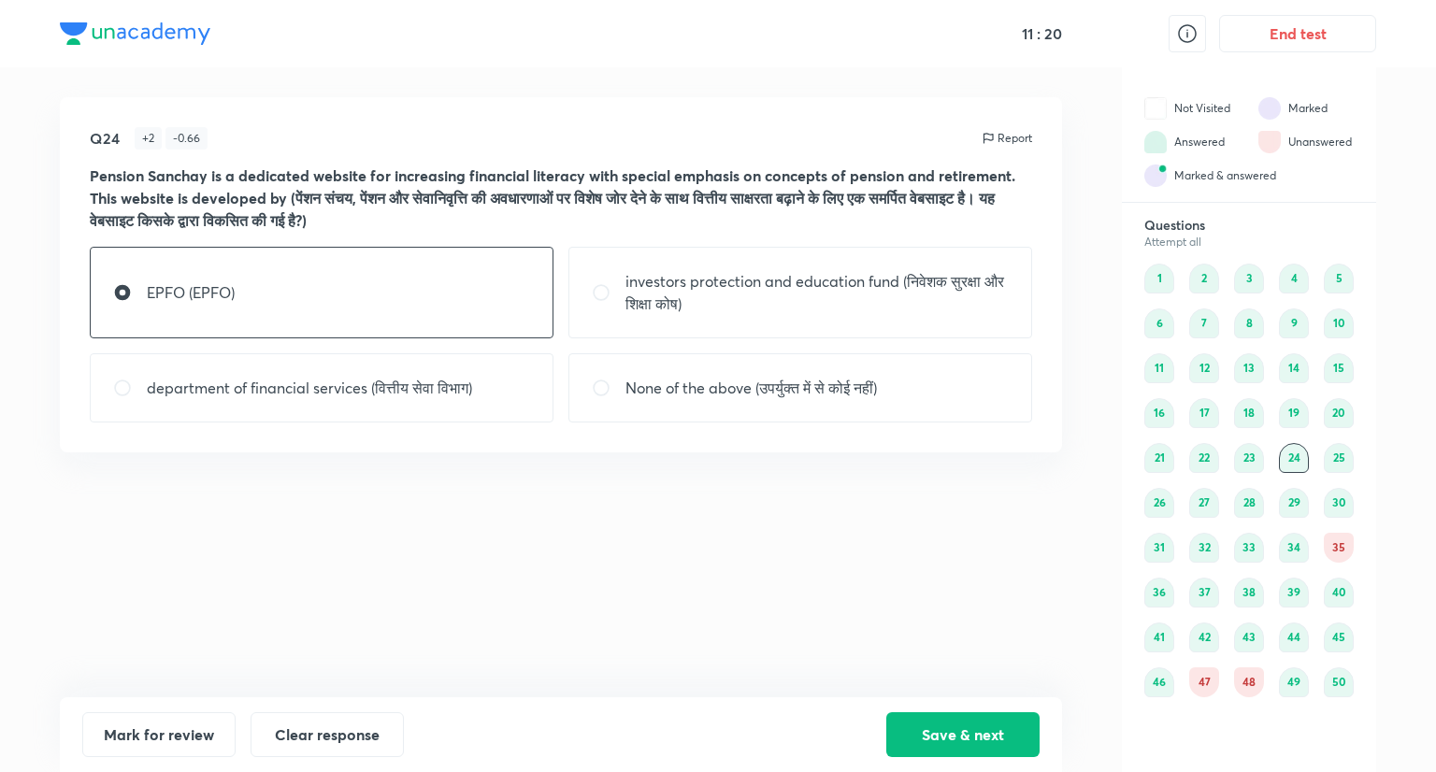
click at [1065, 704] on div "Q24 + 2 - 0.66 Report Pension Sanchay is a dedicated website for increasing fin…" at bounding box center [718, 419] width 1317 height 705
click at [1333, 551] on div "35" at bounding box center [1339, 548] width 30 height 30
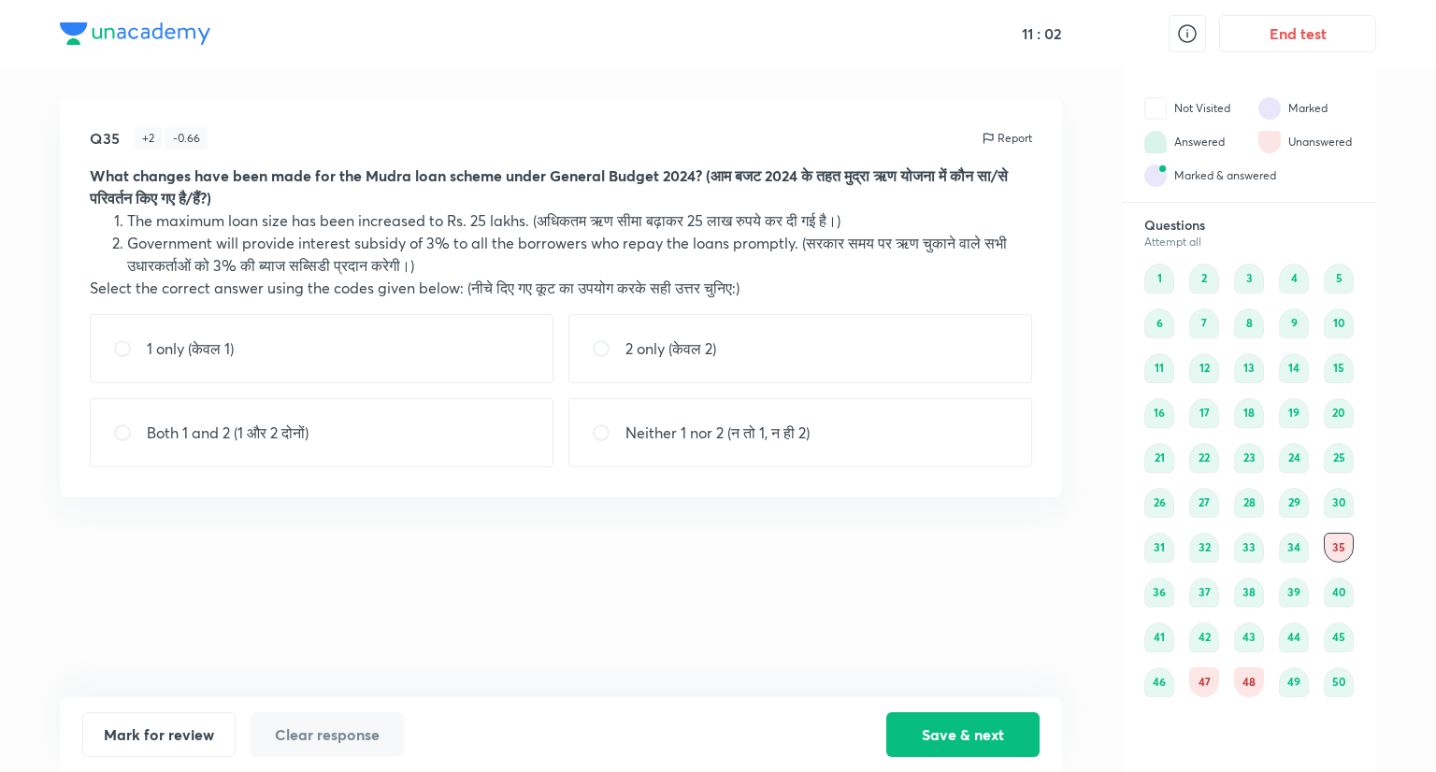
click at [656, 349] on p "2 only (केवल 2)" at bounding box center [671, 349] width 91 height 22
click at [702, 435] on p "Neither 1 nor 2 (न तो 1, न ही 2)" at bounding box center [718, 433] width 184 height 22
radio input "false"
radio input "true"
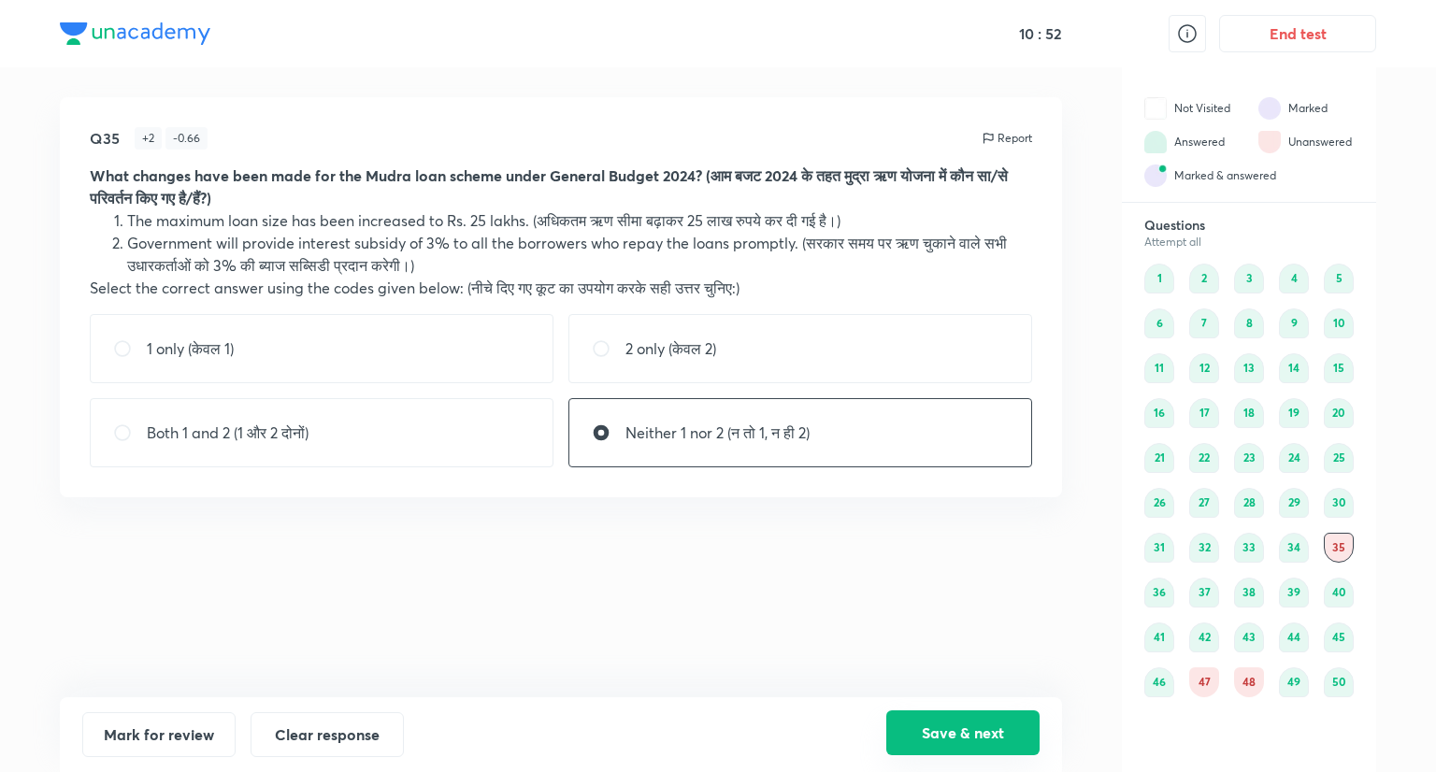
click at [924, 749] on button "Save & next" at bounding box center [962, 733] width 153 height 45
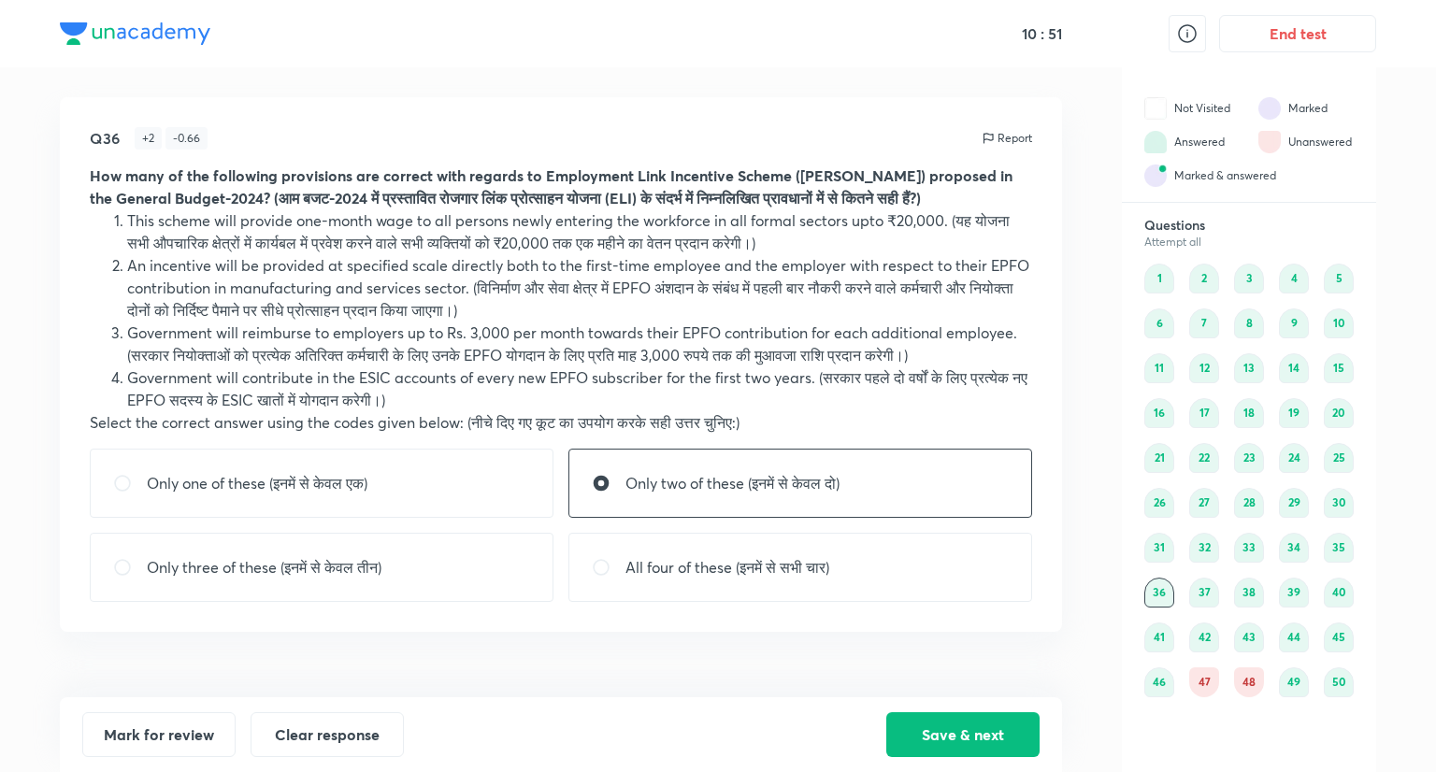
click at [1203, 678] on div "47" at bounding box center [1204, 683] width 30 height 30
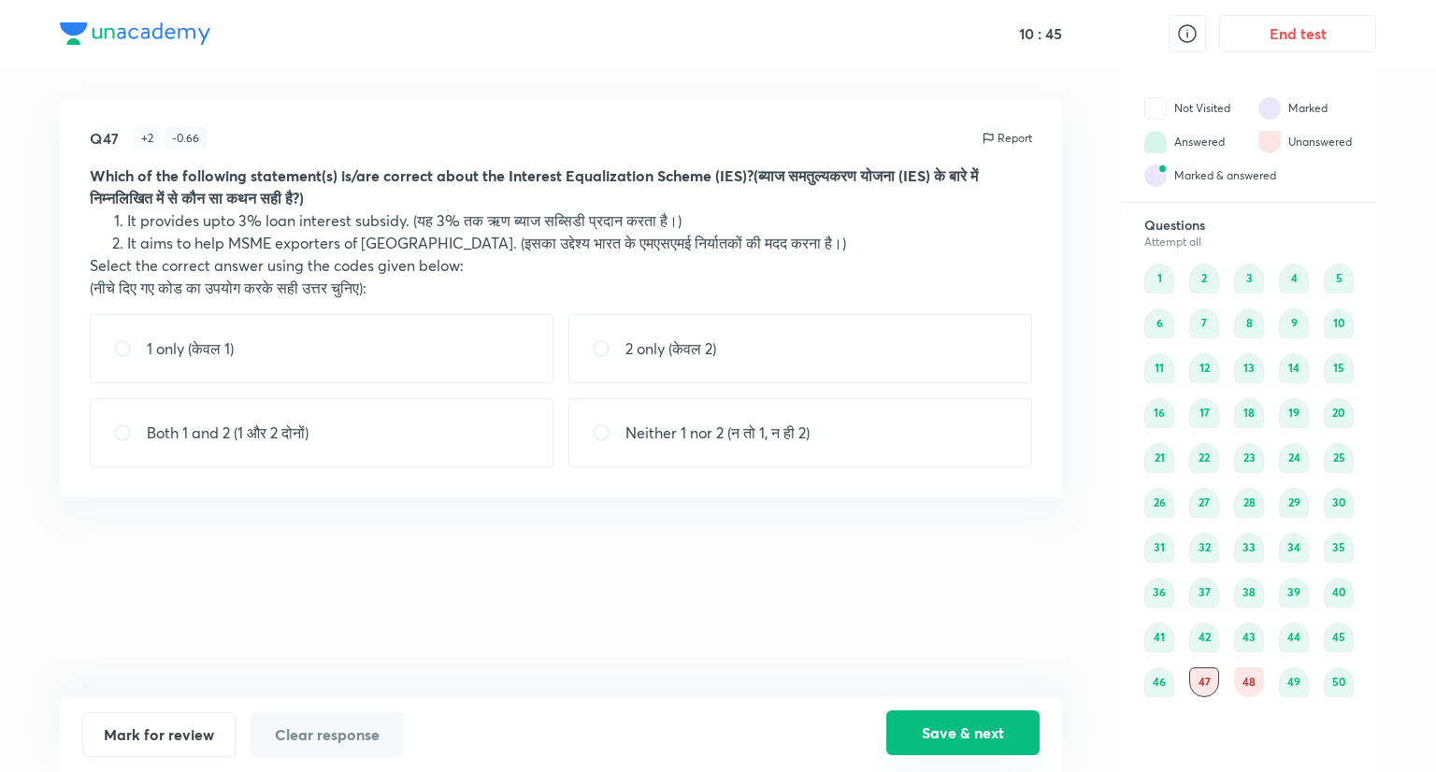
click at [968, 723] on button "Save & next" at bounding box center [962, 733] width 153 height 45
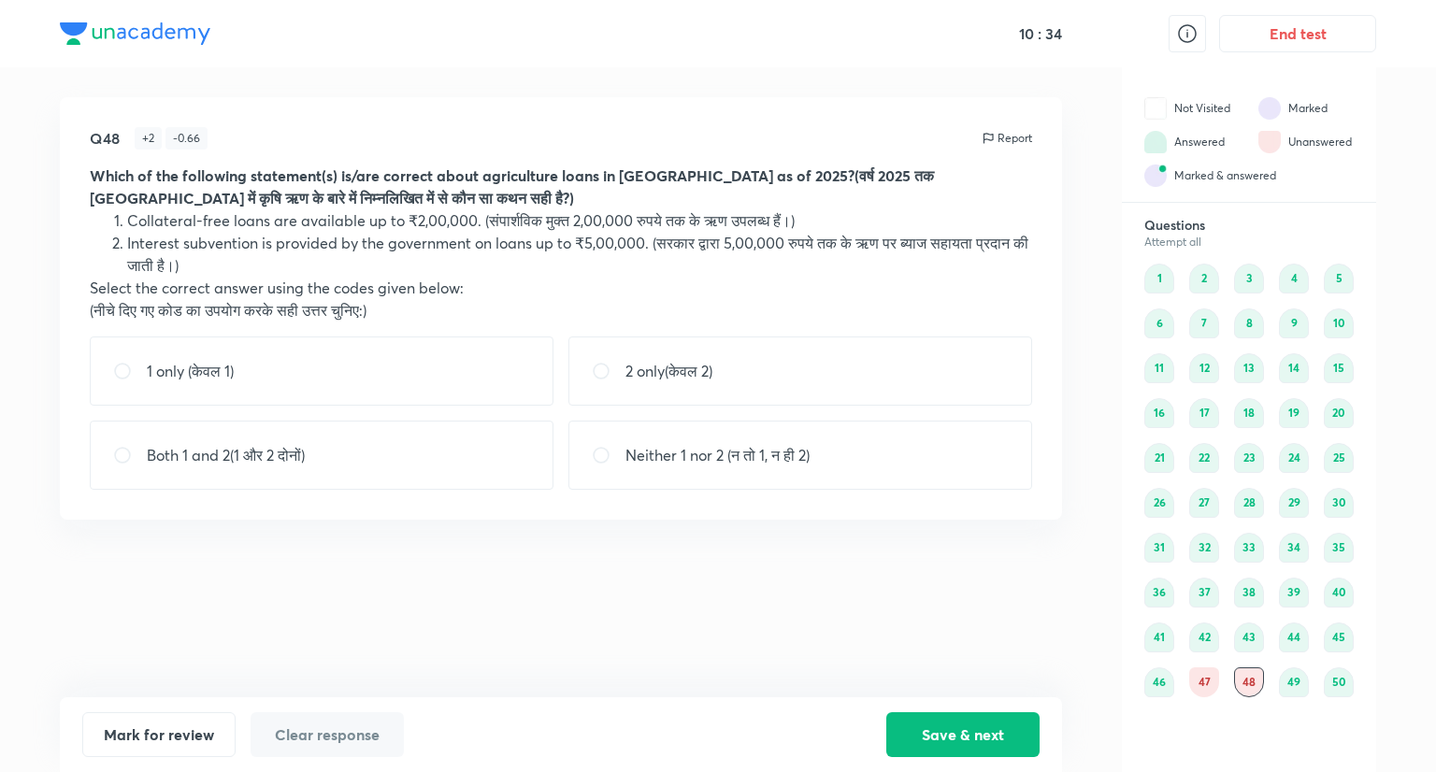
click at [696, 458] on p "Neither 1 nor 2 (न तो 1, न ही 2)" at bounding box center [718, 455] width 184 height 22
radio input "true"
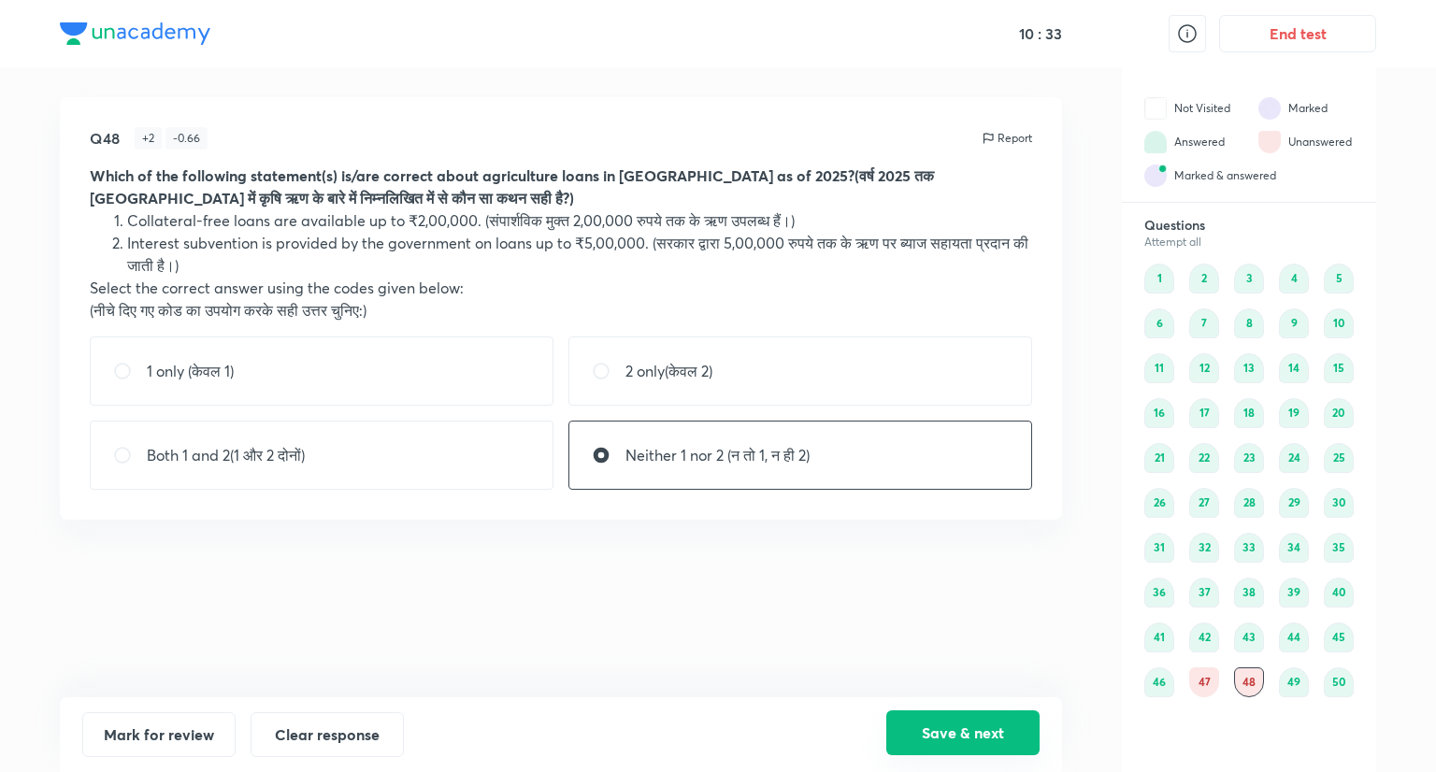
click at [971, 720] on button "Save & next" at bounding box center [962, 733] width 153 height 45
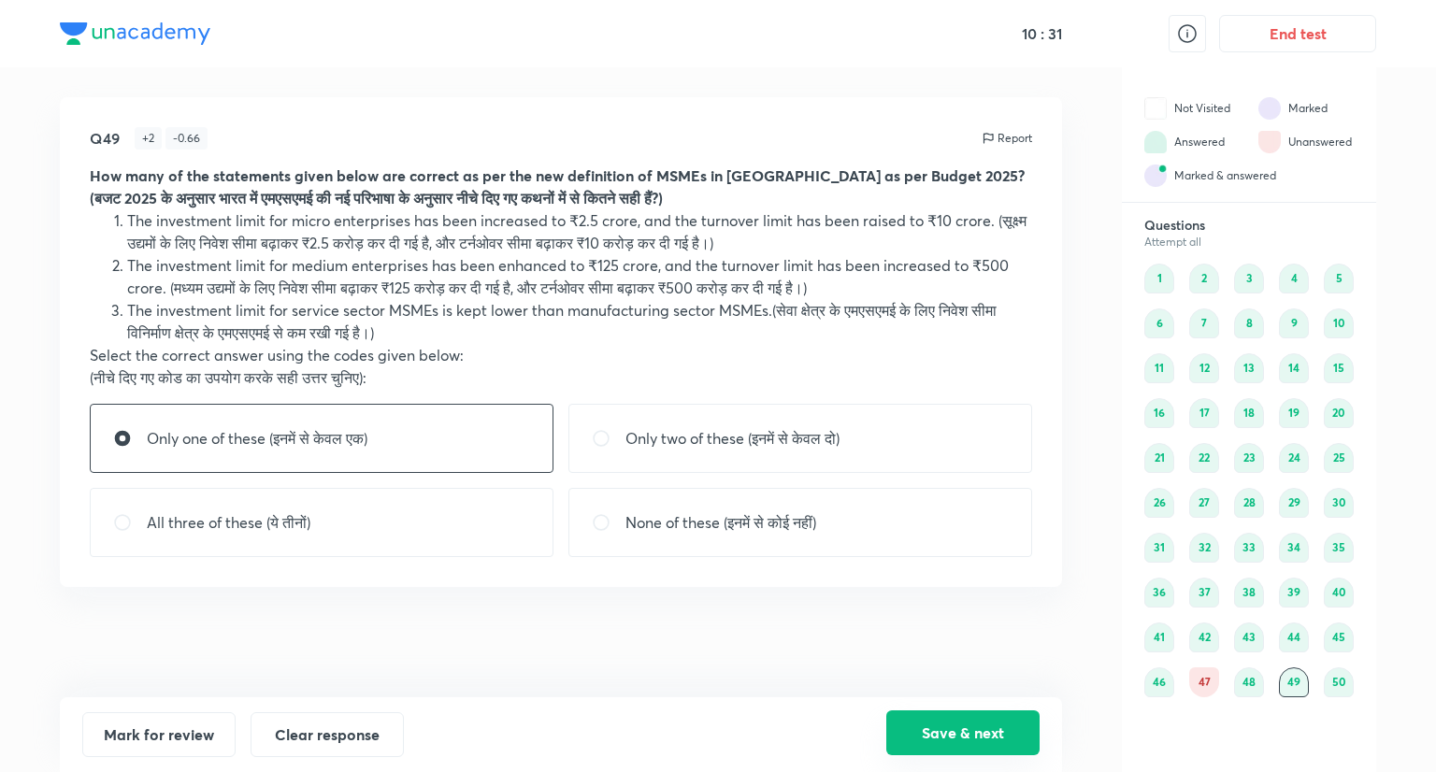
click at [952, 739] on button "Save & next" at bounding box center [962, 733] width 153 height 45
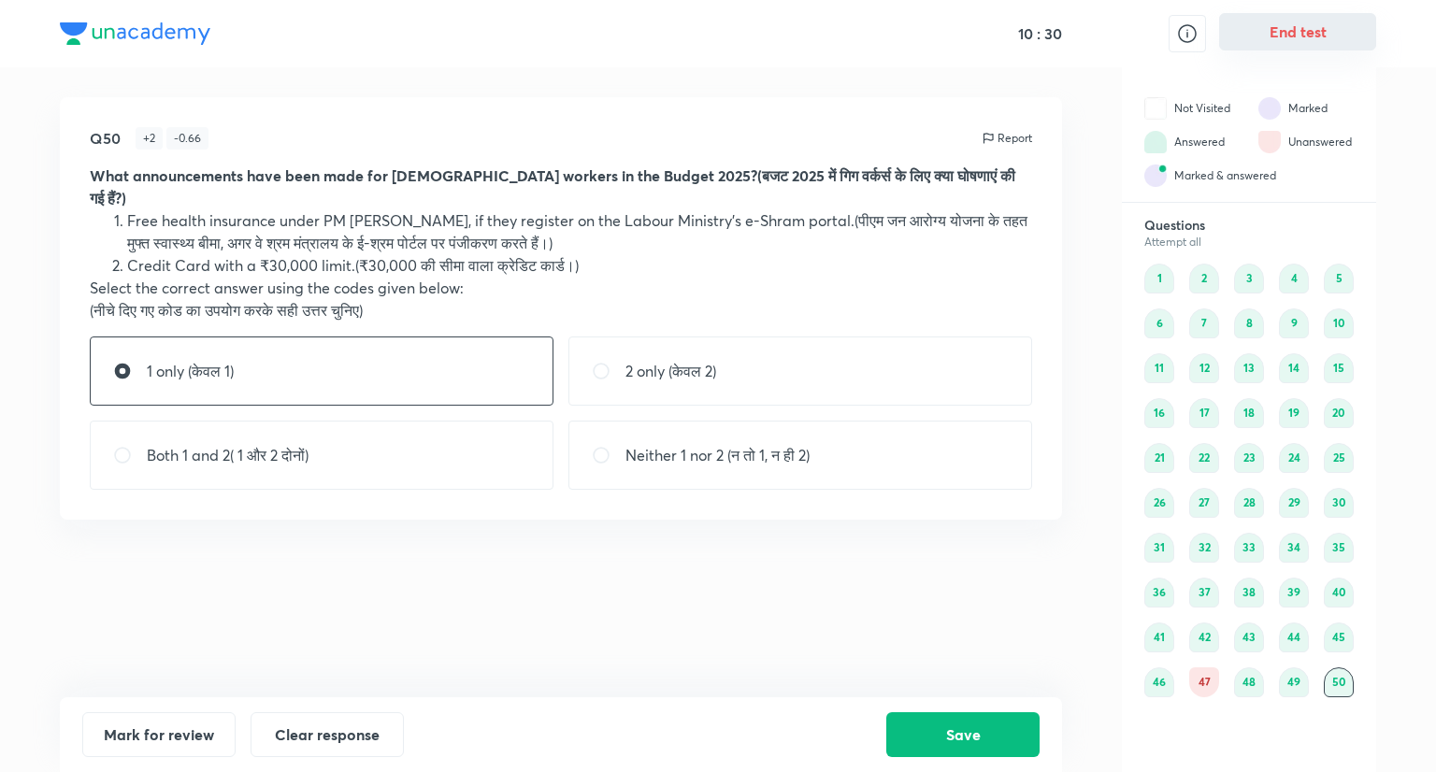
click at [1315, 26] on button "End test" at bounding box center [1297, 31] width 157 height 37
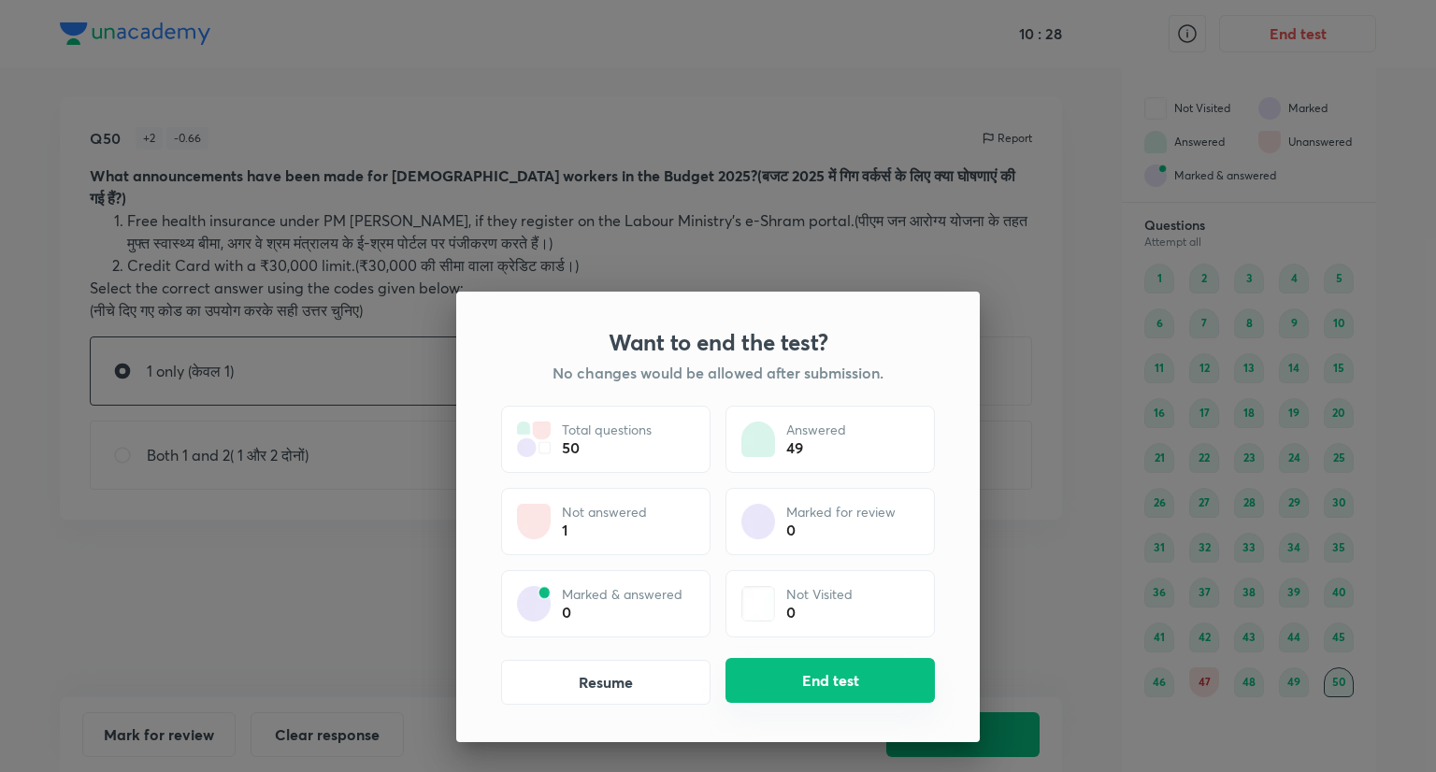
click at [813, 670] on button "End test" at bounding box center [830, 680] width 209 height 45
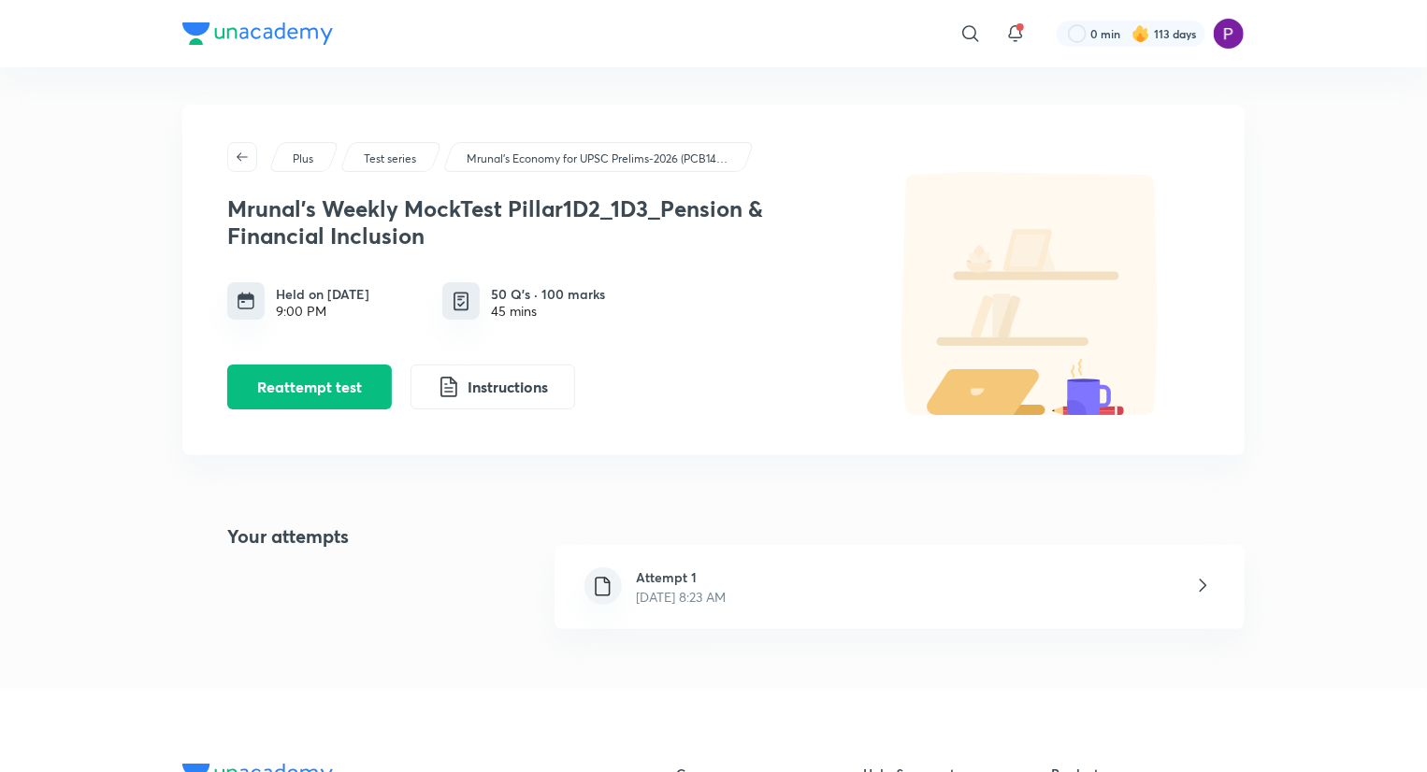
click at [792, 588] on div "Attempt 1 Sep 30, 2025, 8:23 AM" at bounding box center [900, 587] width 690 height 84
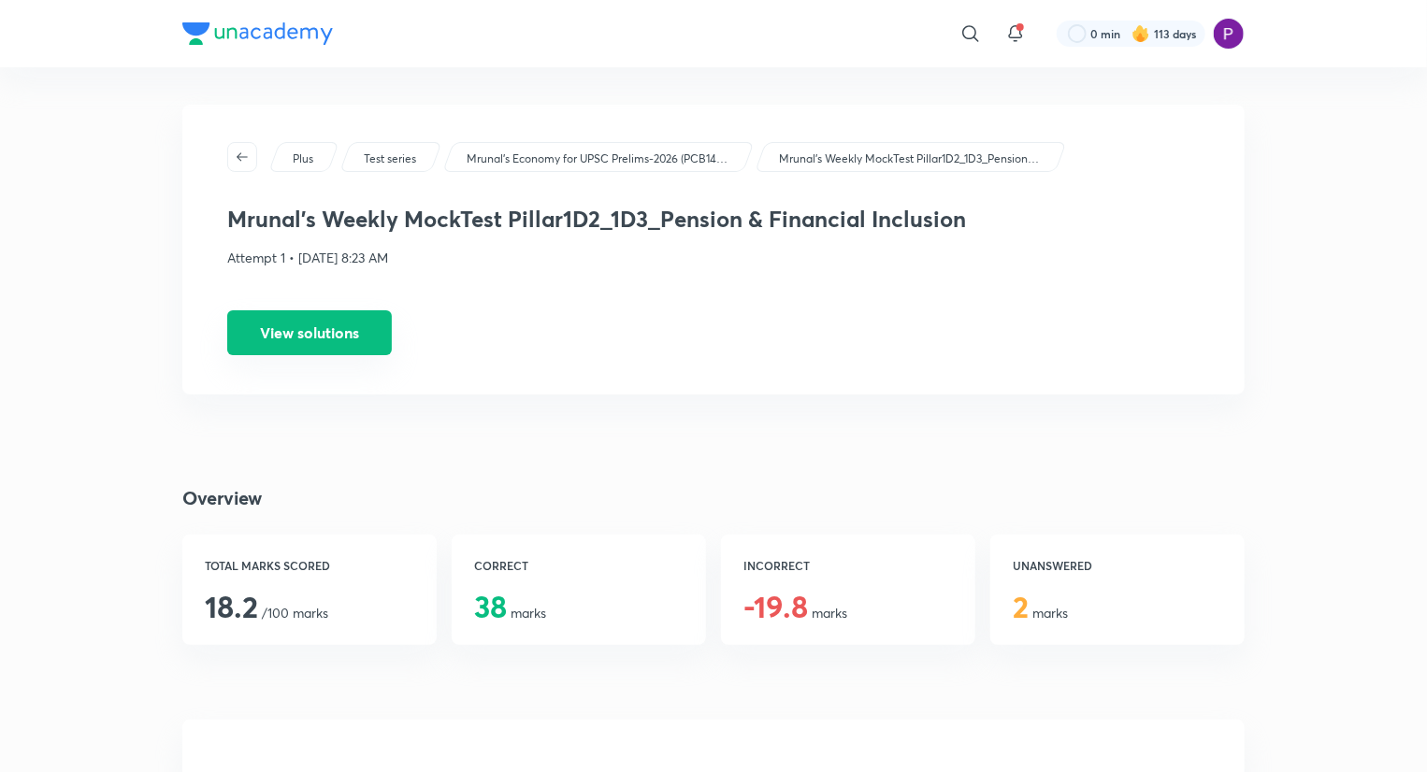
click at [324, 336] on button "View solutions" at bounding box center [309, 332] width 165 height 45
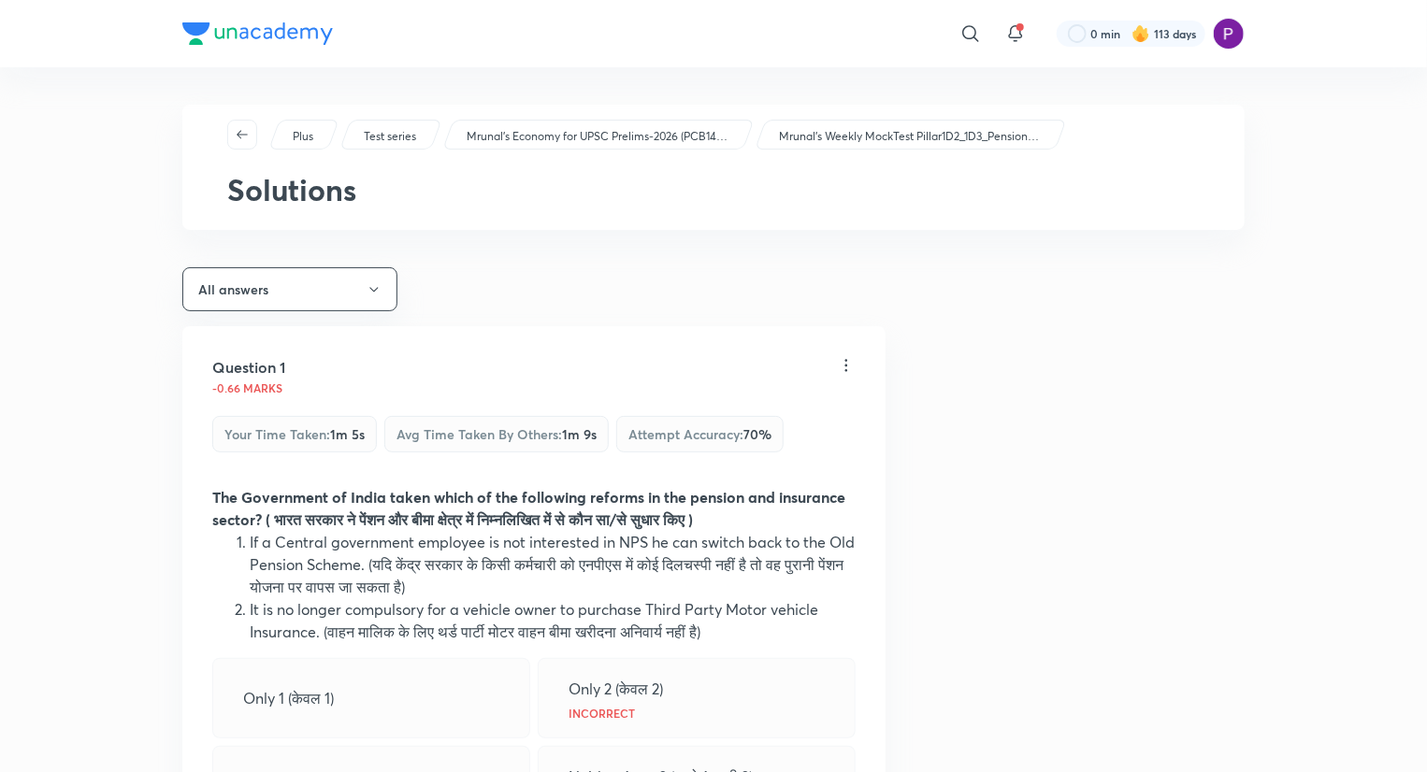
scroll to position [342, 0]
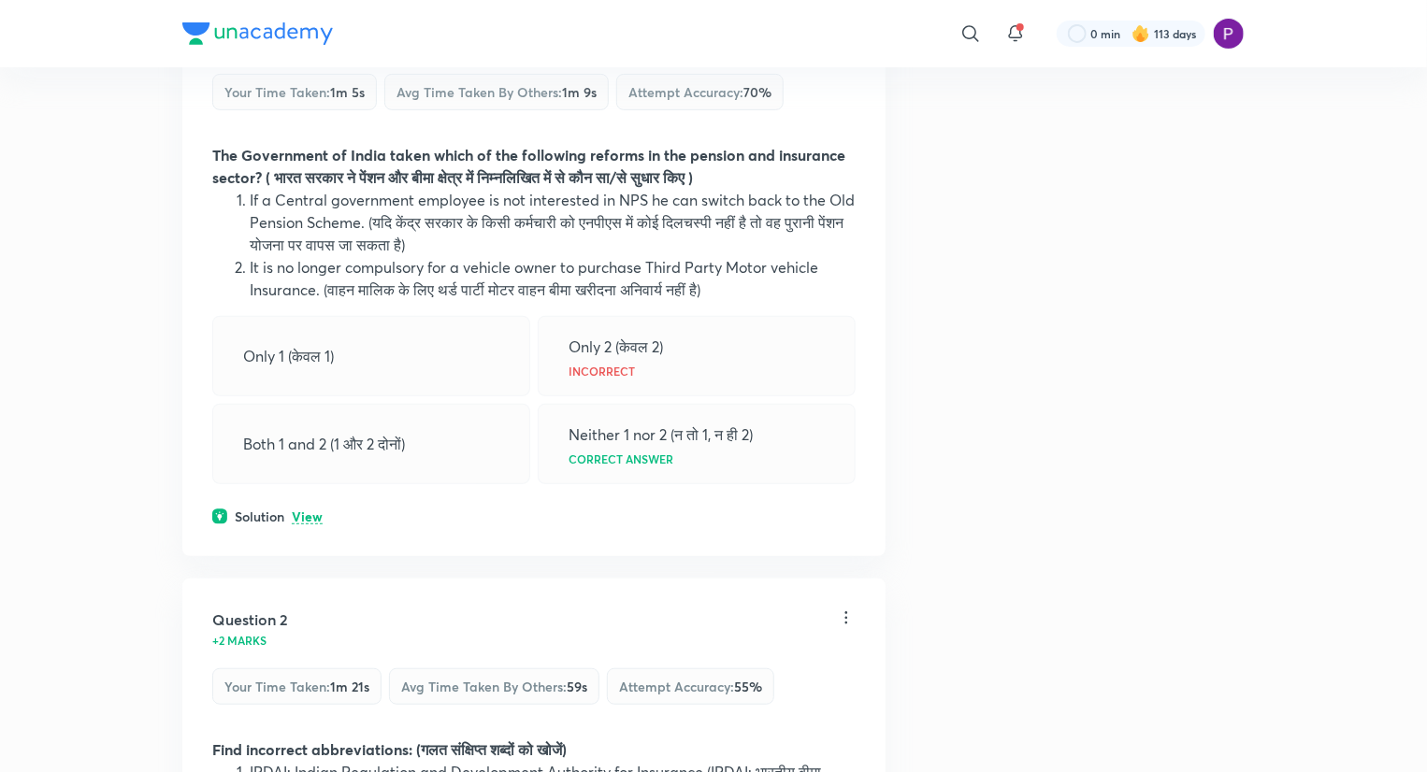
click at [314, 517] on p "View" at bounding box center [307, 518] width 31 height 14
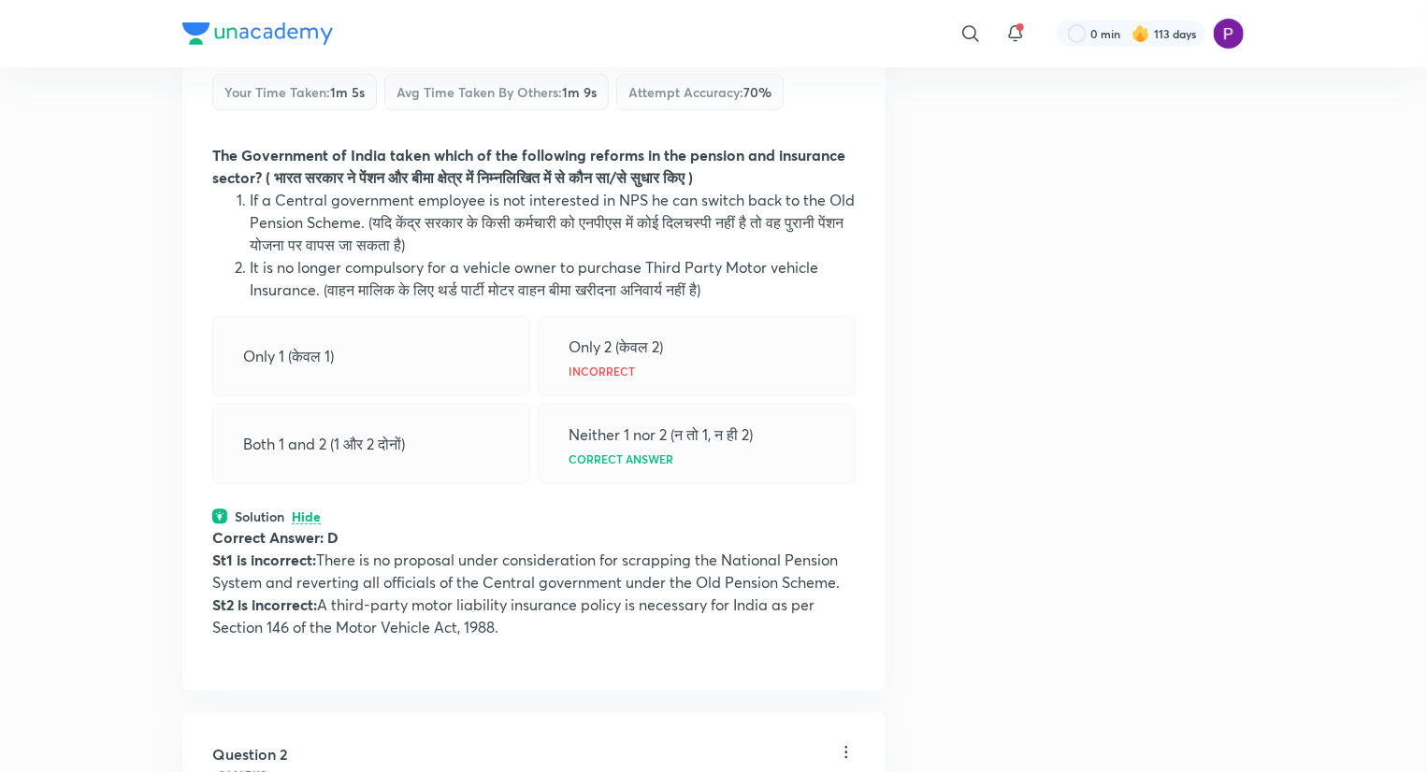
click at [640, 458] on p "Correct answer" at bounding box center [621, 459] width 105 height 11
click at [299, 519] on p "Hide" at bounding box center [306, 518] width 29 height 14
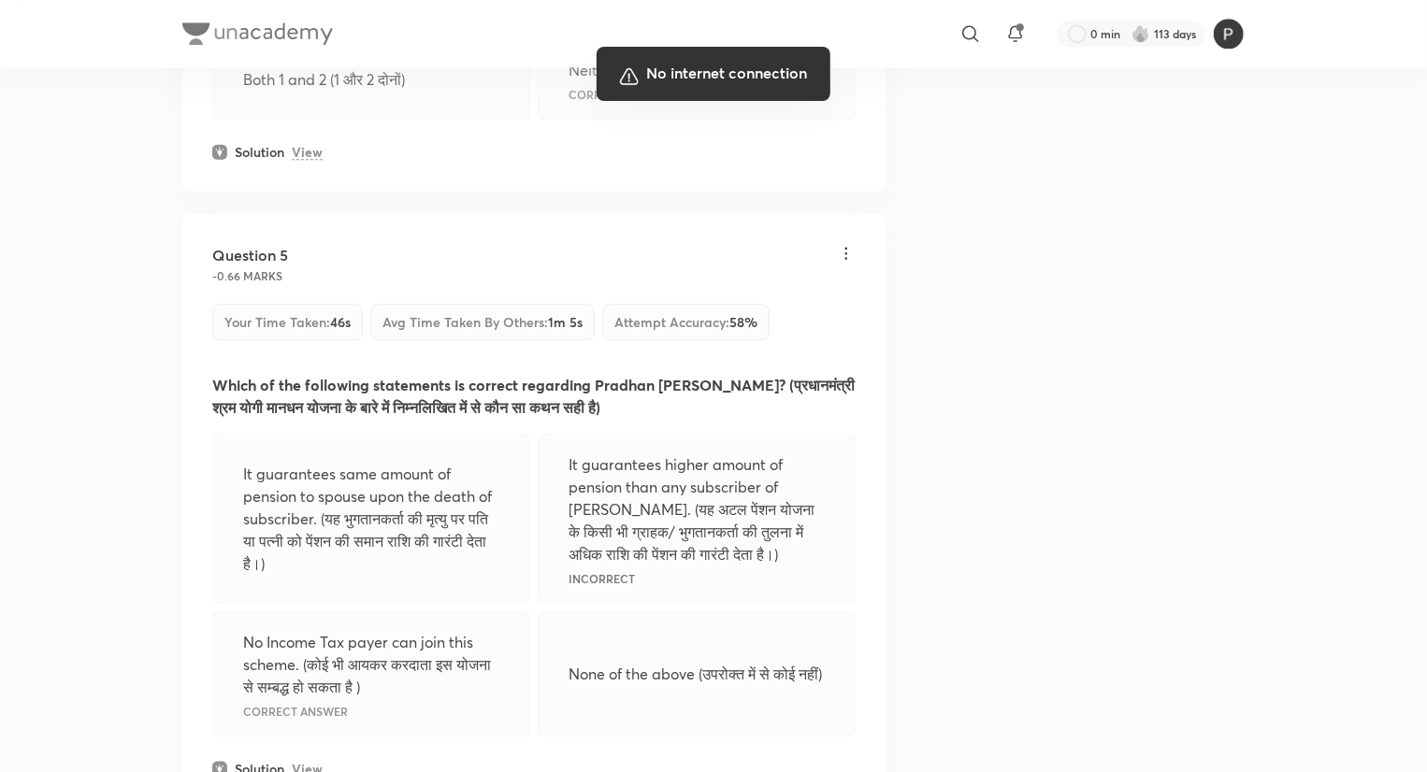
scroll to position [2057, 0]
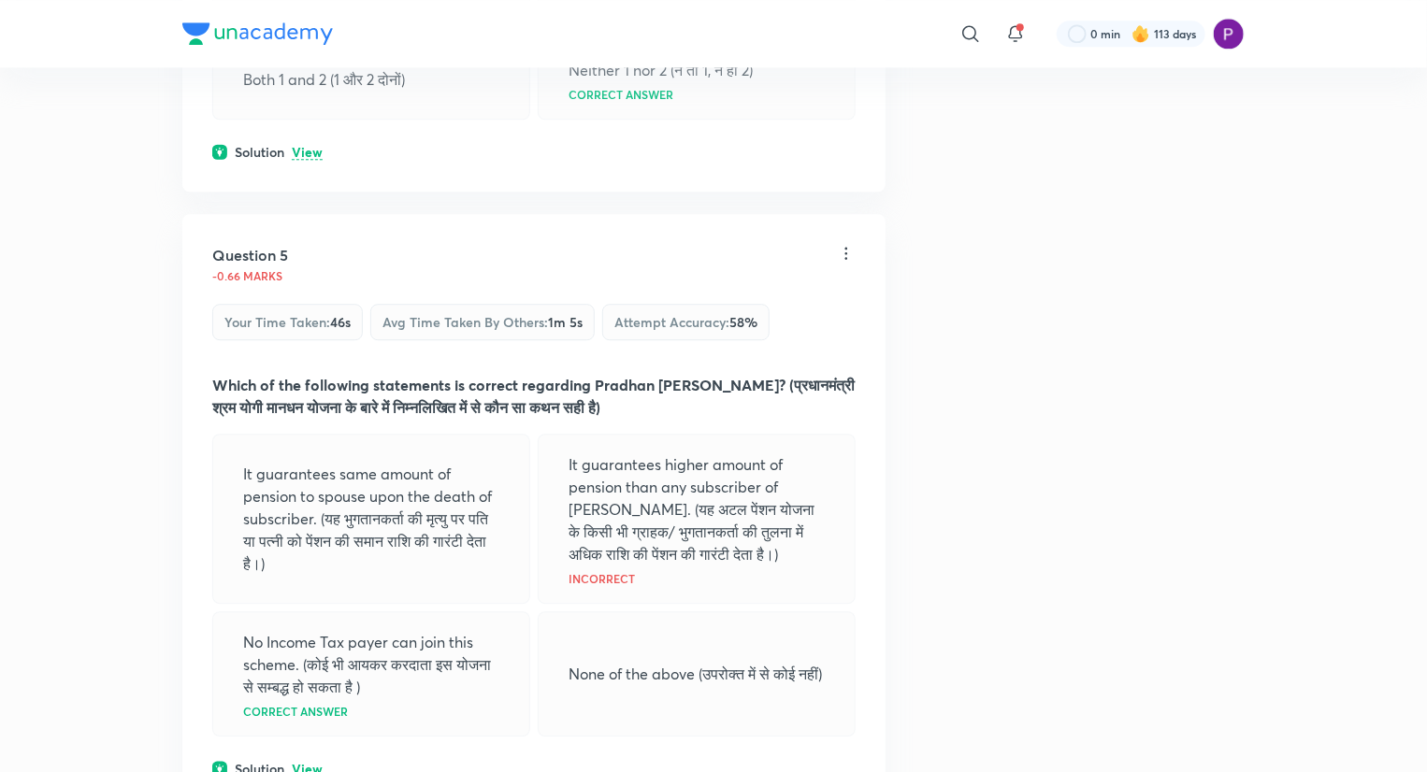
scroll to position [2743, 0]
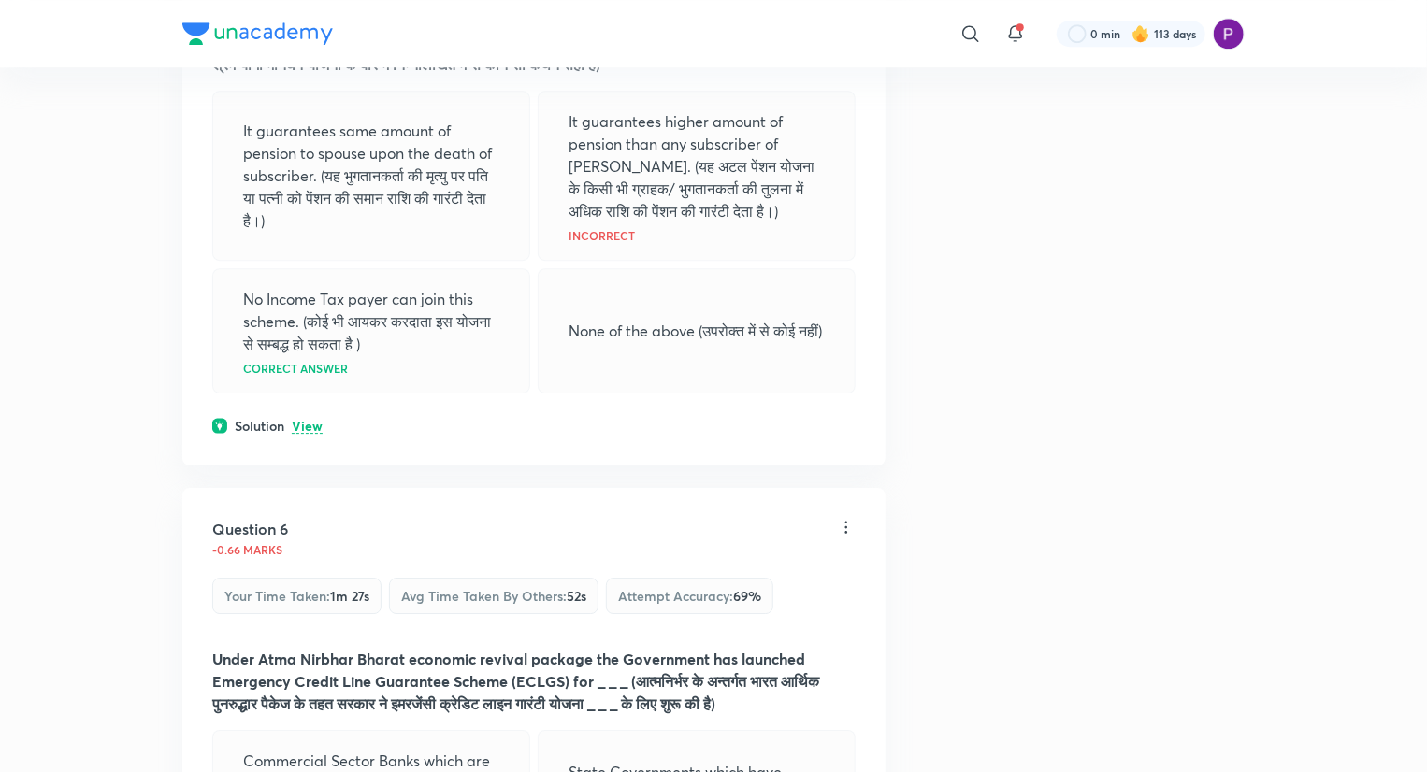
click at [310, 434] on p "View" at bounding box center [307, 427] width 31 height 14
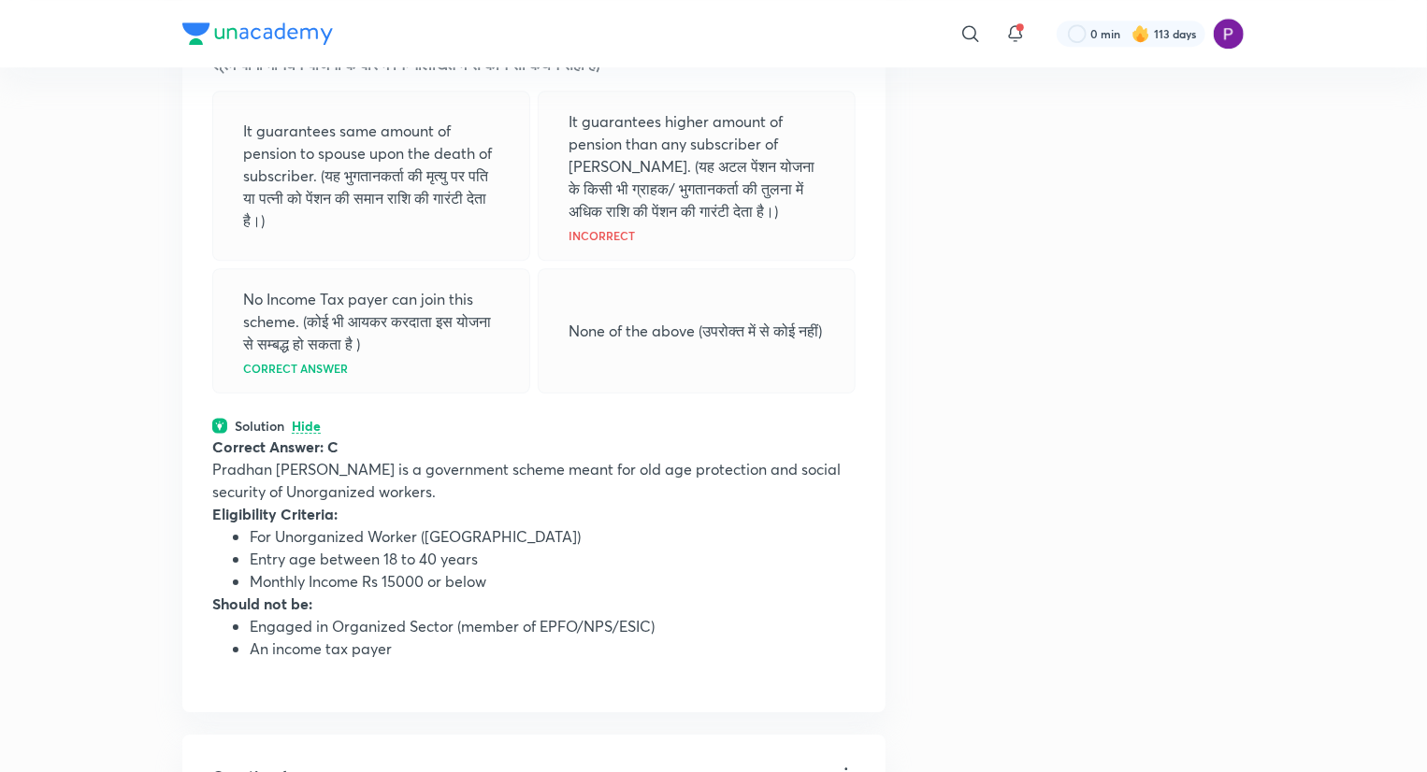
click at [319, 434] on p "Hide" at bounding box center [306, 427] width 29 height 14
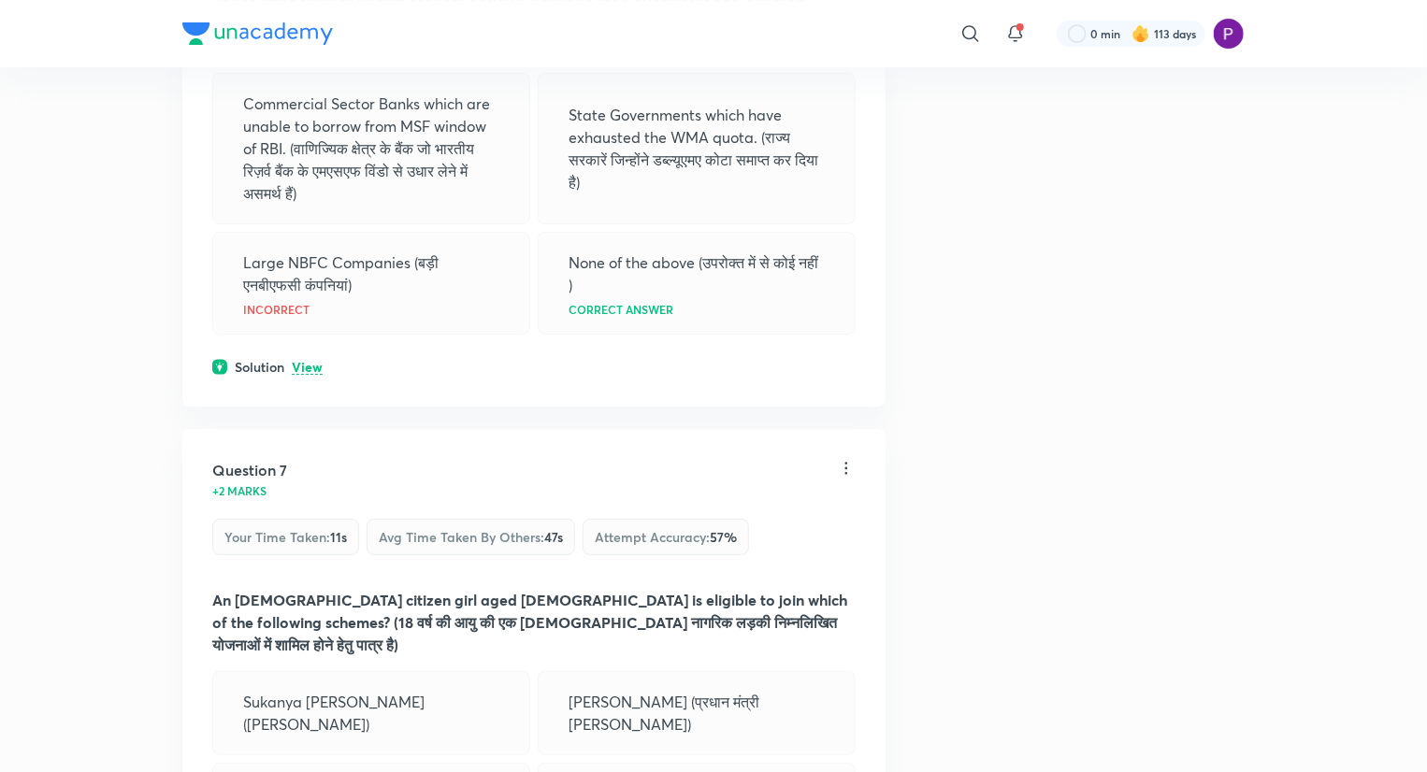
scroll to position [3428, 0]
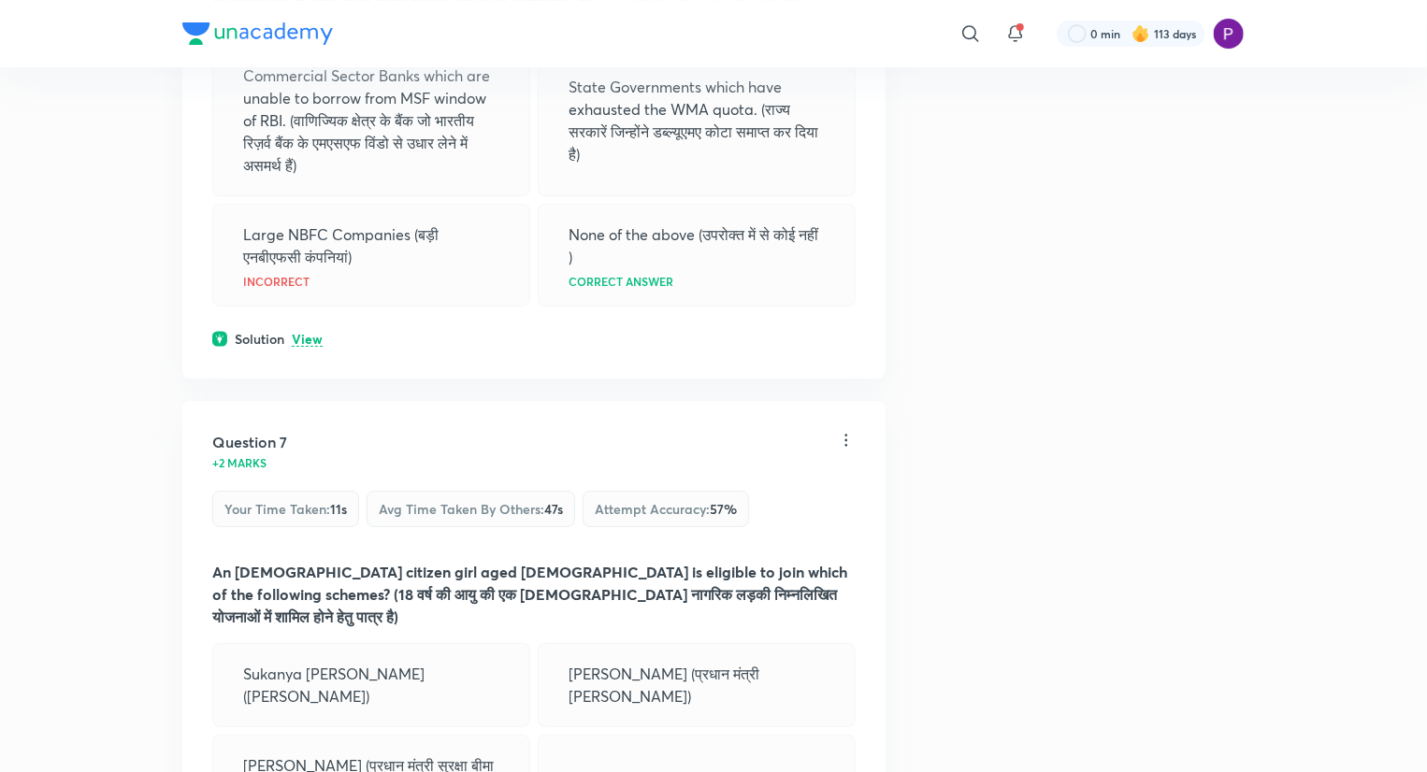
click at [299, 347] on p "View" at bounding box center [307, 340] width 31 height 14
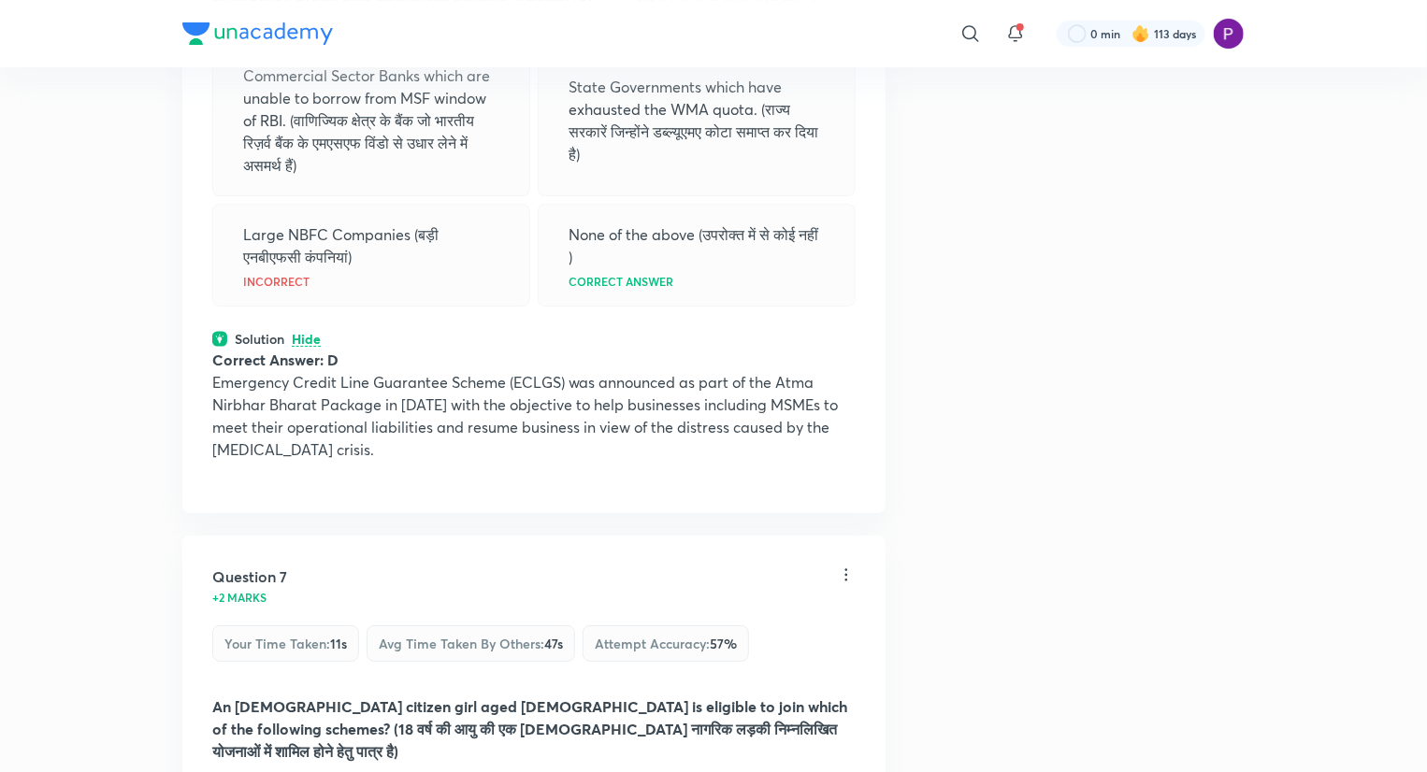
click at [310, 347] on p "Hide" at bounding box center [306, 340] width 29 height 14
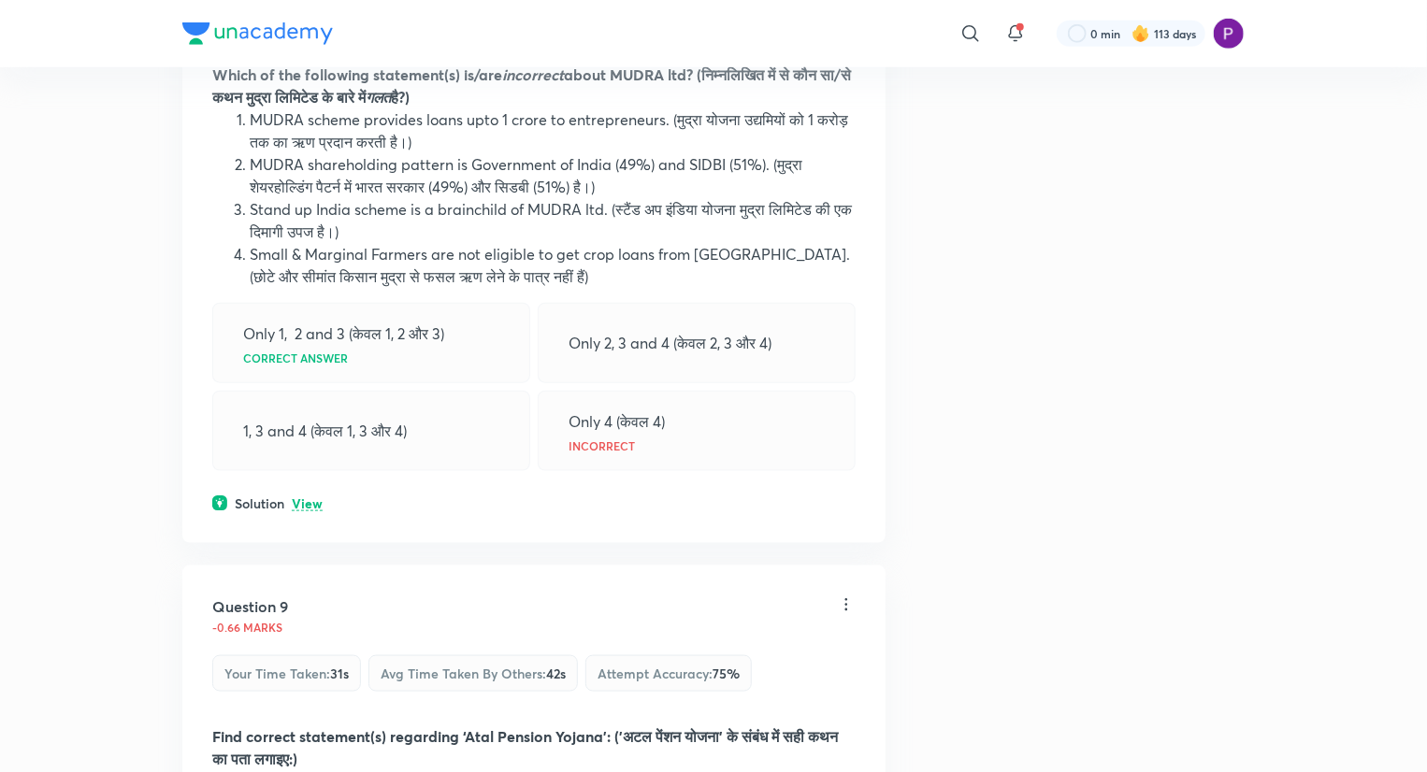
scroll to position [4114, 0]
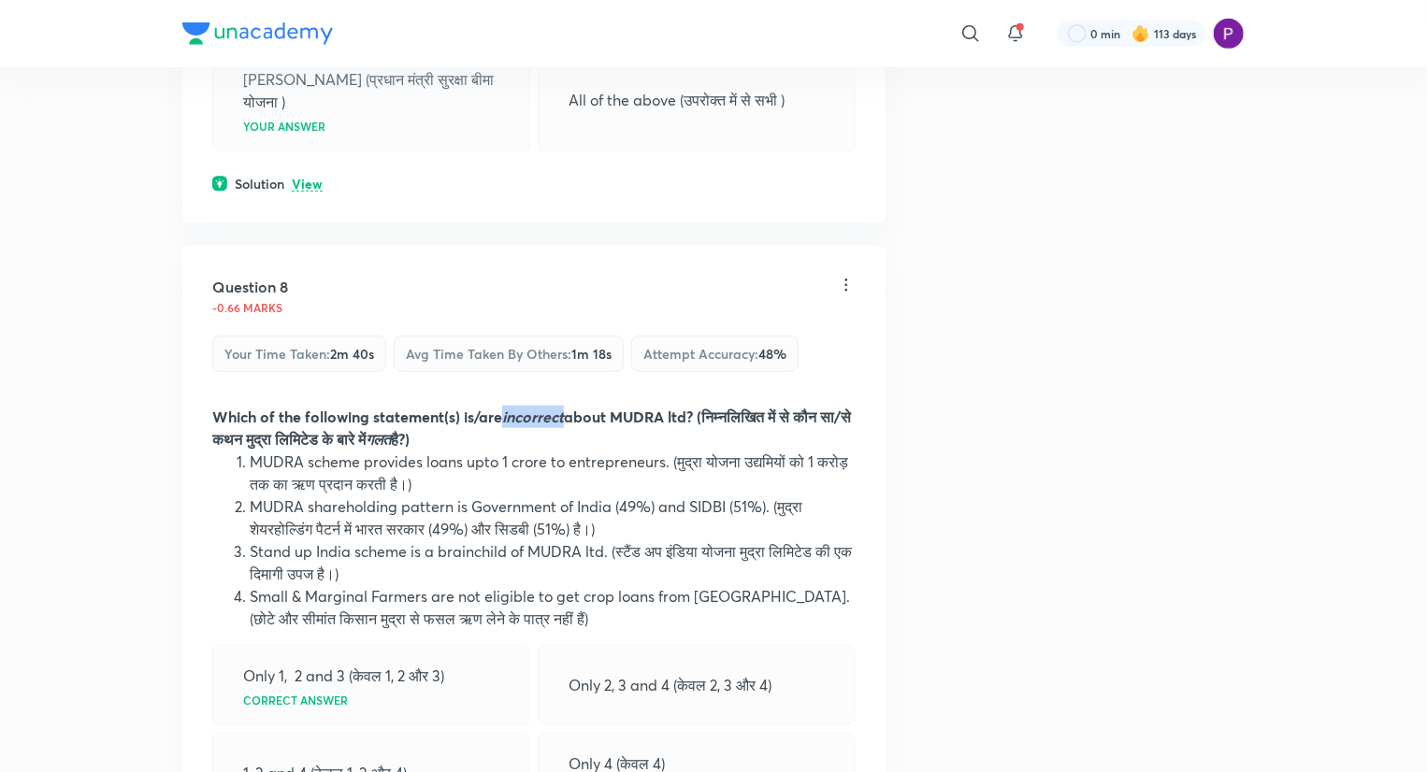
drag, startPoint x: 505, startPoint y: 407, endPoint x: 567, endPoint y: 409, distance: 61.7
click at [567, 409] on strong "Which of the following statement(s) is/are incorrect about MUDRA ltd? (निम्नलिख…" at bounding box center [531, 428] width 639 height 42
click at [531, 457] on li "MUDRA scheme provides loans upto 1 crore to entrepreneurs. (मुद्रा योजना उद्यमि…" at bounding box center [553, 473] width 606 height 45
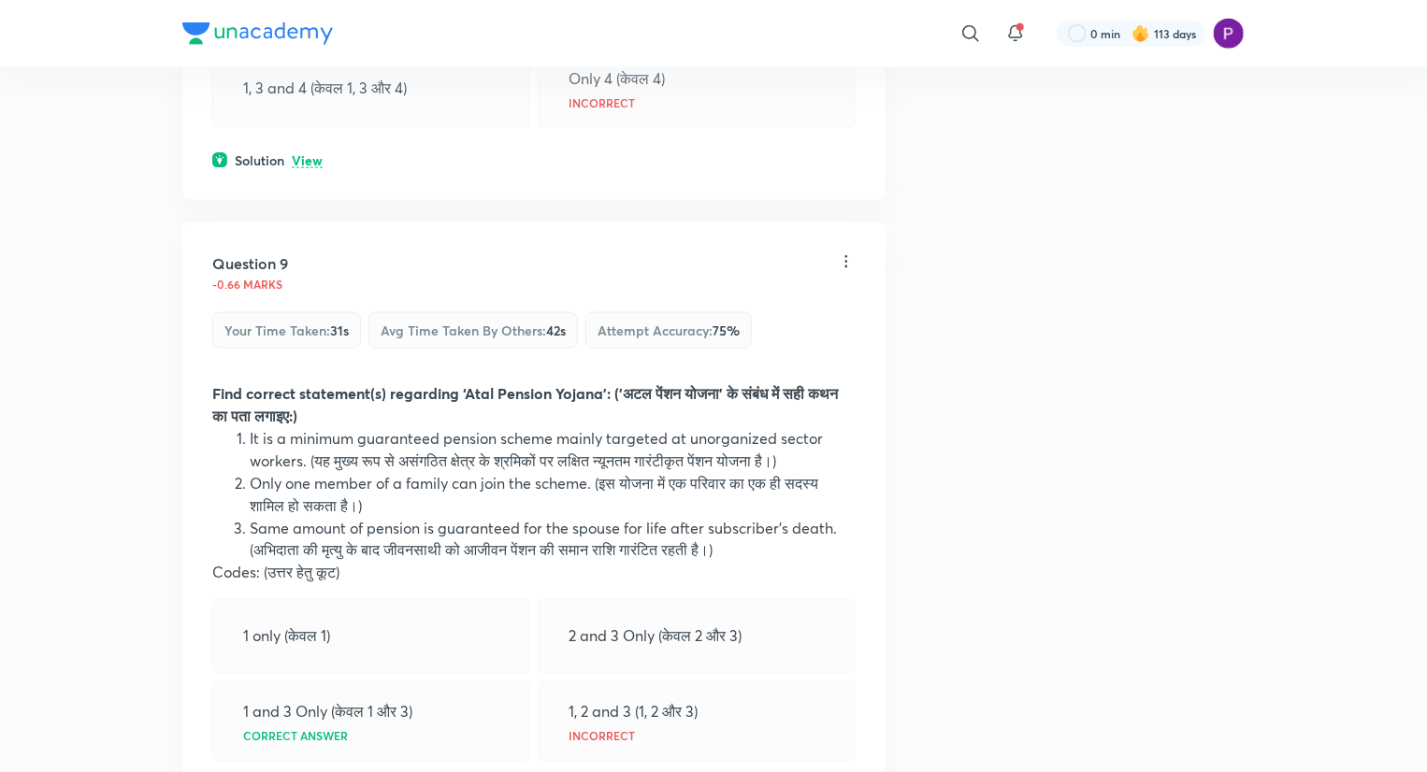
scroll to position [5143, 0]
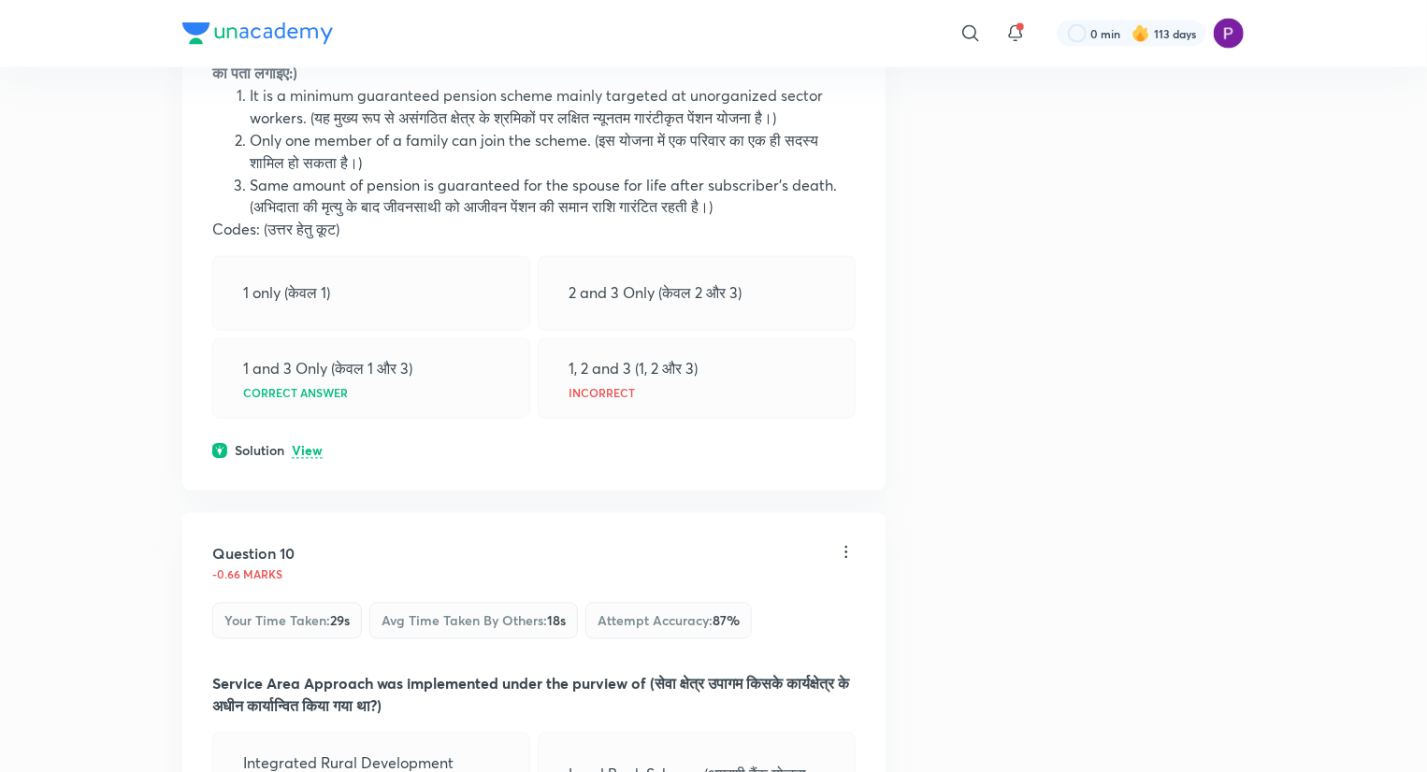
click at [303, 445] on p "View" at bounding box center [307, 452] width 31 height 14
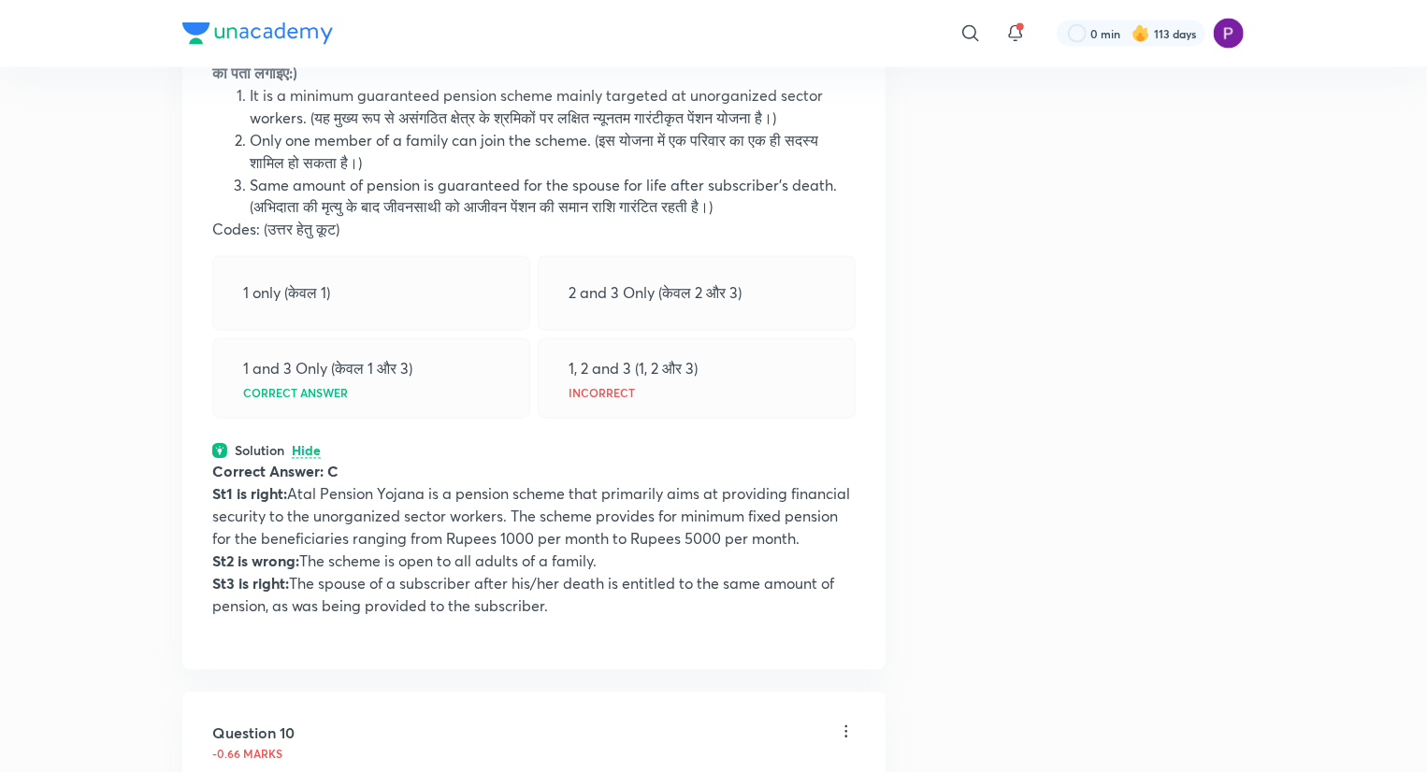
click at [317, 388] on p "Correct answer" at bounding box center [295, 393] width 105 height 11
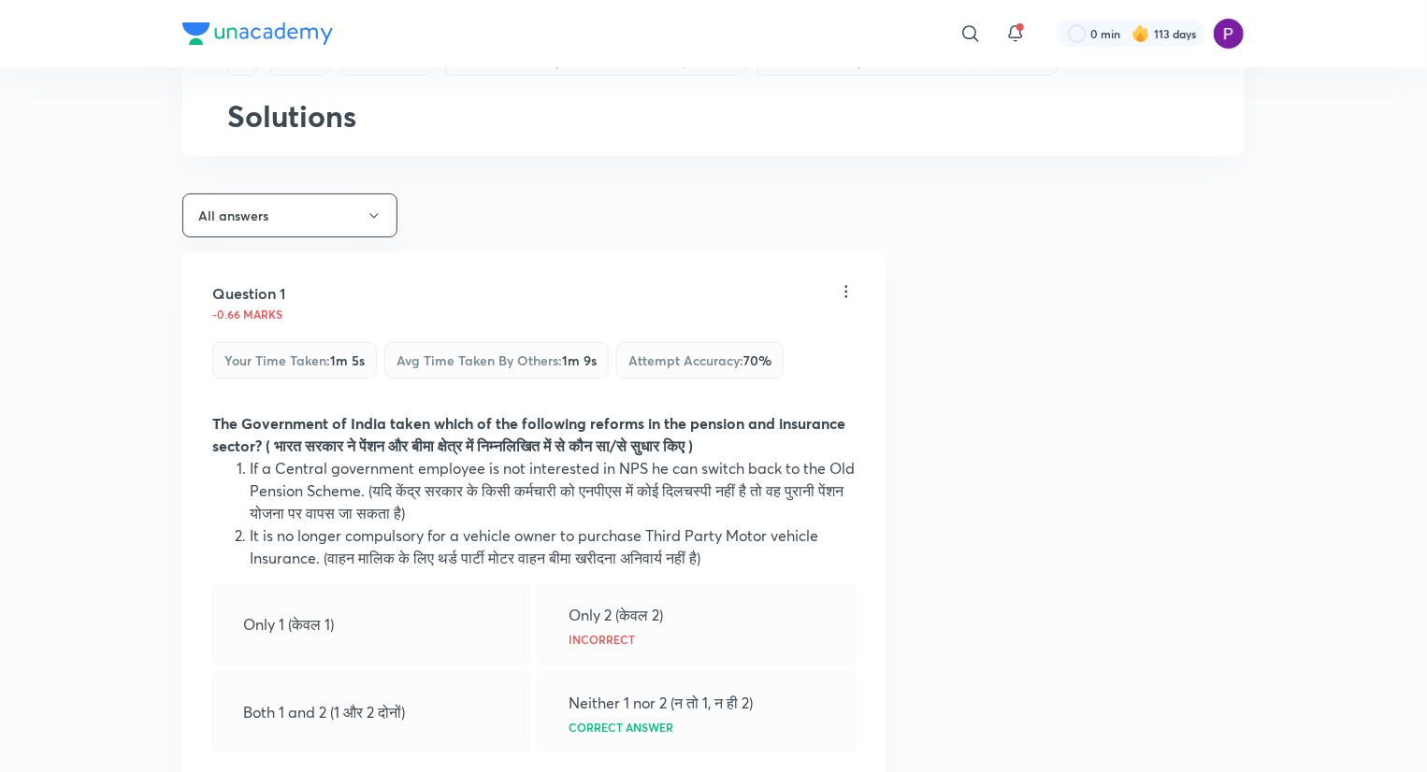
scroll to position [0, 0]
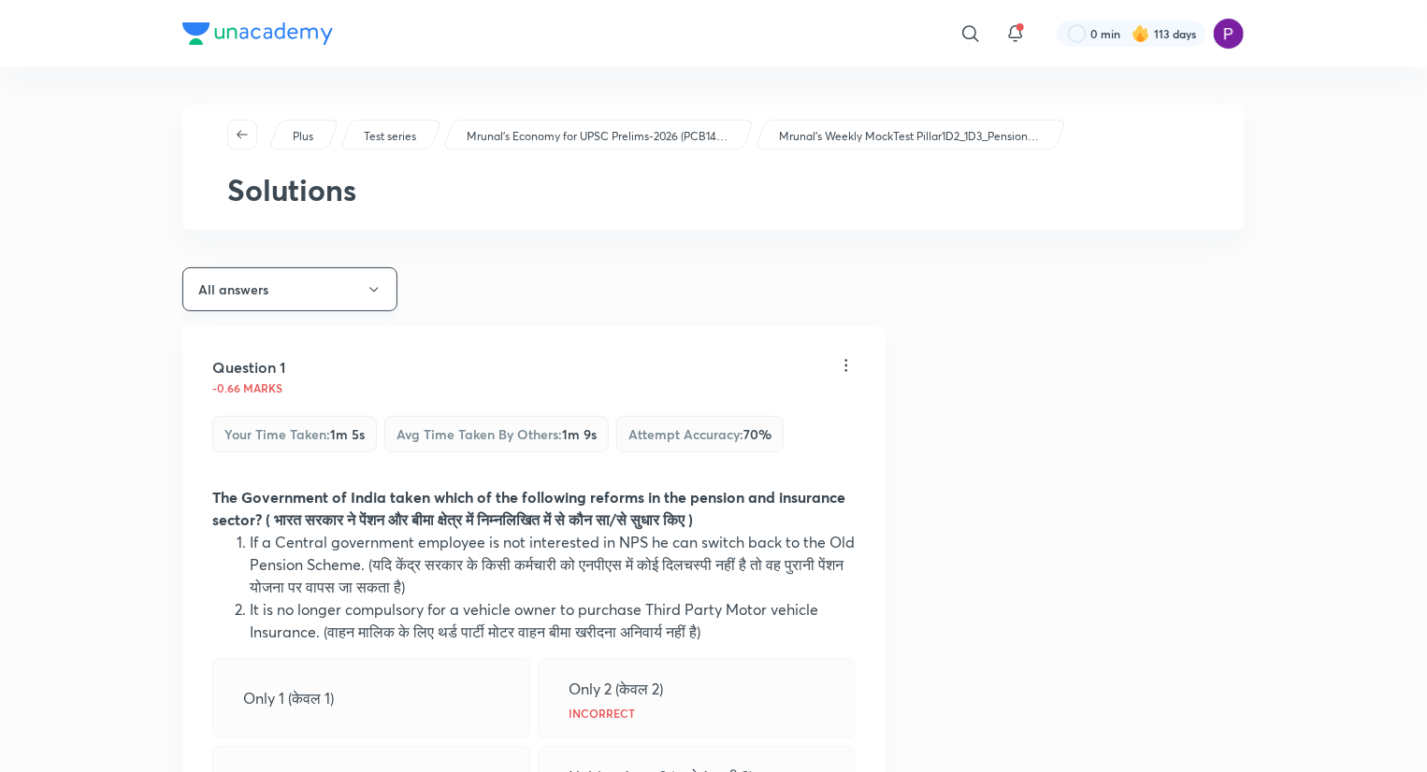
click at [263, 280] on button "All answers" at bounding box center [289, 289] width 215 height 44
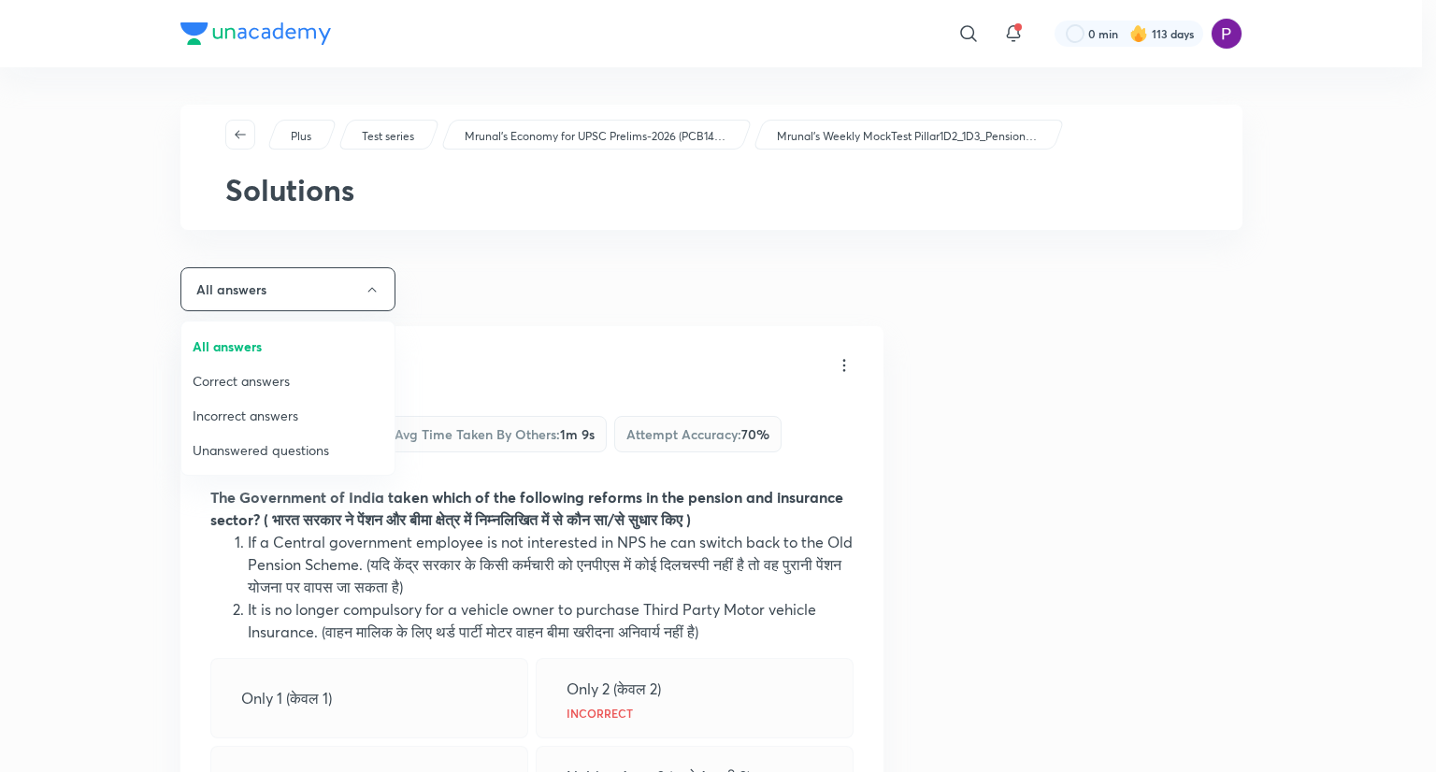
click at [249, 350] on span "All answers" at bounding box center [288, 347] width 191 height 20
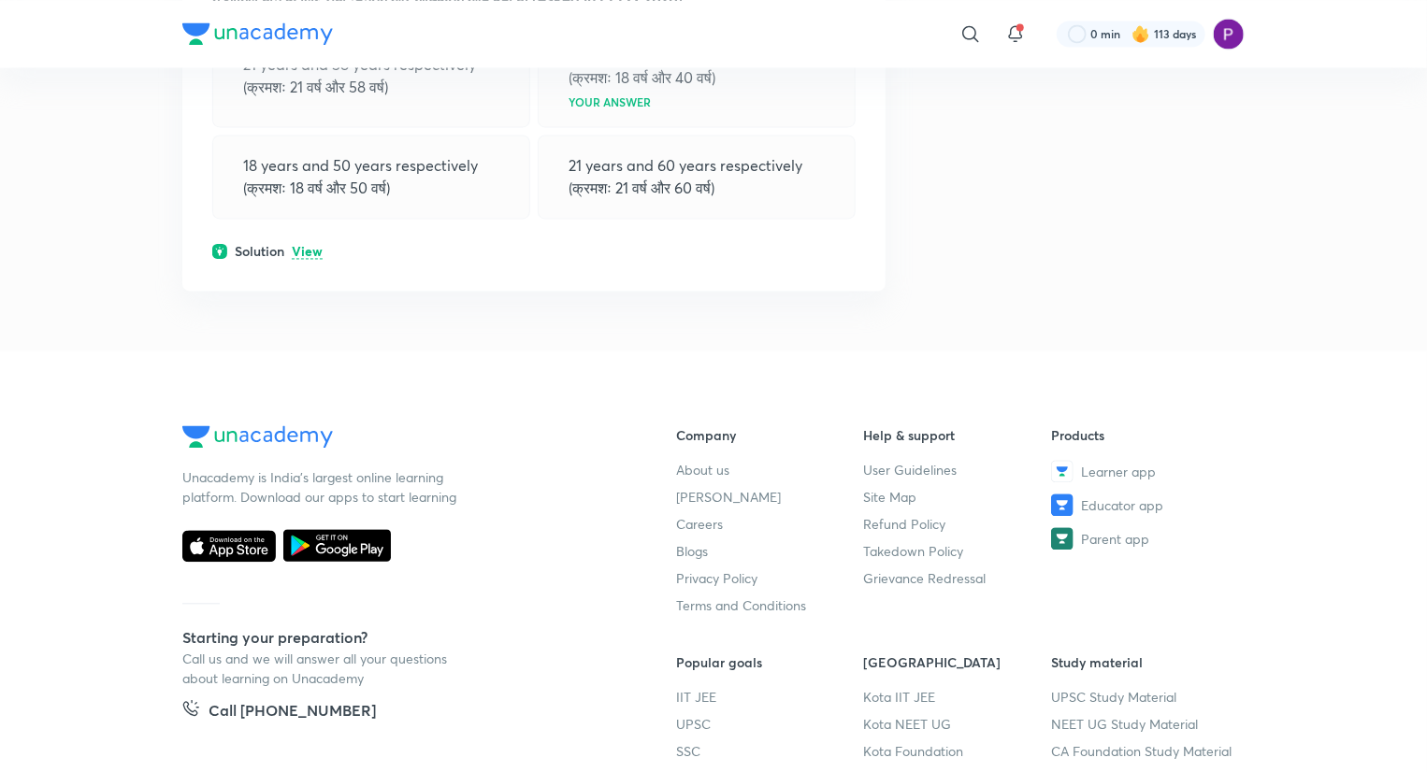
scroll to position [9190, 0]
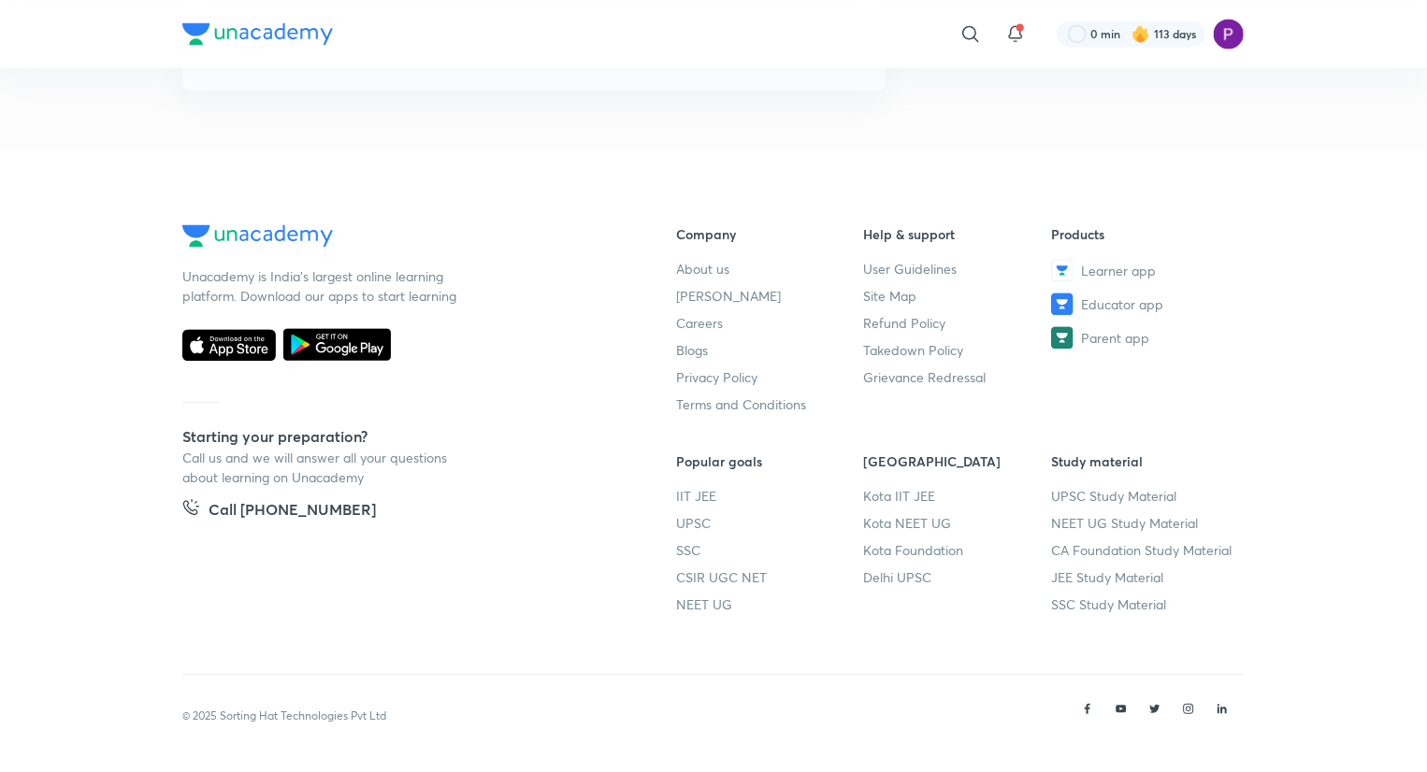
drag, startPoint x: 924, startPoint y: 714, endPoint x: 909, endPoint y: 685, distance: 32.6
click at [923, 713] on div "© 2025 Sorting Hat Technologies Pvt Ltd" at bounding box center [713, 716] width 1062 height 37
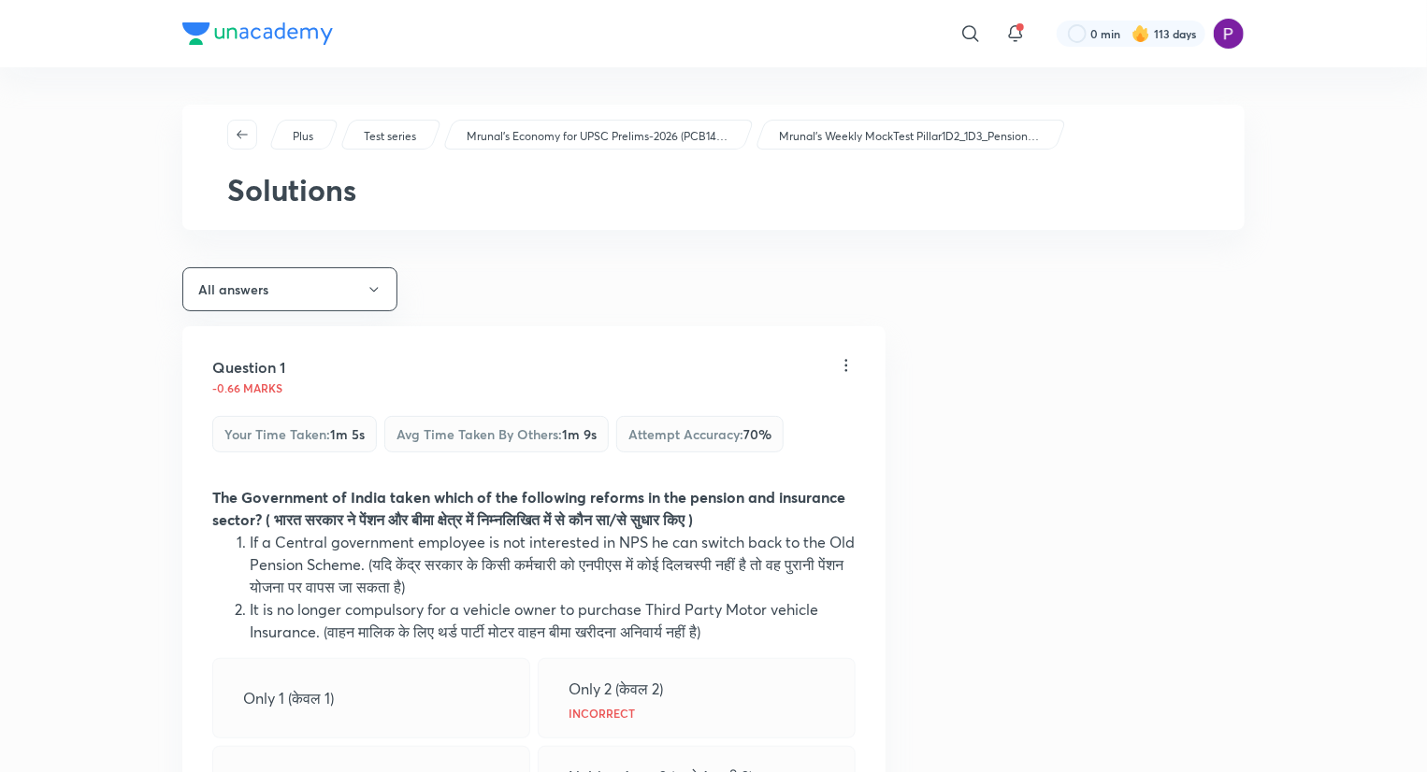
scroll to position [342, 0]
click at [248, 132] on icon "button" at bounding box center [242, 134] width 15 height 15
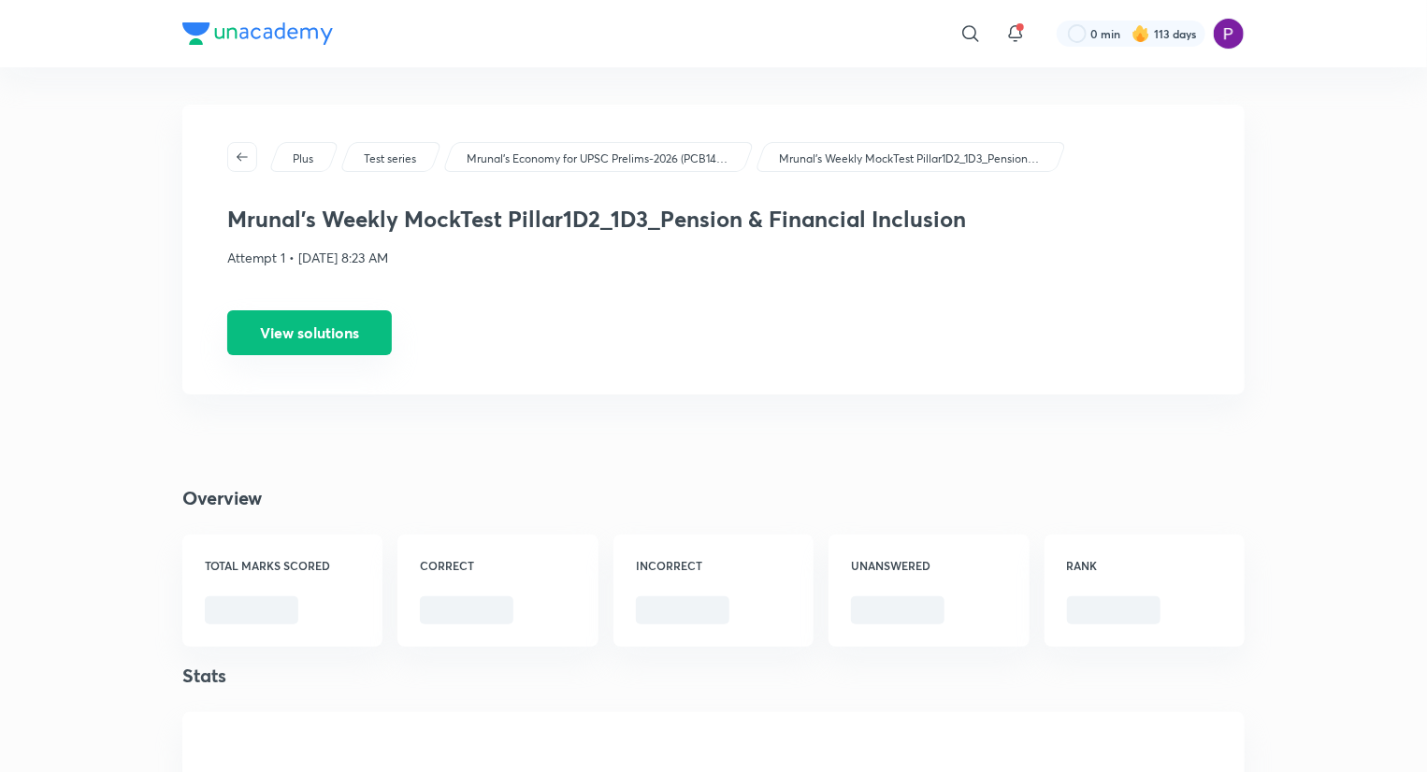
click at [284, 334] on button "View solutions" at bounding box center [309, 332] width 165 height 45
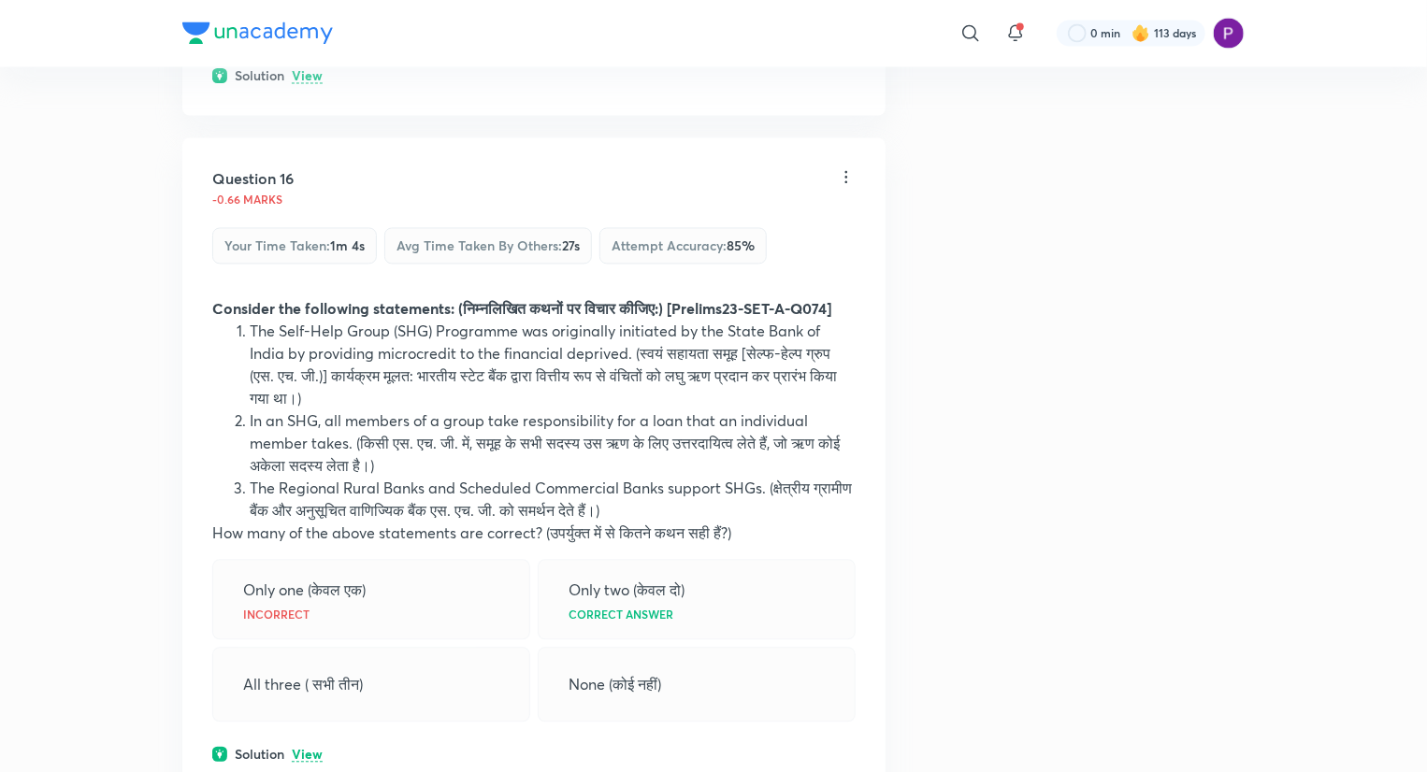
scroll to position [9258, 0]
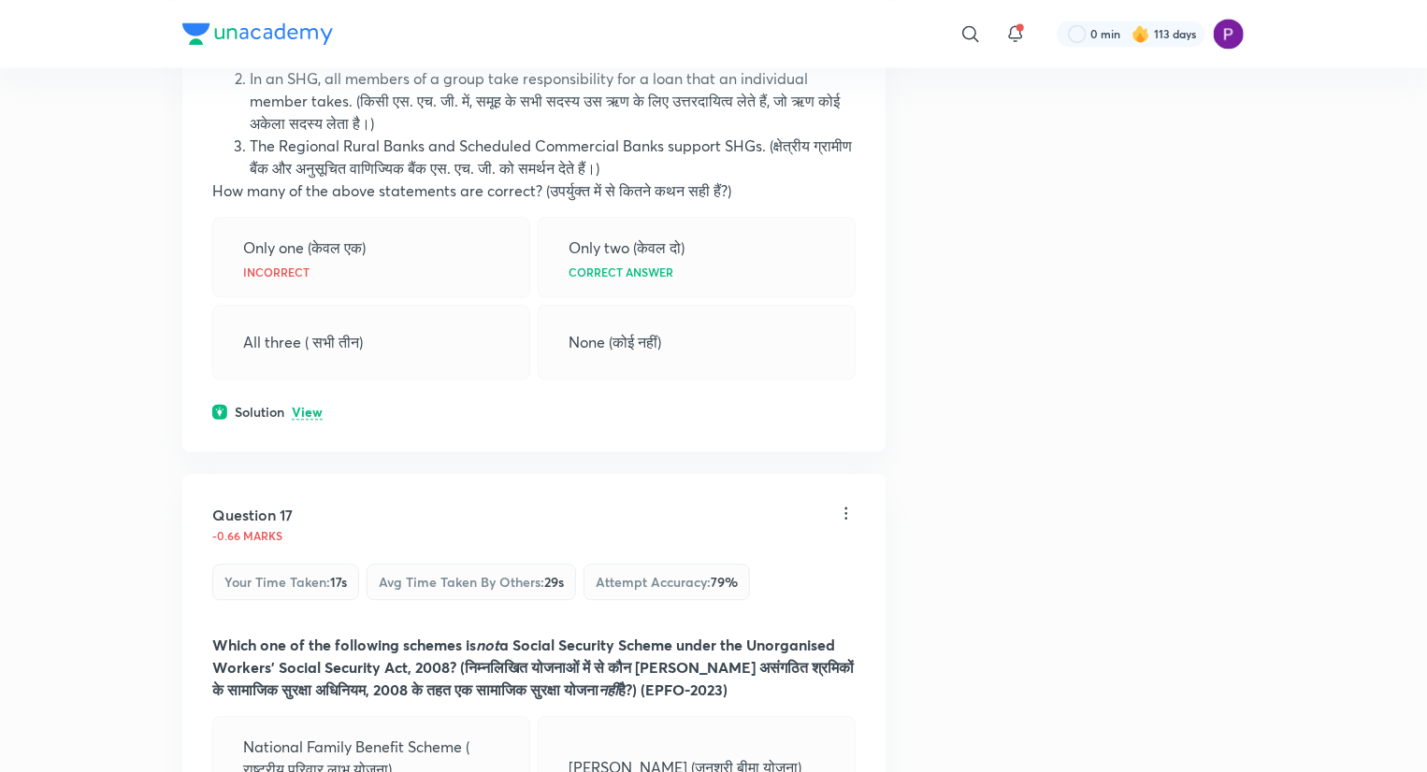
click at [317, 420] on p "View" at bounding box center [307, 413] width 31 height 14
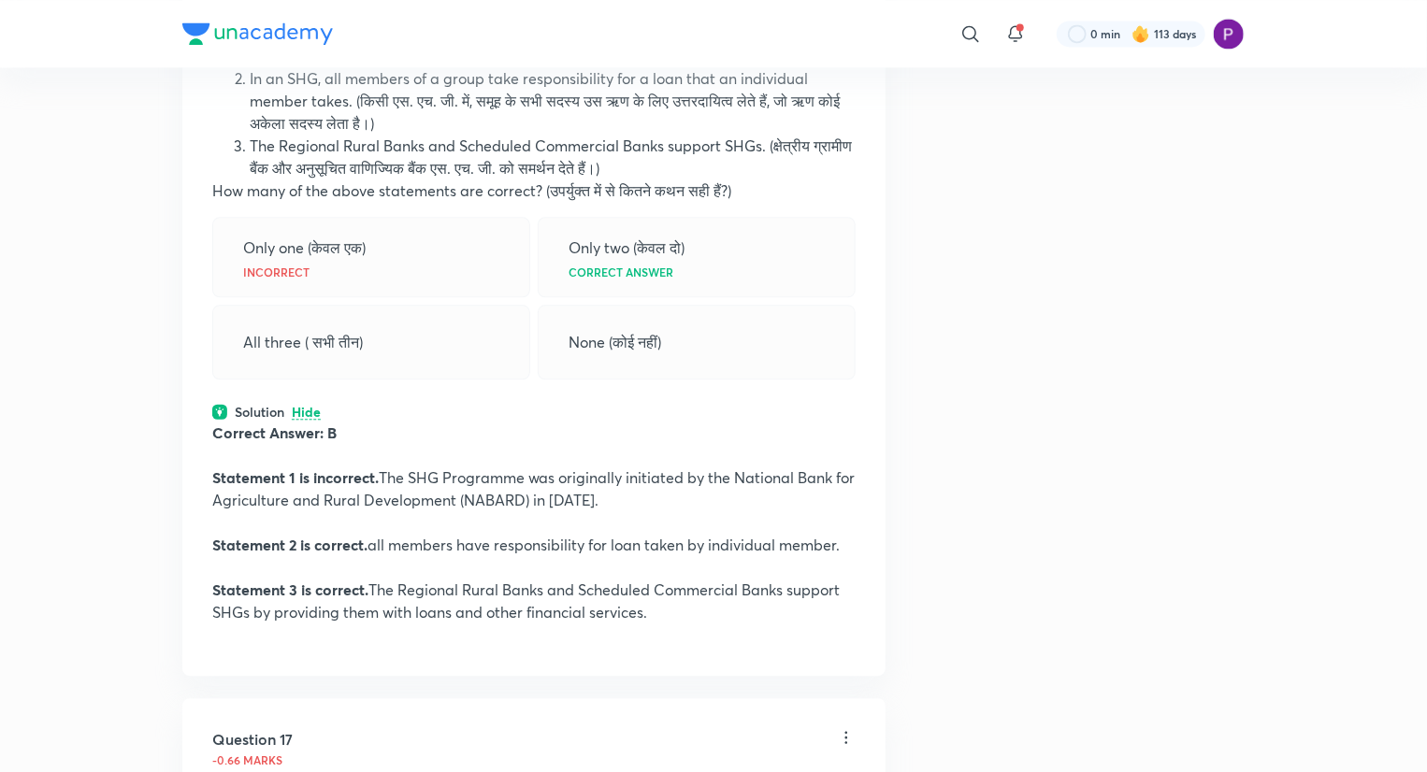
click at [315, 442] on strong "Correct Answer: B" at bounding box center [274, 433] width 124 height 20
click at [304, 420] on p "Hide" at bounding box center [306, 413] width 29 height 14
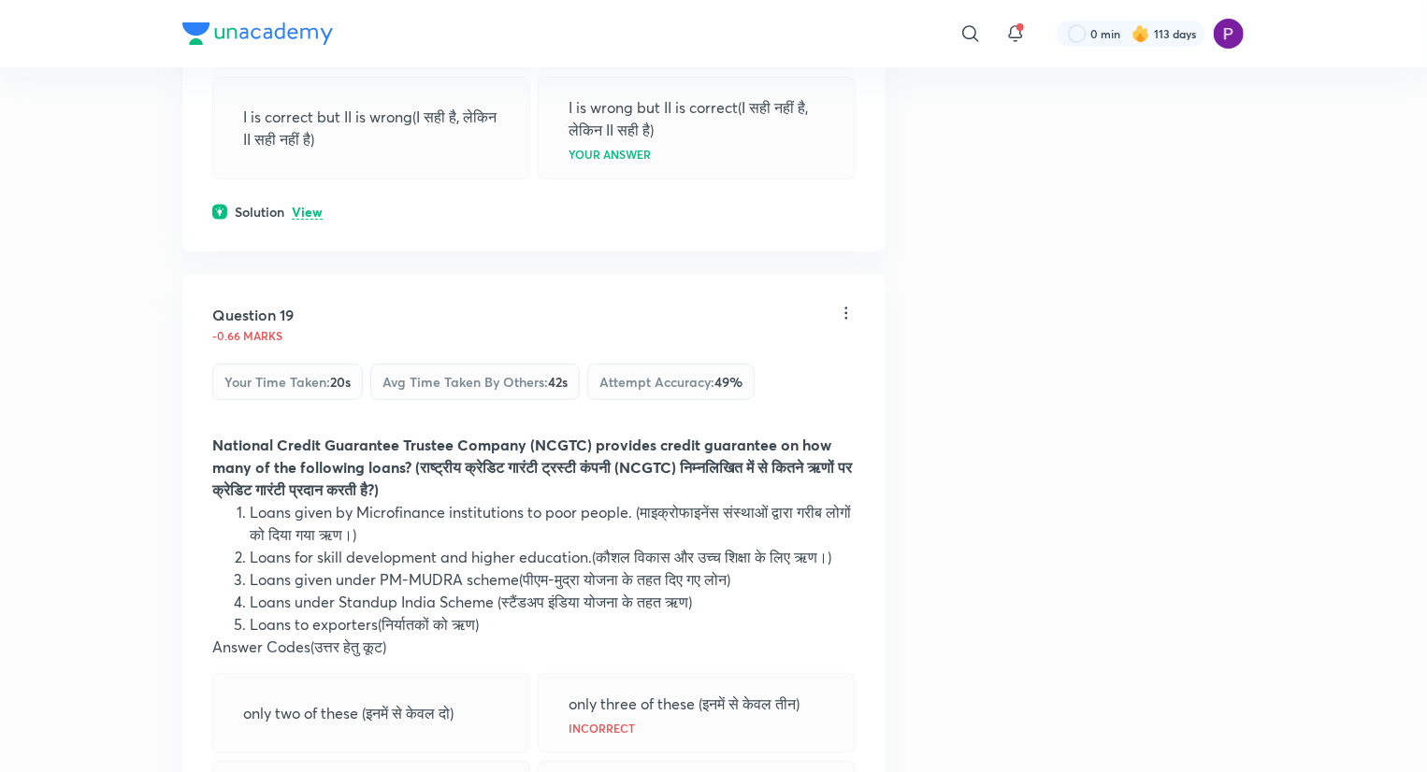
scroll to position [10972, 0]
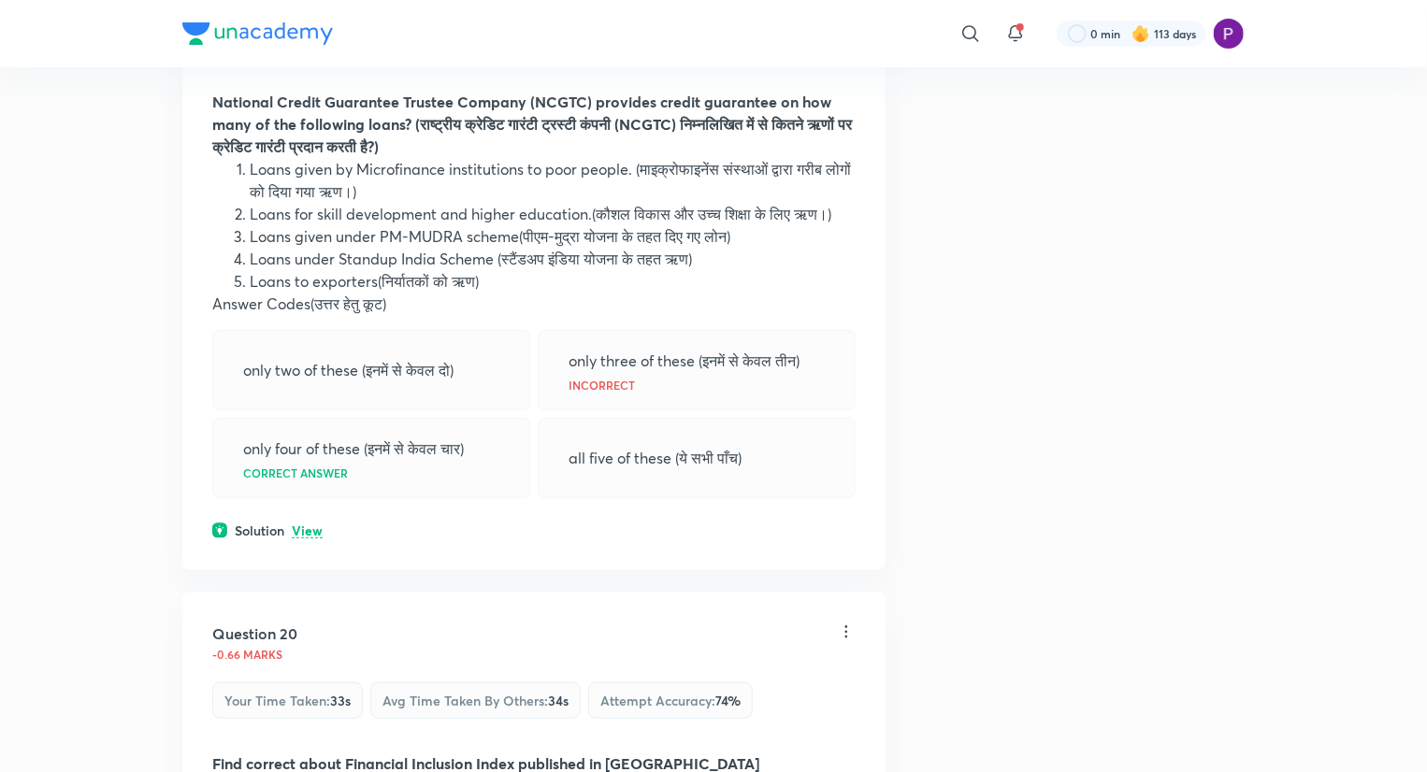
click at [309, 539] on p "View" at bounding box center [307, 532] width 31 height 14
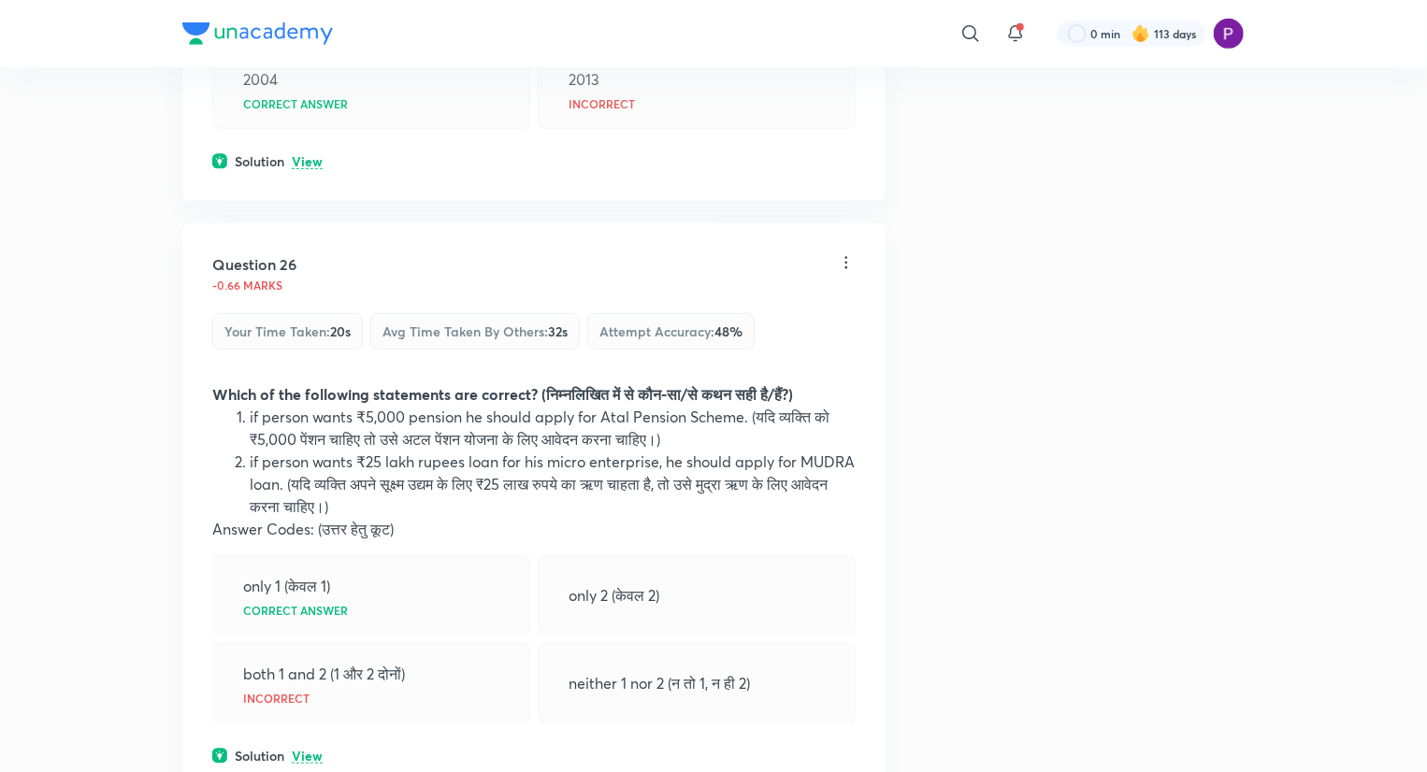
scroll to position [15086, 0]
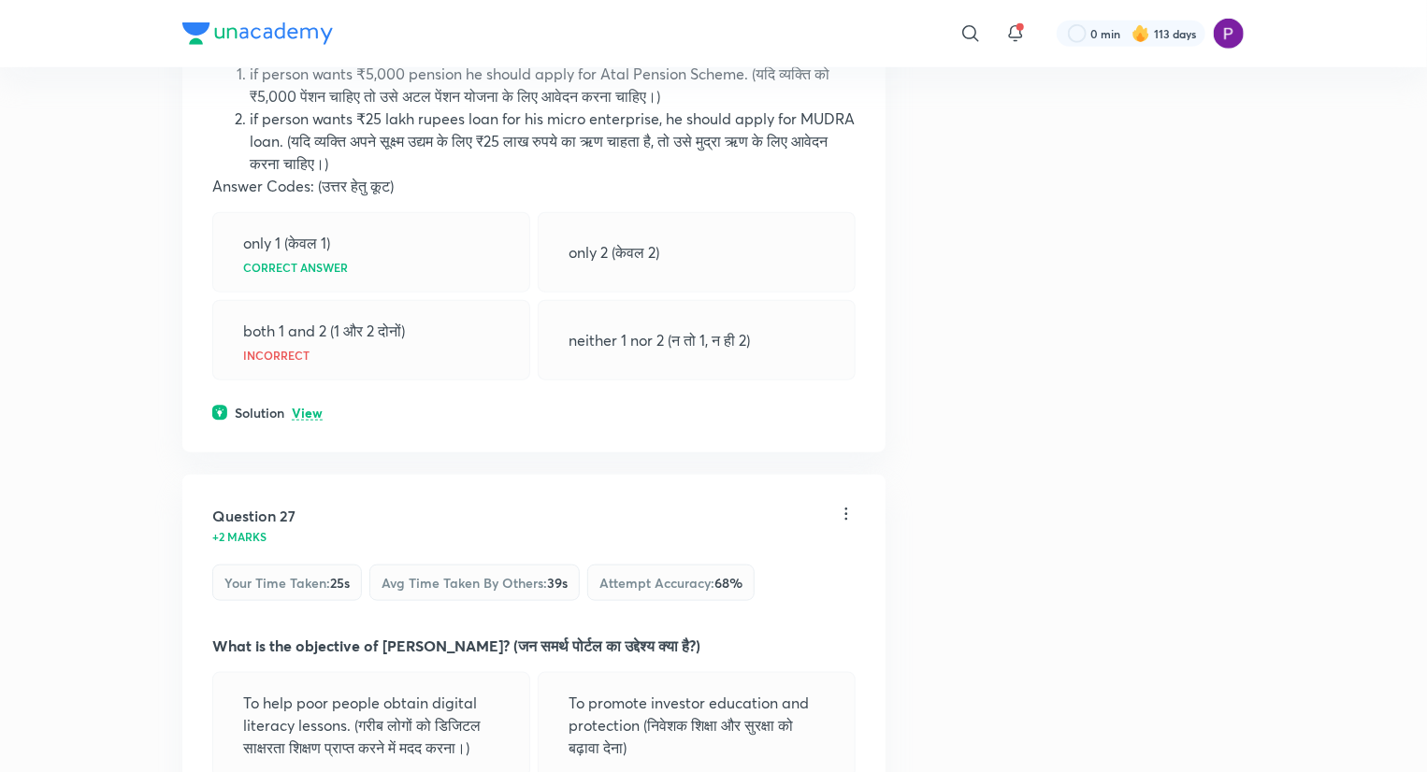
click at [303, 421] on p "View" at bounding box center [307, 414] width 31 height 14
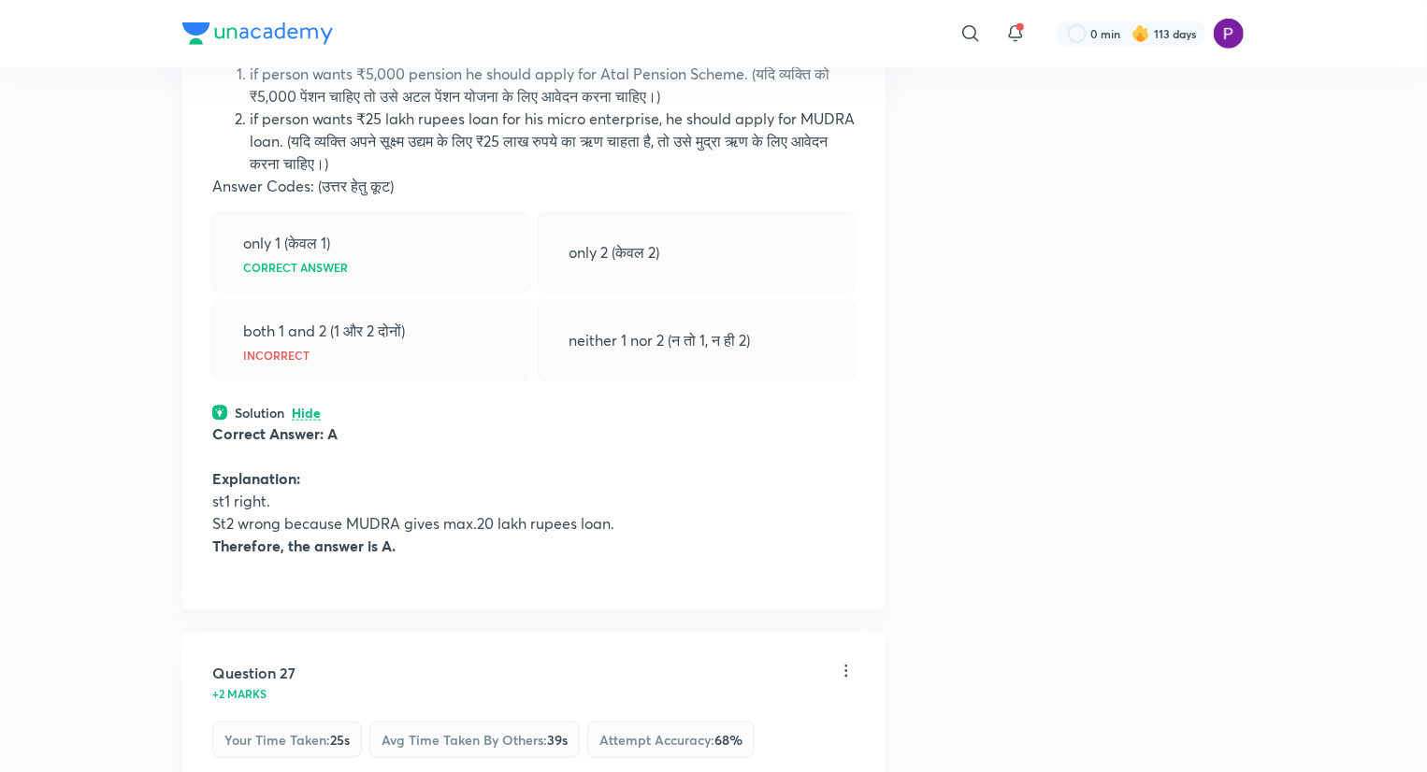
click at [308, 502] on div "Question 26 -0.66 marks Your time taken : 20s Avg time taken by others : 32s At…" at bounding box center [533, 244] width 703 height 729
click at [299, 421] on p "Hide" at bounding box center [306, 414] width 29 height 14
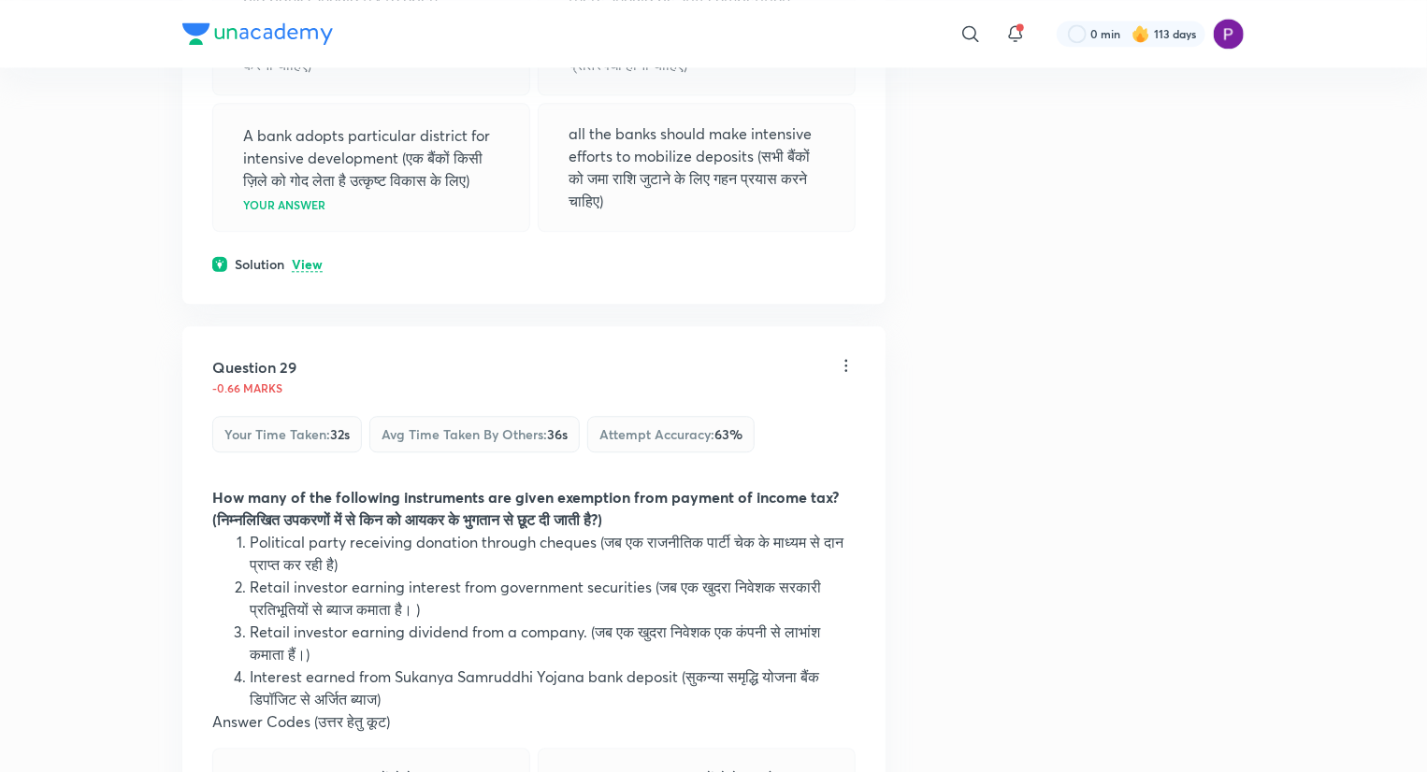
scroll to position [16800, 0]
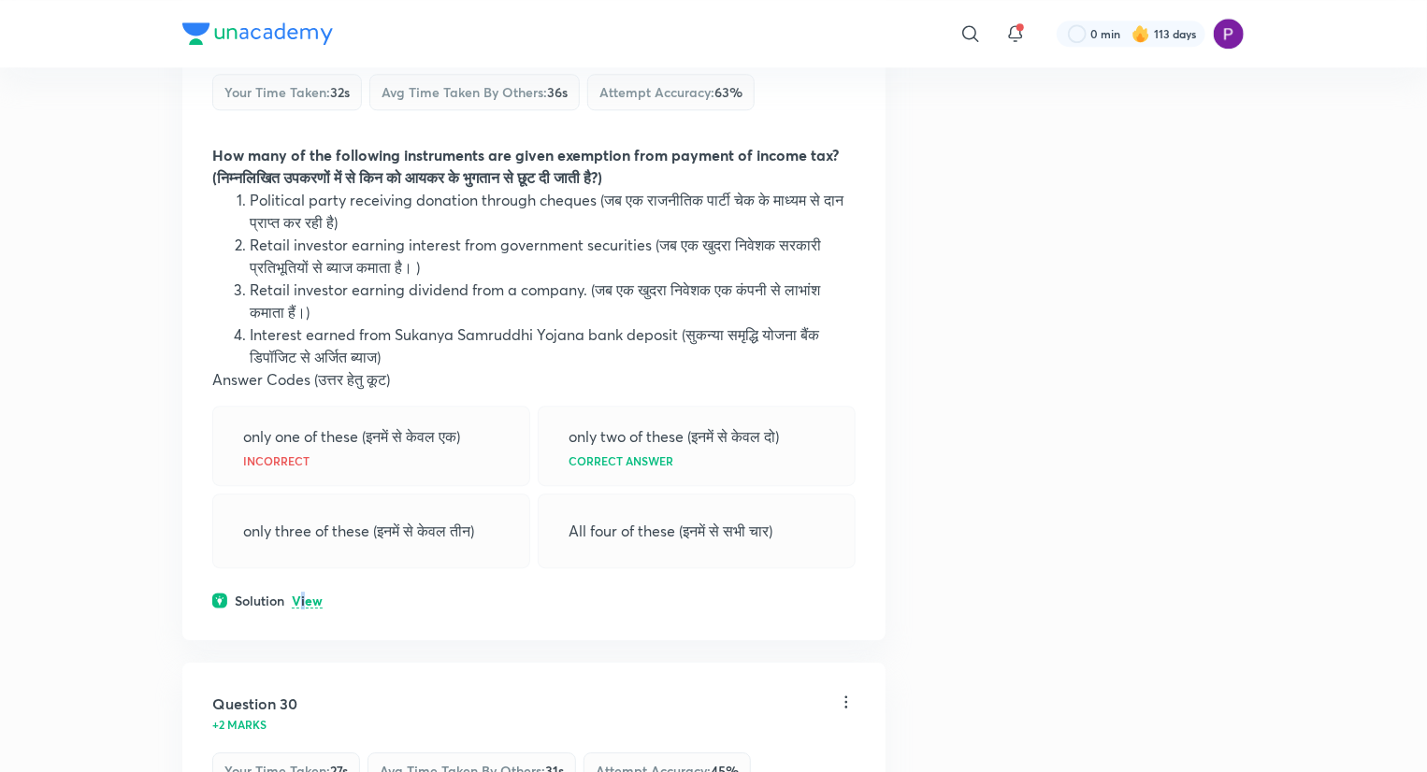
click at [304, 609] on p "View" at bounding box center [307, 602] width 31 height 14
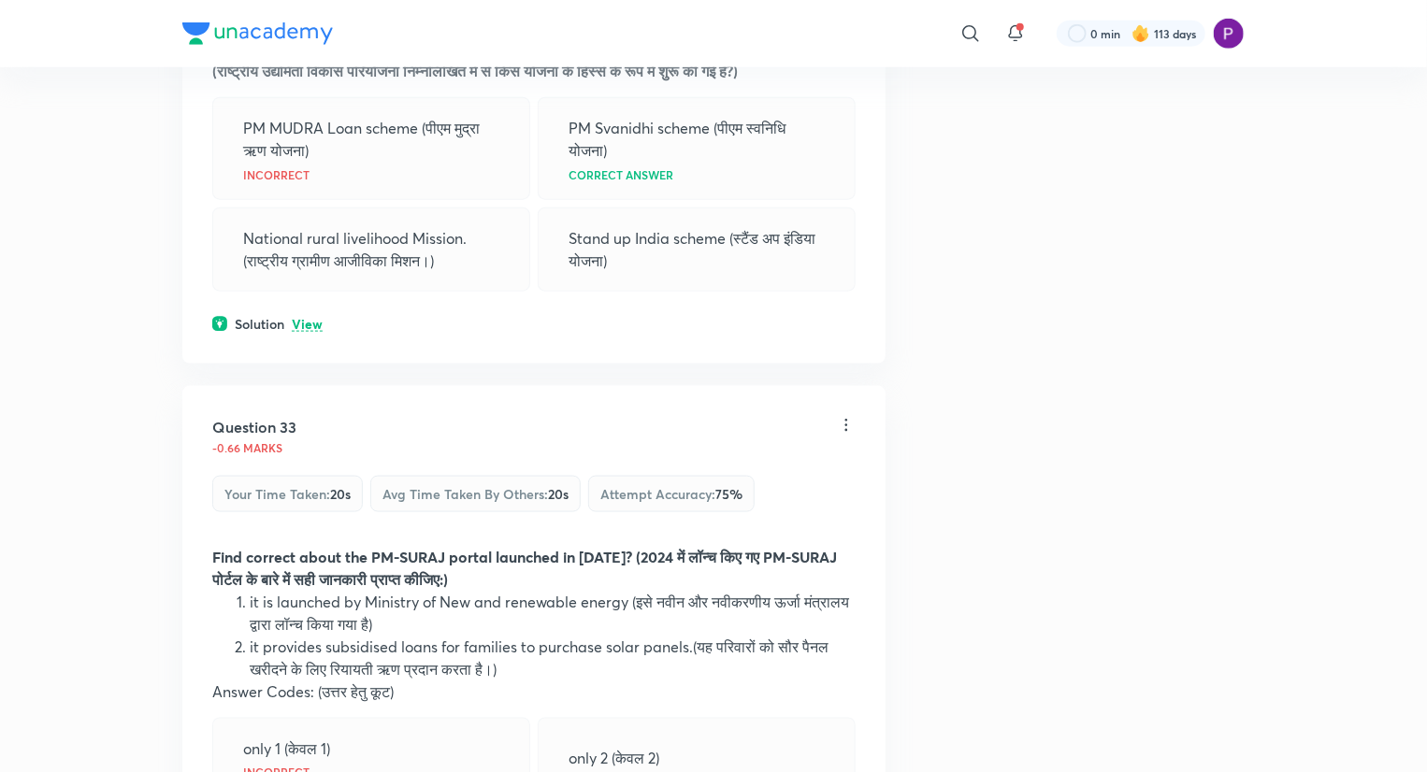
scroll to position [19201, 0]
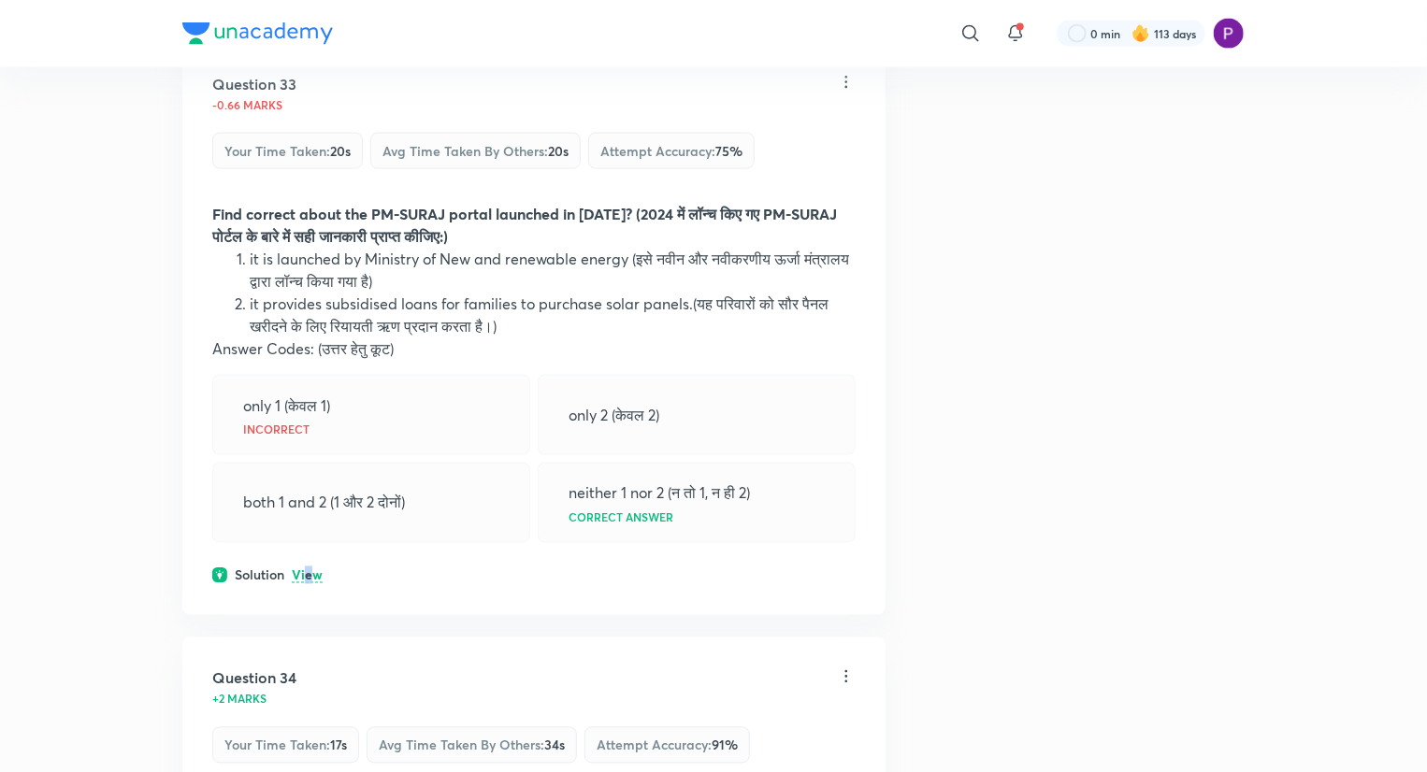
click at [308, 584] on p "View" at bounding box center [307, 576] width 31 height 14
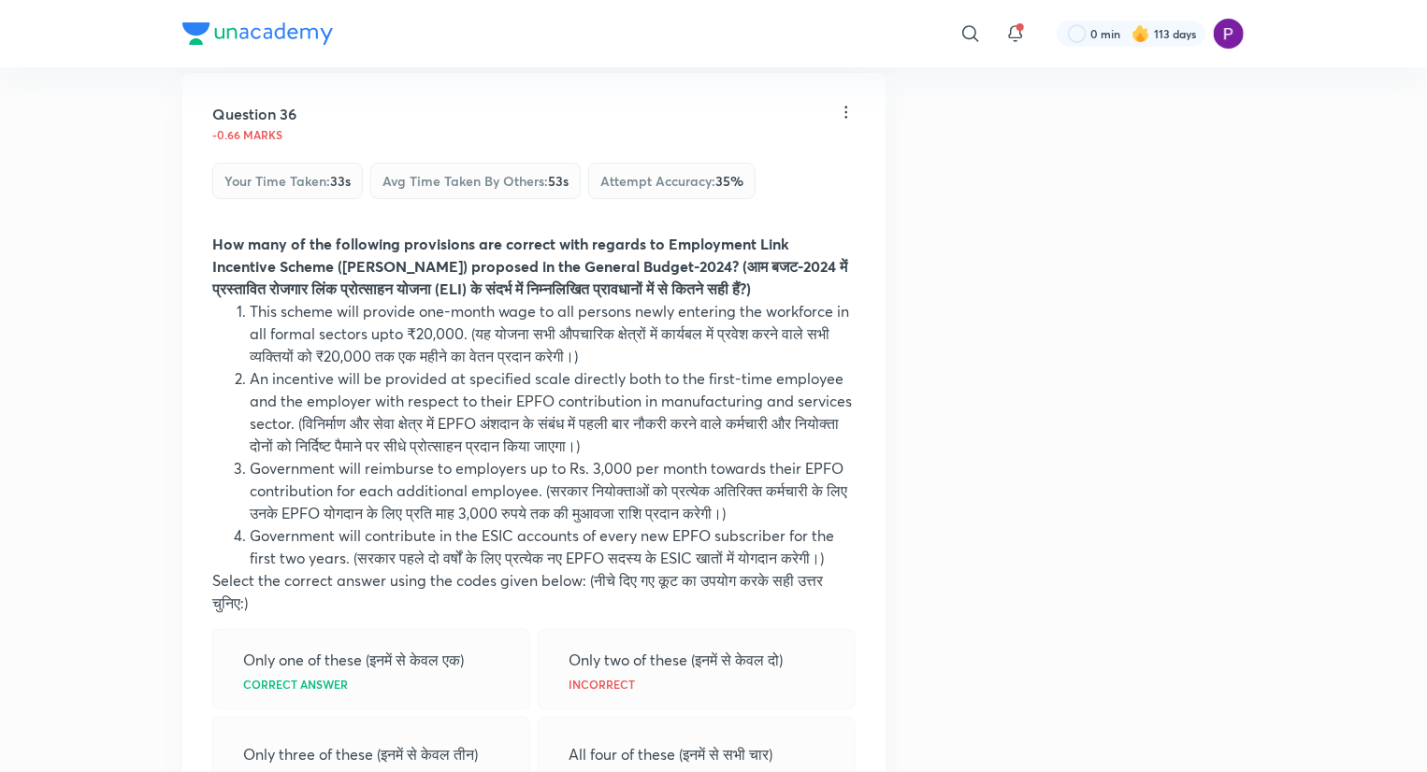
scroll to position [21601, 0]
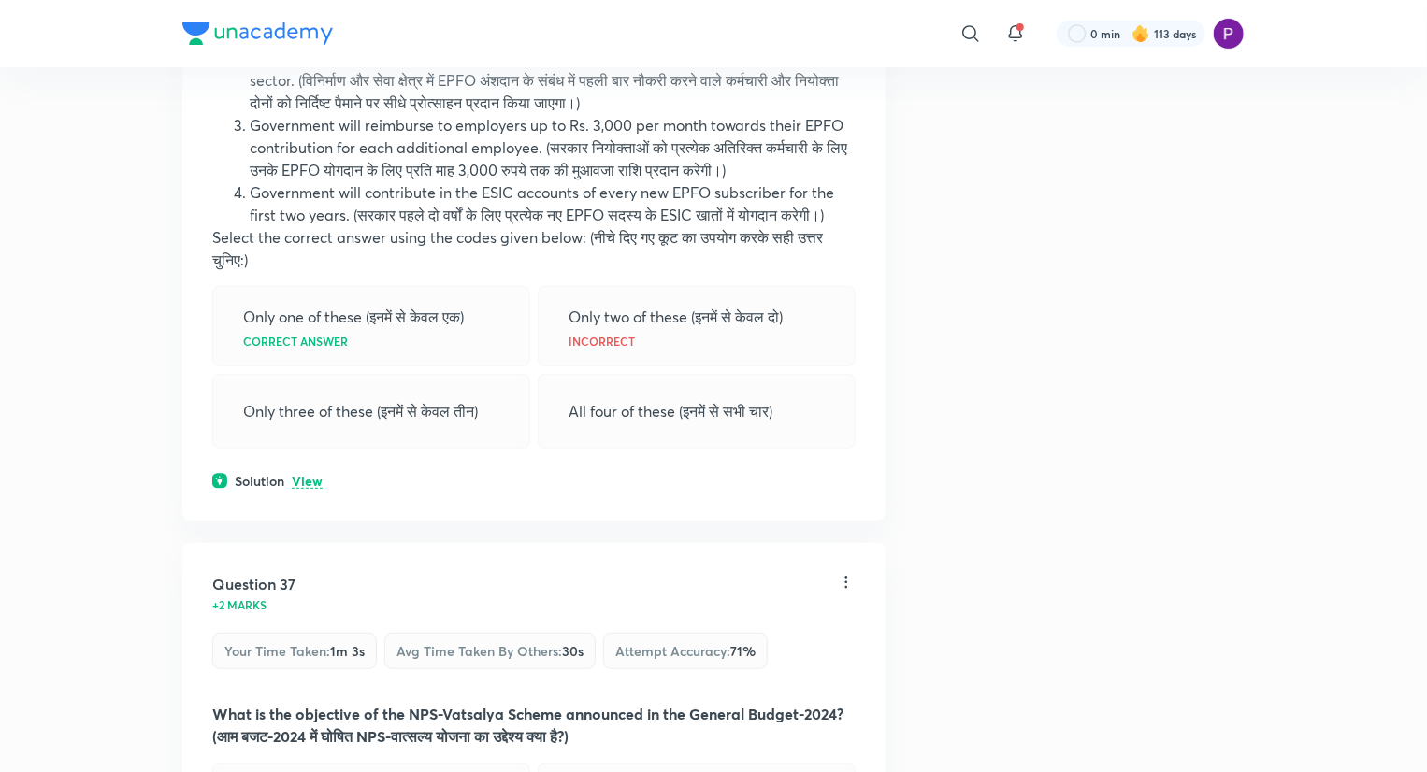
click at [315, 489] on p "View" at bounding box center [307, 482] width 31 height 14
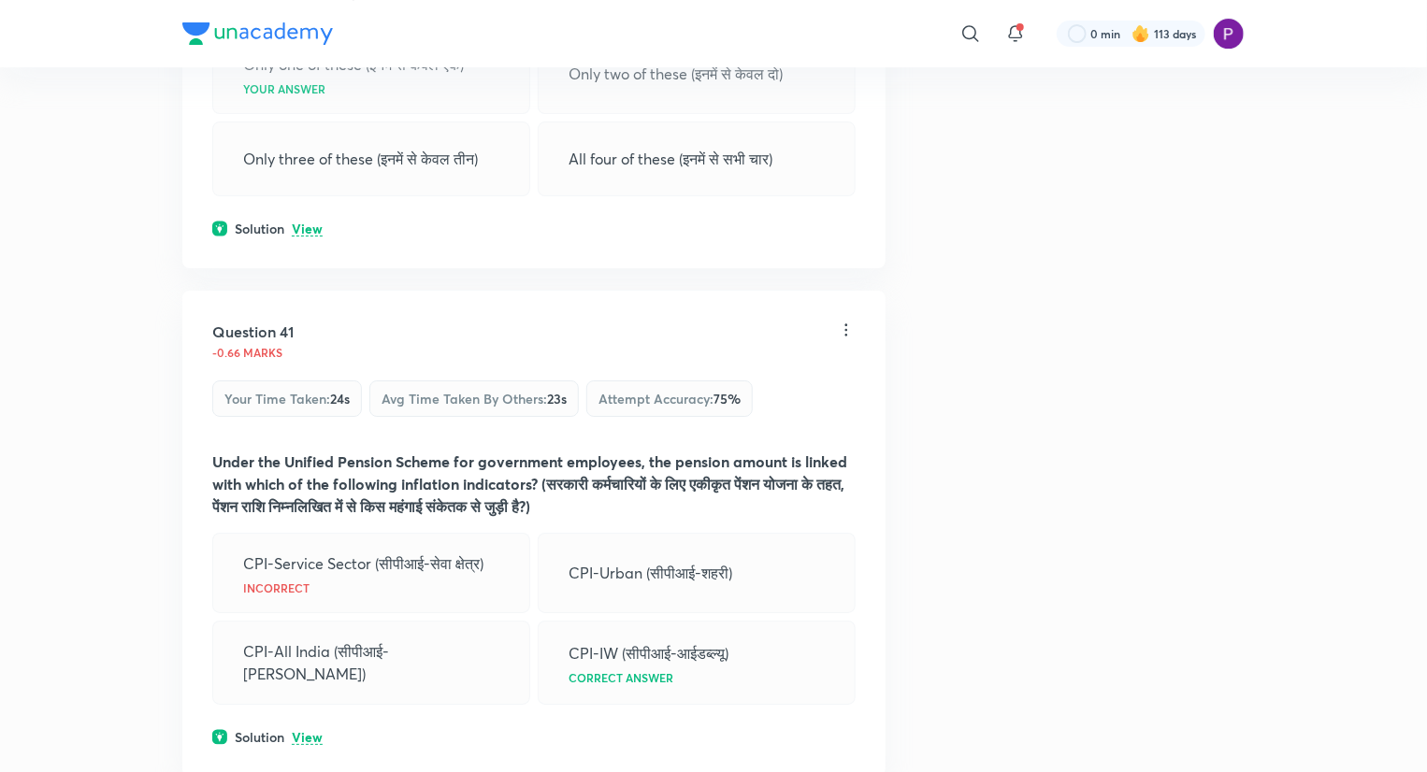
scroll to position [25029, 0]
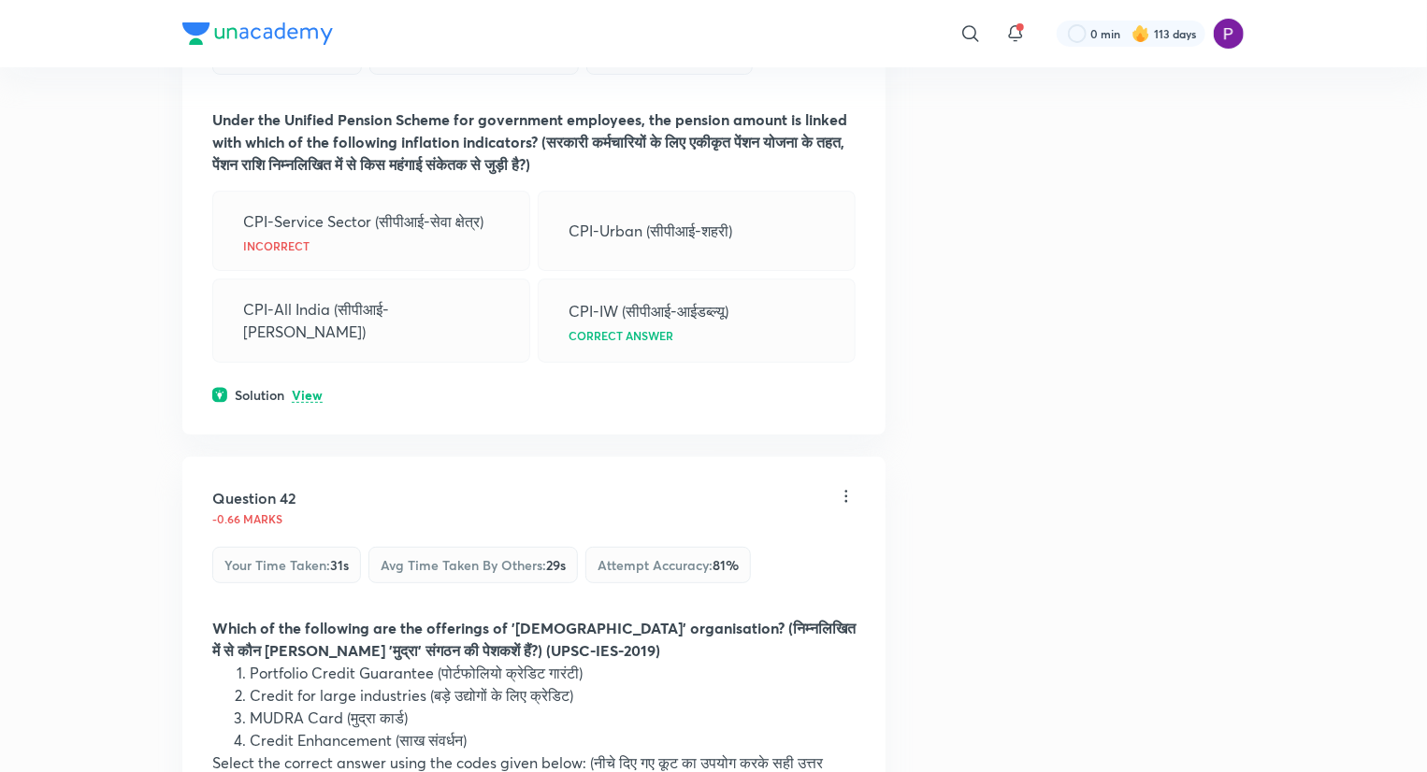
click at [306, 403] on p "View" at bounding box center [307, 396] width 31 height 14
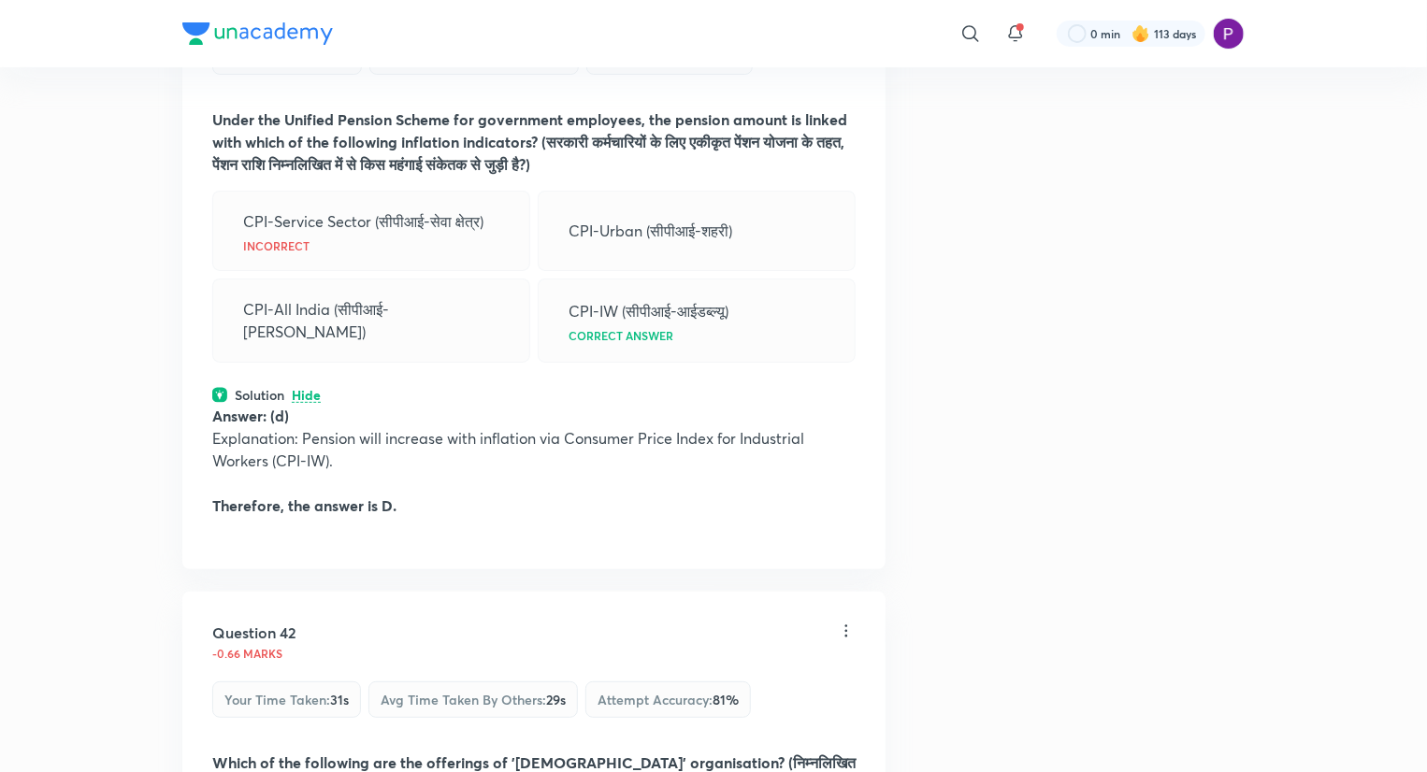
click at [303, 403] on p "Hide" at bounding box center [306, 396] width 29 height 14
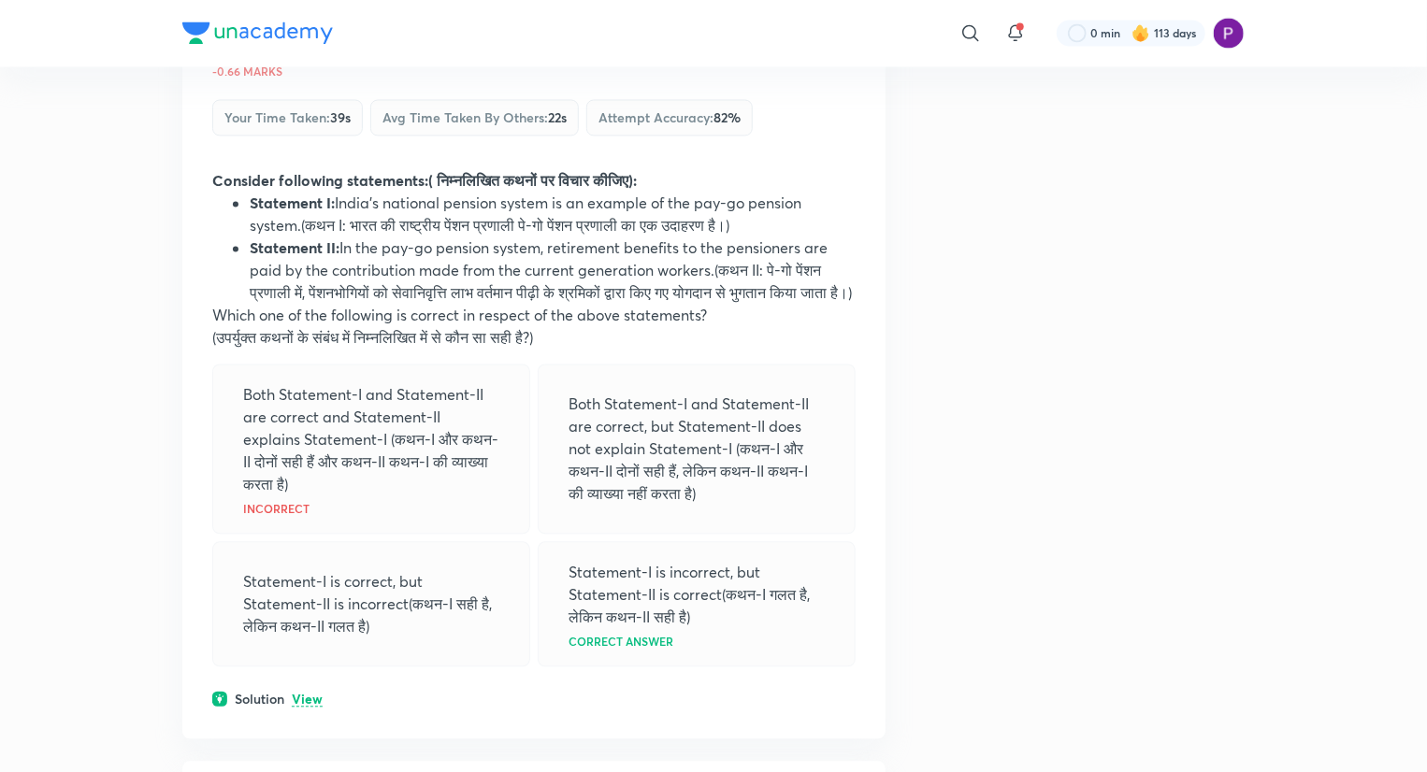
scroll to position [27086, 0]
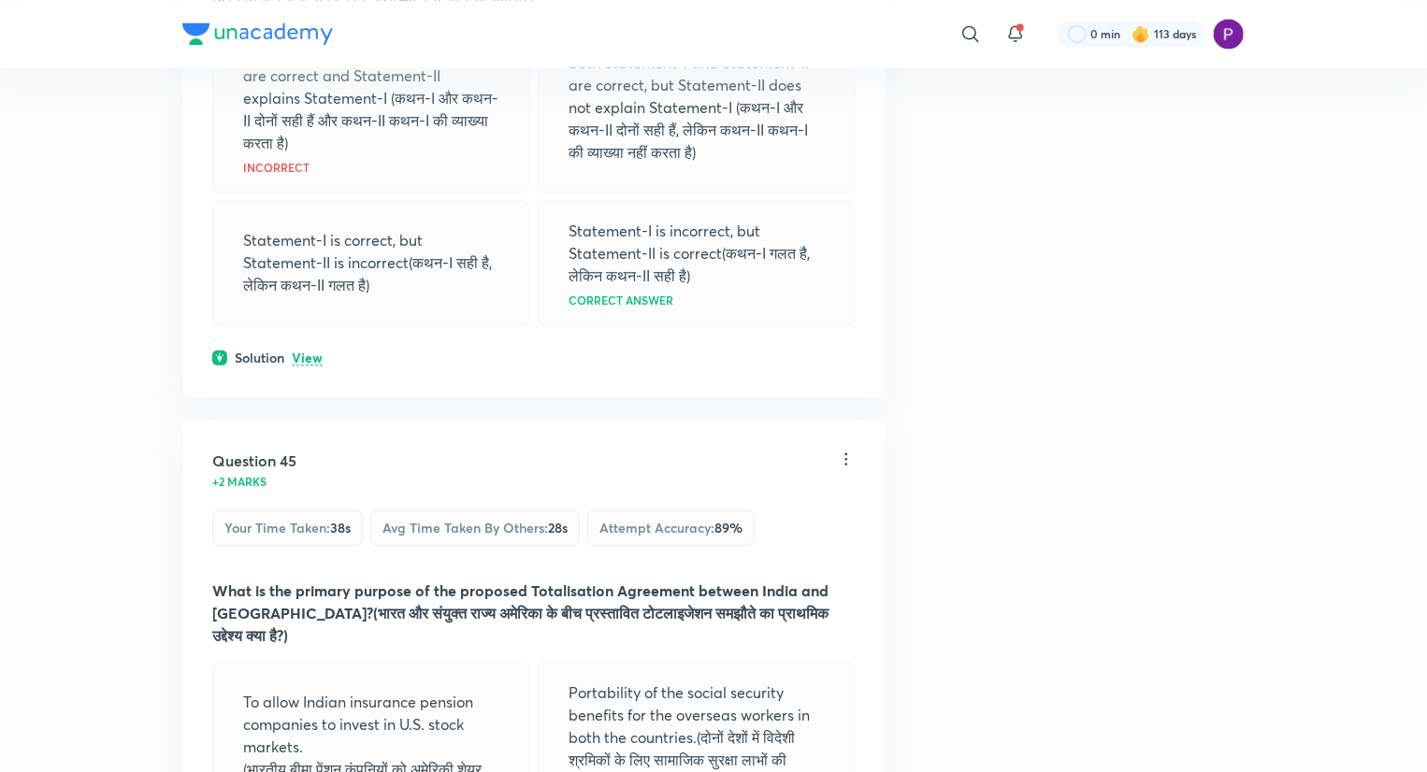
click at [303, 366] on p "View" at bounding box center [307, 359] width 31 height 14
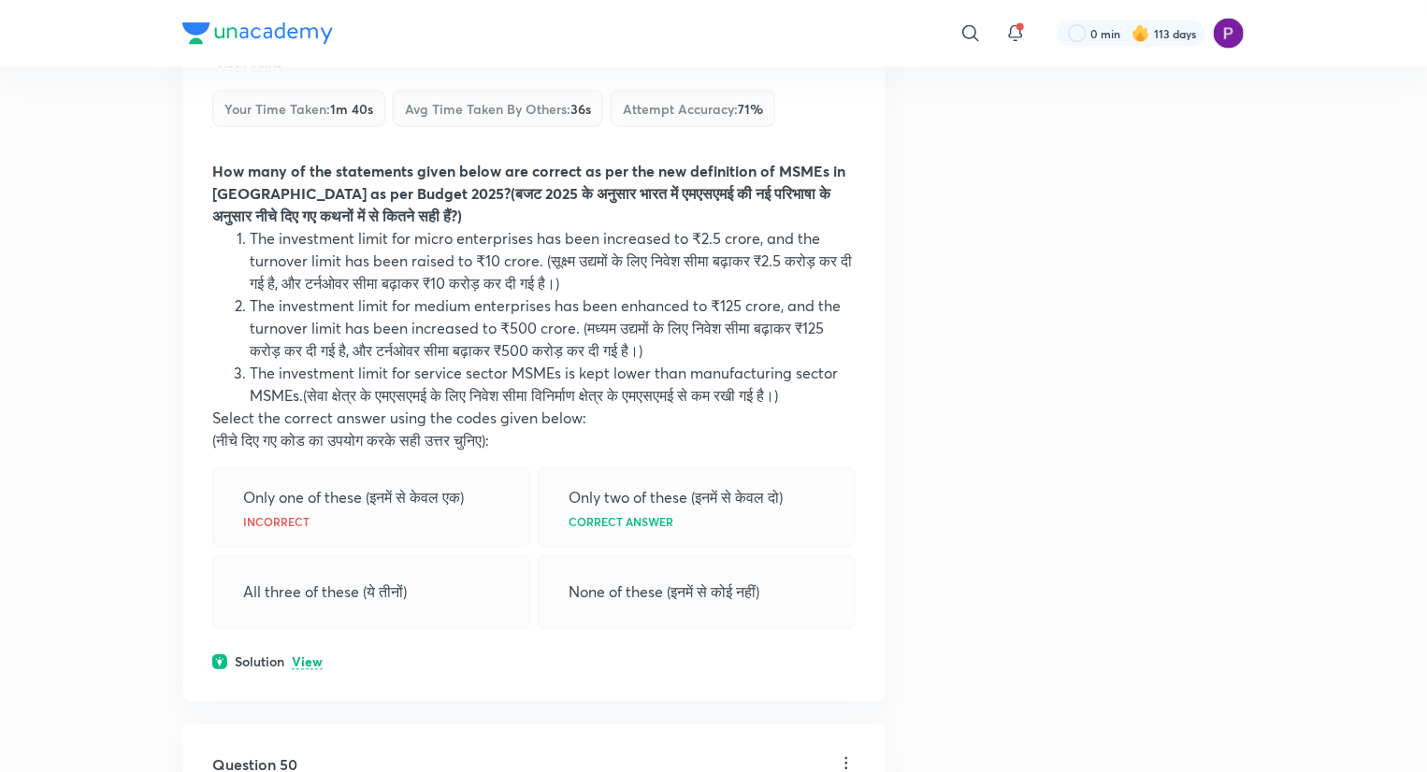
scroll to position [30515, 0]
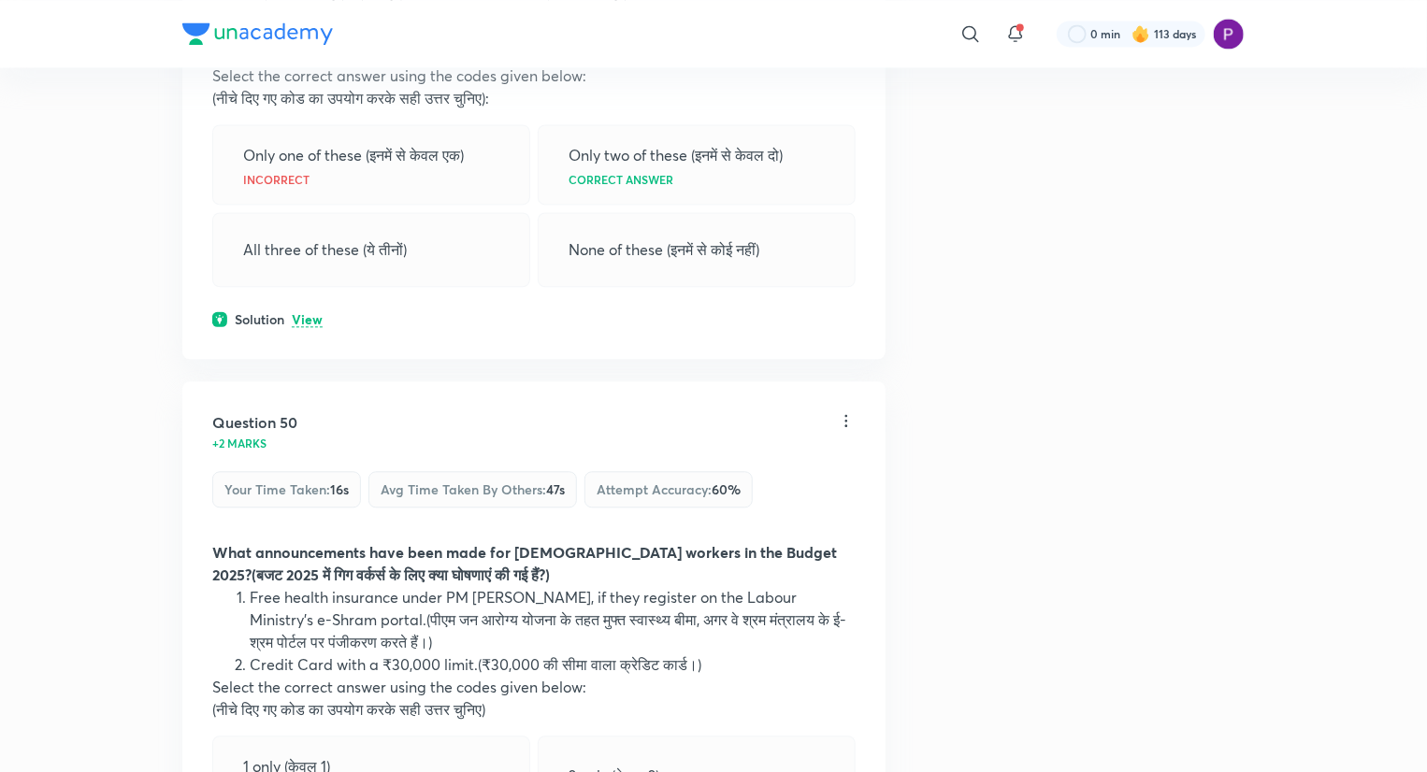
click at [307, 327] on p "View" at bounding box center [307, 320] width 31 height 14
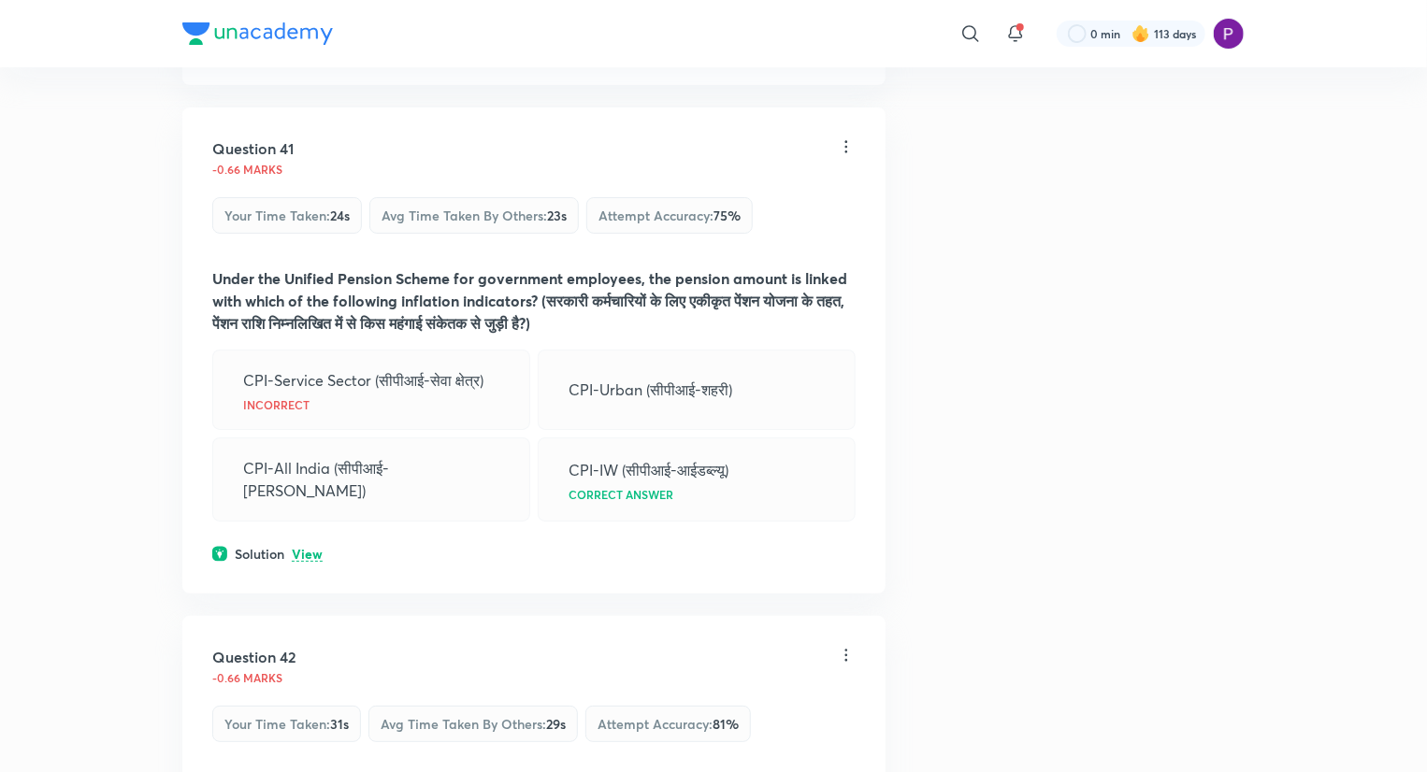
scroll to position [24864, 0]
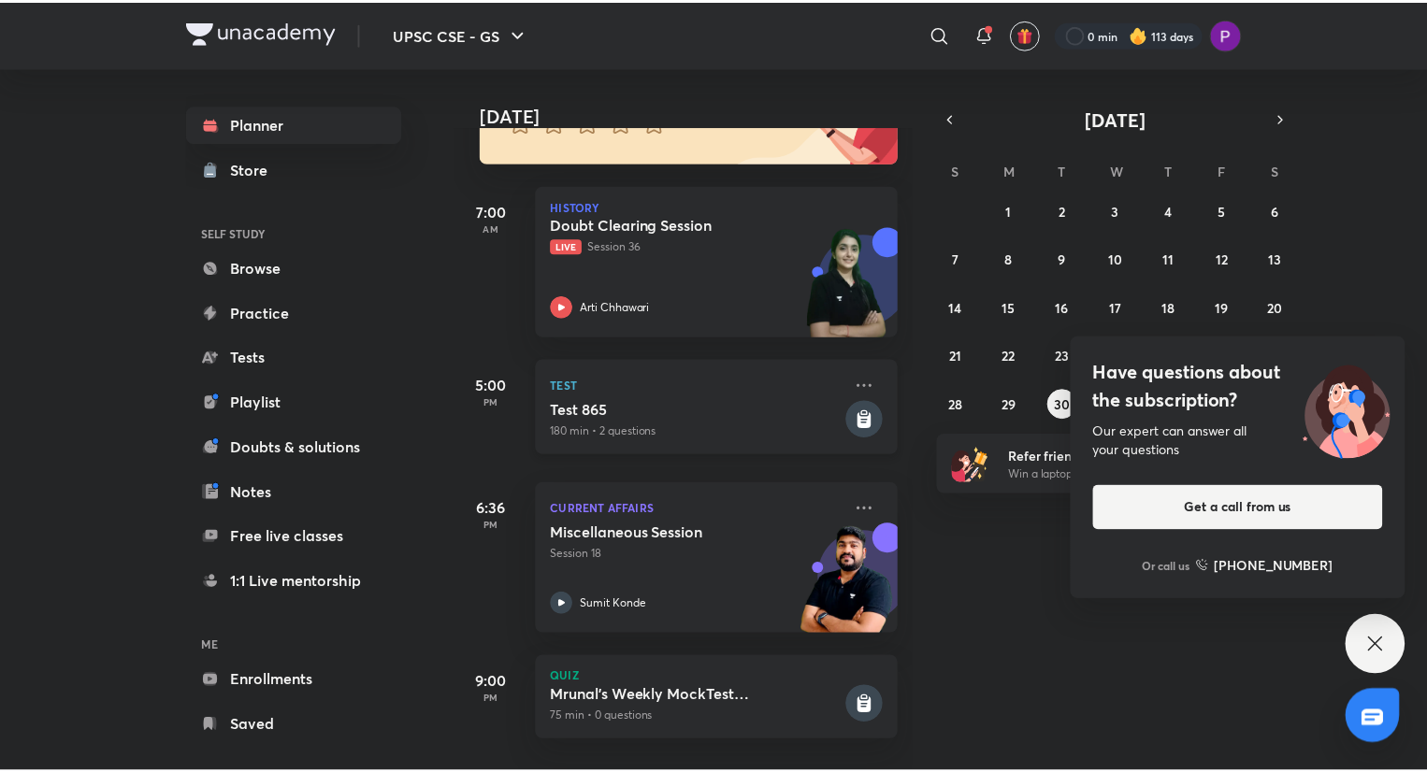
scroll to position [237, 0]
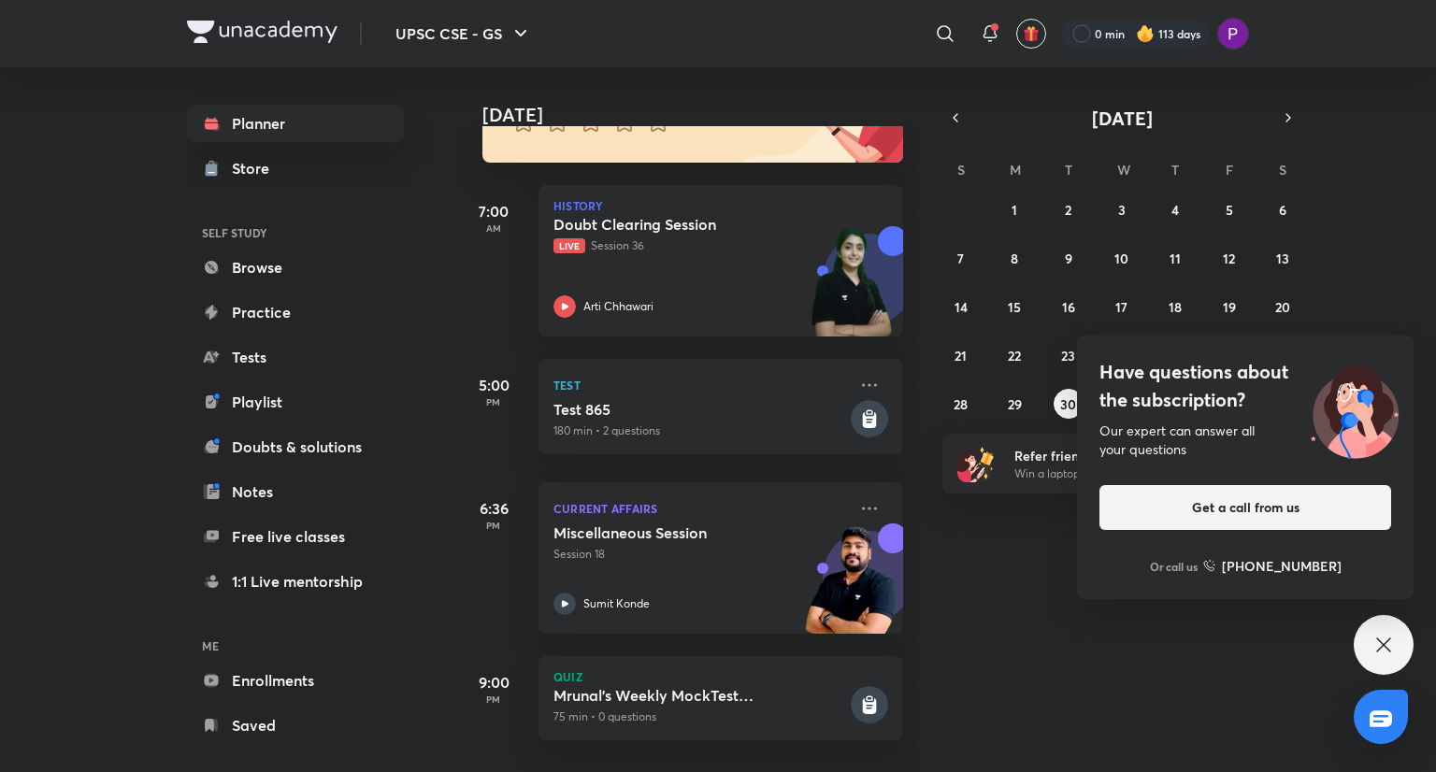
click at [1385, 637] on icon at bounding box center [1384, 645] width 22 height 22
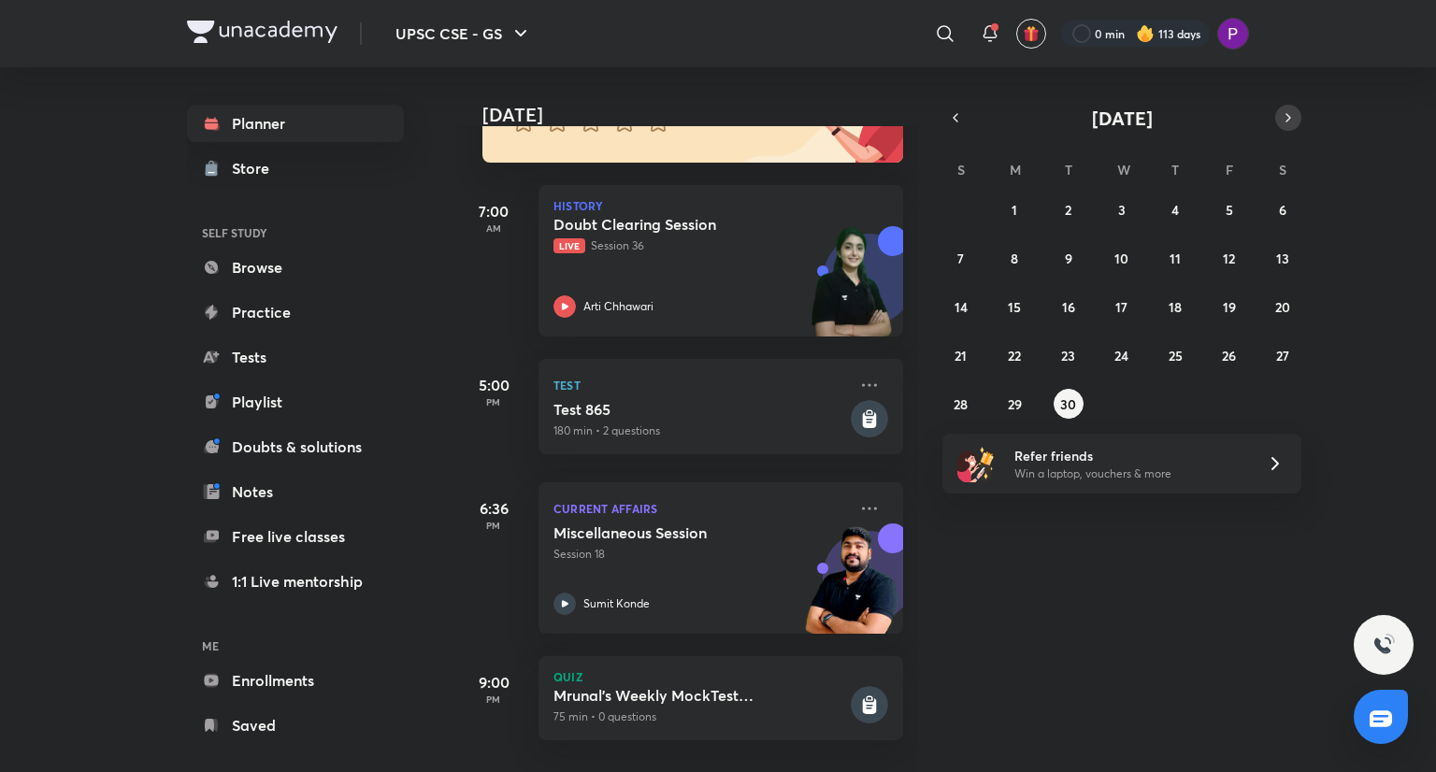
click at [1290, 118] on icon "button" at bounding box center [1289, 117] width 4 height 7
click at [961, 108] on button "button" at bounding box center [956, 118] width 26 height 26
click at [1062, 405] on abbr "30" at bounding box center [1068, 405] width 16 height 18
click at [1066, 409] on abbr "30" at bounding box center [1068, 405] width 16 height 18
click at [1014, 403] on abbr "29" at bounding box center [1015, 405] width 14 height 18
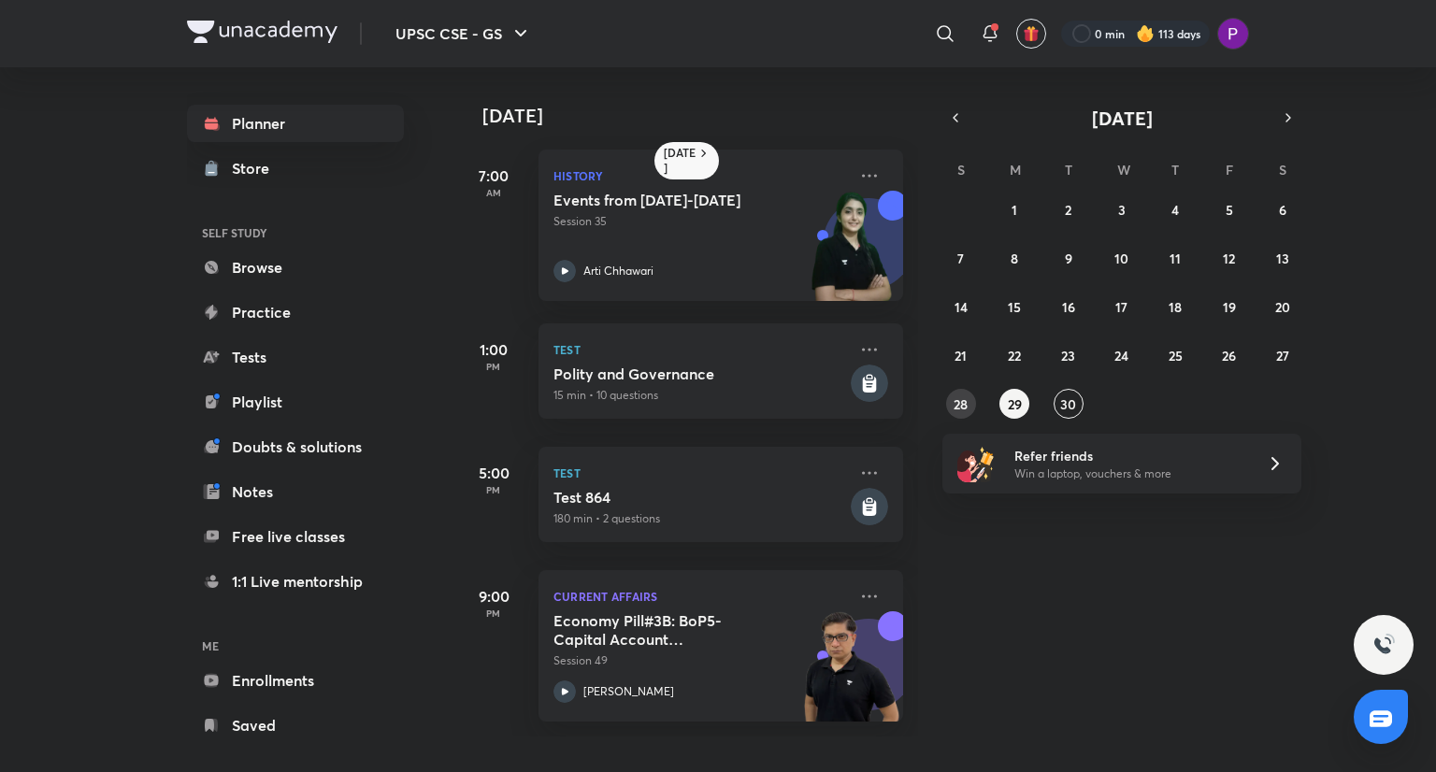
click at [960, 412] on button "28" at bounding box center [961, 404] width 30 height 30
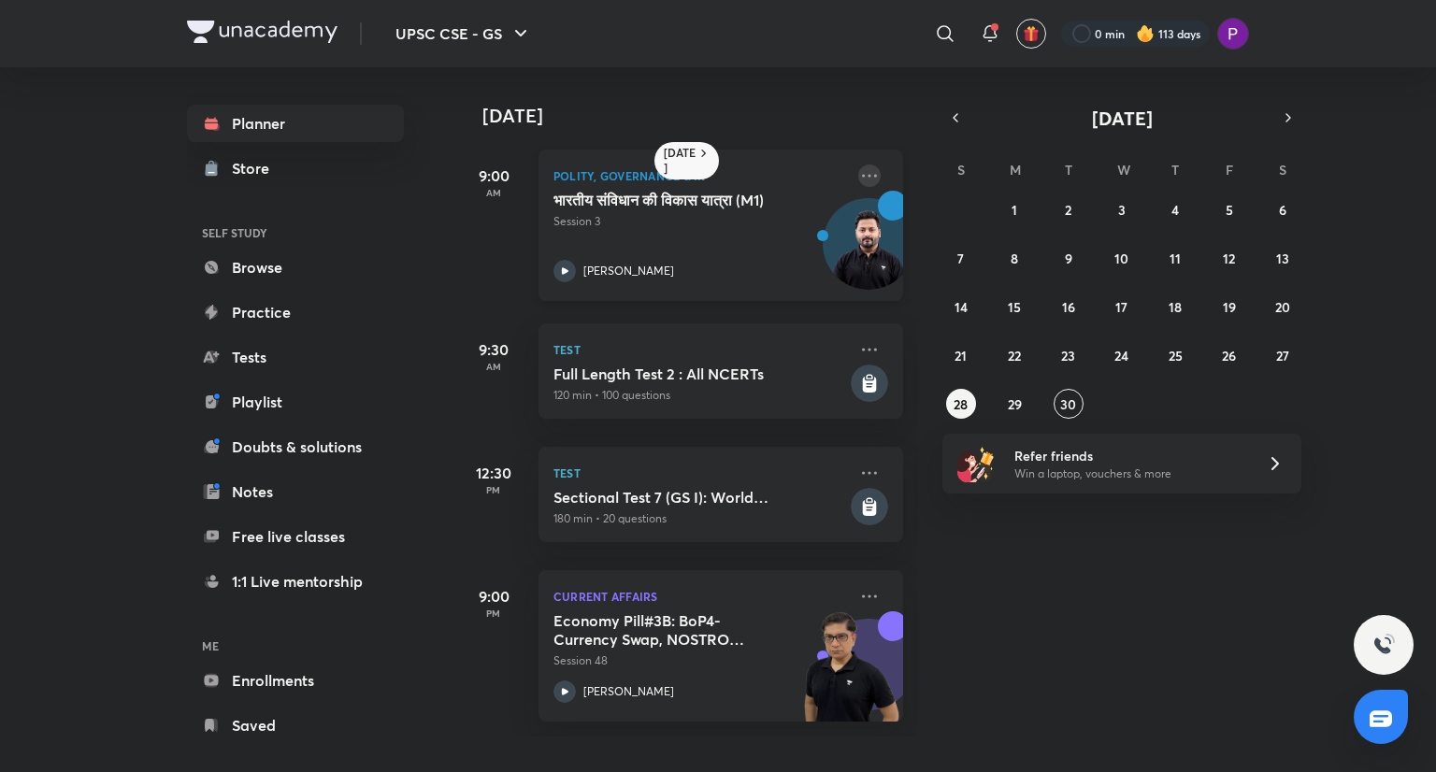
click at [858, 181] on icon at bounding box center [869, 176] width 22 height 22
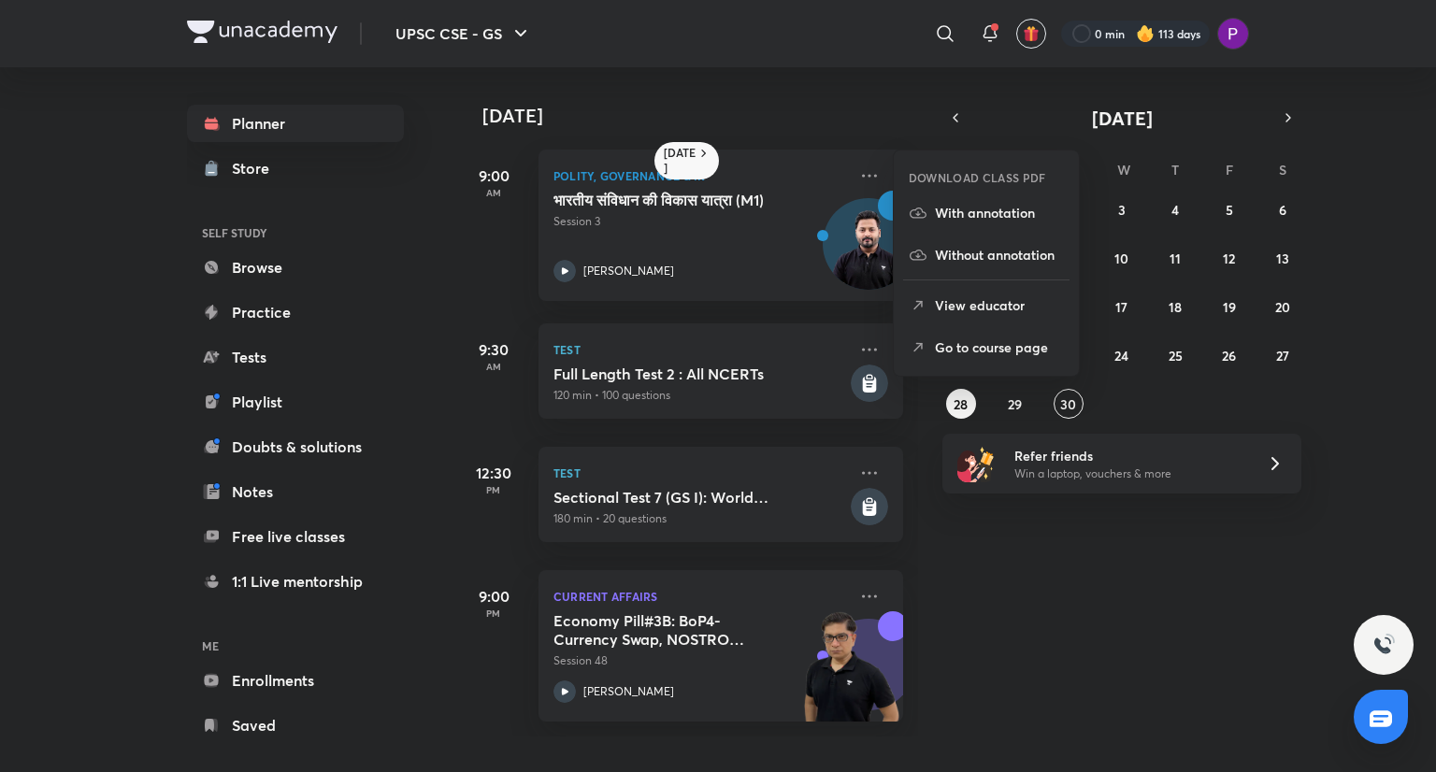
click at [967, 340] on p "Go to course page" at bounding box center [999, 348] width 129 height 20
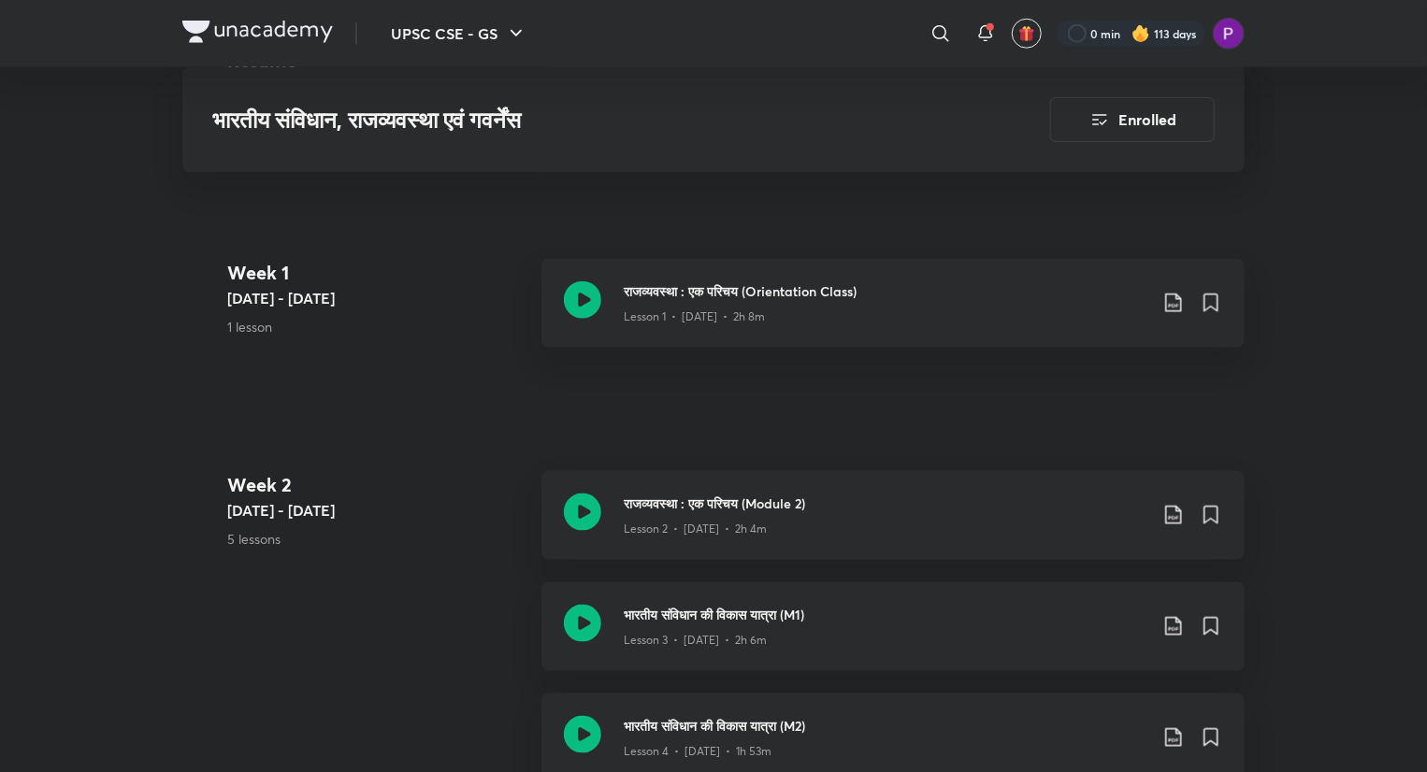
scroll to position [1342, 0]
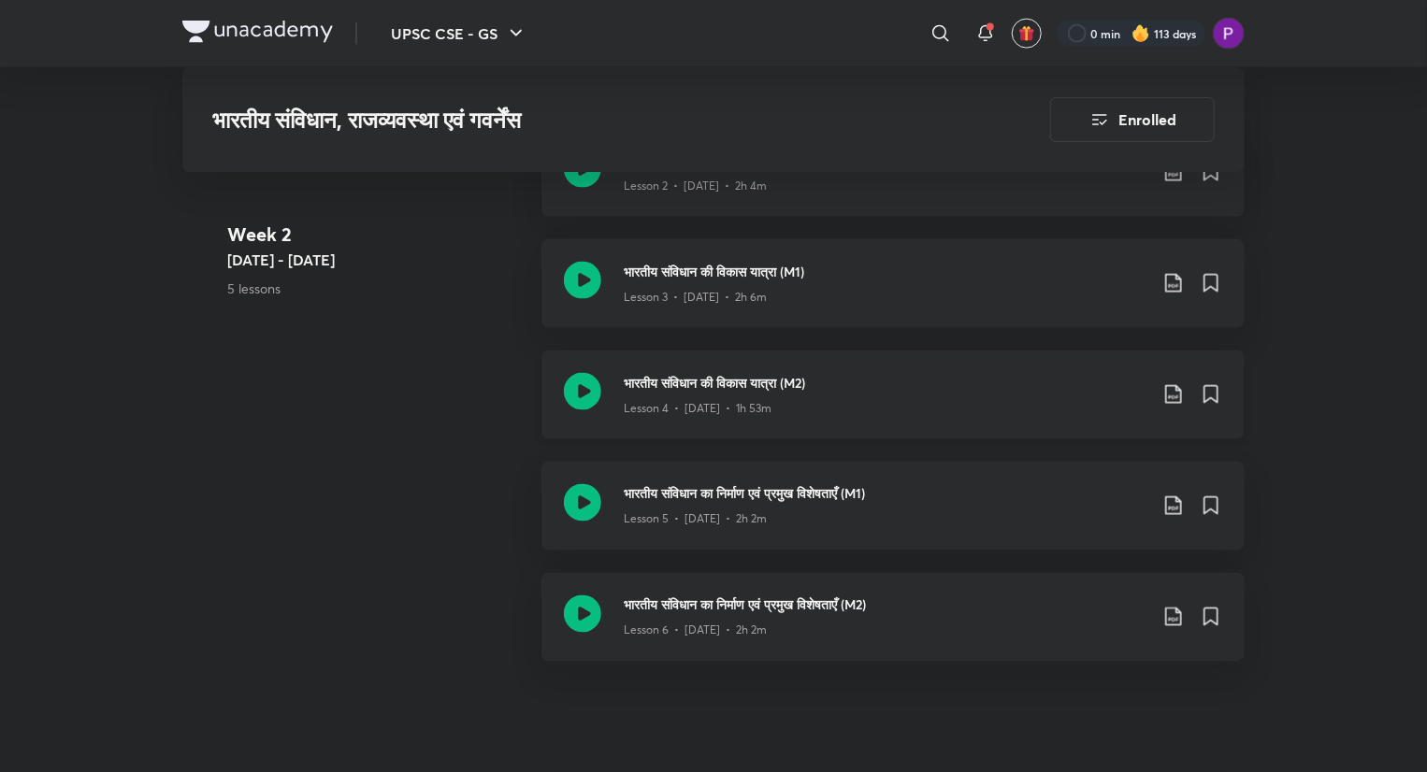
click at [815, 368] on div "भारतीय संविधान की विकास यात्रा (M2) Lesson 4 • Apr 16 • 1h 53m" at bounding box center [892, 395] width 703 height 89
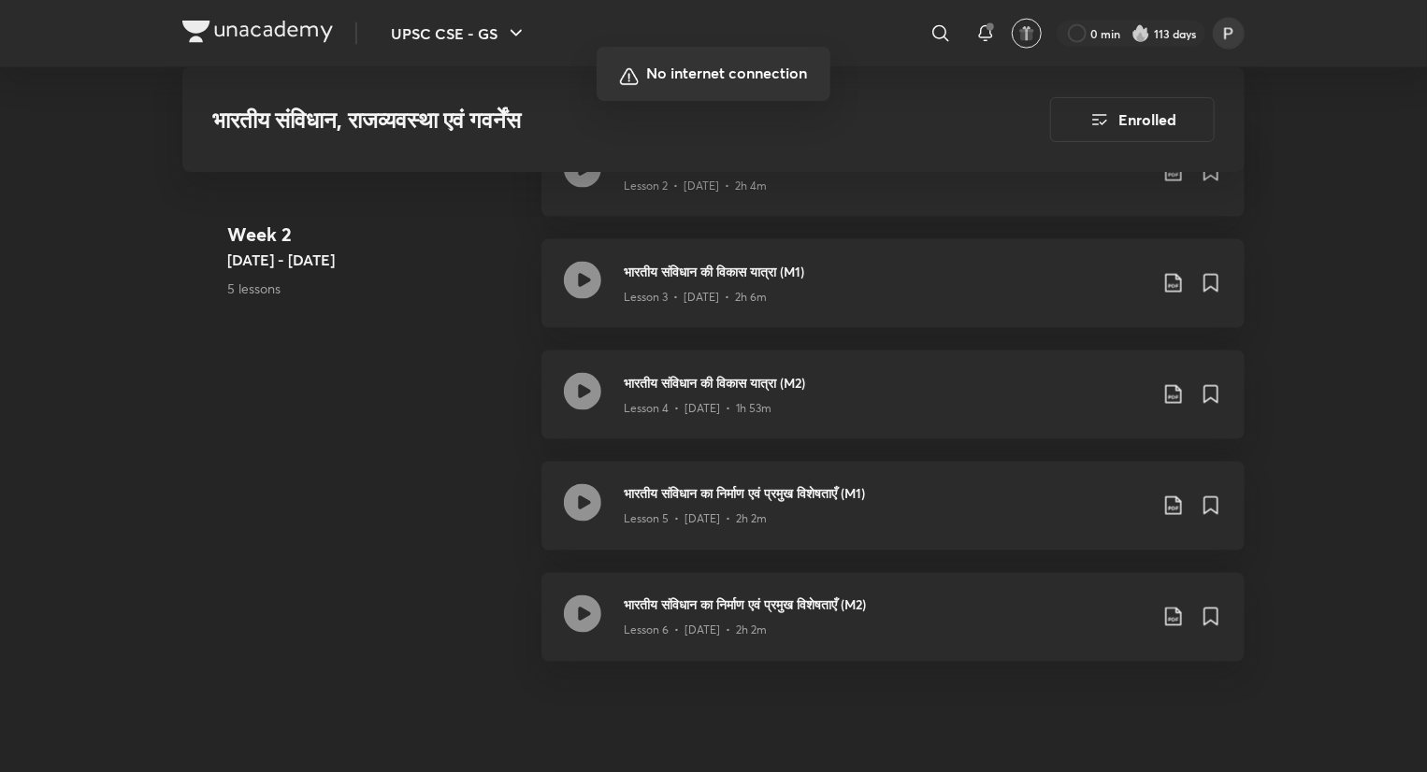
click at [1002, 553] on div at bounding box center [713, 386] width 1427 height 772
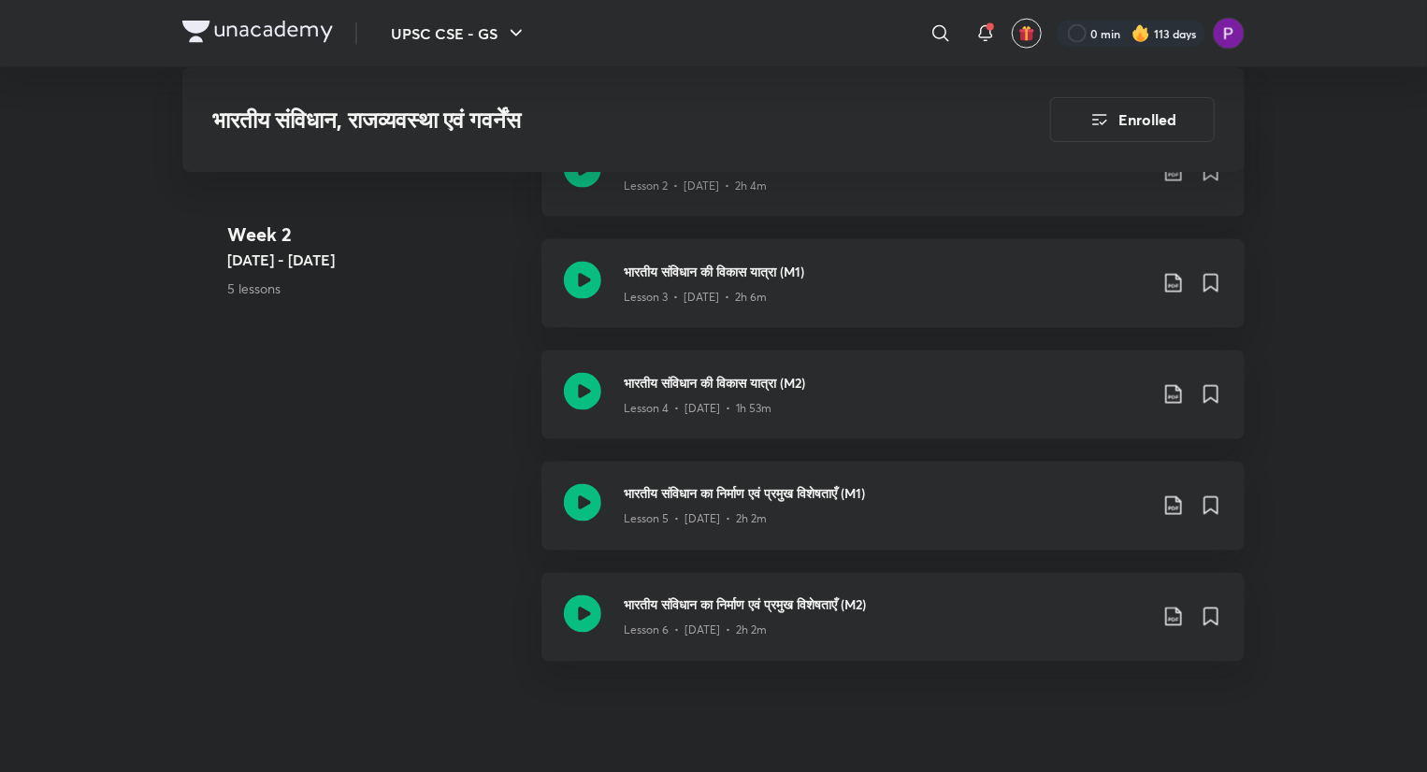
scroll to position [2017, 0]
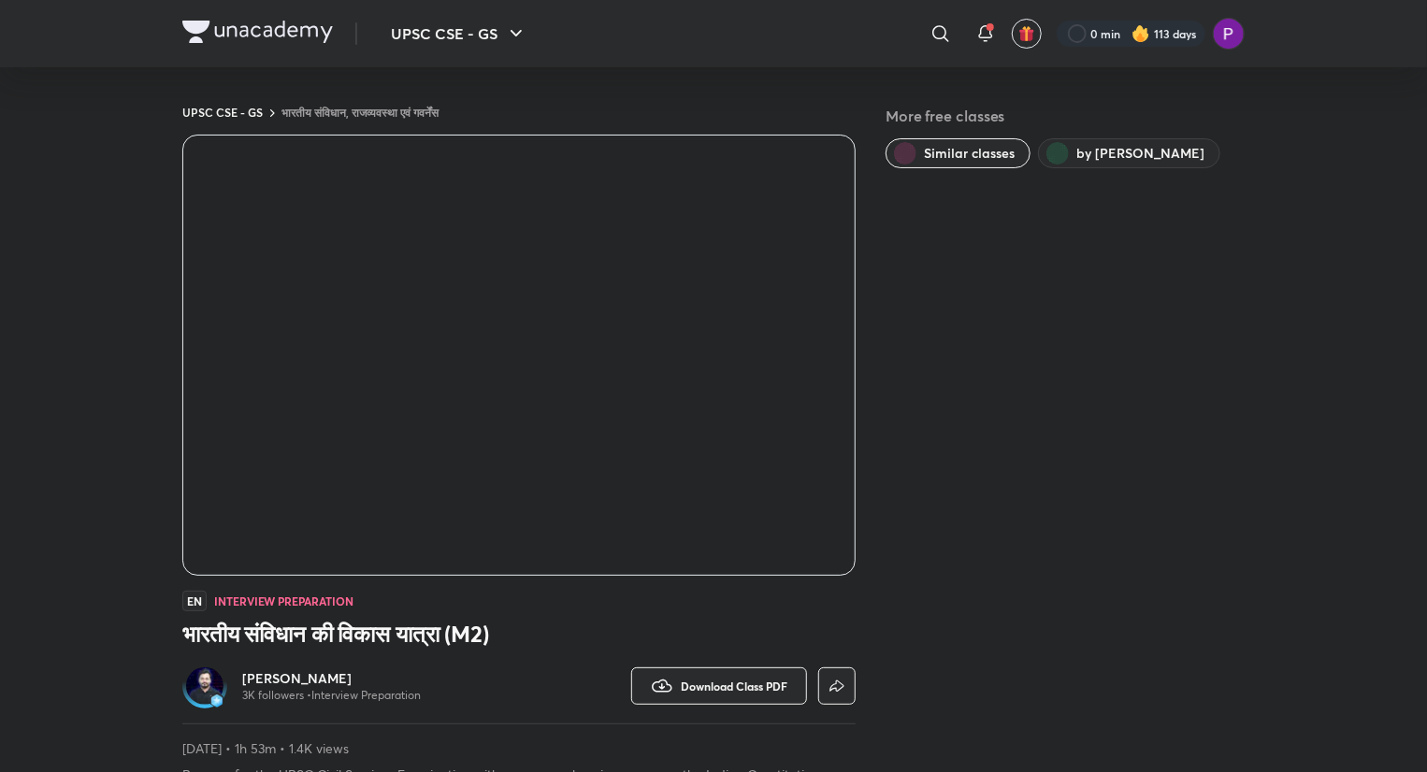
scroll to position [1002, 0]
